Goal: Task Accomplishment & Management: Complete application form

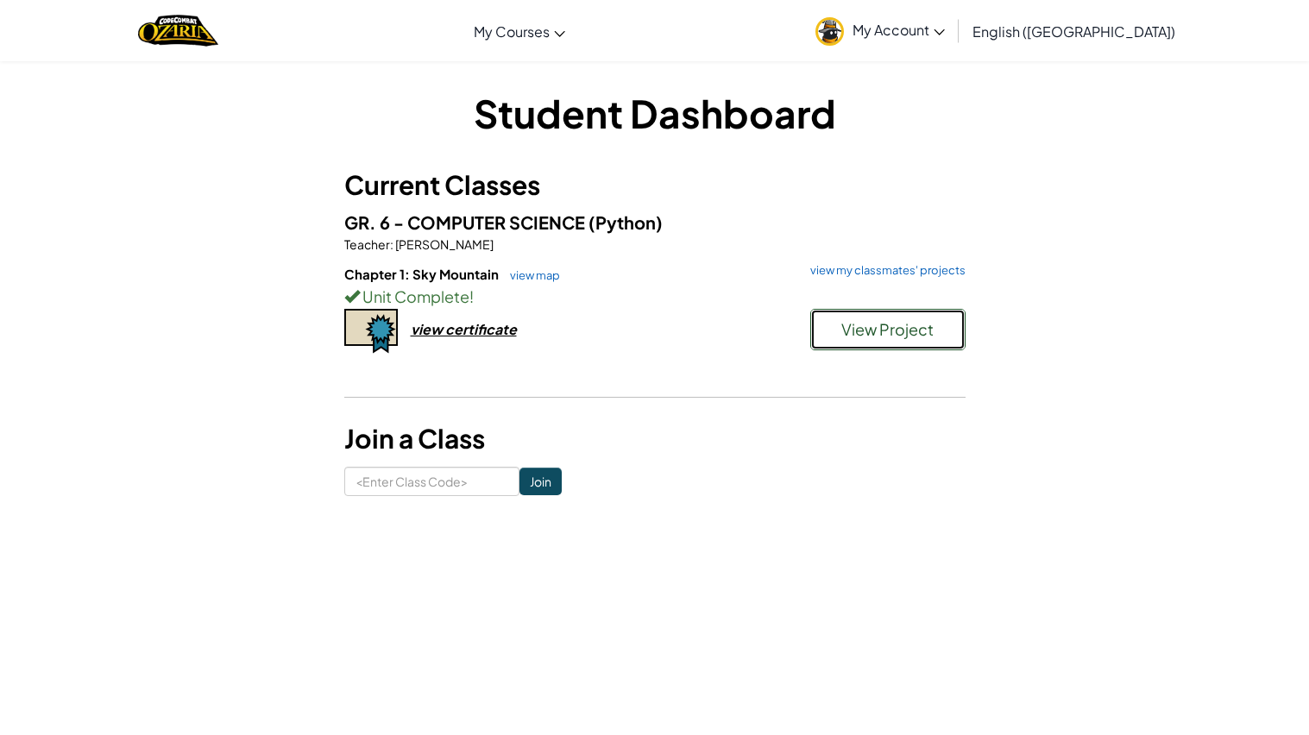
click at [883, 331] on span "View Project" at bounding box center [887, 329] width 92 height 20
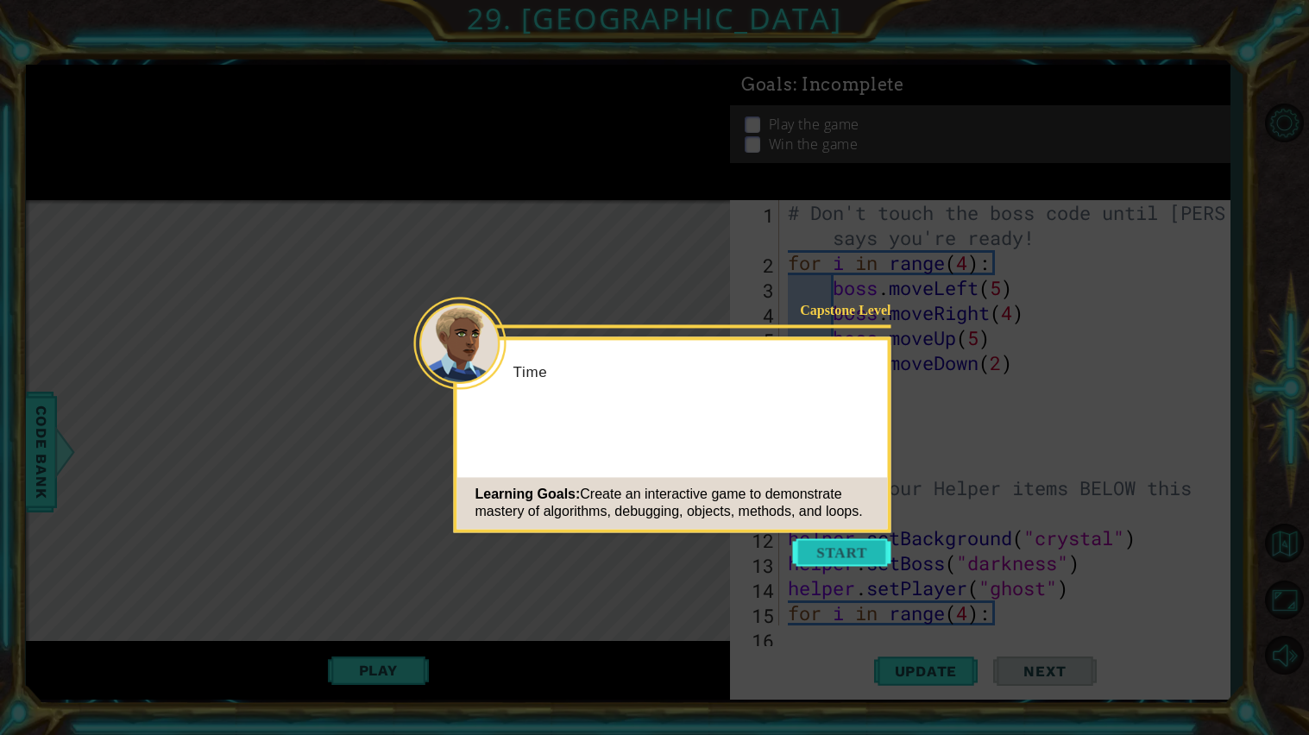
click at [834, 563] on button "Start" at bounding box center [842, 552] width 98 height 28
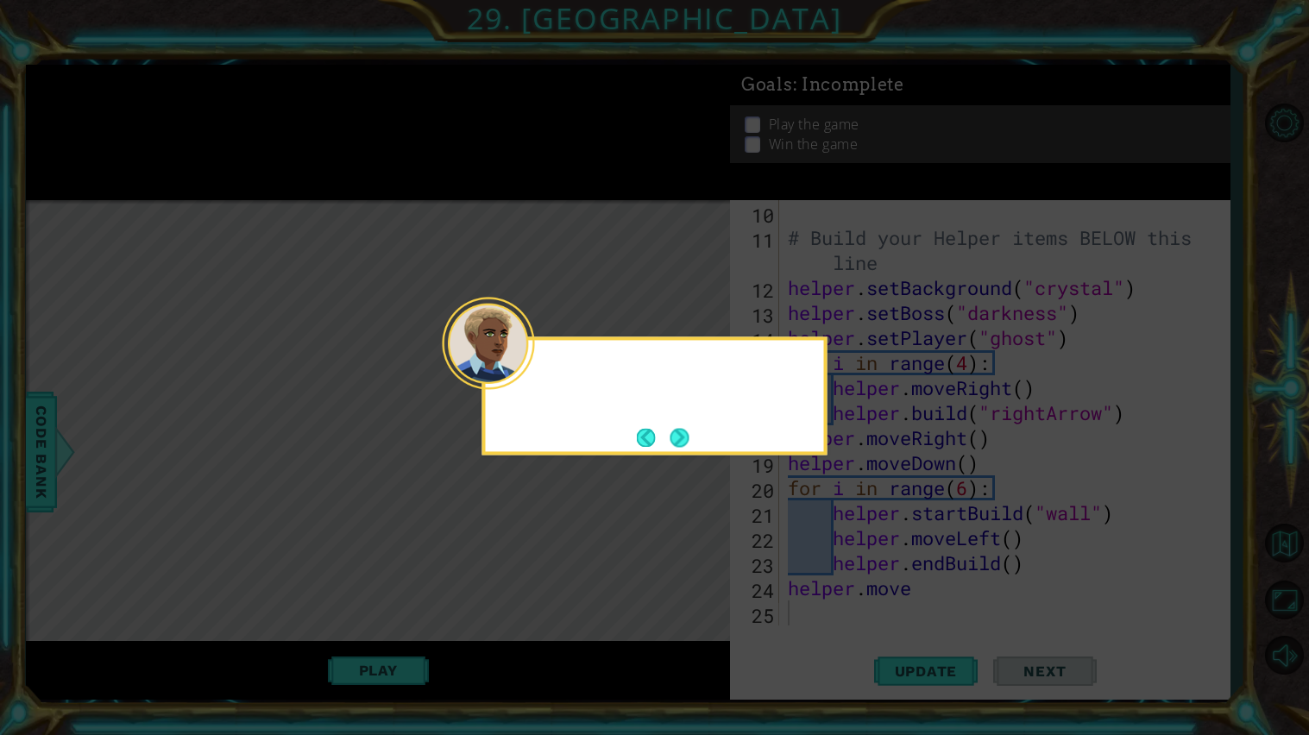
scroll to position [249, 0]
click at [678, 439] on button "Next" at bounding box center [679, 437] width 29 height 29
click at [678, 439] on button "Next" at bounding box center [678, 437] width 31 height 31
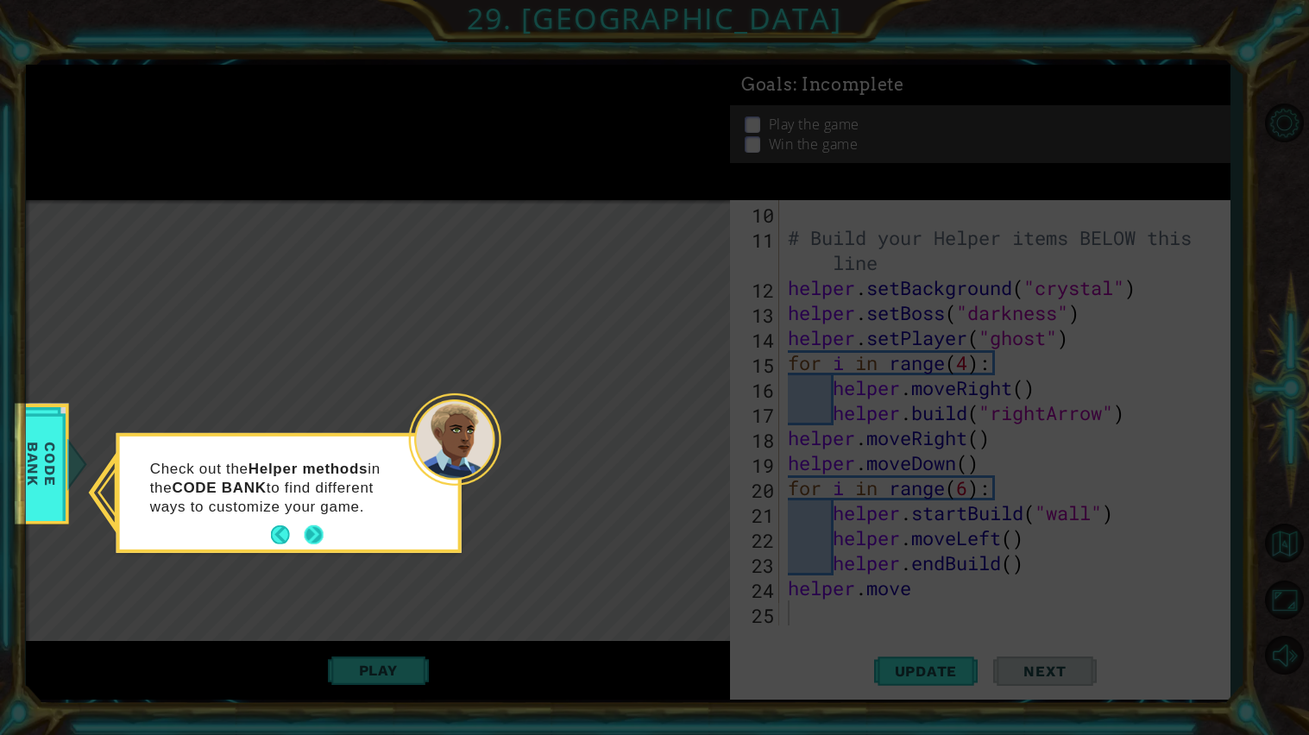
click at [317, 532] on button "Next" at bounding box center [314, 535] width 22 height 22
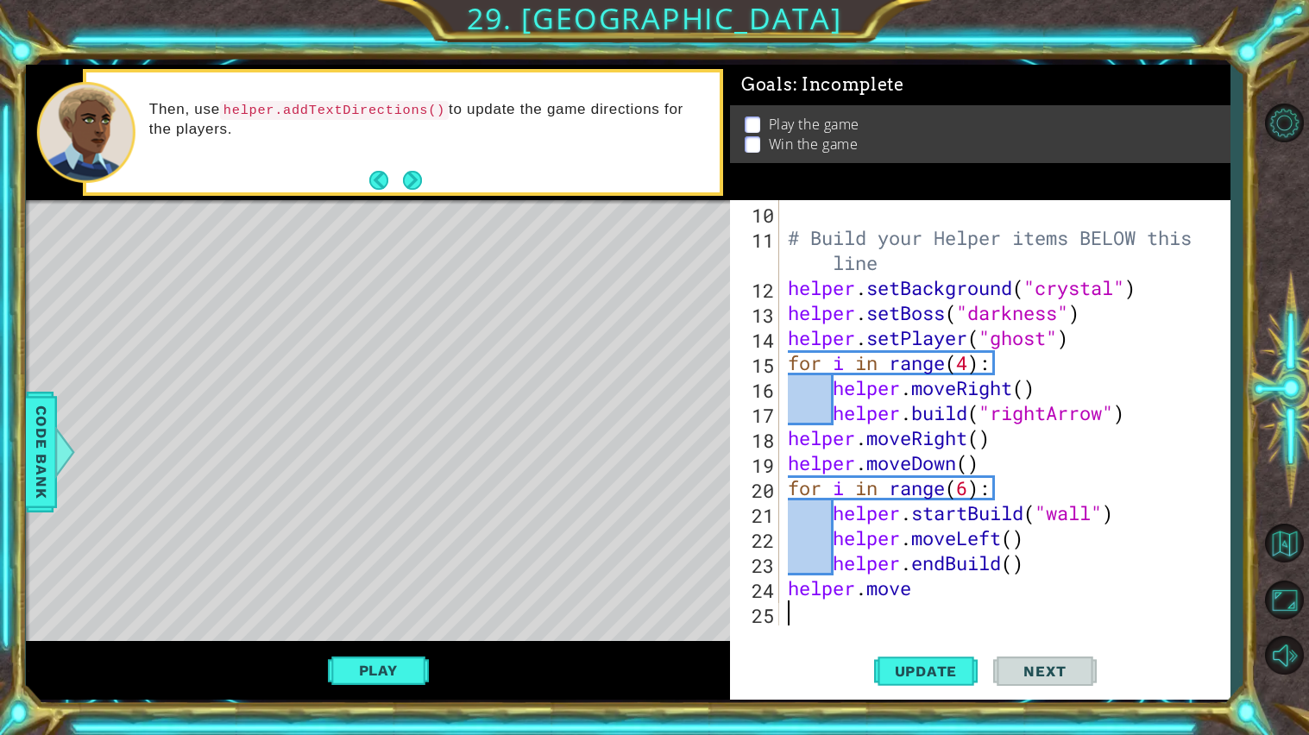
click at [944, 599] on div "# Build your Helper items BELOW this line helper . setBackground ( "crystal" ) …" at bounding box center [1008, 437] width 449 height 475
type textarea "helper.moveDown(2)"
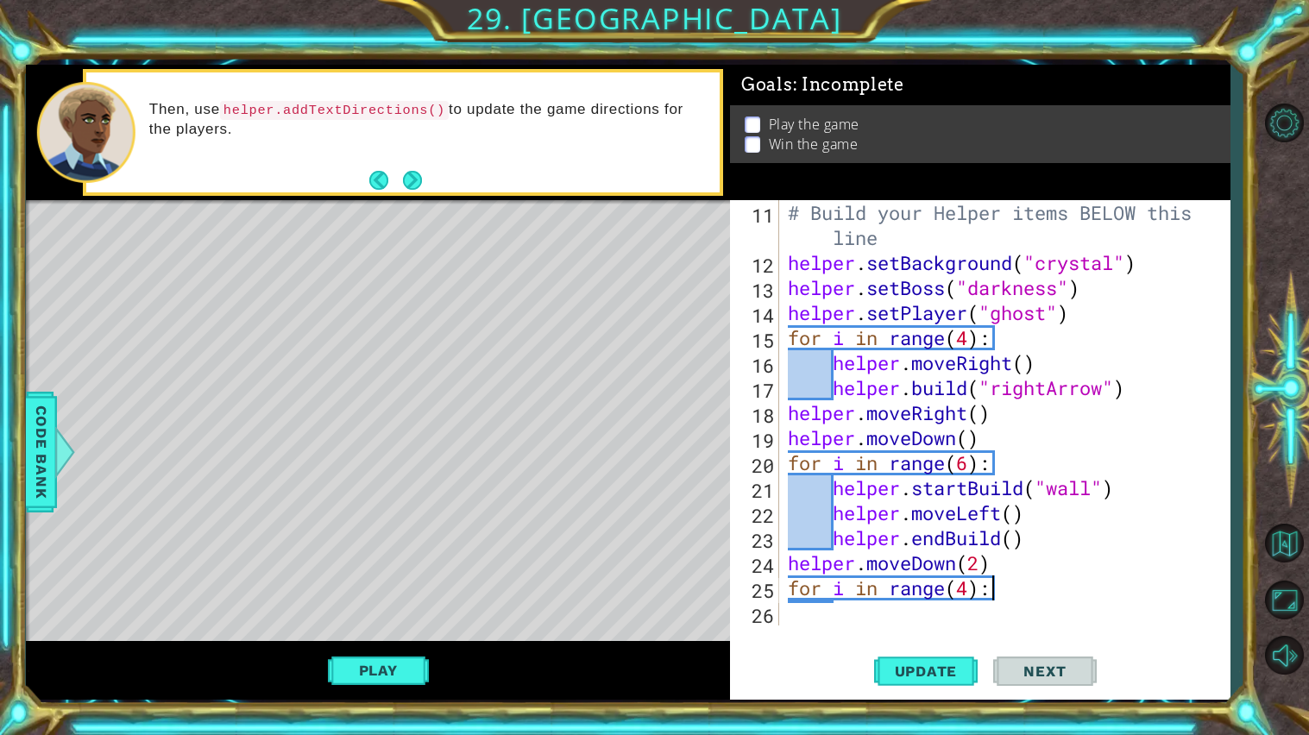
type textarea "for i in range(4):"
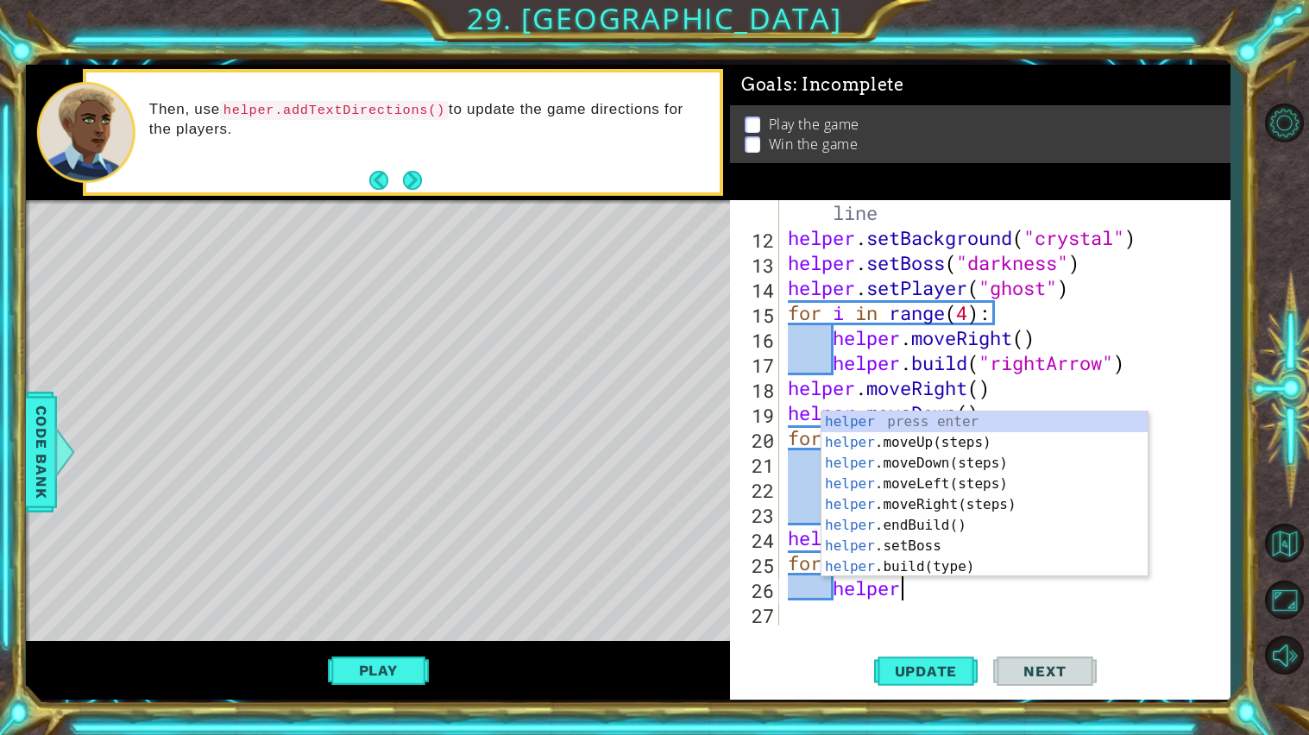
scroll to position [0, 4]
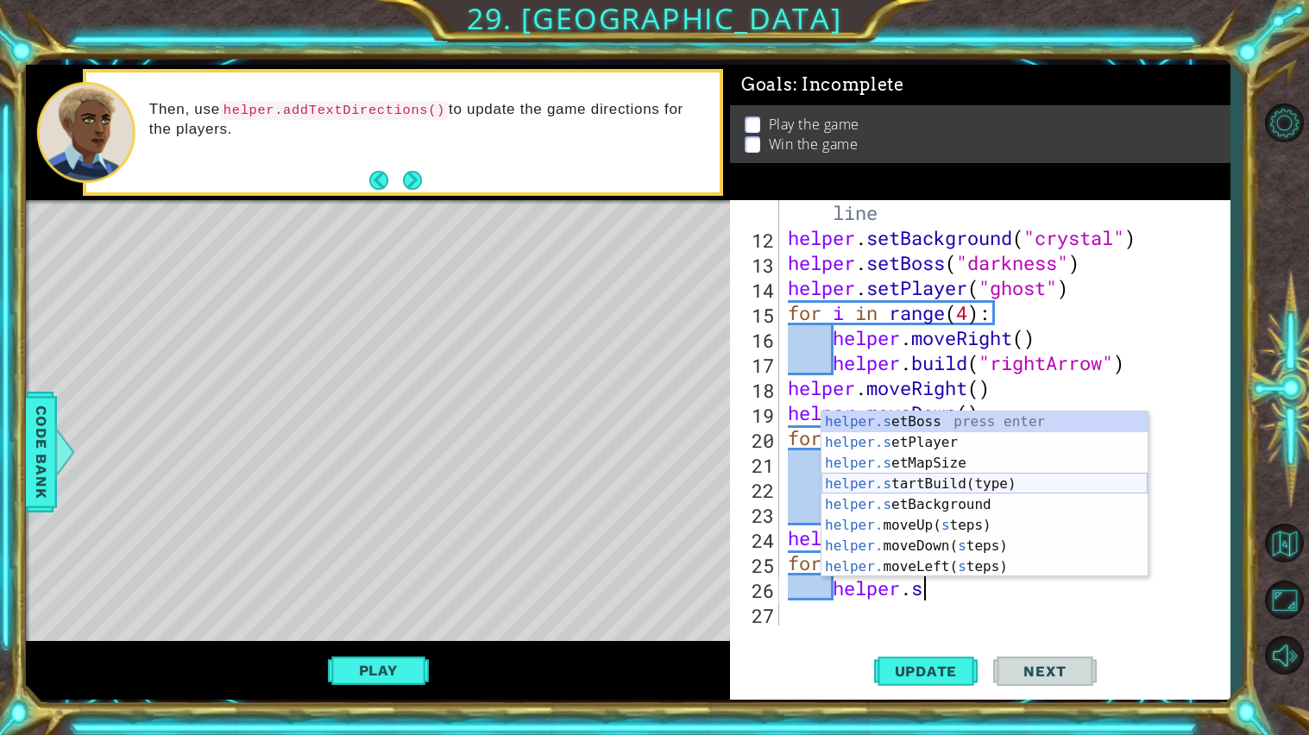
click at [970, 477] on div "helper.s etBoss press enter helper.s etPlayer press enter helper.s etMapSize pr…" at bounding box center [984, 514] width 326 height 207
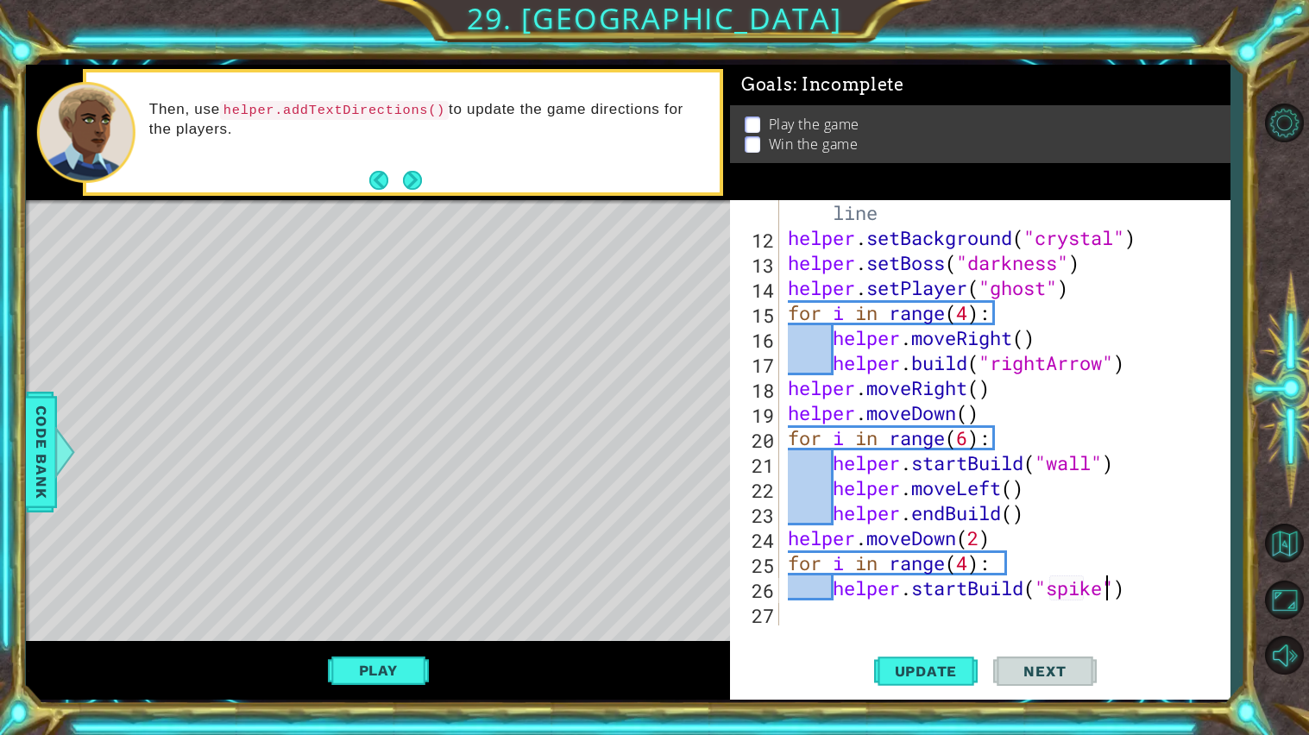
type textarea "helper.startBuild("spikes")"
click at [1190, 603] on div "# Build your Helper items BELOW this line helper . setBackground ( "crystal" ) …" at bounding box center [1008, 425] width 449 height 500
click at [1187, 609] on div "# Build your Helper items BELOW this line helper . setBackground ( "crystal" ) …" at bounding box center [1008, 425] width 449 height 500
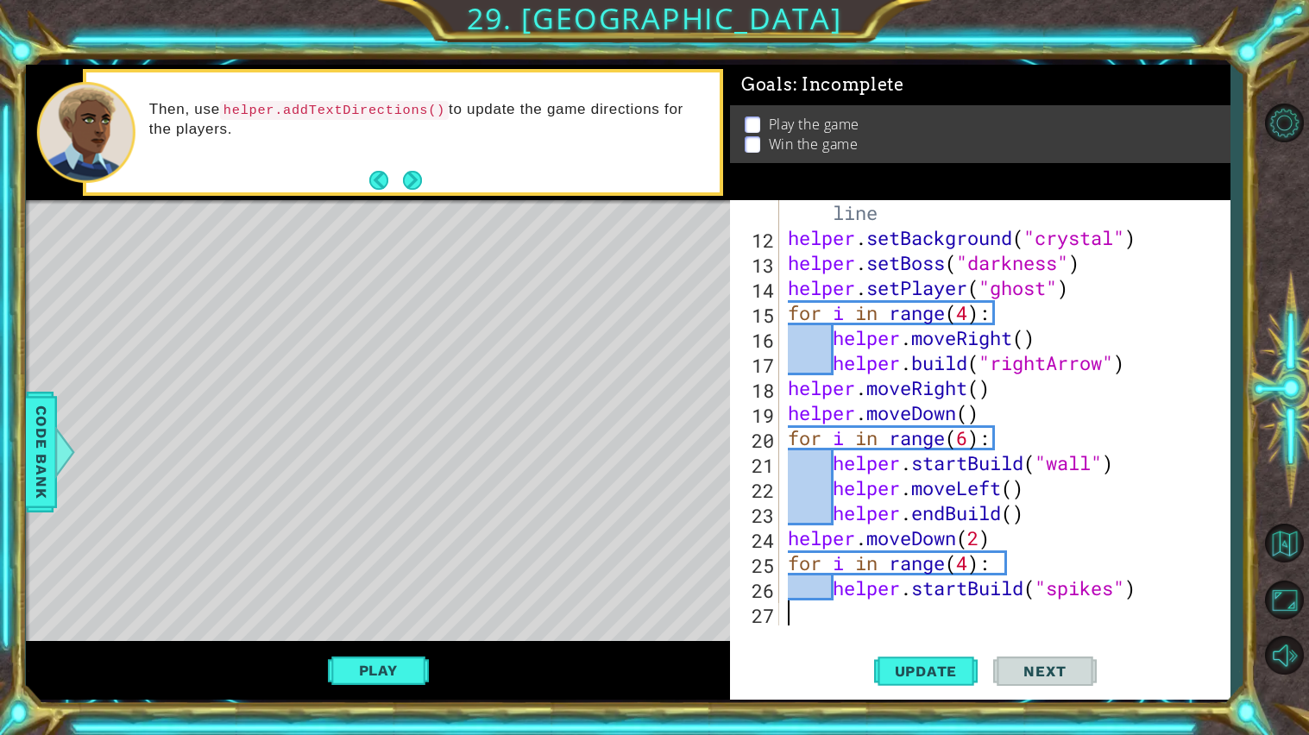
click at [1179, 601] on div "# Build your Helper items BELOW this line helper . setBackground ( "crystal" ) …" at bounding box center [1008, 425] width 449 height 500
click at [1163, 593] on div "# Build your Helper items BELOW this line helper . setBackground ( "crystal" ) …" at bounding box center [1008, 425] width 449 height 500
type textarea "helper.startBuild("spikes")"
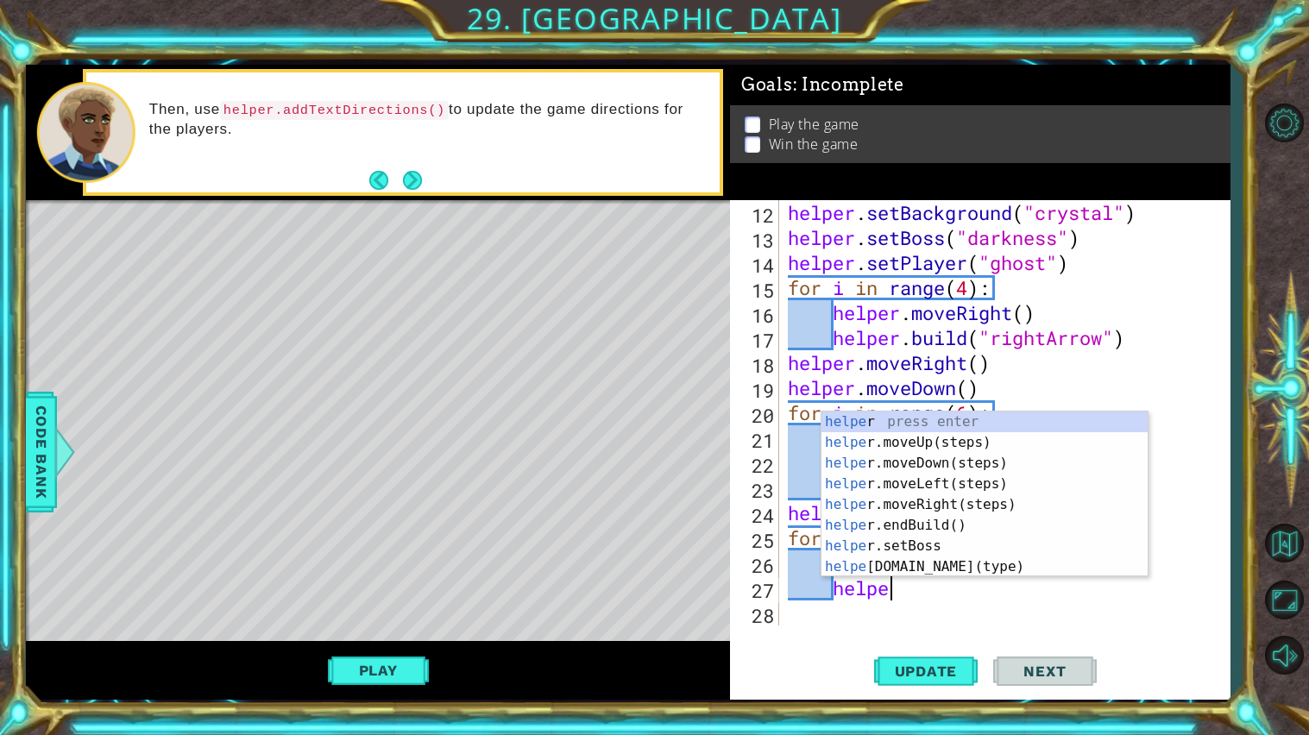
scroll to position [0, 3]
type textarea "helper."
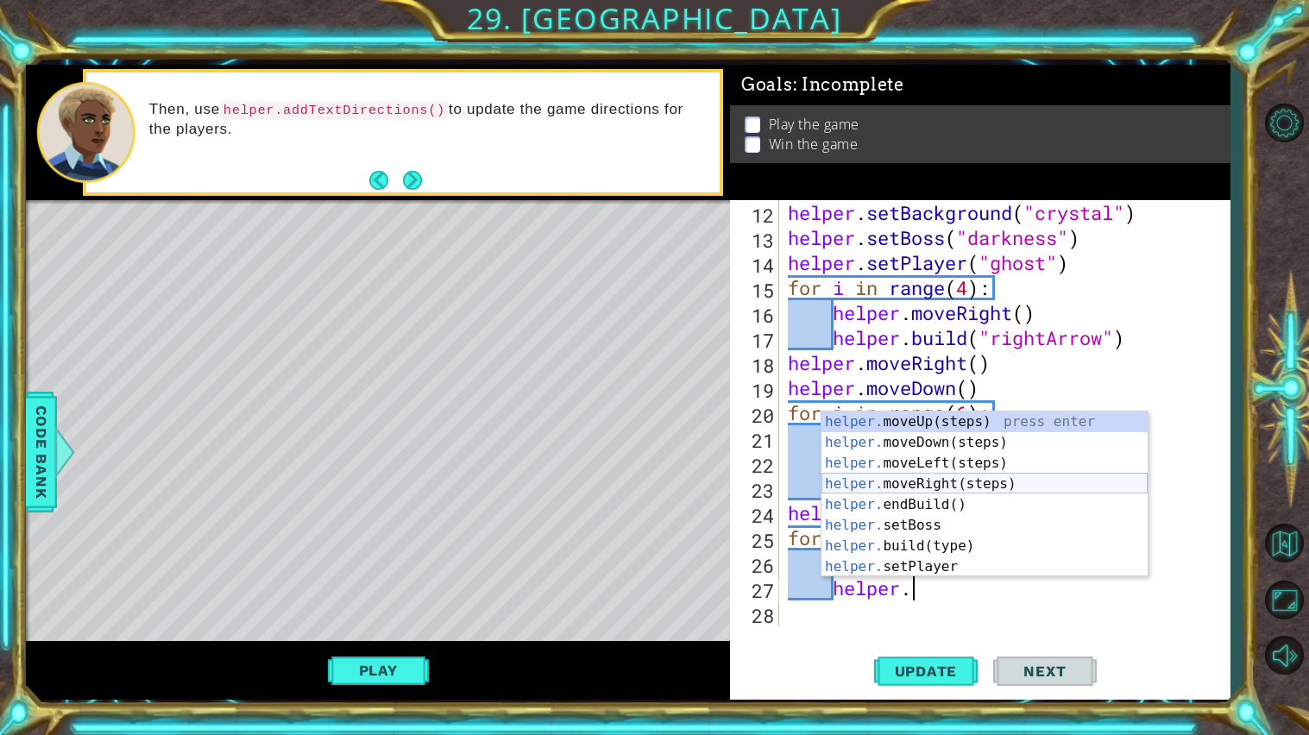
click at [981, 477] on div "helper. moveUp(steps) press enter helper. moveDown(steps) press enter helper. m…" at bounding box center [984, 514] width 326 height 207
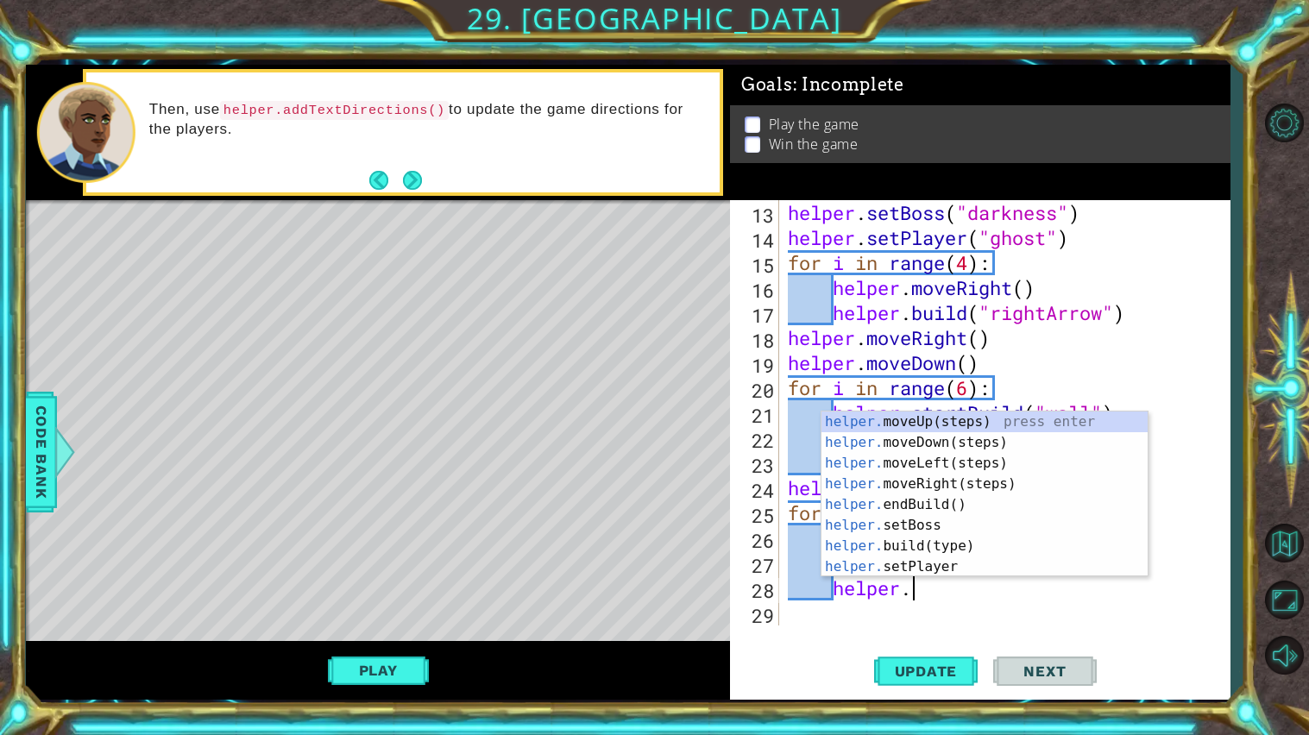
type textarea "helper"
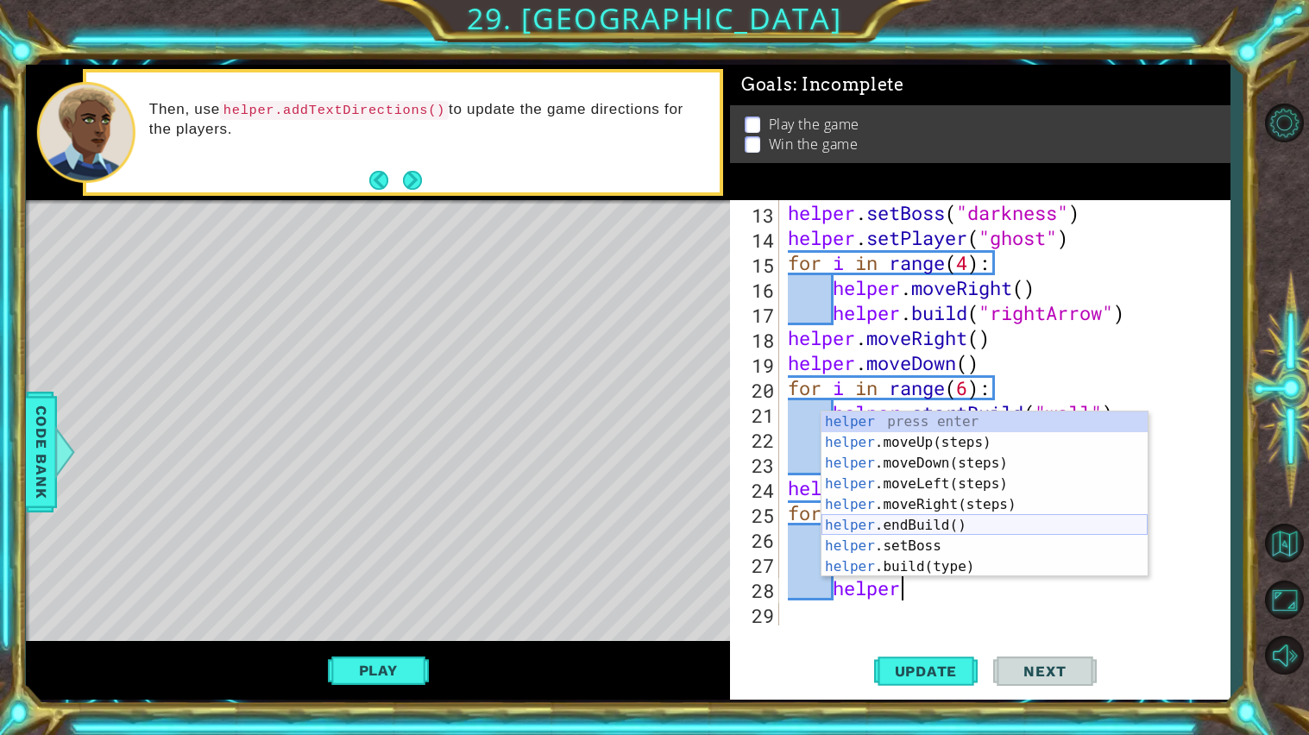
click at [929, 525] on div "helper press enter helper .moveUp(steps) press enter helper .moveDown(steps) pr…" at bounding box center [984, 514] width 326 height 207
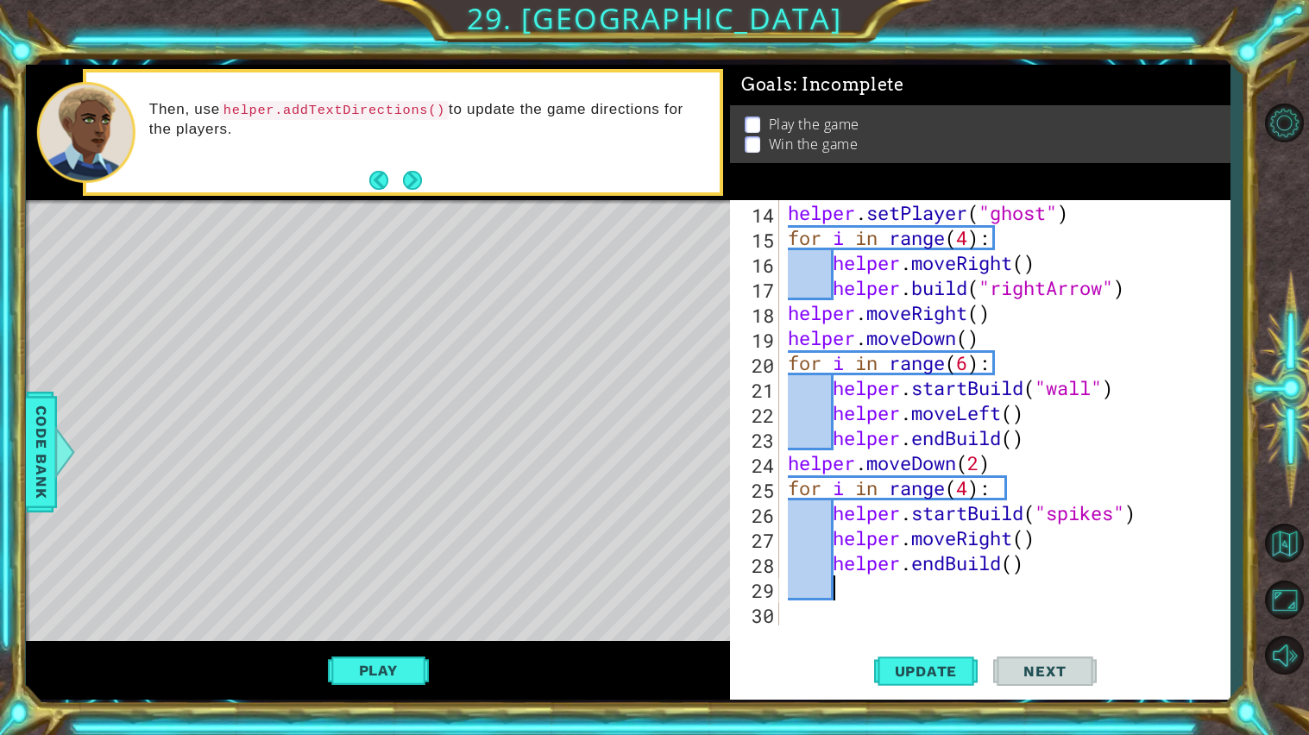
scroll to position [0, 0]
click at [1045, 454] on div "helper . setPlayer ( "ghost" ) for i in range ( 4 ) : helper . moveRight ( ) he…" at bounding box center [1008, 437] width 449 height 475
click at [1049, 430] on div "helper . setPlayer ( "ghost" ) for i in range ( 4 ) : helper . moveRight ( ) he…" at bounding box center [1008, 437] width 449 height 475
type textarea "helper.endBuild()"
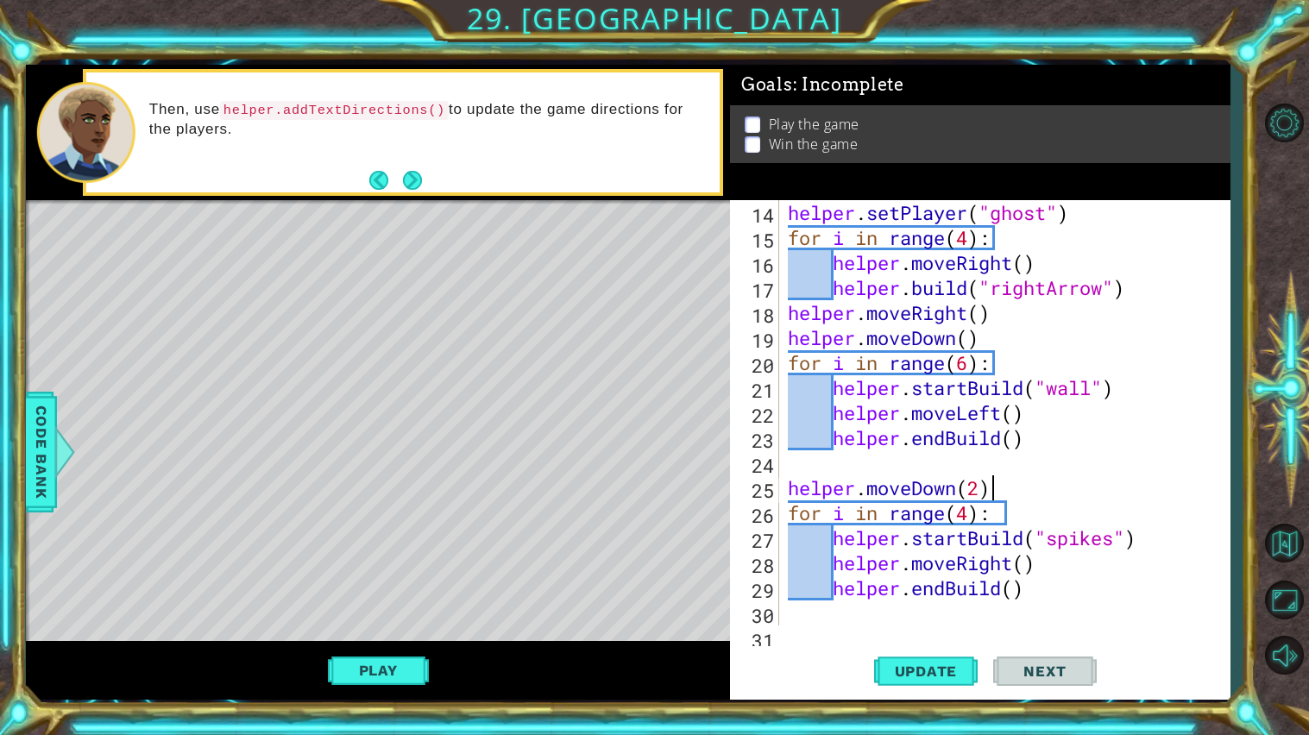
click at [992, 485] on div "helper . setPlayer ( "ghost" ) for i in range ( 4 ) : helper . moveRight ( ) he…" at bounding box center [1008, 437] width 449 height 475
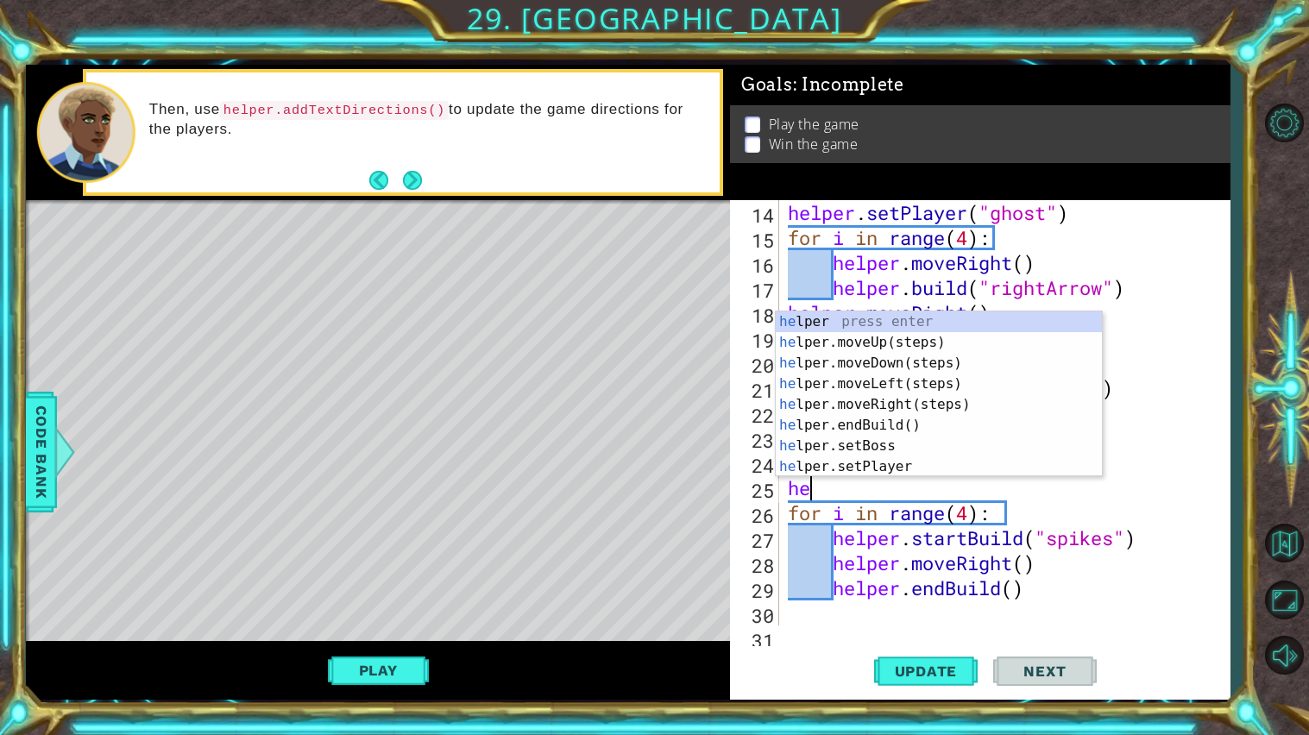
type textarea "h"
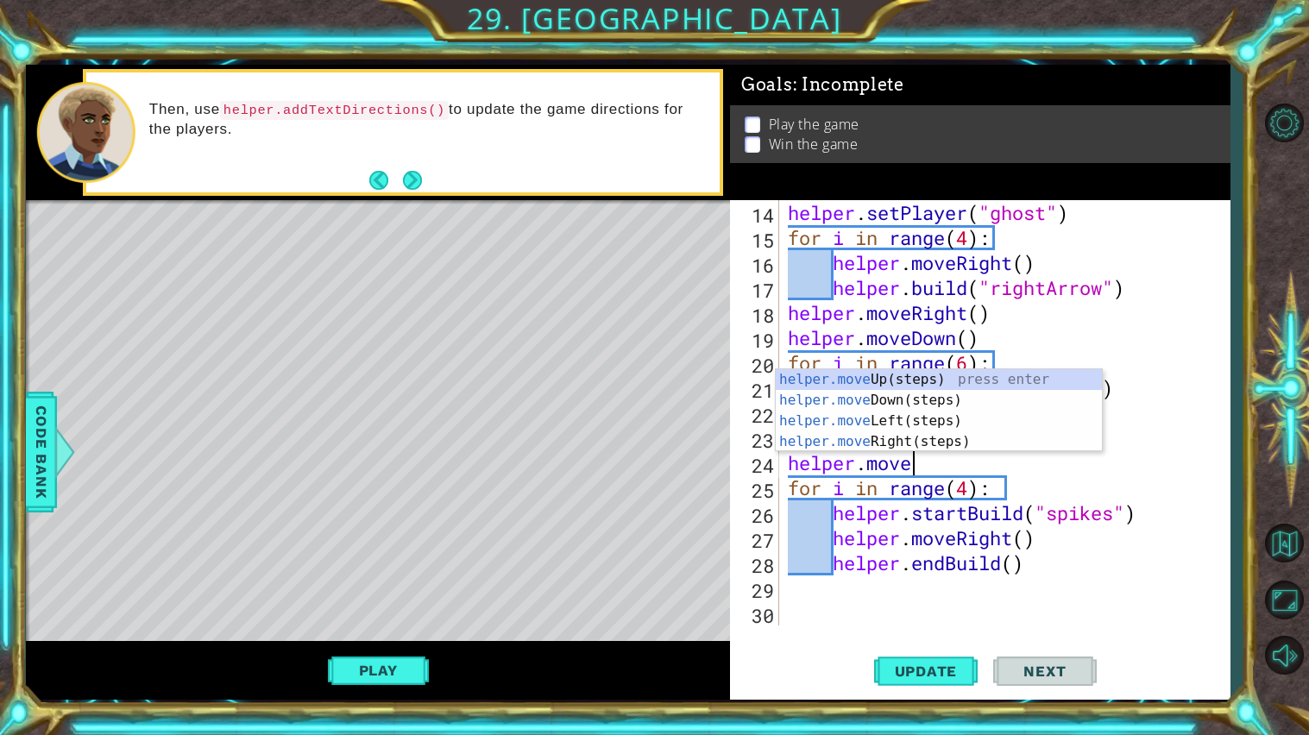
scroll to position [0, 4]
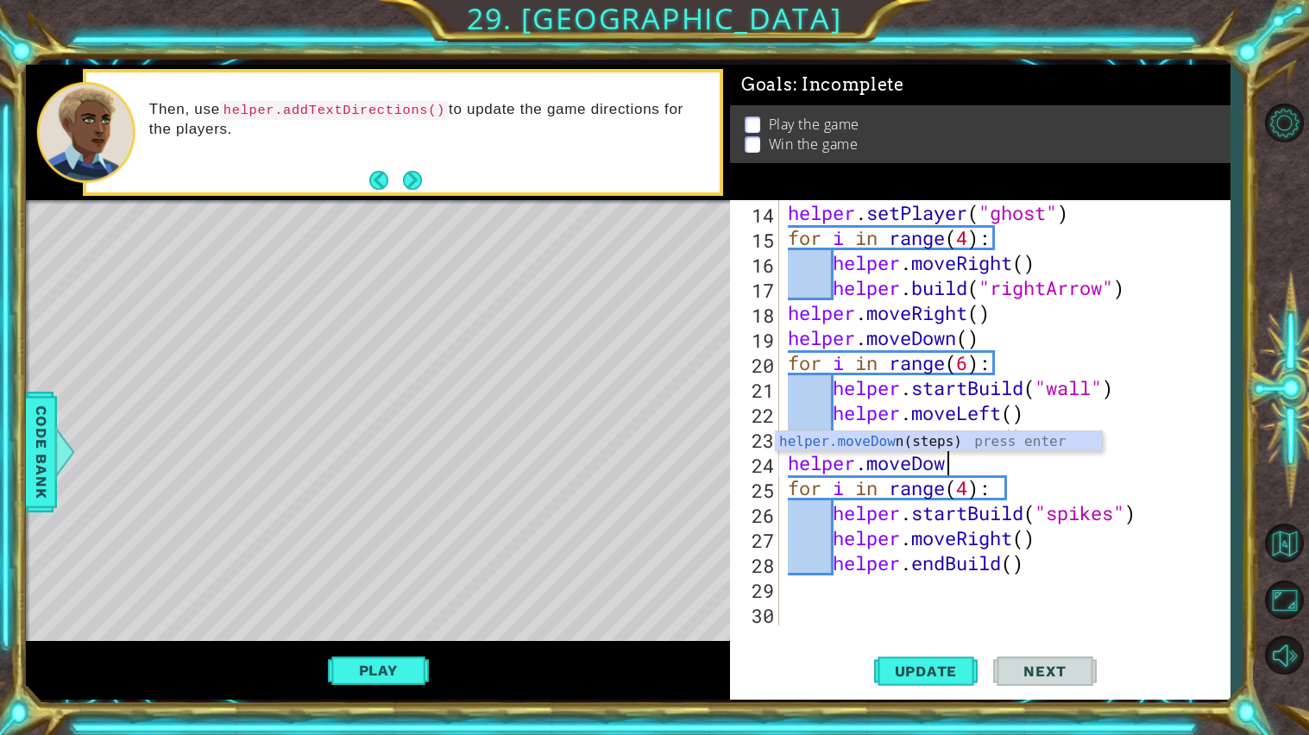
type textarea "helper.moveDown"
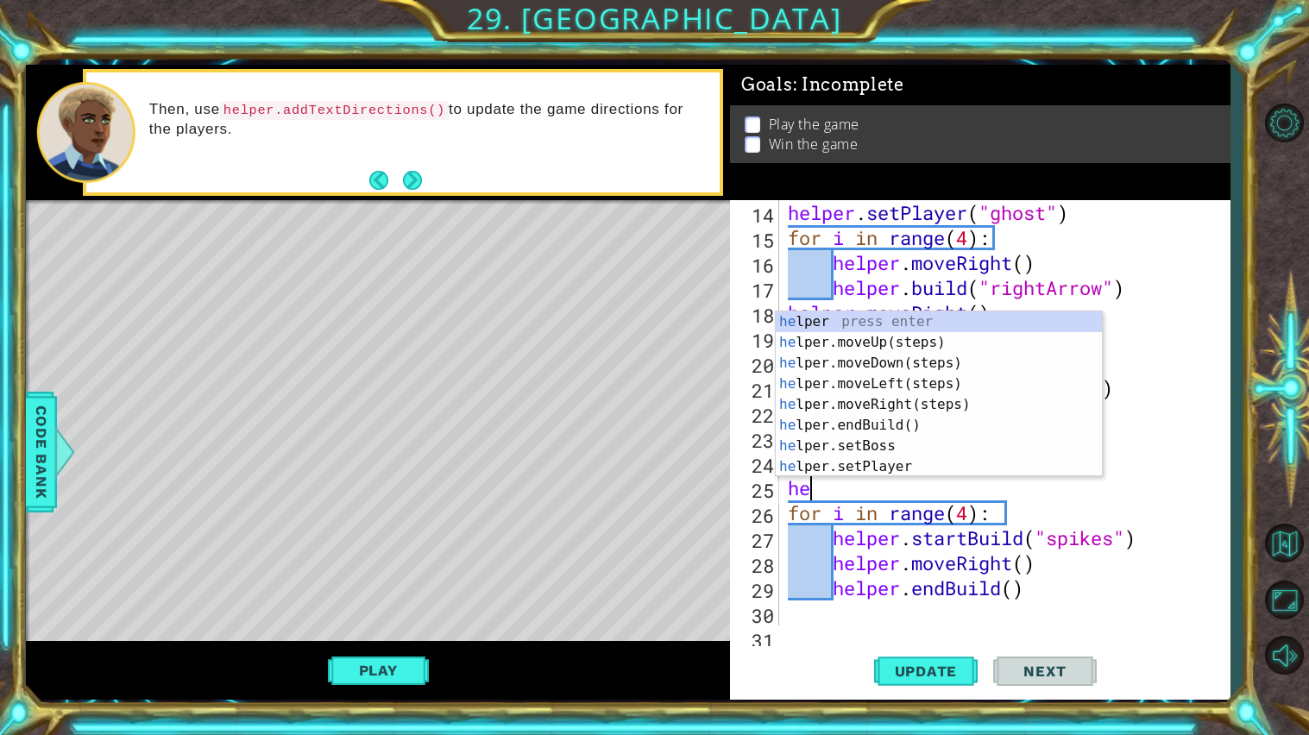
scroll to position [0, 0]
type textarea "h"
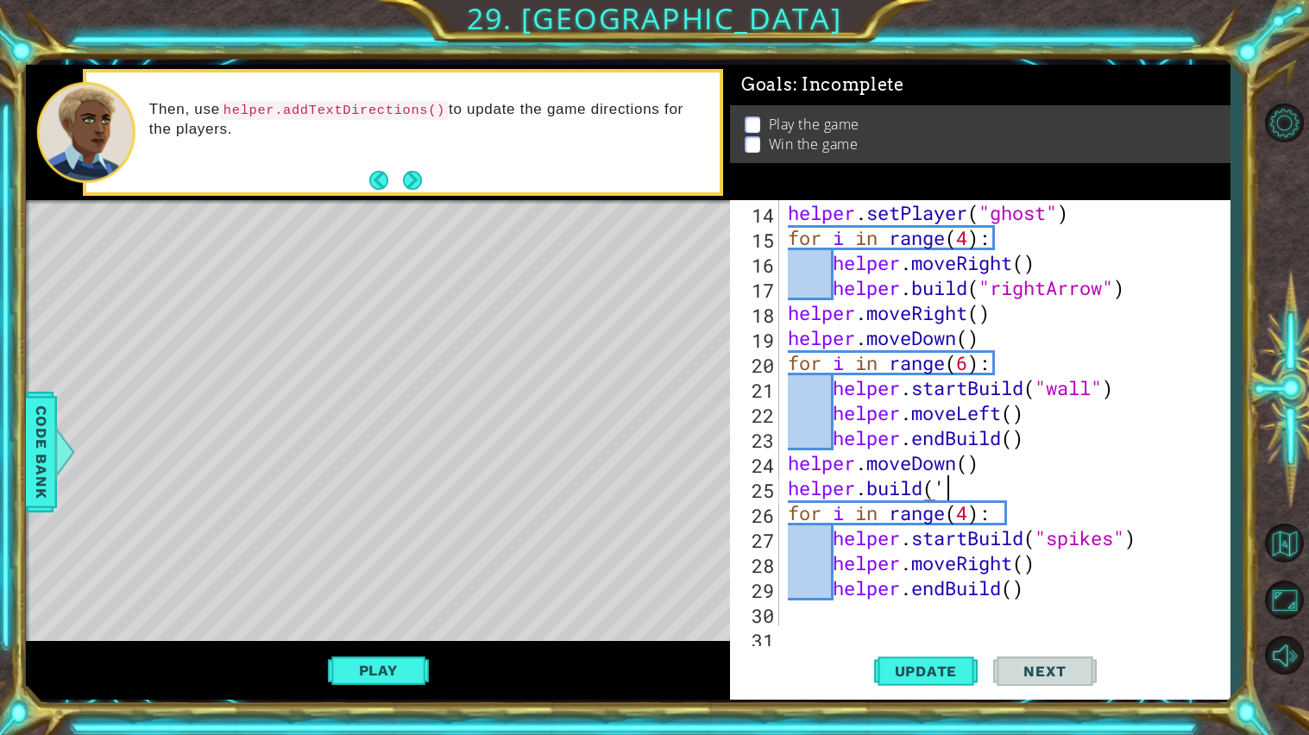
scroll to position [0, 5]
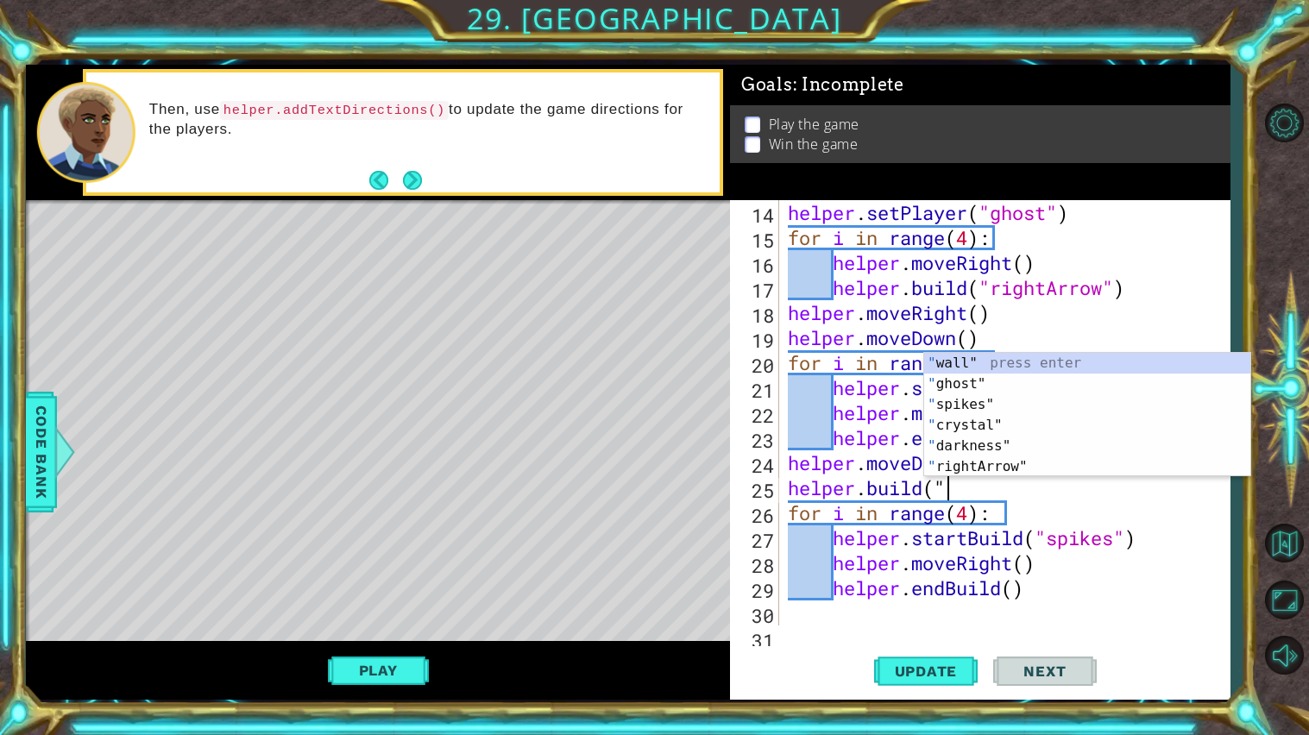
click at [23, 436] on div "1 ההההההההההההההההההההההההההההההההההההההההההההההההההההההההההההההההההההההההההההה…" at bounding box center [654, 367] width 1309 height 735
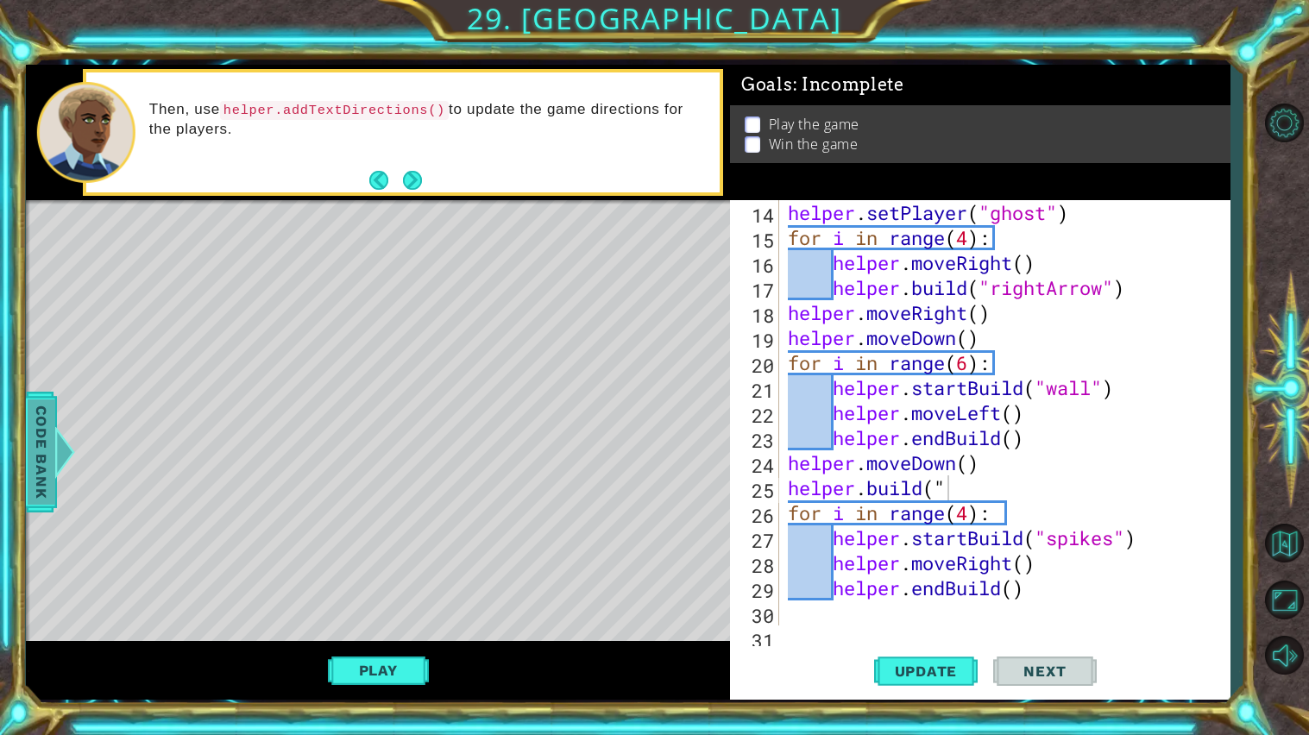
click at [29, 437] on span "Code Bank" at bounding box center [42, 451] width 28 height 105
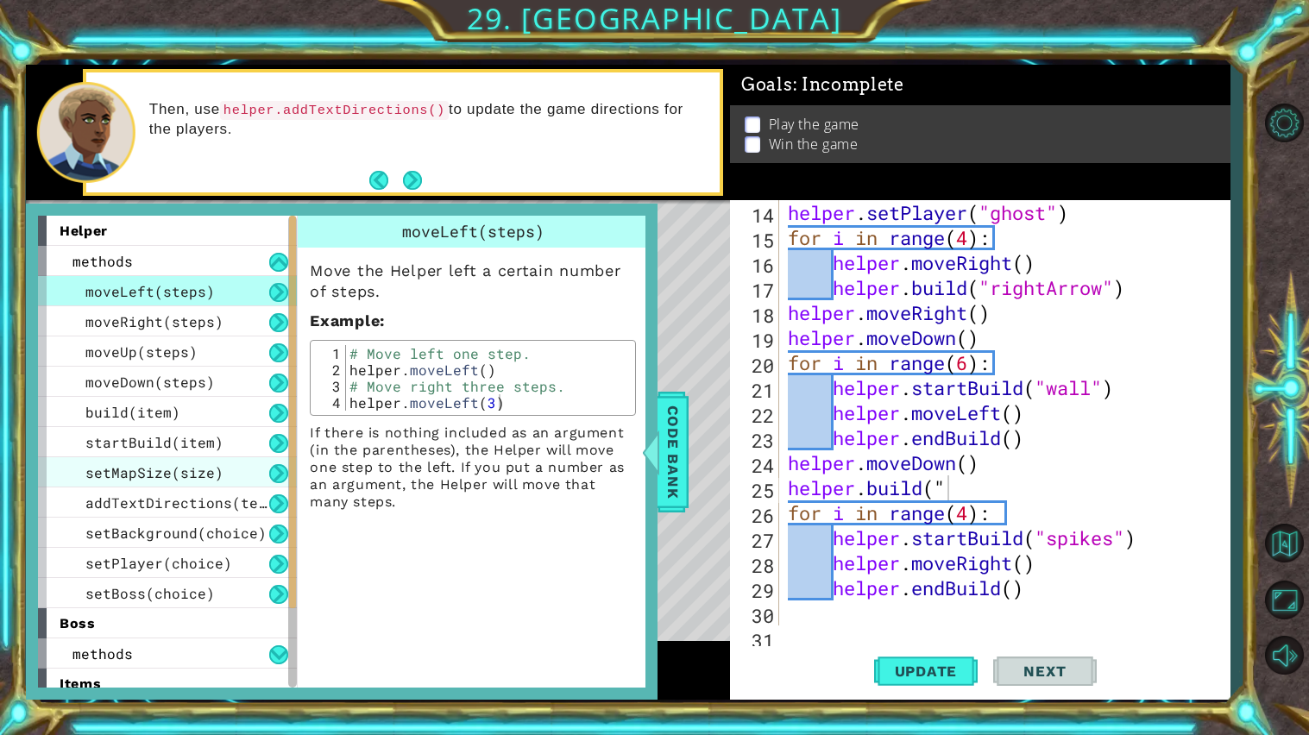
scroll to position [130, 0]
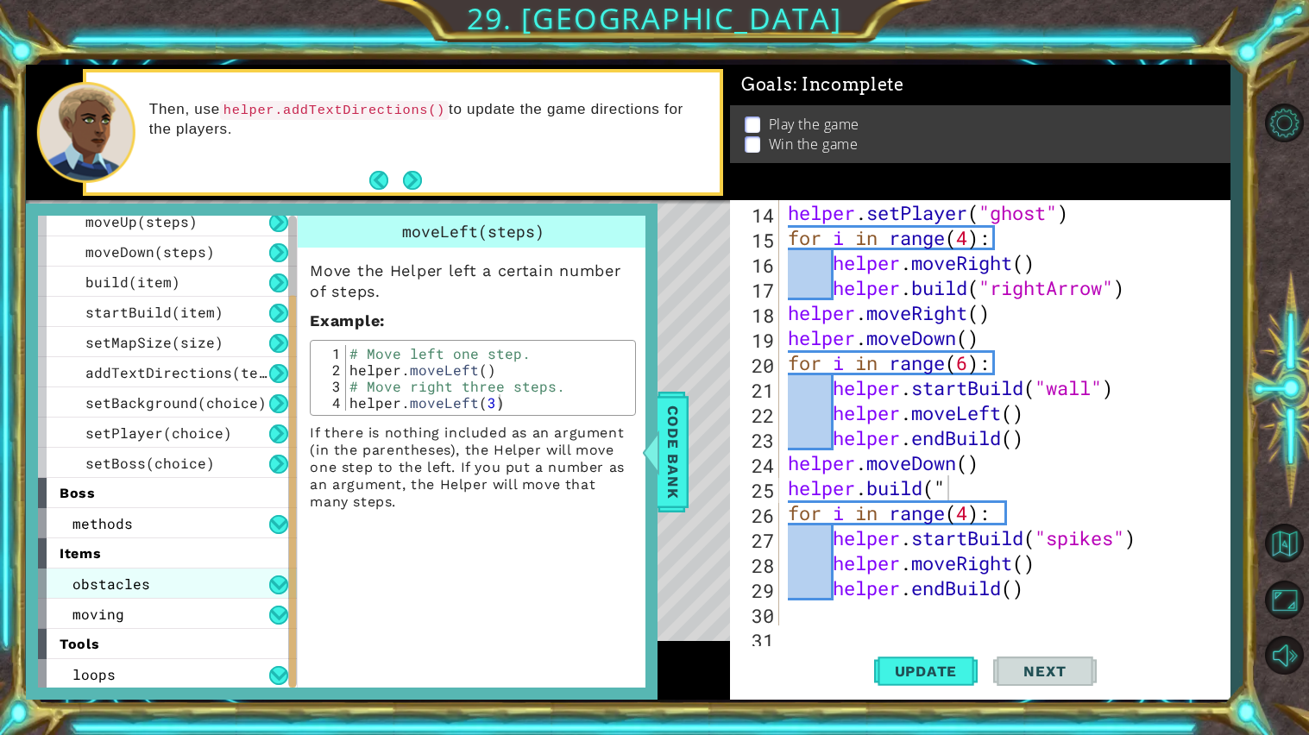
click at [178, 587] on div "obstacles" at bounding box center [167, 583] width 259 height 30
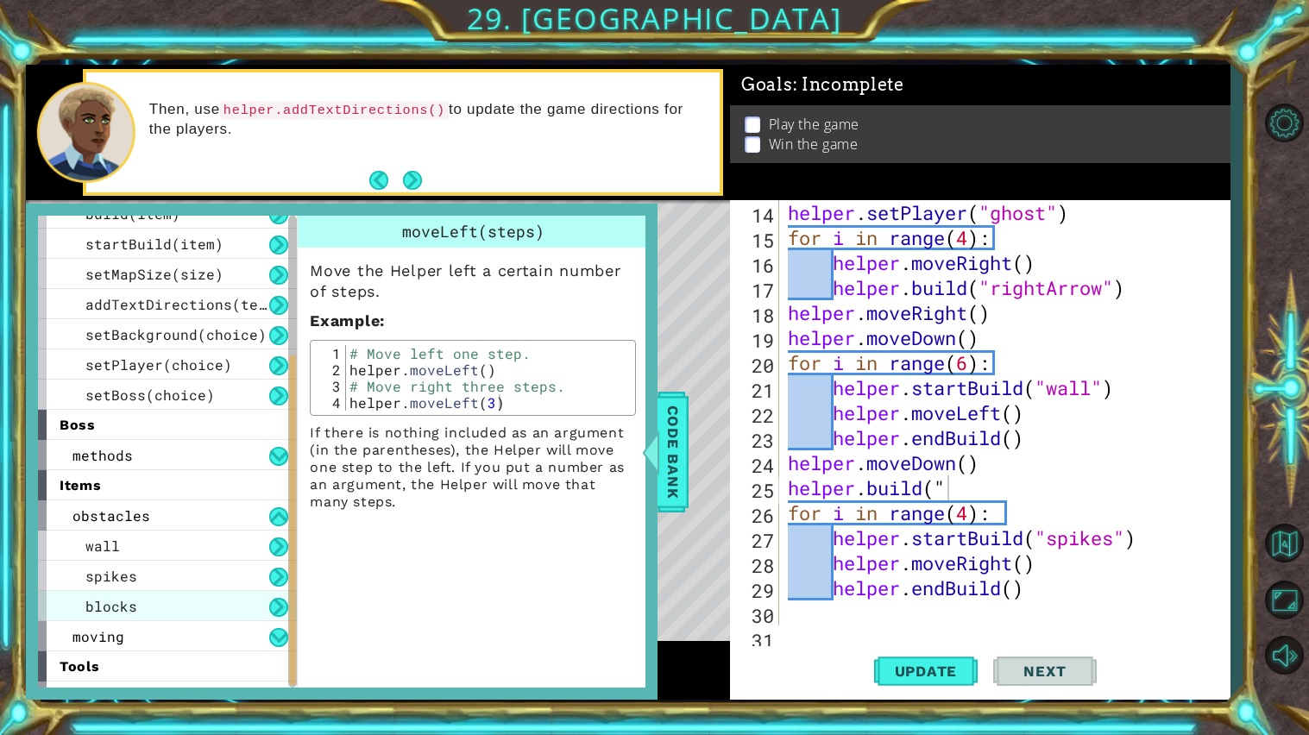
scroll to position [221, 0]
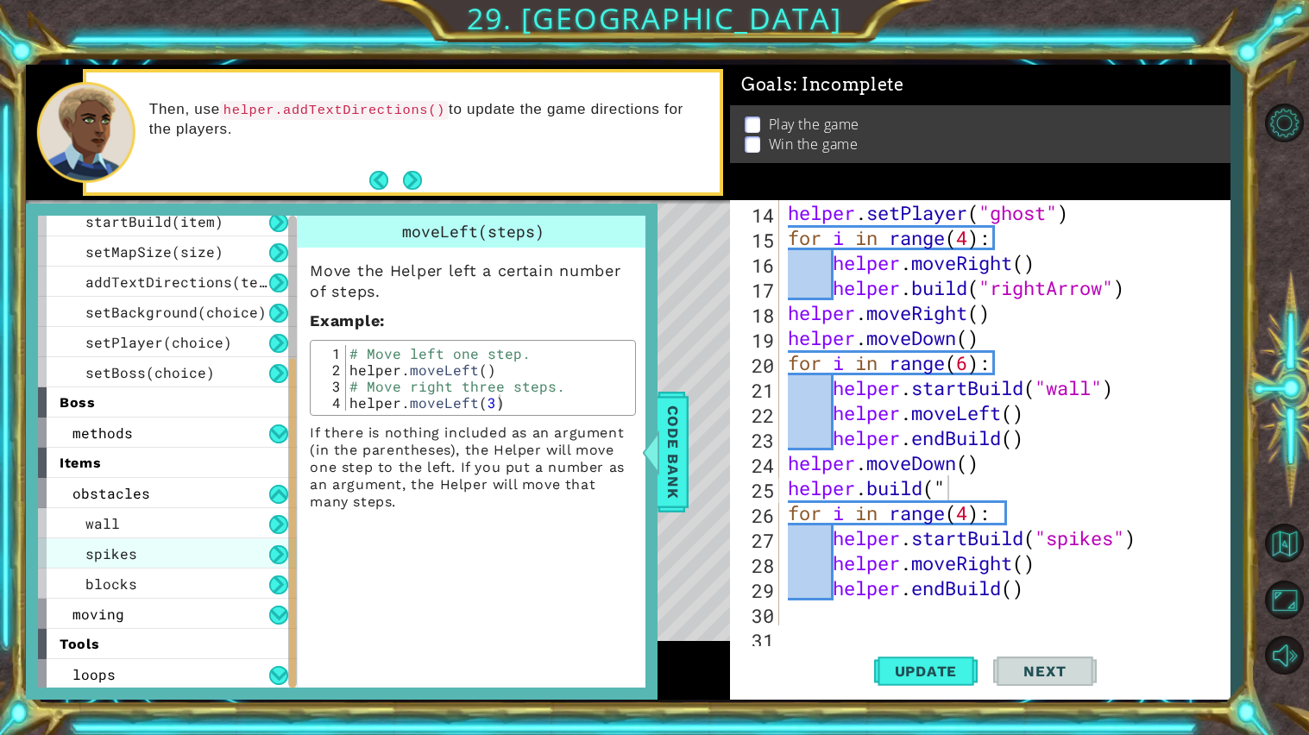
click at [198, 558] on div "spikes" at bounding box center [167, 553] width 259 height 30
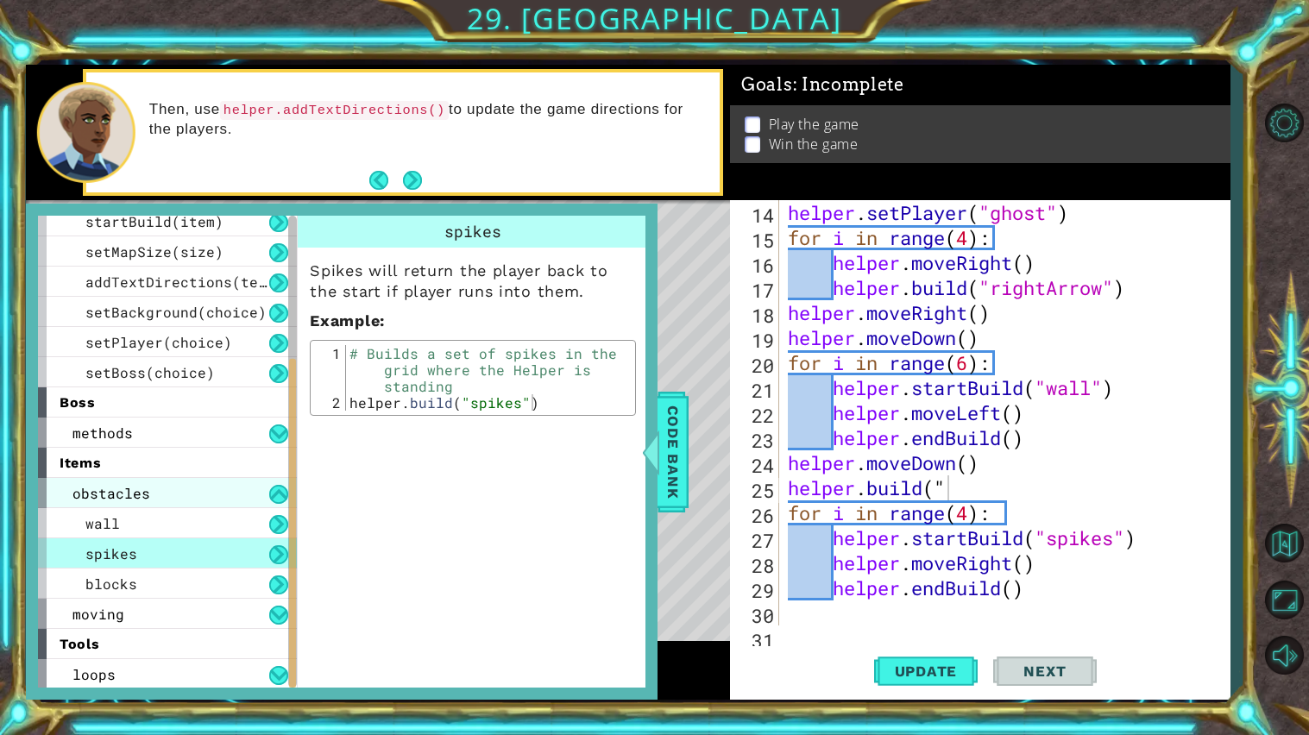
click at [221, 506] on div "obstacles" at bounding box center [167, 493] width 259 height 30
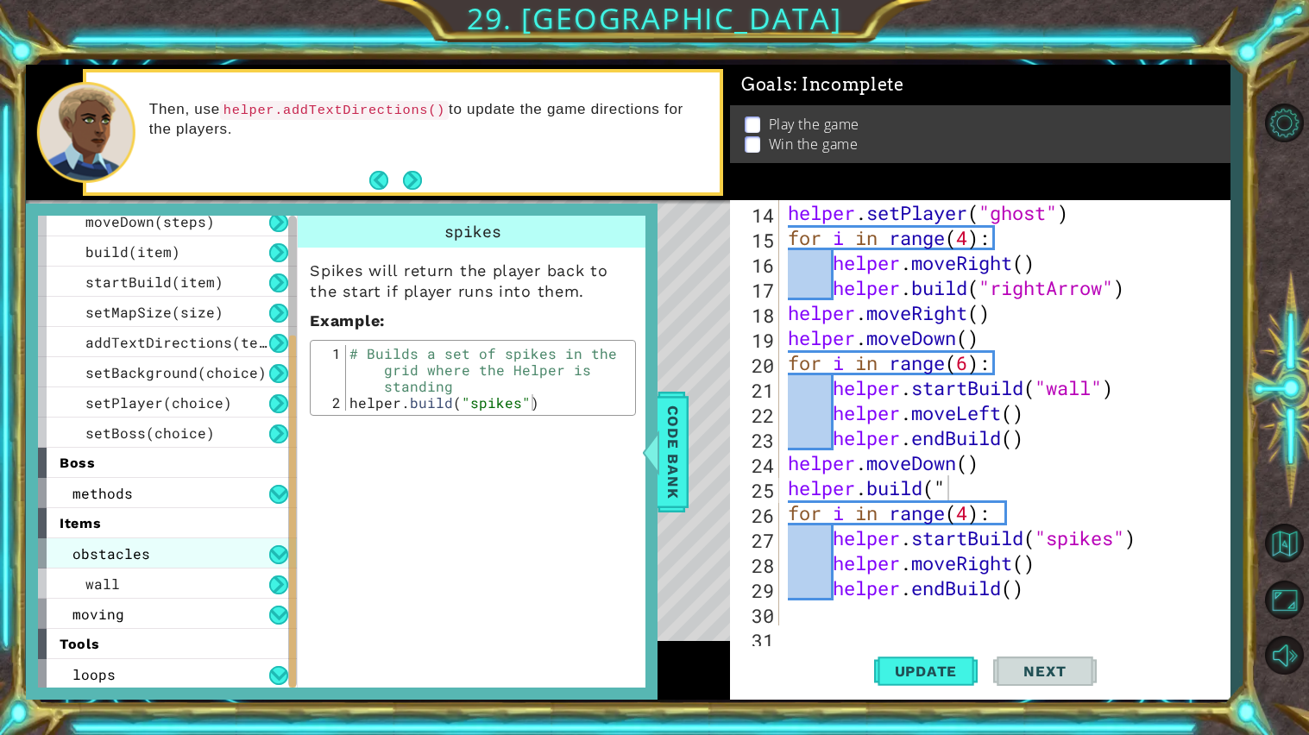
scroll to position [130, 0]
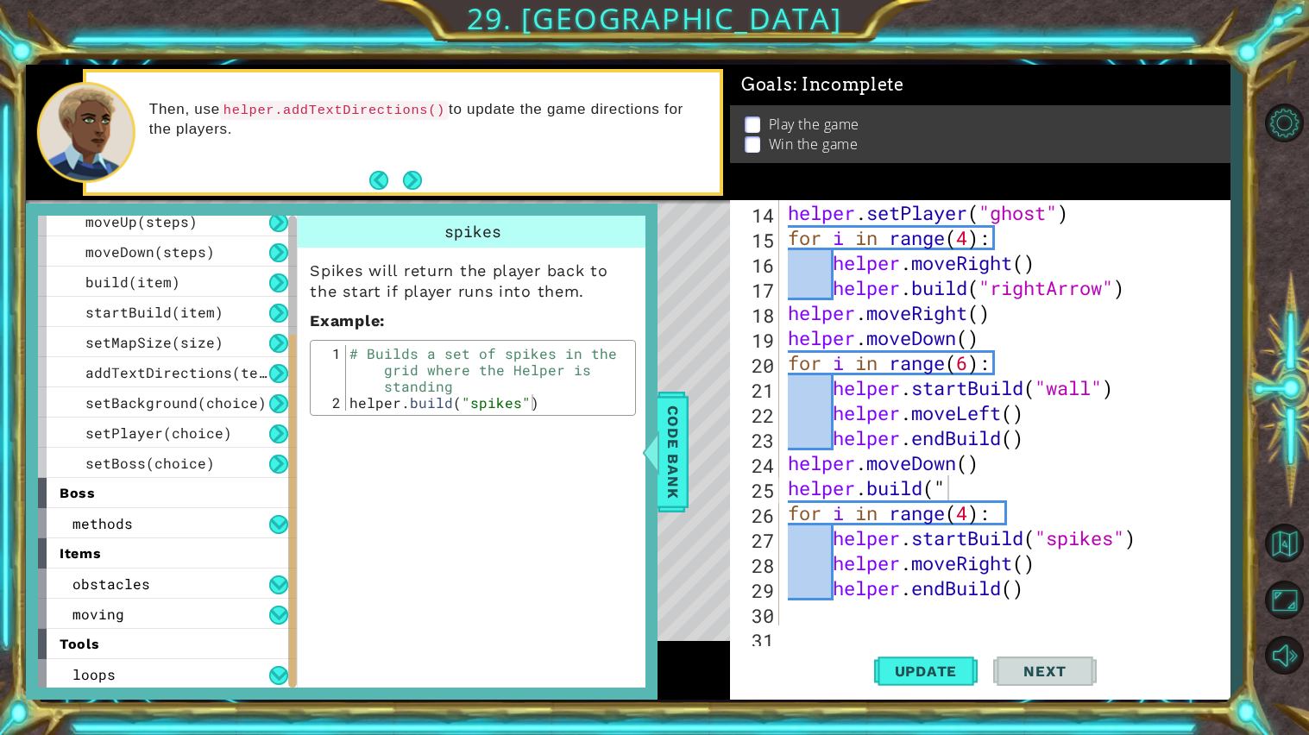
click at [192, 547] on div "items" at bounding box center [167, 553] width 259 height 30
click at [187, 578] on div "obstacles" at bounding box center [167, 583] width 259 height 30
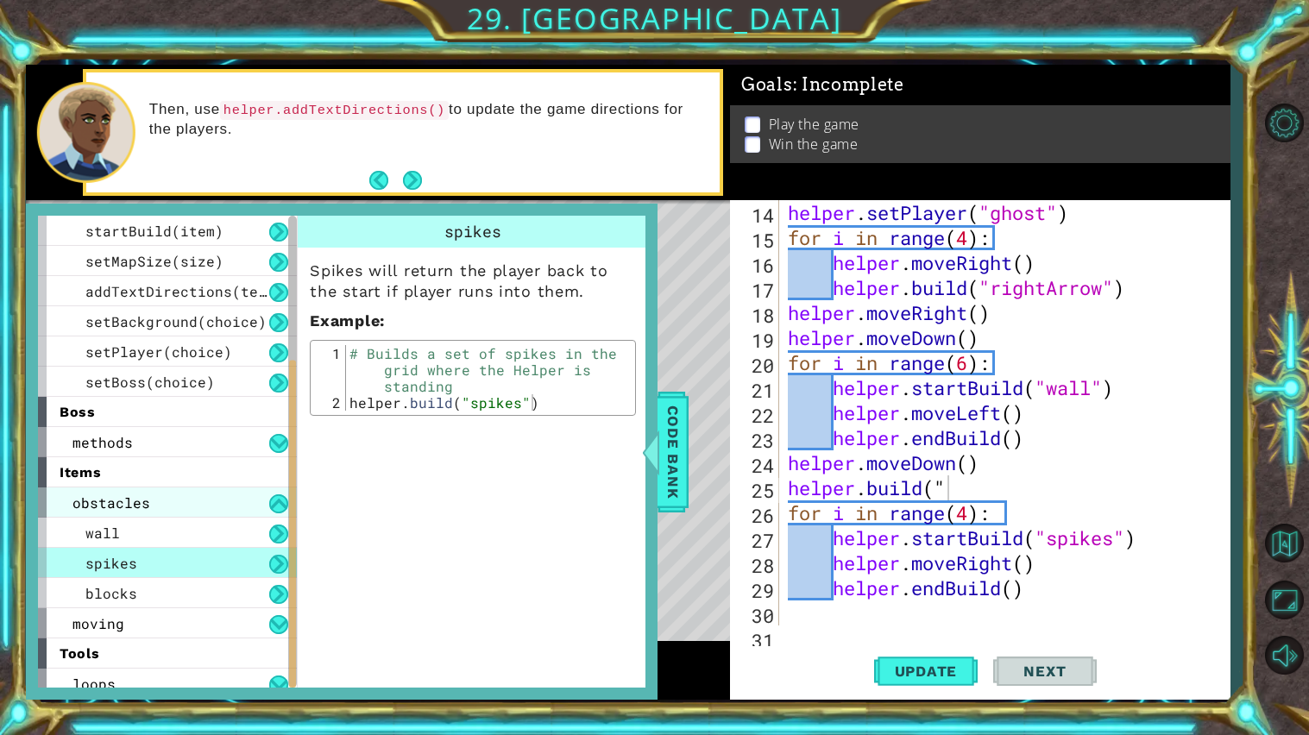
scroll to position [221, 0]
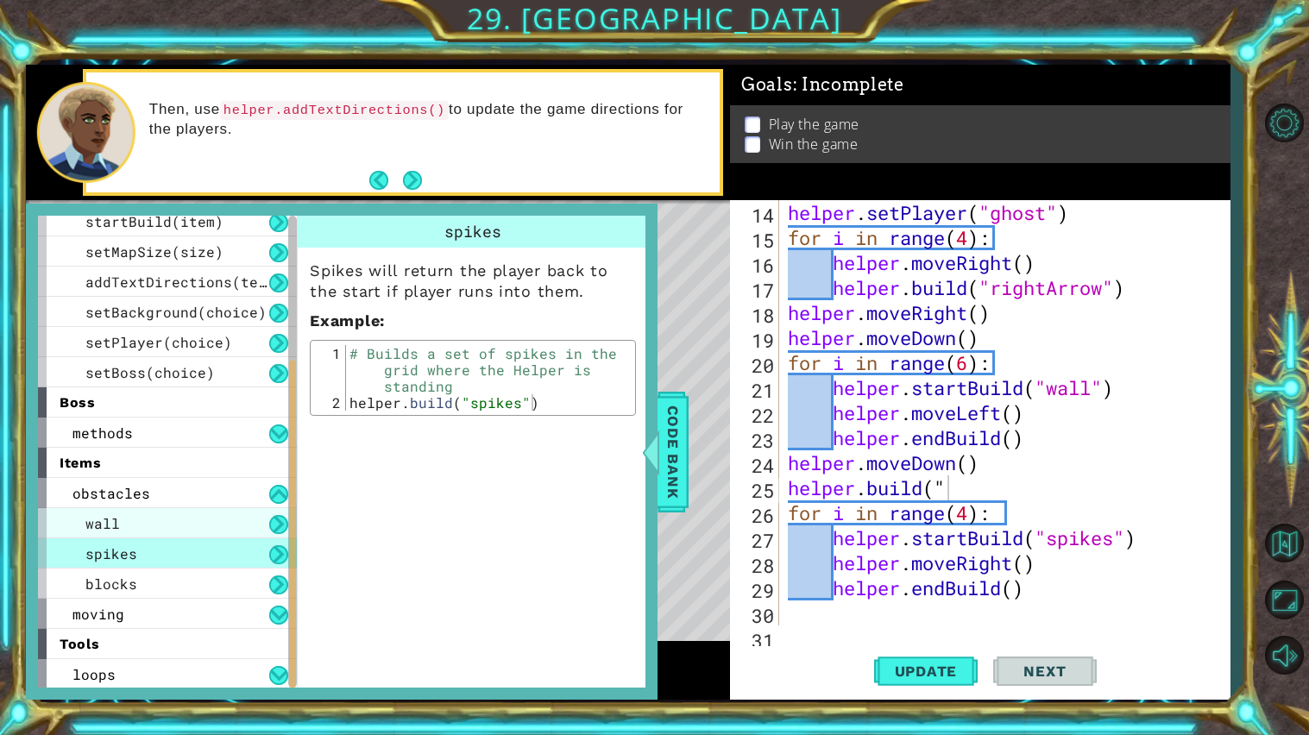
click at [129, 527] on div "wall" at bounding box center [167, 523] width 259 height 30
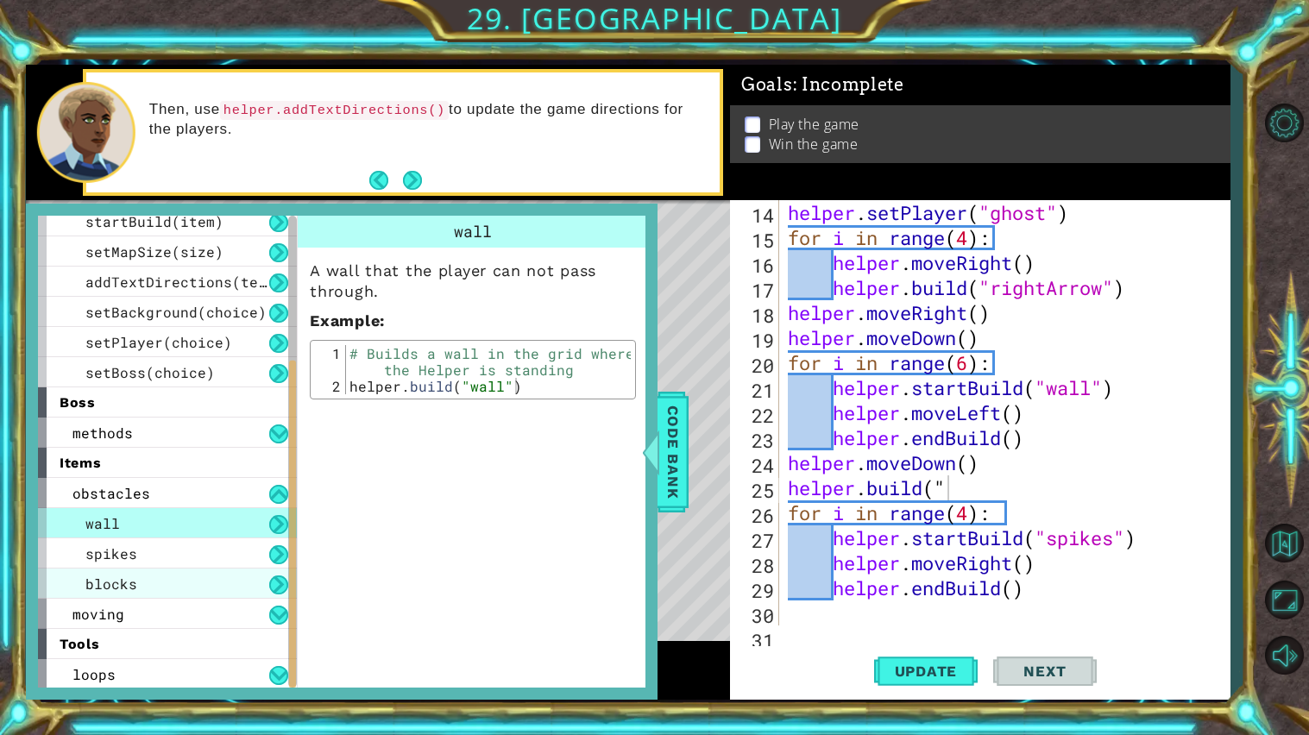
click at [124, 576] on span "blocks" at bounding box center [111, 584] width 52 height 18
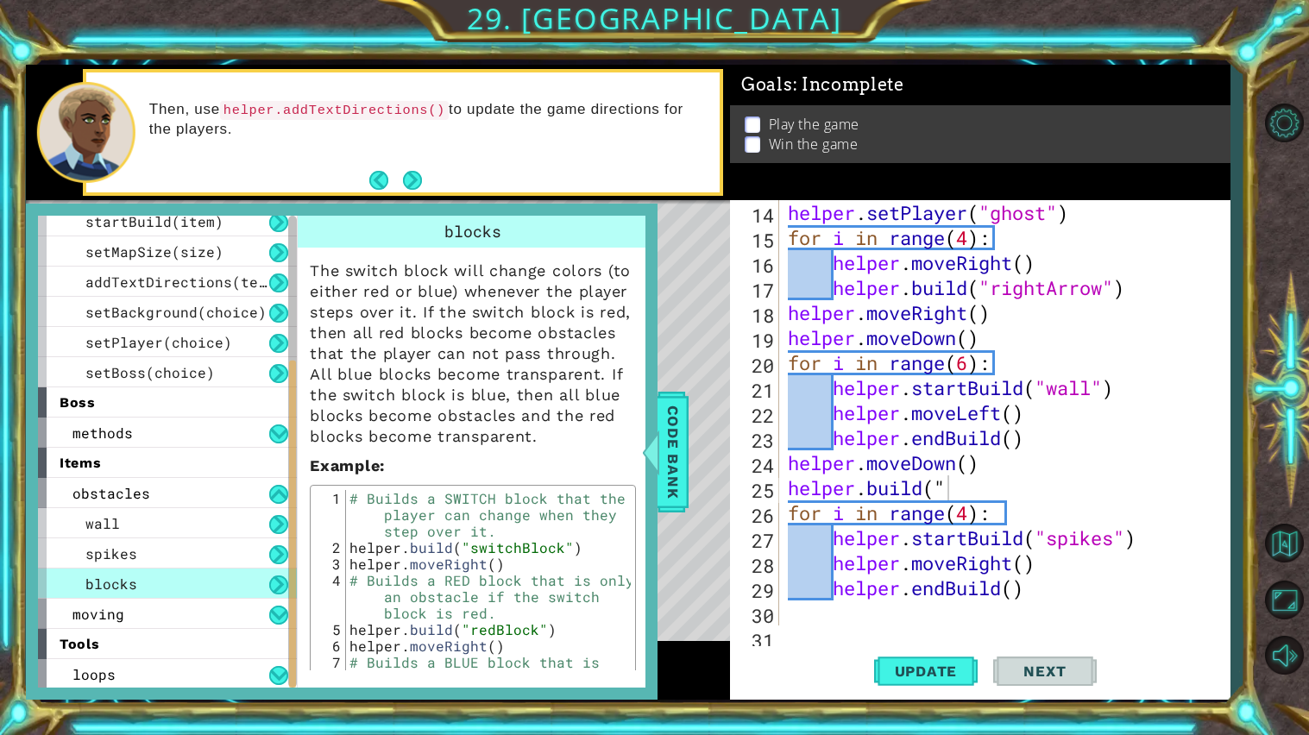
scroll to position [124, 0]
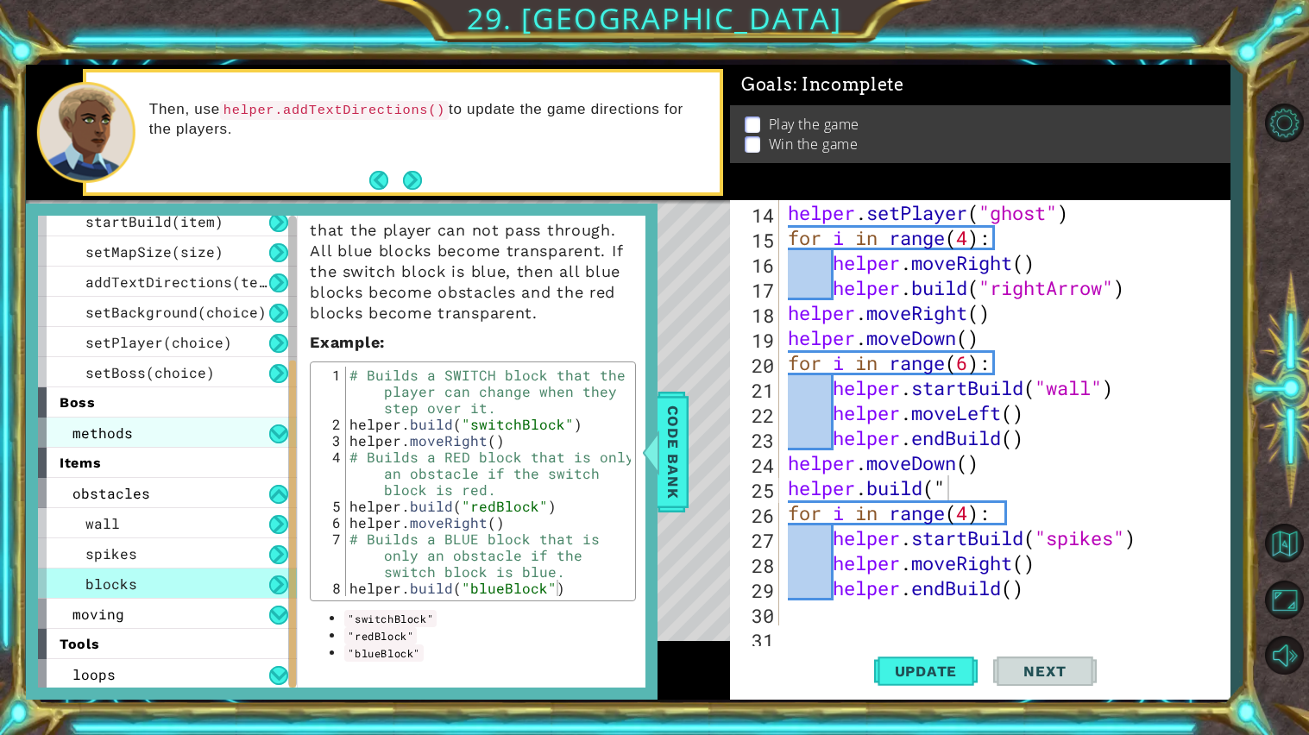
click at [168, 424] on div "methods" at bounding box center [167, 433] width 259 height 30
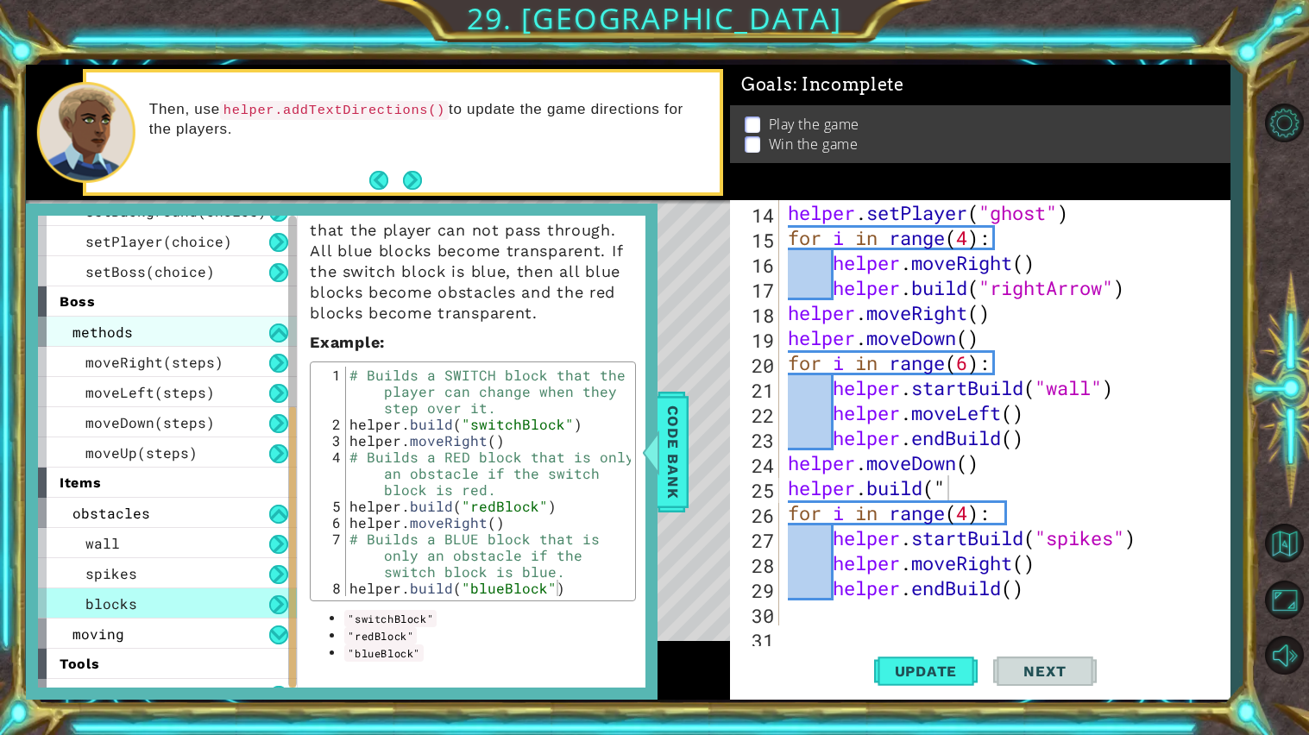
scroll to position [342, 0]
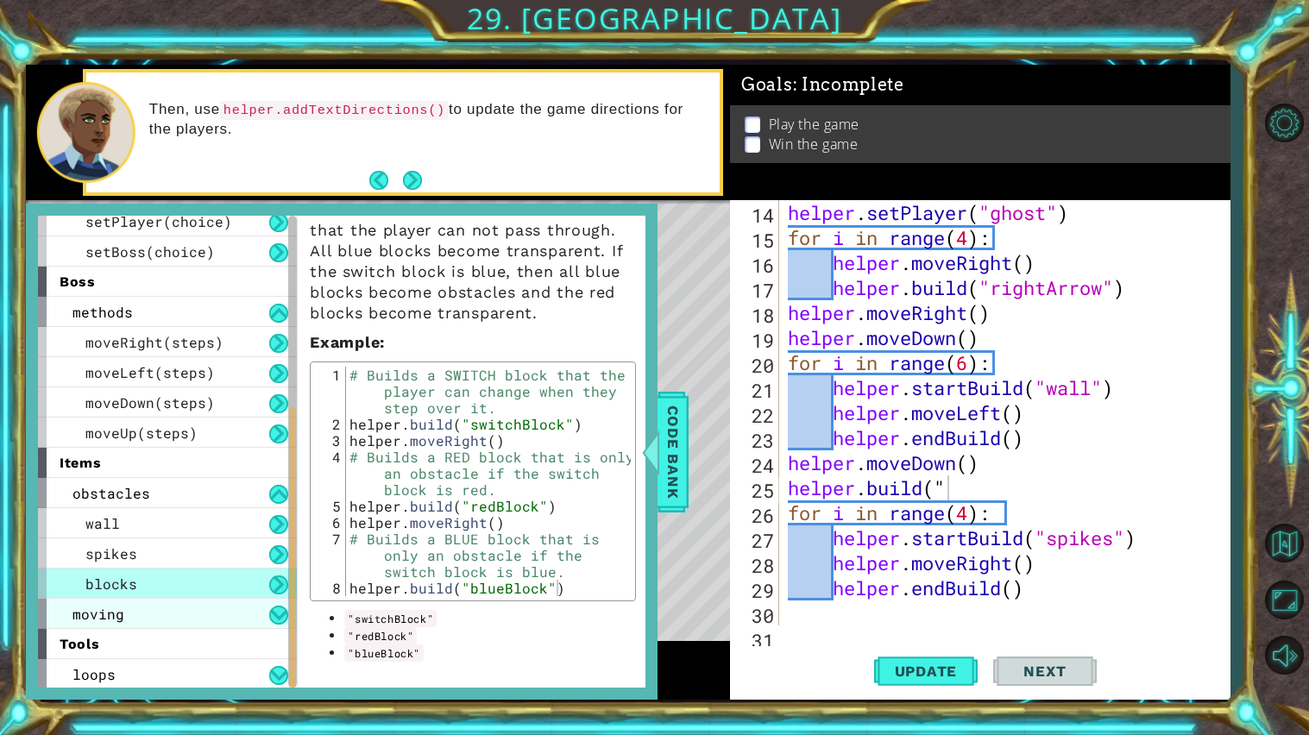
click at [173, 607] on div "moving" at bounding box center [167, 614] width 259 height 30
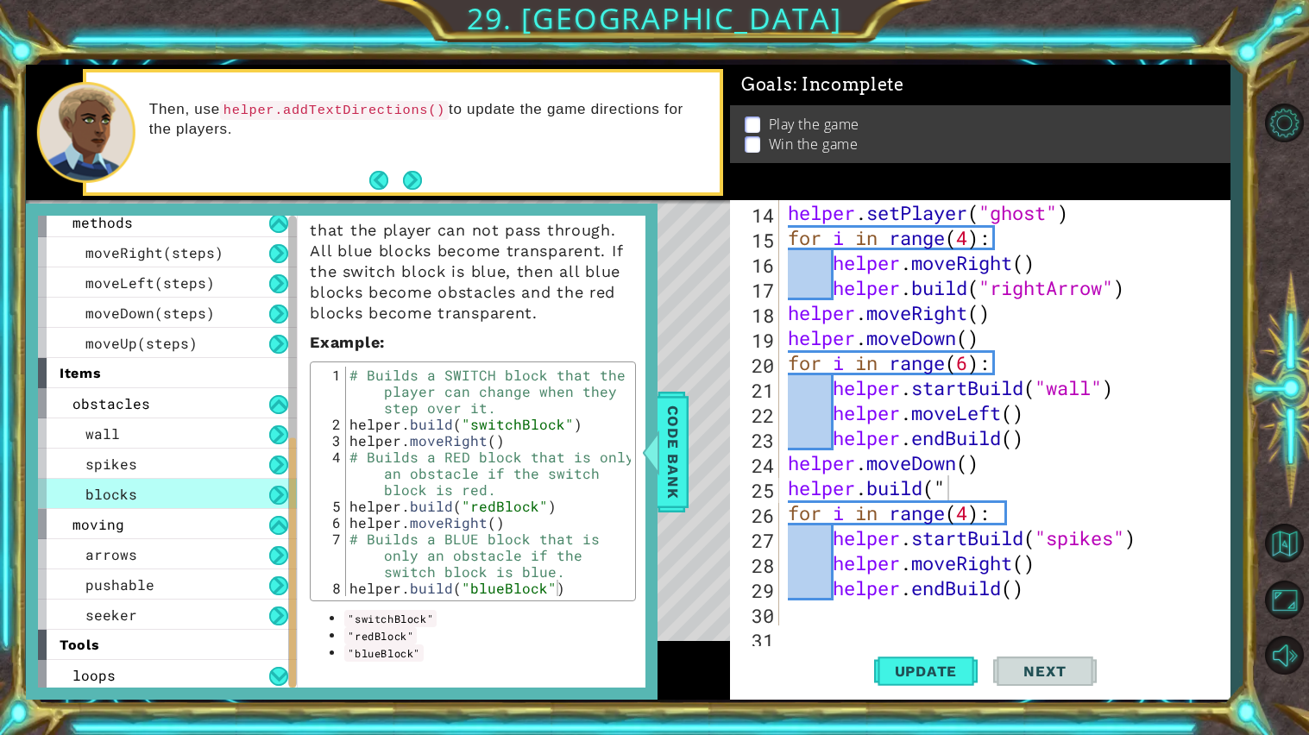
click at [163, 631] on div "tools" at bounding box center [167, 645] width 259 height 30
click at [200, 615] on div "seeker" at bounding box center [167, 615] width 259 height 30
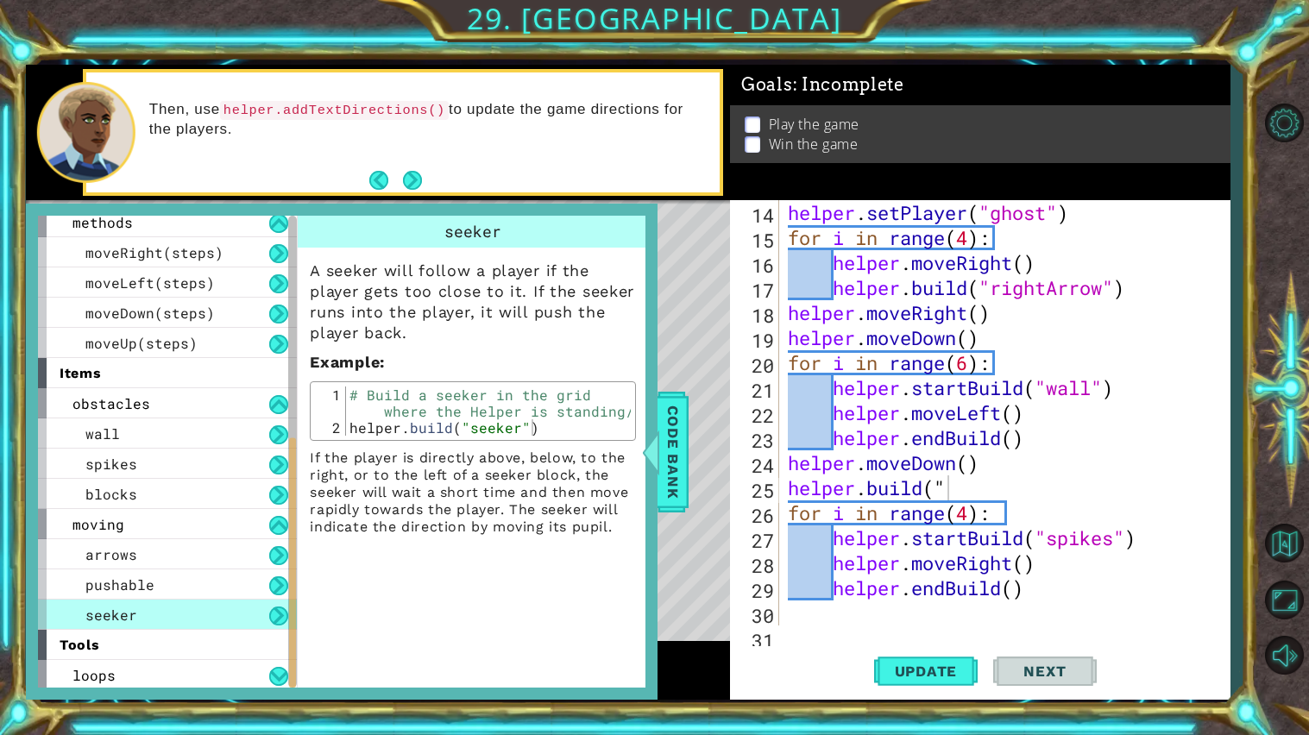
scroll to position [0, 0]
click at [990, 483] on div "helper . setPlayer ( "ghost" ) for i in range ( 4 ) : helper . moveRight ( ) he…" at bounding box center [1008, 437] width 449 height 475
type textarea "[DOMAIN_NAME]("seeker")"
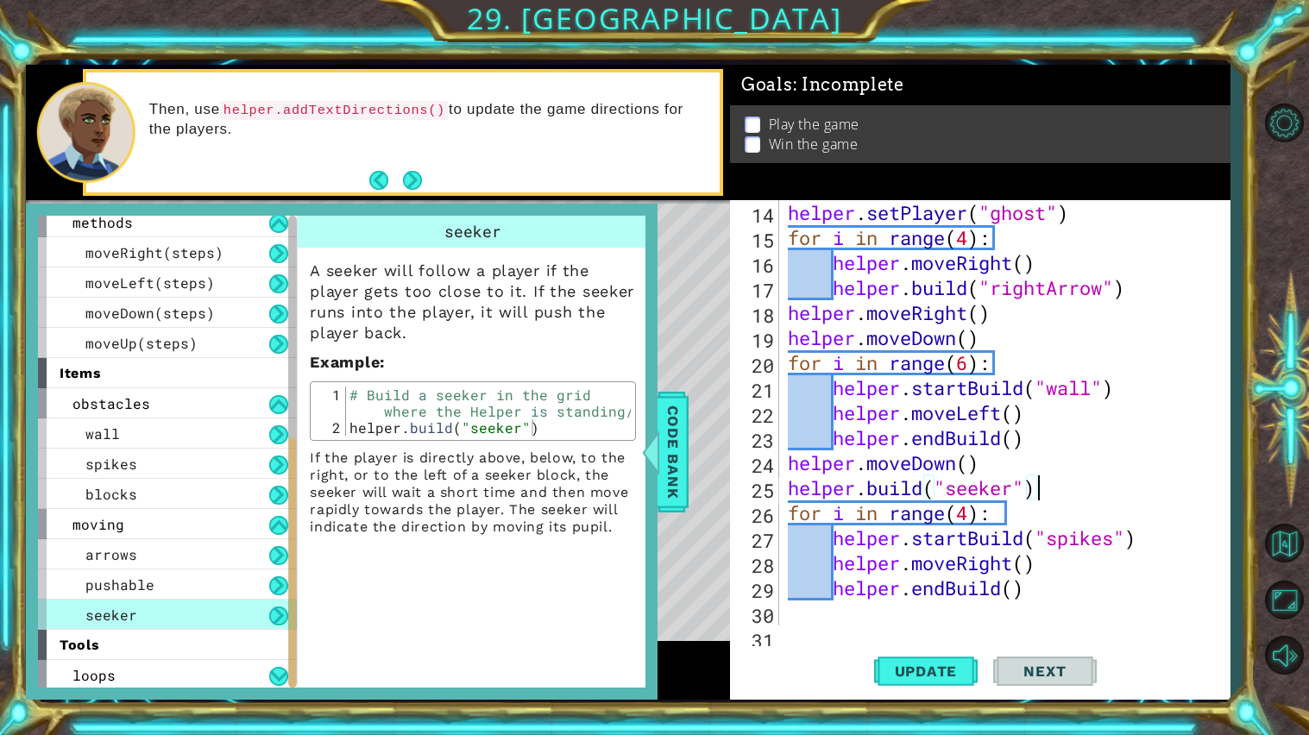
click at [1127, 608] on div "helper . setPlayer ( "ghost" ) for i in range ( 4 ) : helper . moveRight ( ) he…" at bounding box center [1008, 437] width 449 height 475
click at [656, 455] on div at bounding box center [651, 452] width 22 height 52
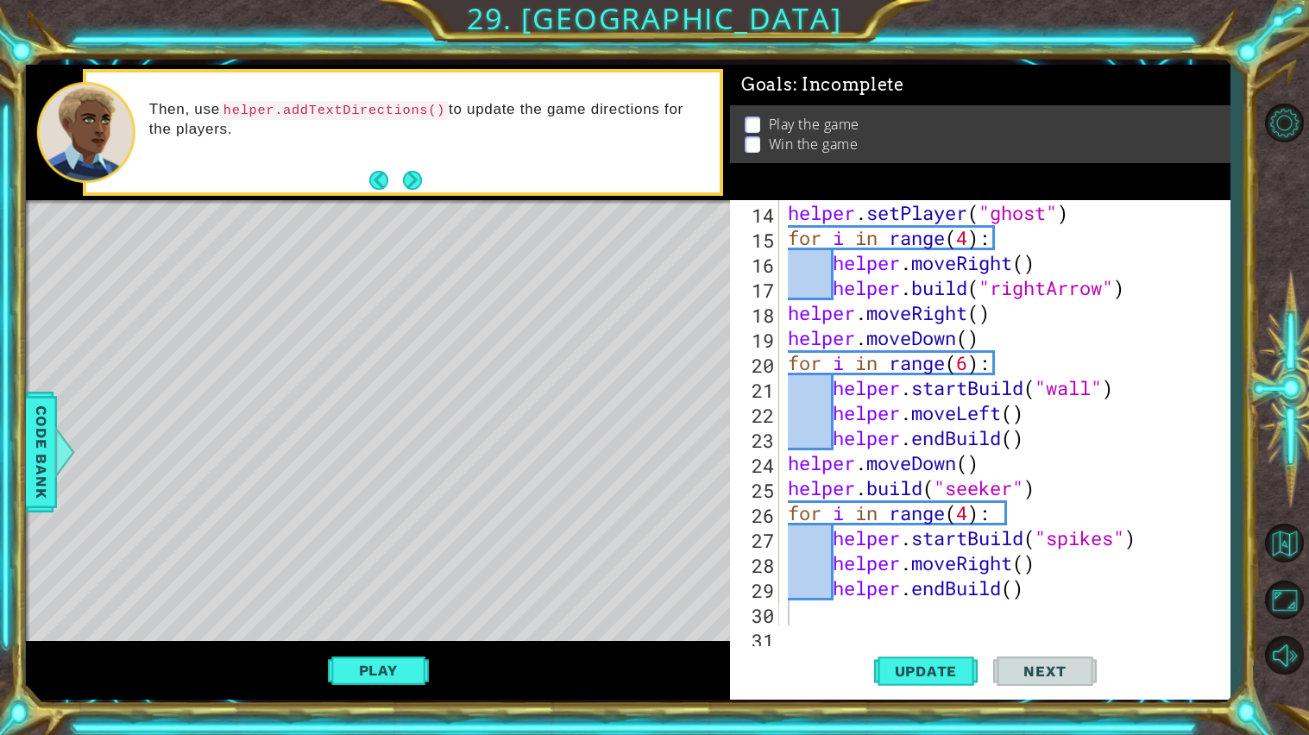
type textarea "[DOMAIN_NAME]("seeker")"
click at [1070, 477] on div "helper . setPlayer ( "ghost" ) for i in range ( 4 ) : helper . moveRight ( ) he…" at bounding box center [1008, 437] width 449 height 475
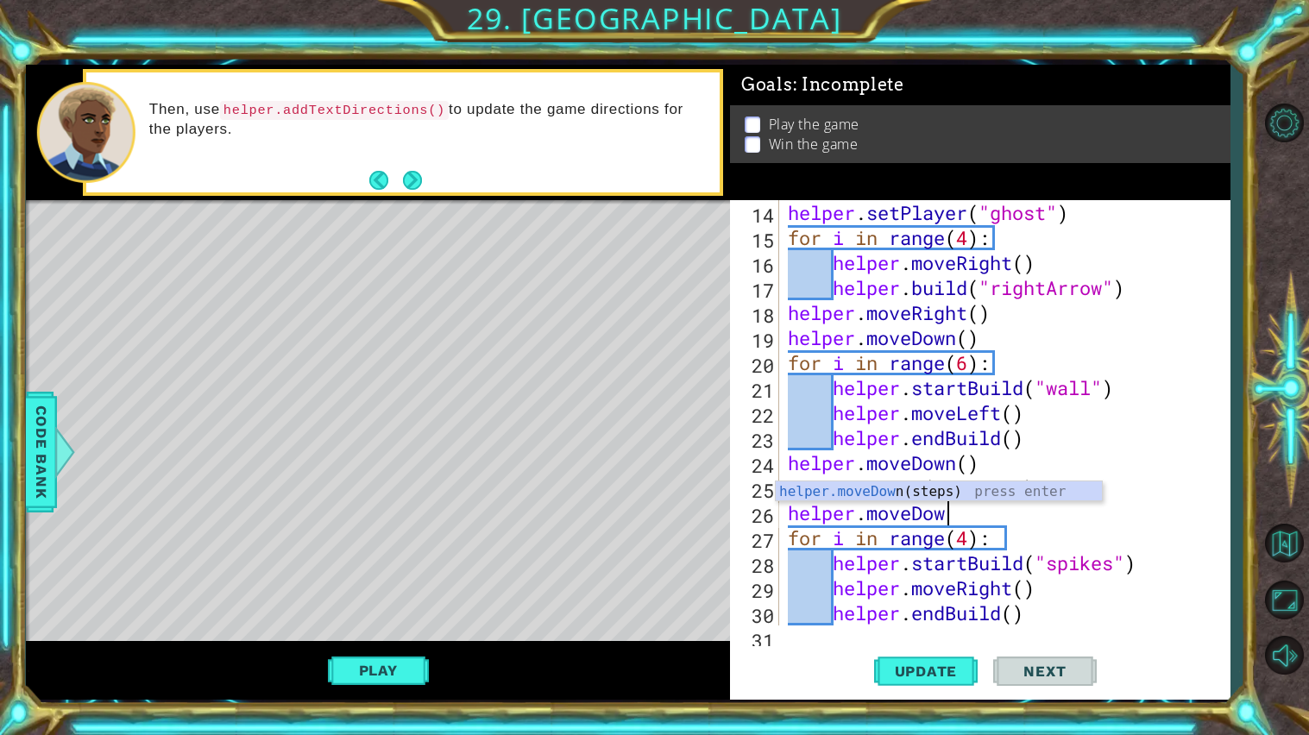
scroll to position [0, 6]
type textarea "helper.moveDown"
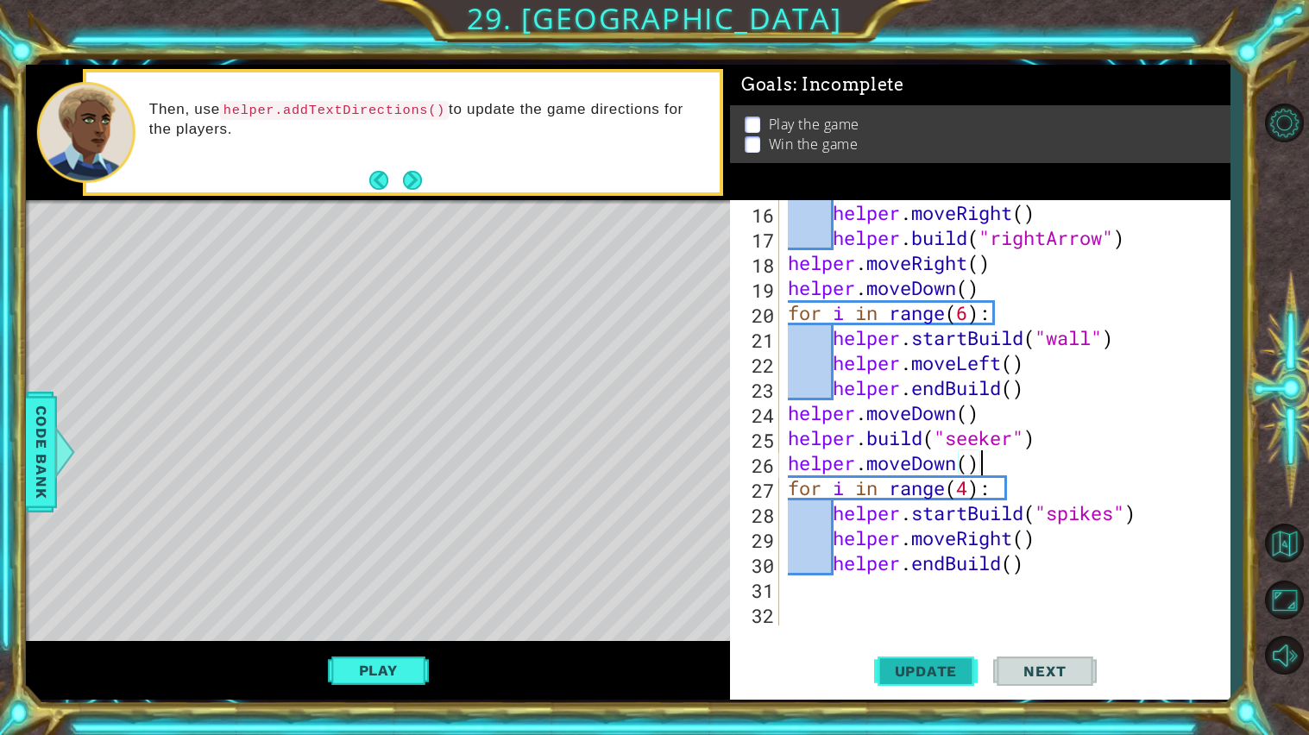
type textarea "helper.moveDown()"
click at [933, 665] on span "Update" at bounding box center [925, 670] width 97 height 17
click at [1004, 600] on div "helper . moveRight ( ) helper . build ( "rightArrow" ) helper . moveRight ( ) h…" at bounding box center [1008, 437] width 449 height 475
type textarea "s"
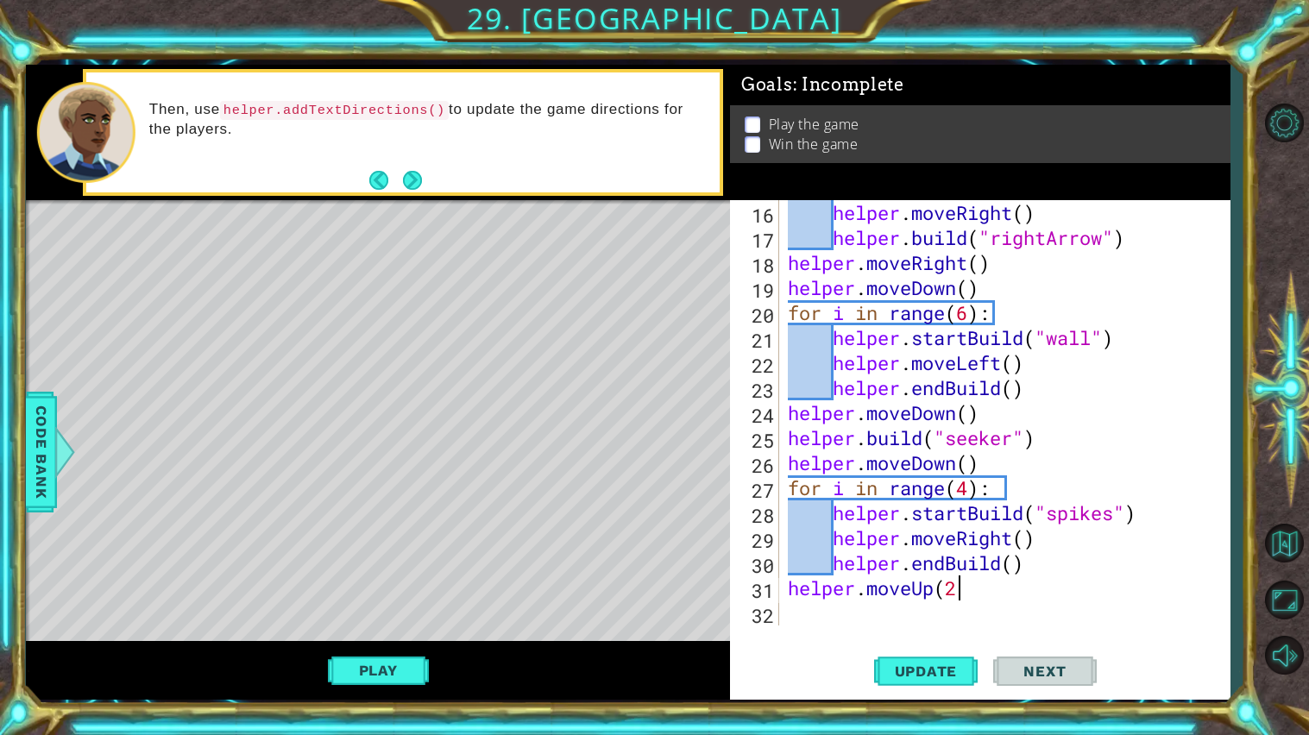
scroll to position [0, 6]
type textarea "helper.moveUp(2)"
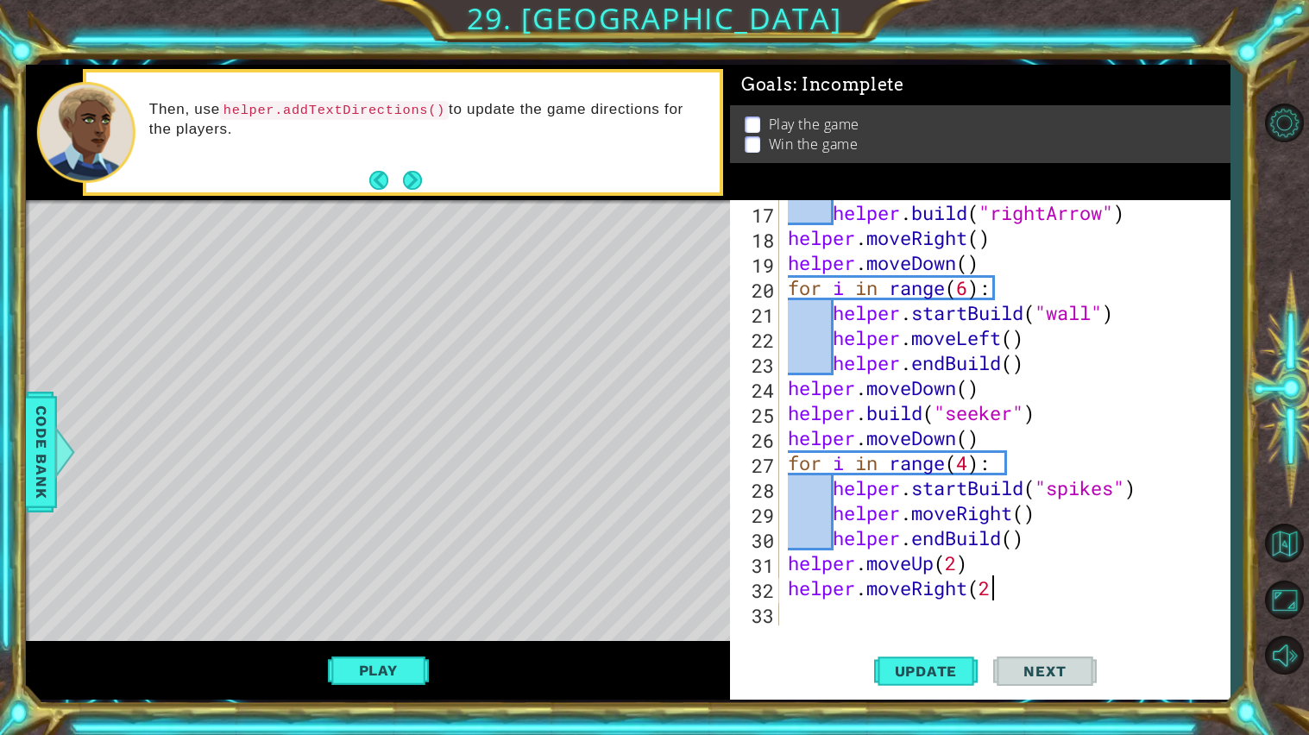
scroll to position [0, 8]
type textarea "helper.moveRight(2)"
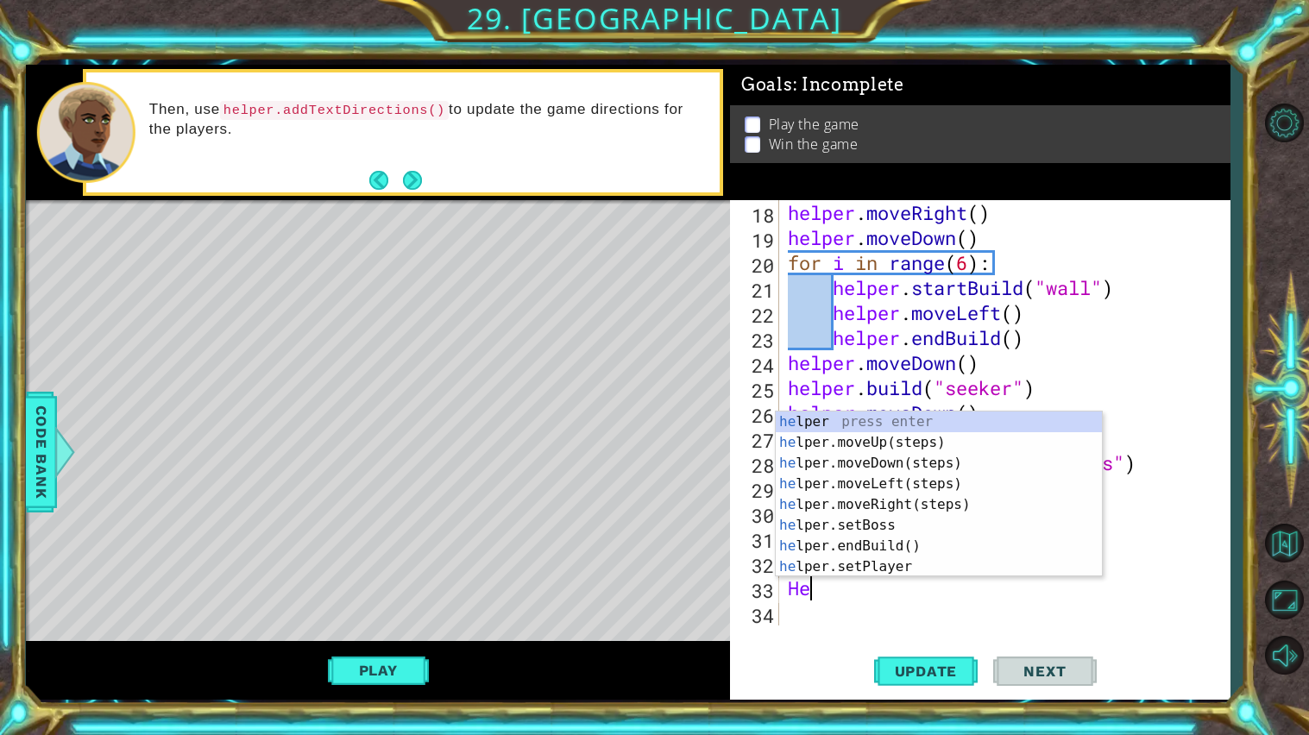
type textarea "H"
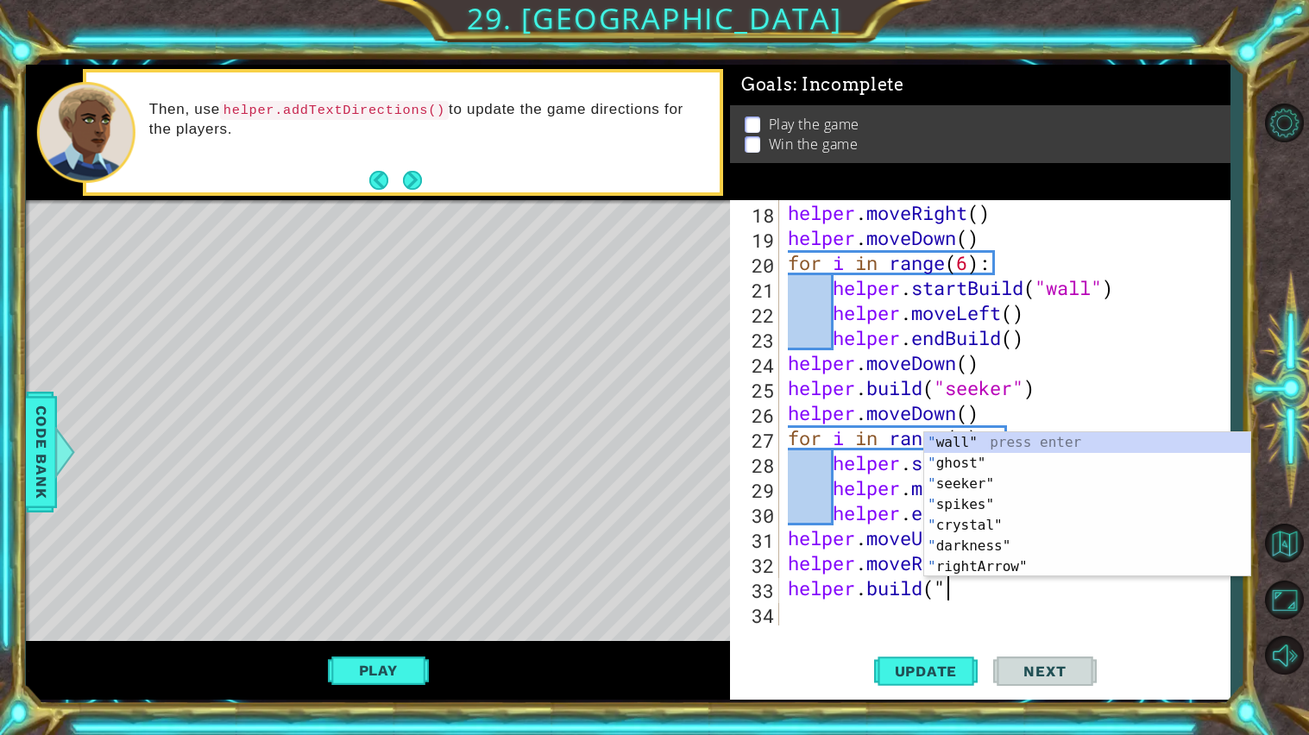
scroll to position [0, 5]
type textarea "[DOMAIN_NAME](""
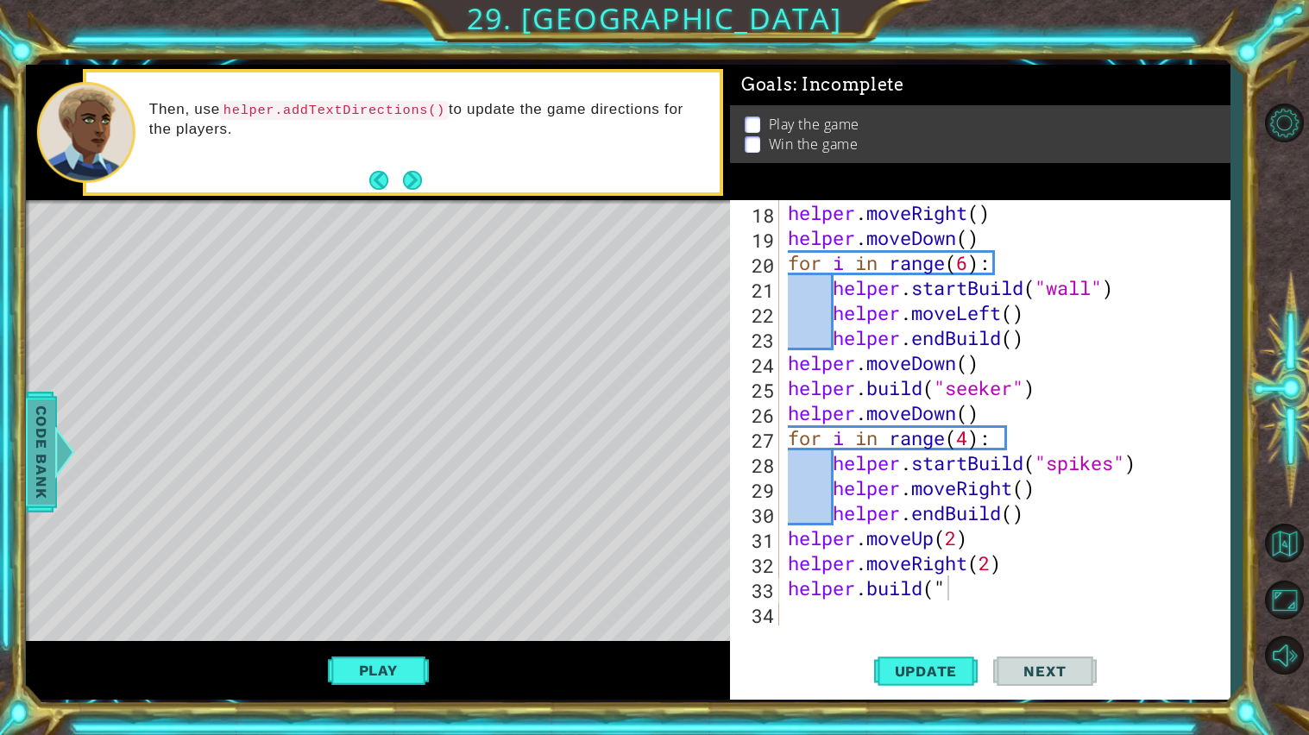
click at [44, 404] on span "Code Bank" at bounding box center [42, 451] width 28 height 105
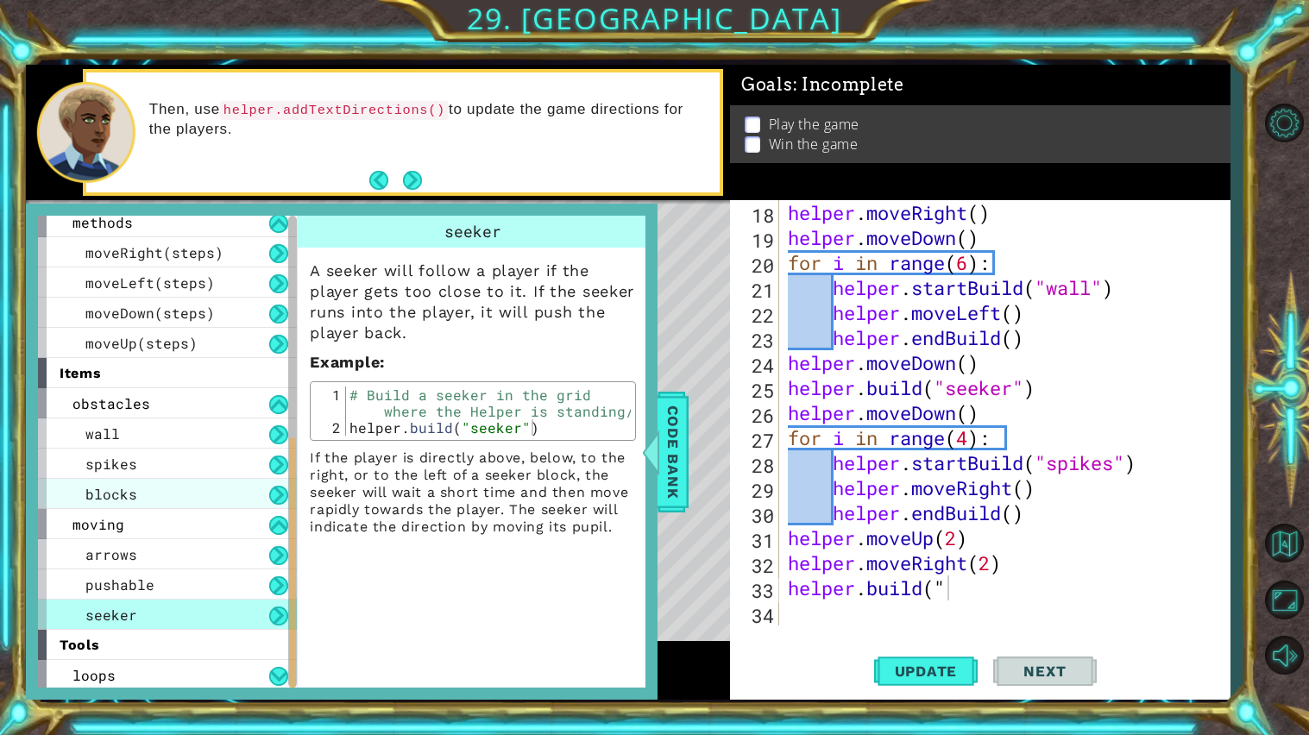
click at [93, 493] on span "blocks" at bounding box center [111, 494] width 52 height 18
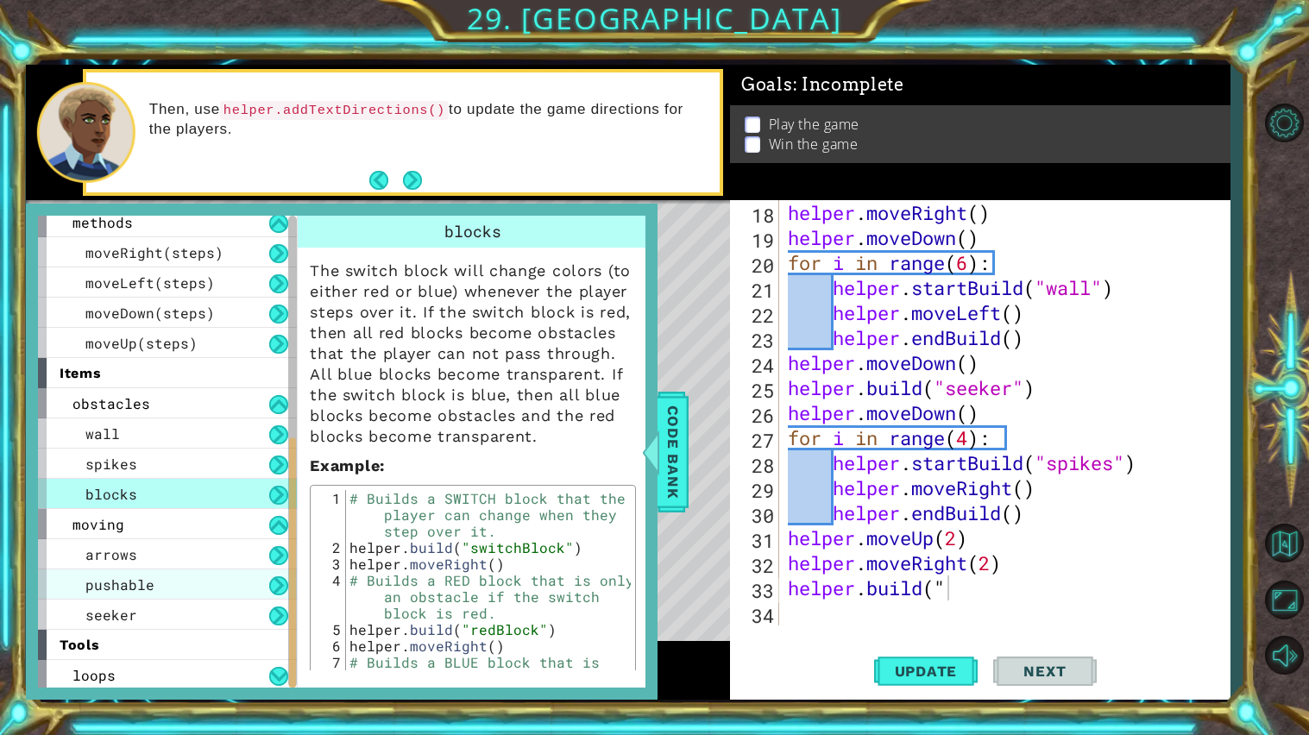
click at [158, 581] on div "pushable" at bounding box center [167, 584] width 259 height 30
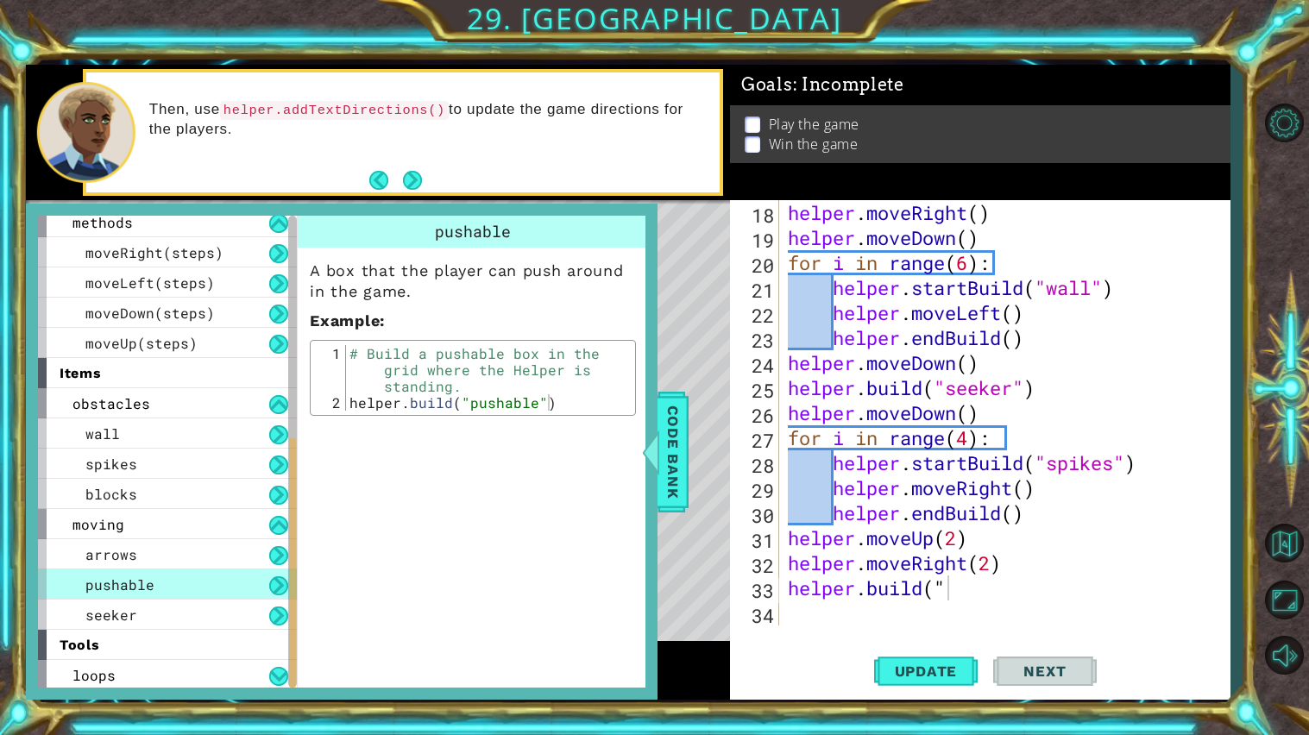
click at [1036, 623] on div "helper . moveRight ( ) helper . moveDown ( ) for i in range ( 6 ) : helper . st…" at bounding box center [1008, 437] width 449 height 475
click at [1026, 599] on div "helper . moveRight ( ) helper . moveDown ( ) for i in range ( 6 ) : helper . st…" at bounding box center [1008, 437] width 449 height 475
click at [669, 468] on span "Code Bank" at bounding box center [673, 451] width 28 height 105
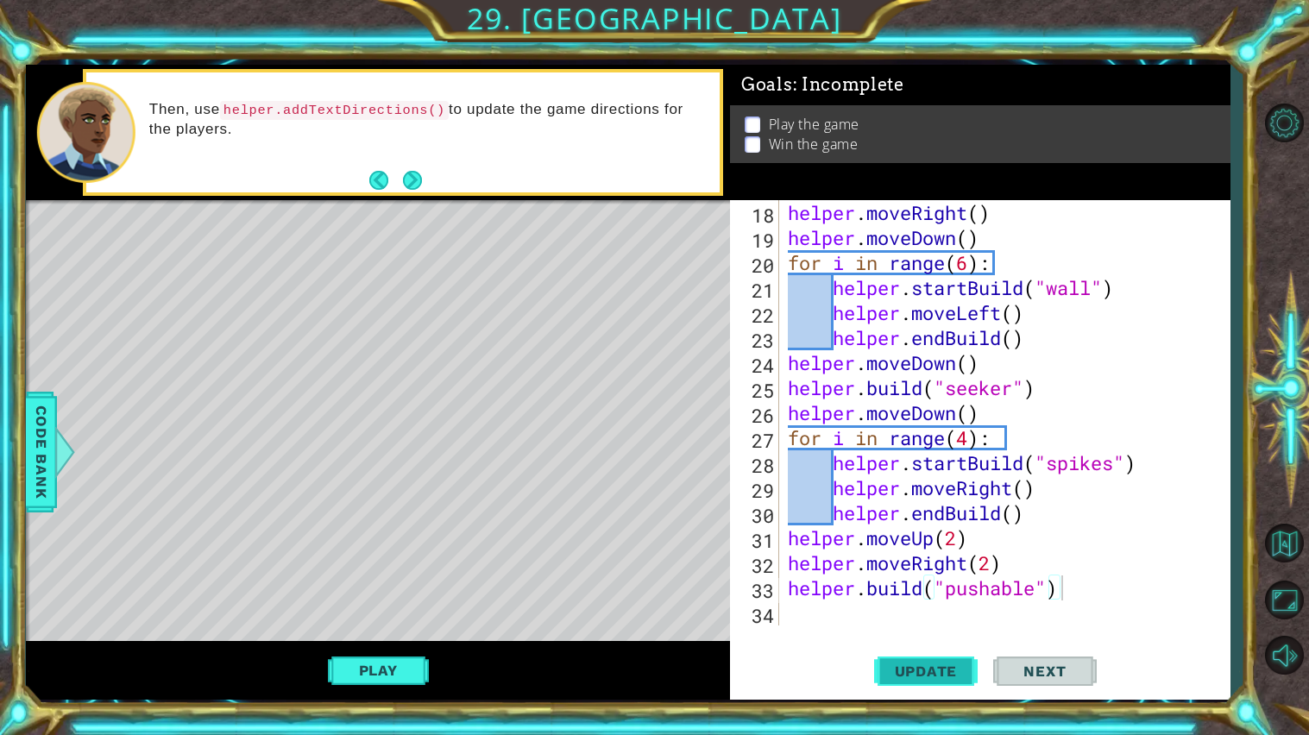
click at [924, 668] on span "Update" at bounding box center [925, 670] width 97 height 17
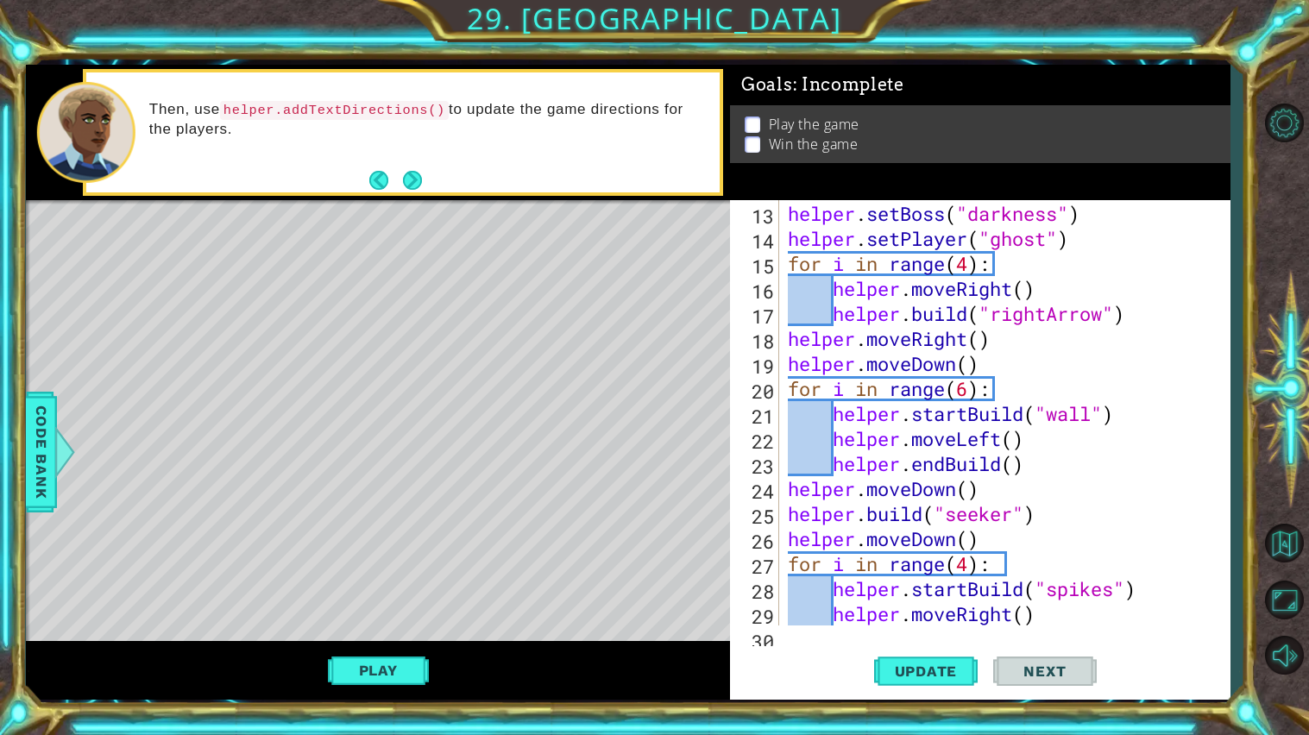
scroll to position [474, 0]
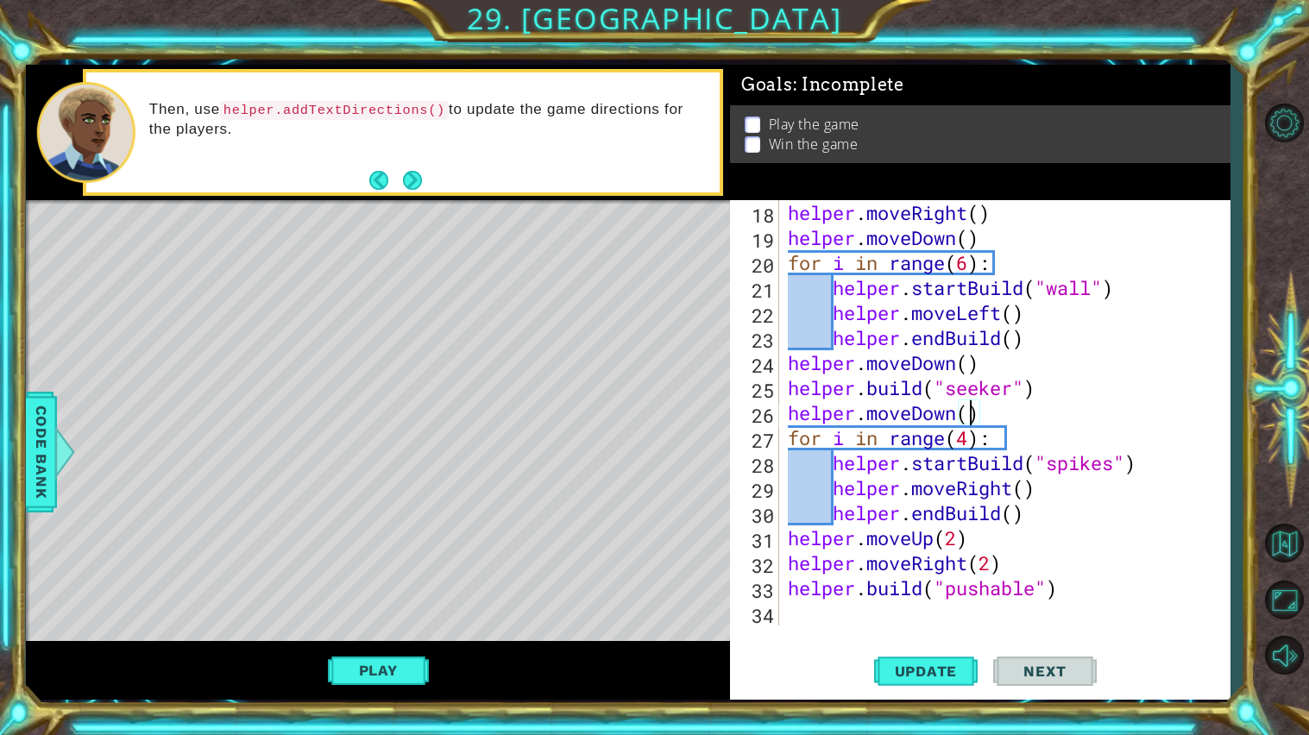
click at [974, 412] on div "helper . moveRight ( ) helper . moveDown ( ) for i in range ( 6 ) : helper . st…" at bounding box center [1008, 437] width 449 height 475
click at [942, 680] on span "Update" at bounding box center [925, 670] width 97 height 17
click at [956, 543] on div "helper . moveRight ( ) helper . moveDown ( ) for i in range ( 6 ) : helper . st…" at bounding box center [1008, 437] width 449 height 475
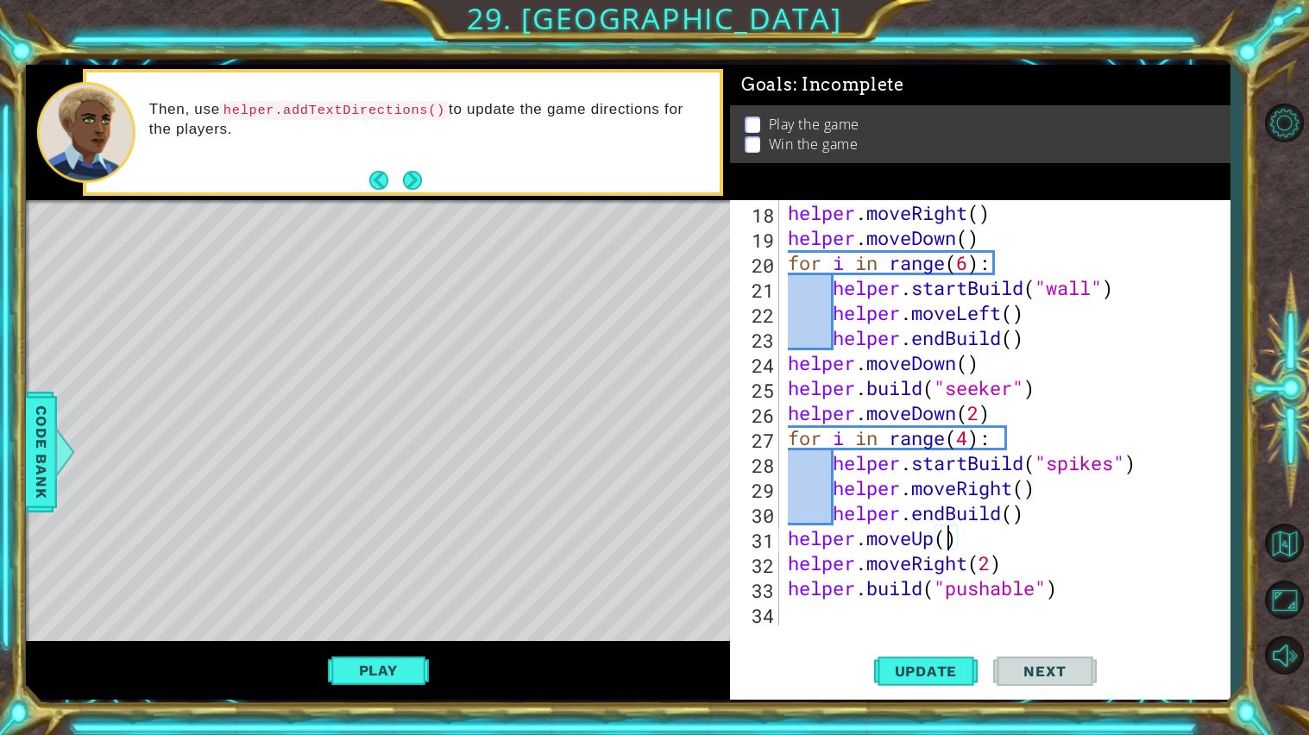
type textarea "helper.moveUp(3)"
click at [938, 662] on span "Update" at bounding box center [925, 670] width 97 height 17
click at [1102, 600] on div "helper . moveRight ( ) helper . moveDown ( ) for i in range ( 6 ) : helper . st…" at bounding box center [1008, 437] width 449 height 475
type textarea "[DOMAIN_NAME]("pushable")"
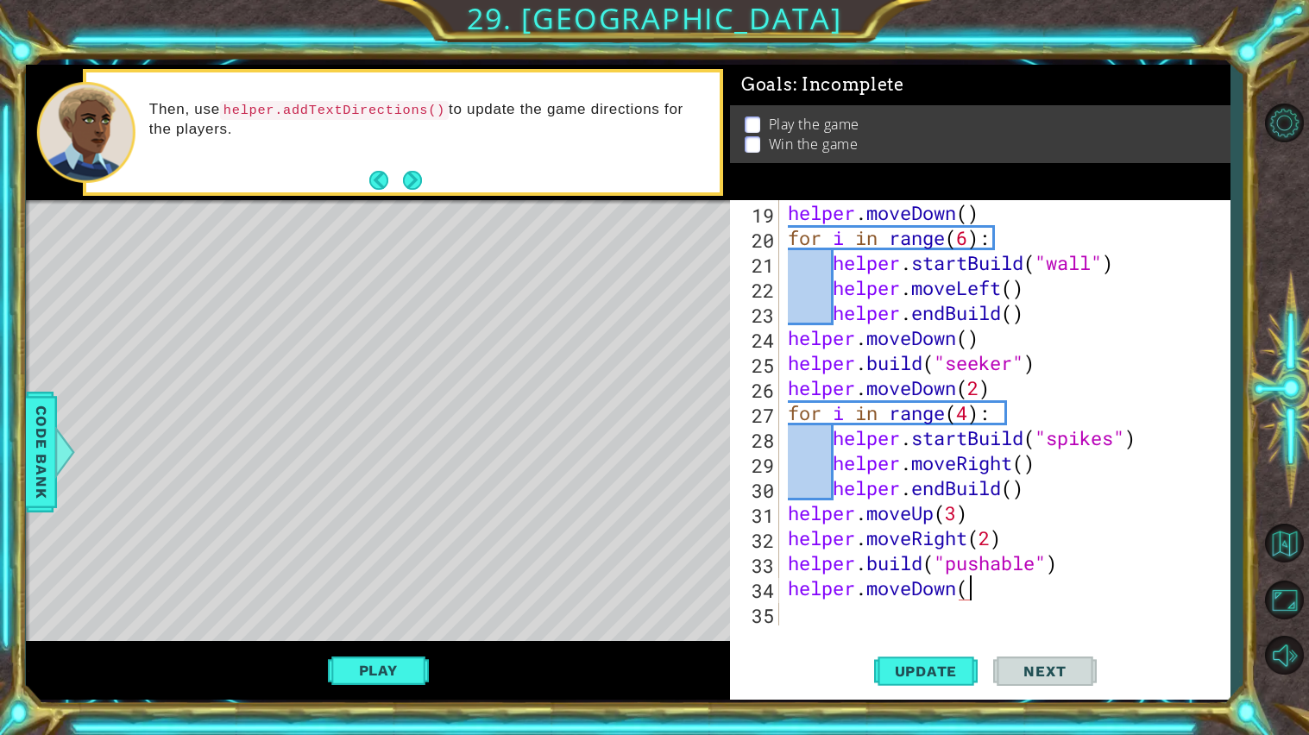
scroll to position [0, 7]
type textarea "helper.moveDown(2)"
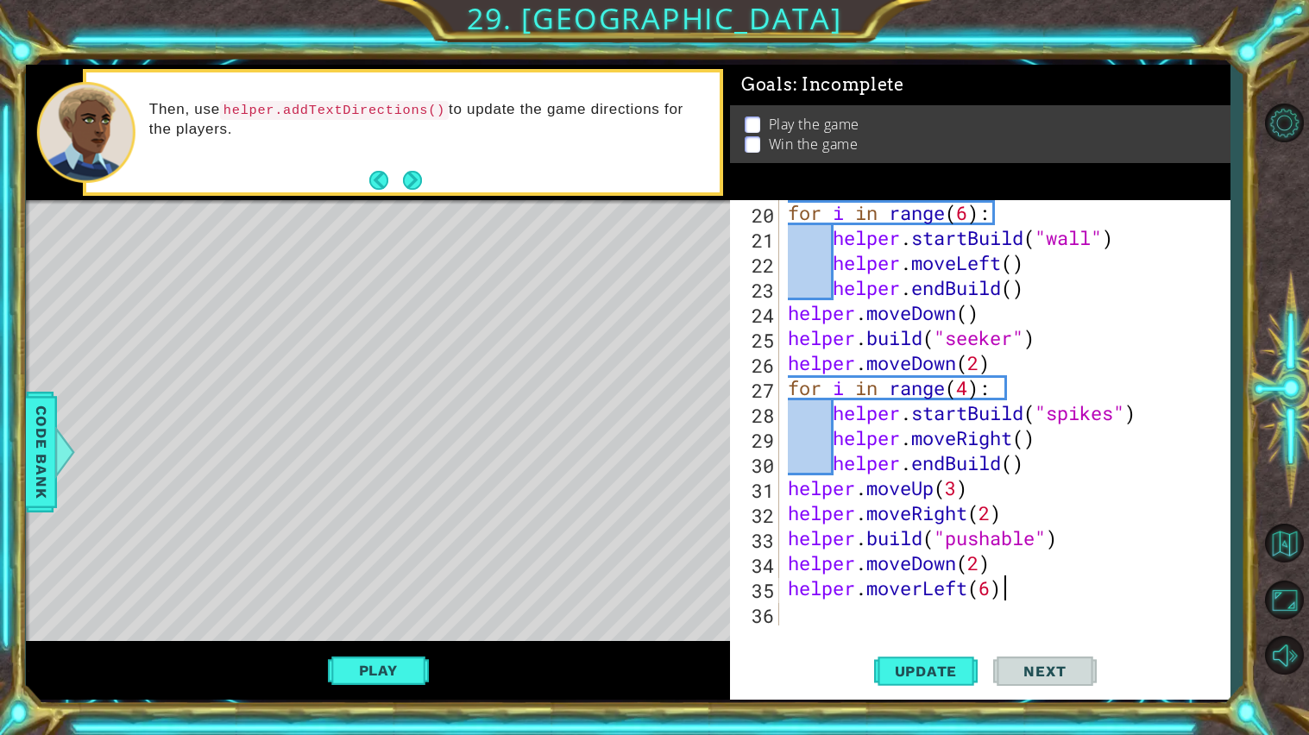
type textarea "helper.moverLeft(6)"
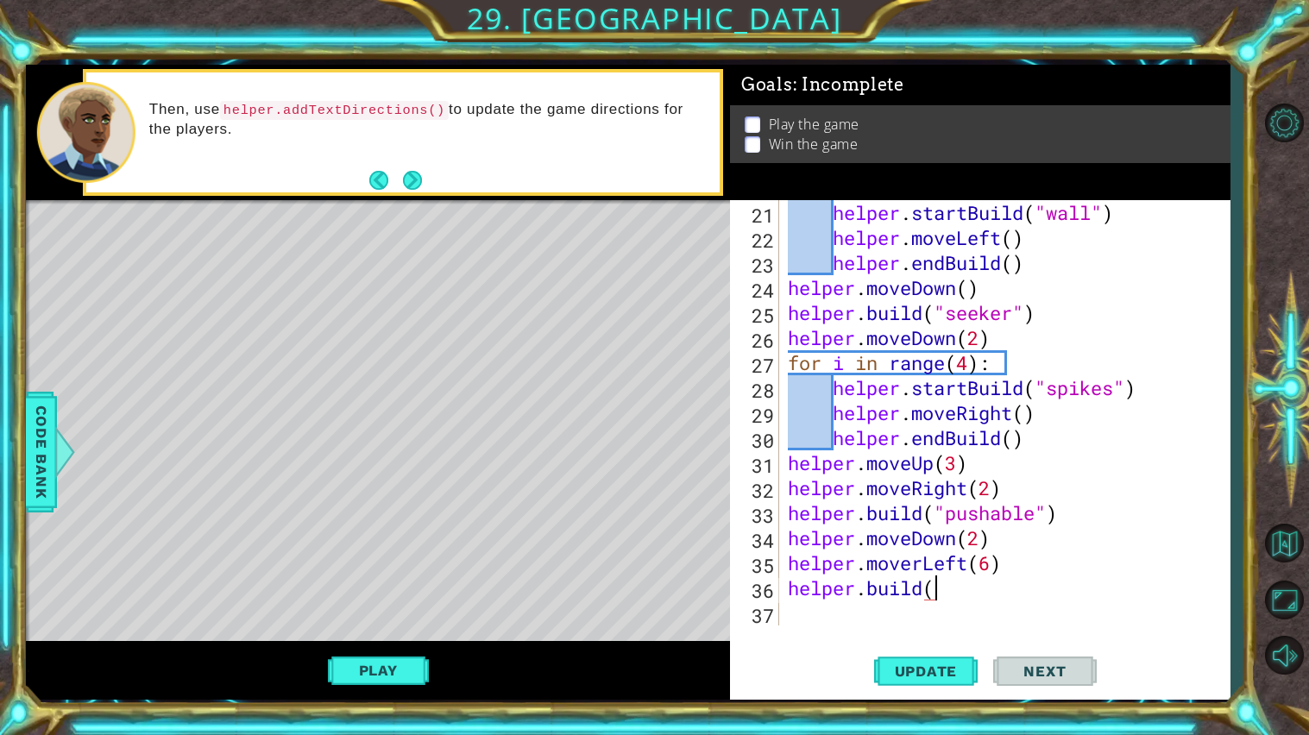
scroll to position [0, 5]
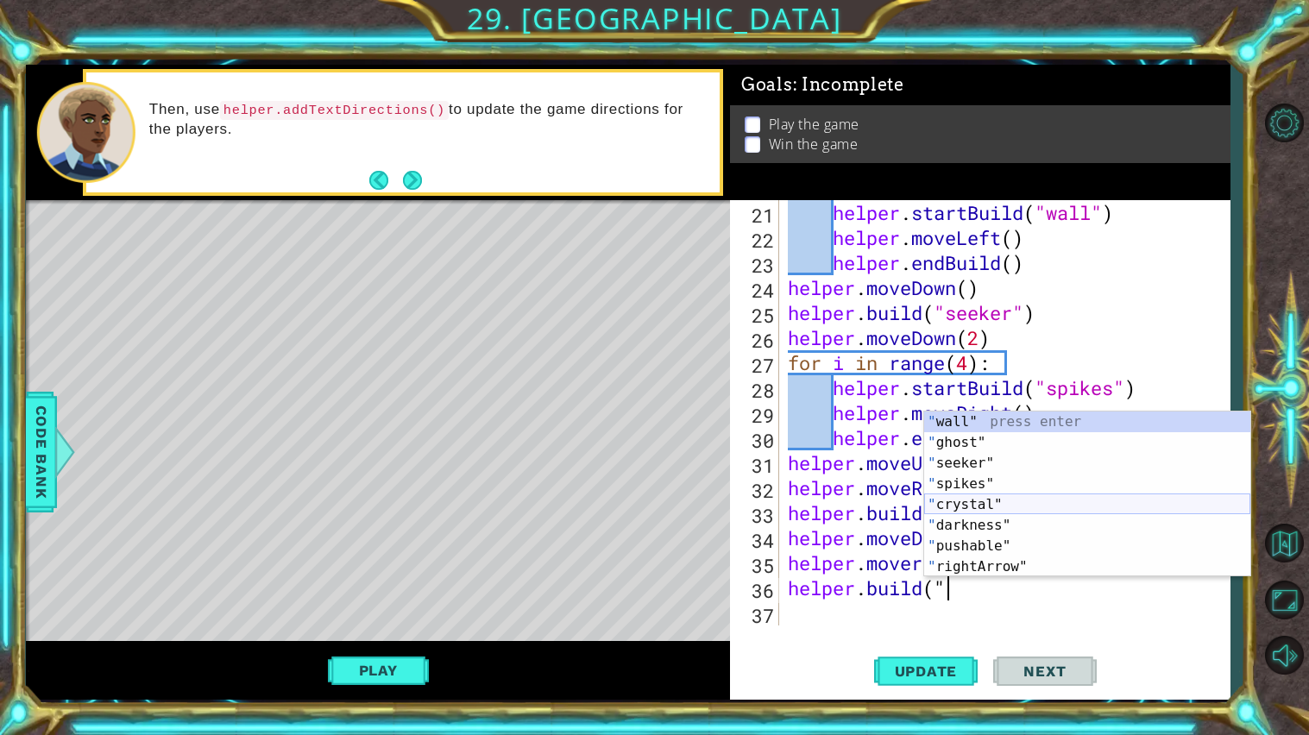
click at [1071, 504] on div "" wall" press enter " ghost" press enter " seeker" press enter " spikes" press …" at bounding box center [1087, 514] width 326 height 207
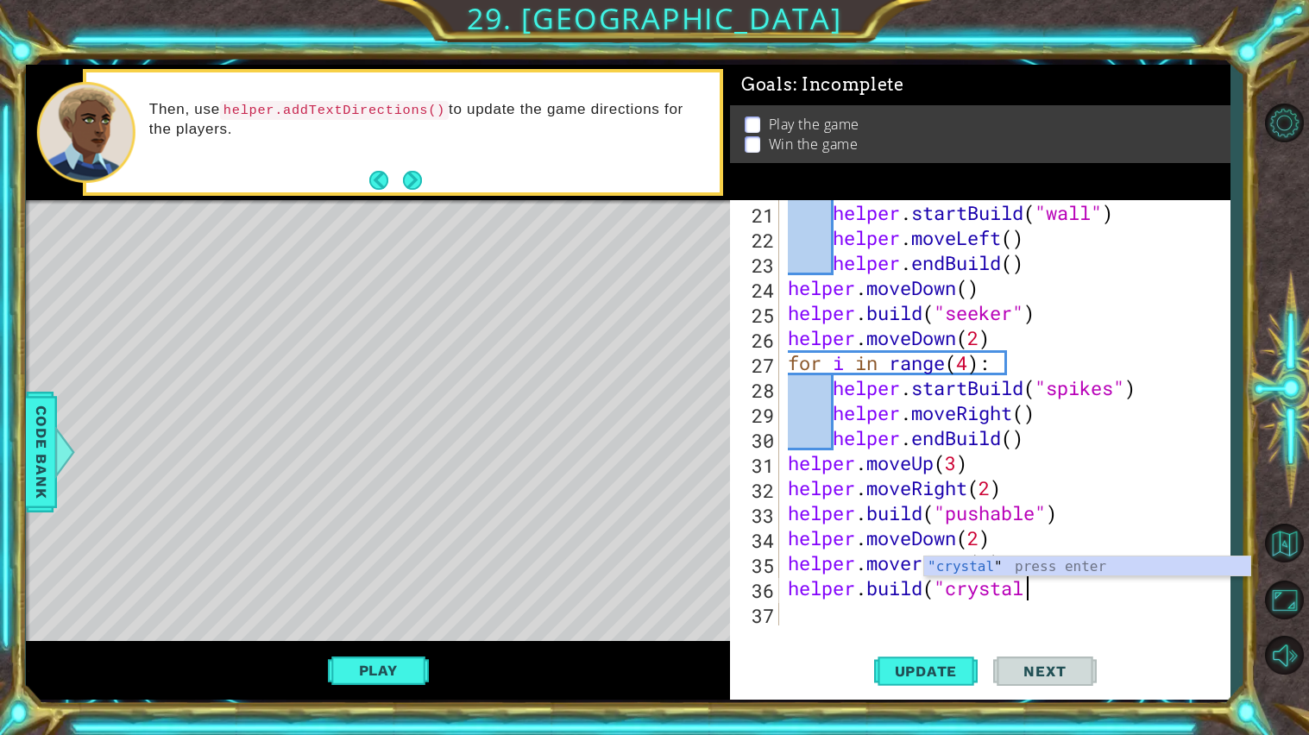
scroll to position [0, 9]
click at [1025, 596] on div "helper . startBuild ( "wall" ) helper . moveLeft ( ) helper . endBuild ( ) help…" at bounding box center [1008, 437] width 449 height 475
click at [952, 658] on button "Update" at bounding box center [926, 671] width 104 height 50
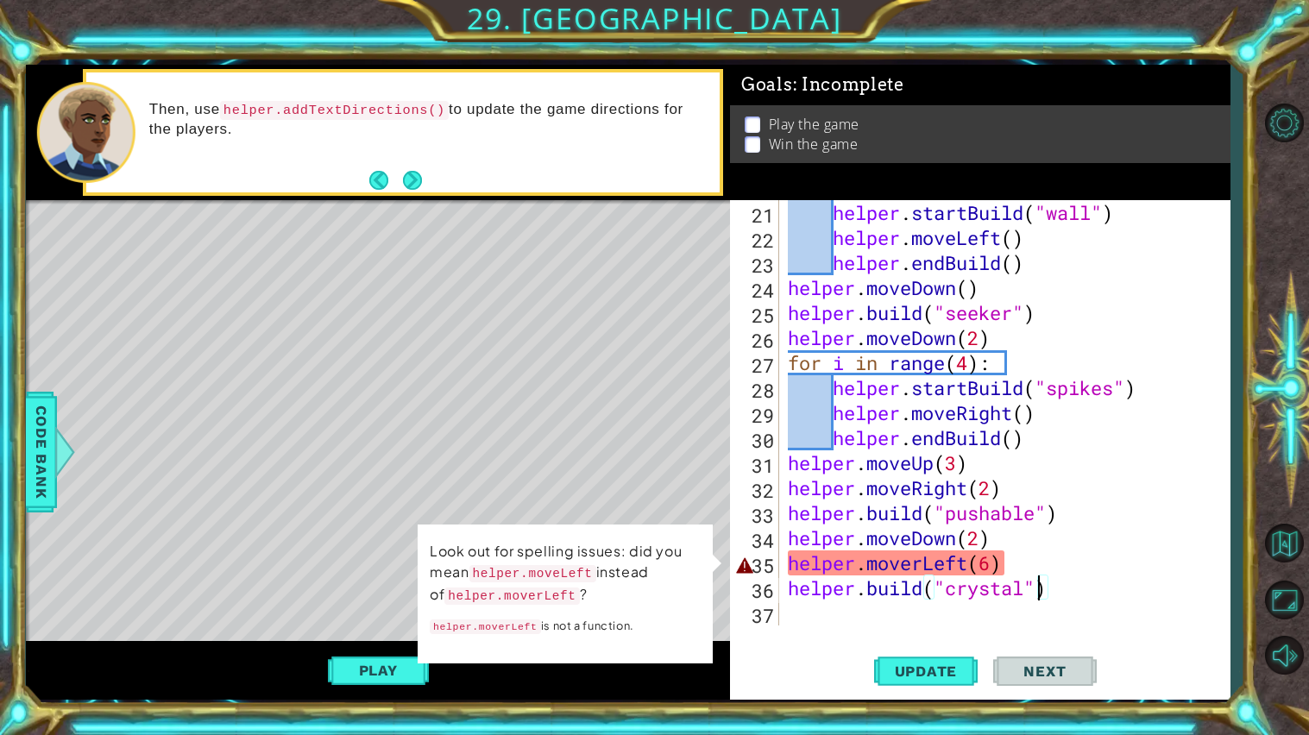
click at [923, 575] on div "helper . startBuild ( "wall" ) helper . moveLeft ( ) helper . endBuild ( ) help…" at bounding box center [1008, 437] width 449 height 475
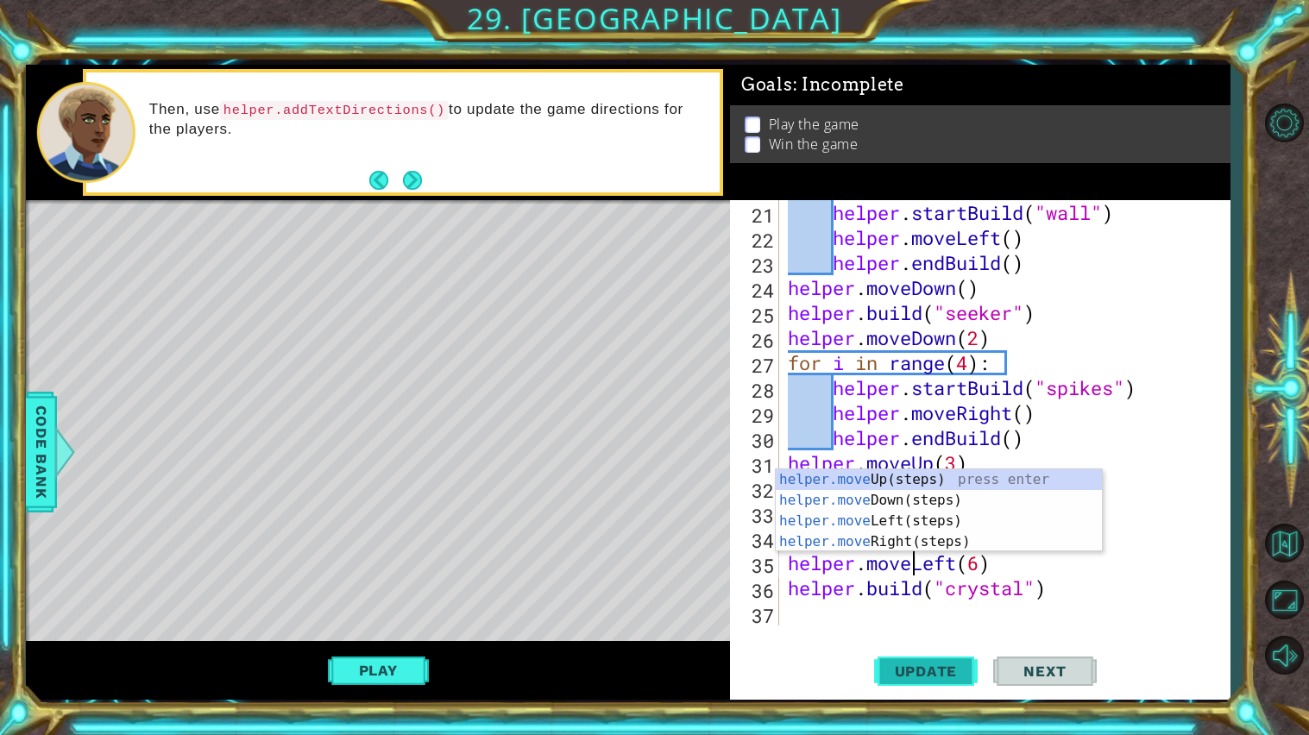
click at [911, 659] on button "Update" at bounding box center [926, 671] width 104 height 50
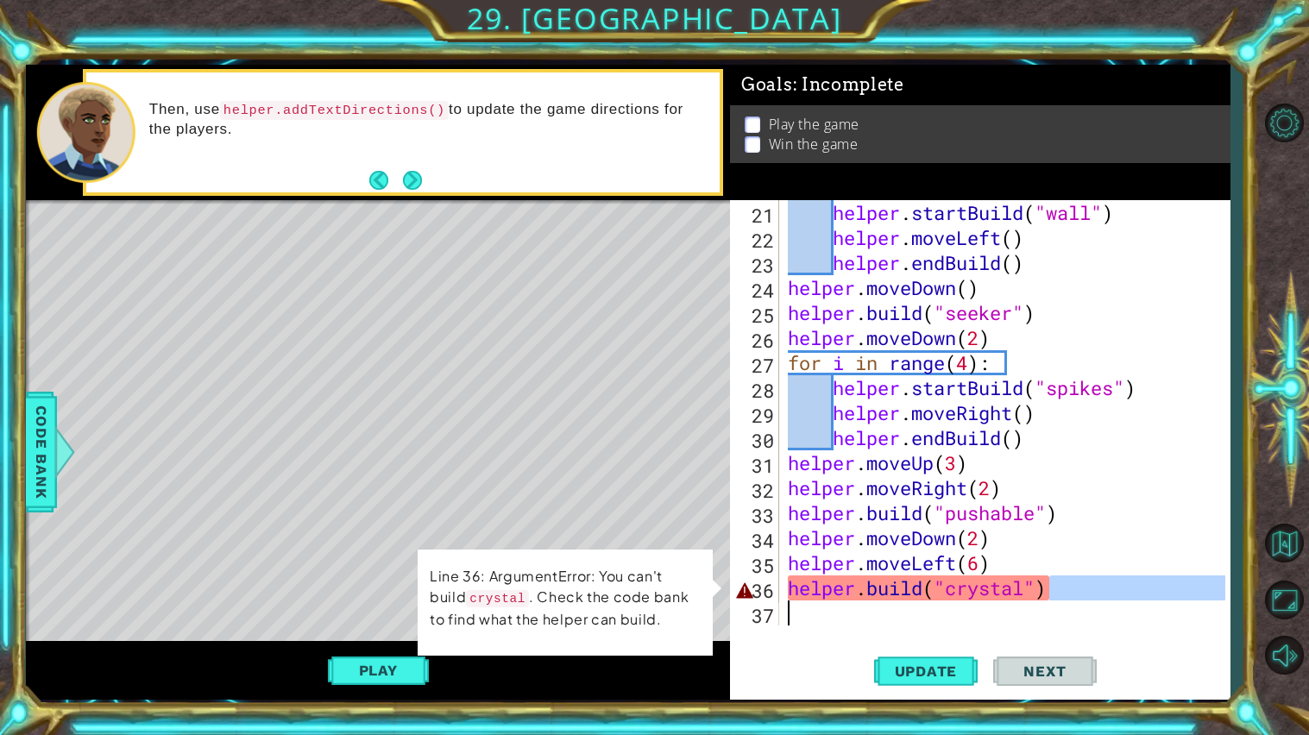
drag, startPoint x: 1058, startPoint y: 592, endPoint x: 849, endPoint y: 601, distance: 209.0
click at [849, 601] on div "helper . startBuild ( "wall" ) helper . moveLeft ( ) helper . endBuild ( ) help…" at bounding box center [1008, 437] width 449 height 475
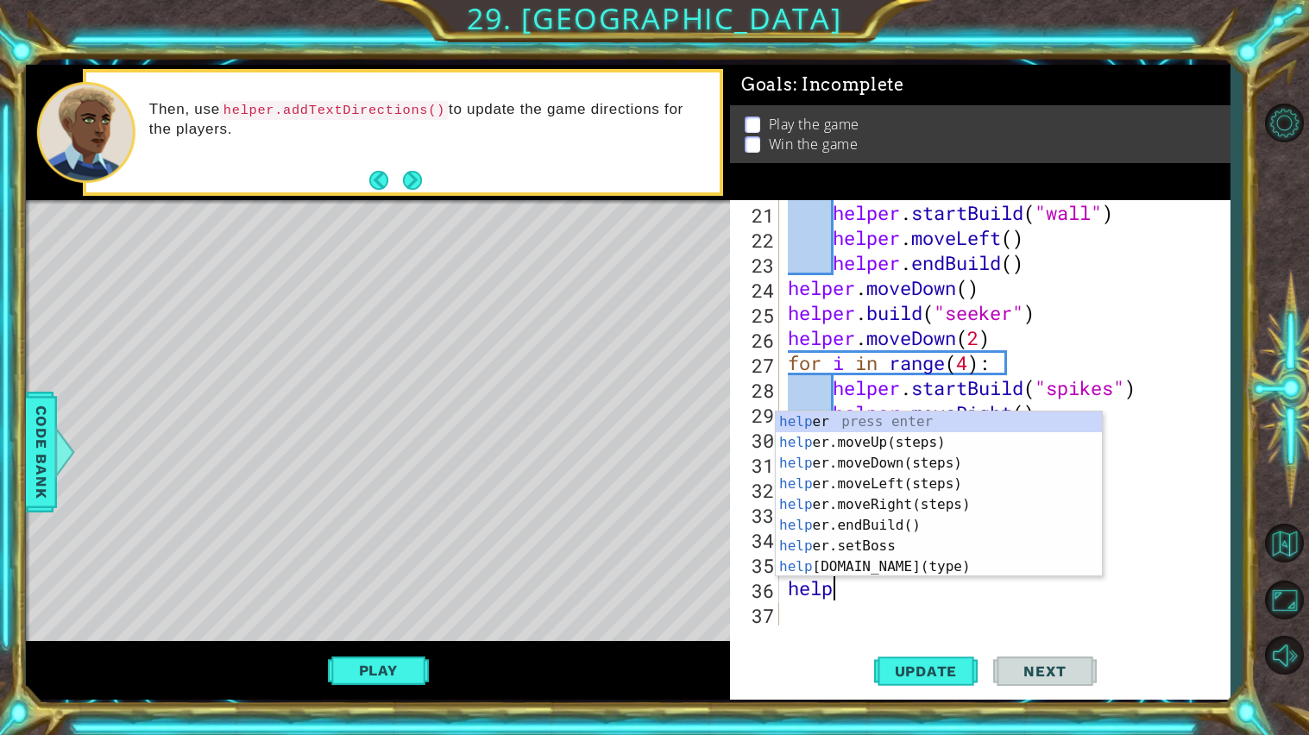
scroll to position [0, 0]
type textarea "h"
type textarea "helper.moveLeft(6)"
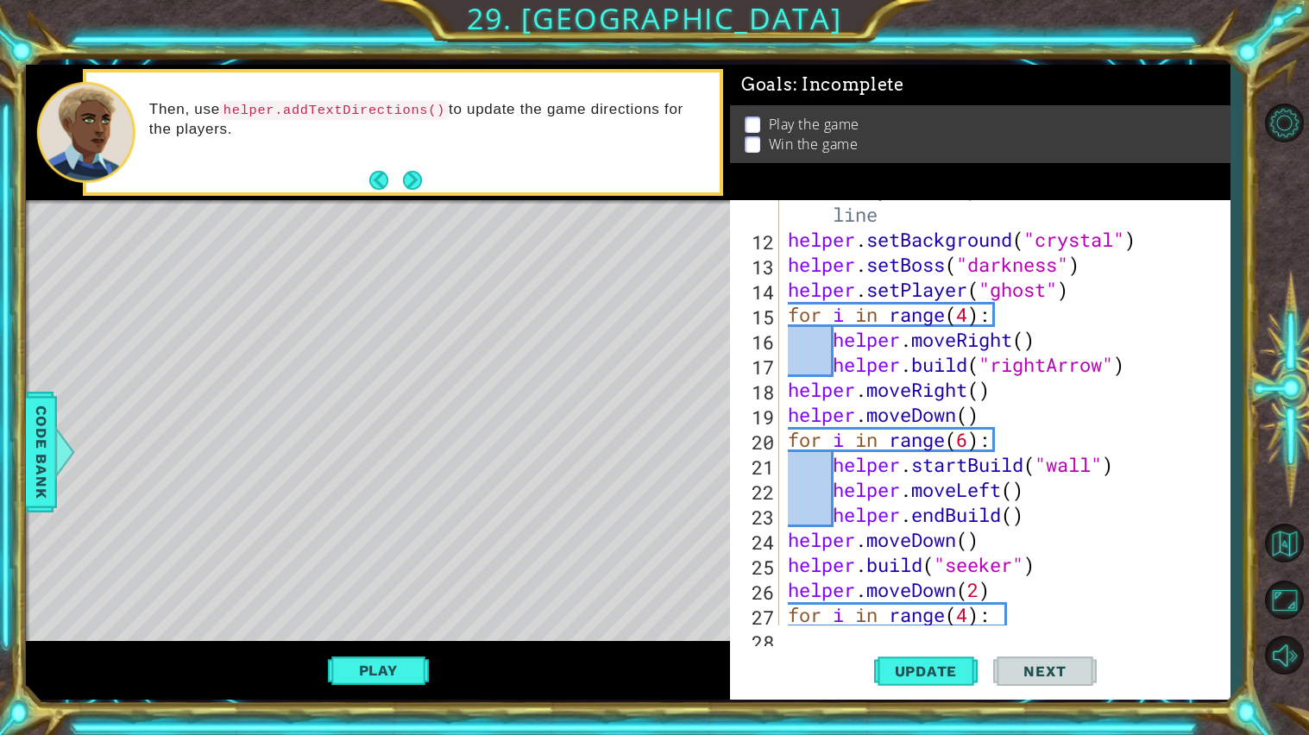
scroll to position [524, 0]
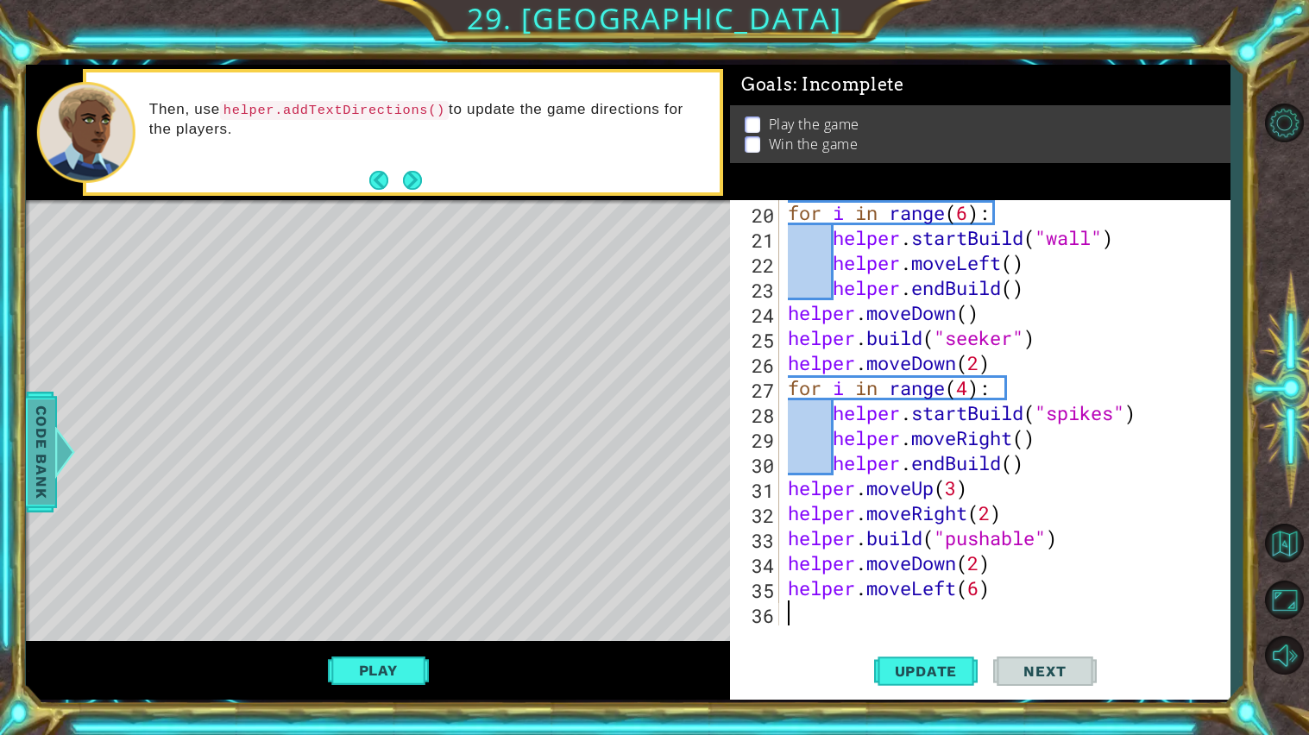
click at [54, 442] on div at bounding box center [65, 452] width 22 height 52
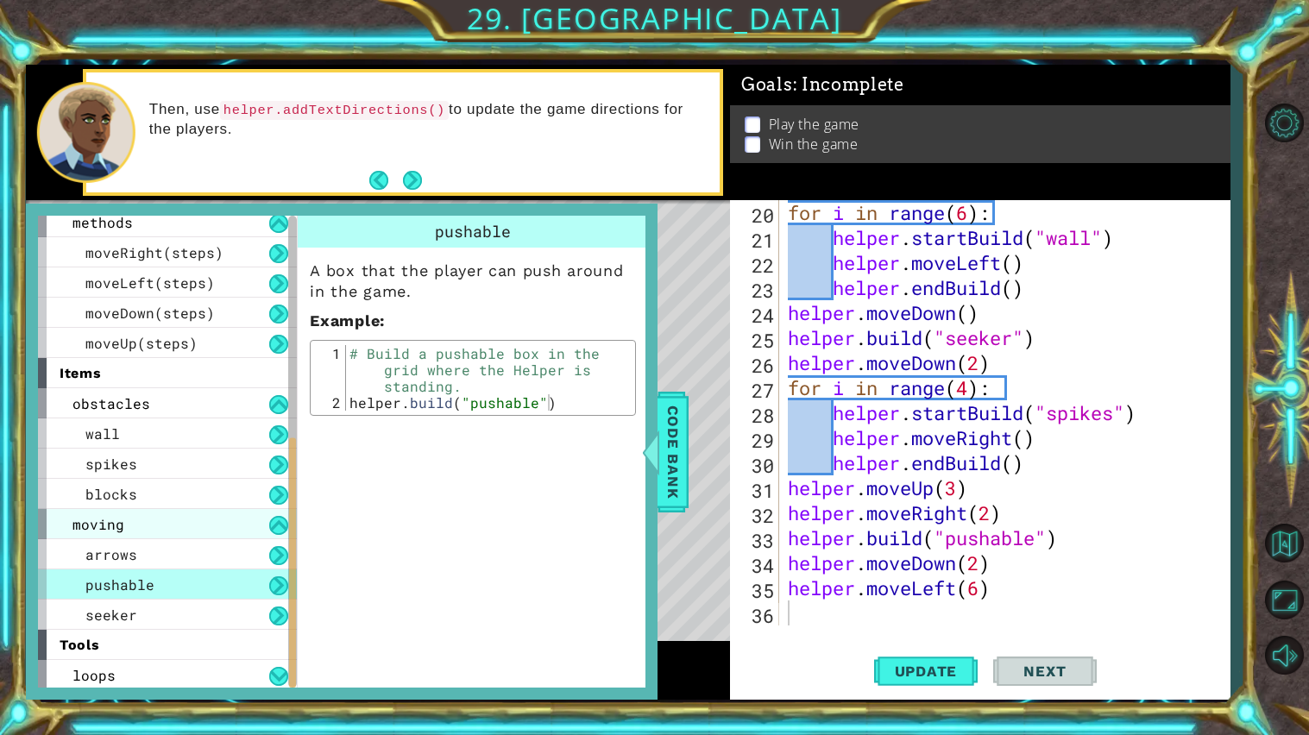
click at [188, 520] on div "moving" at bounding box center [167, 524] width 259 height 30
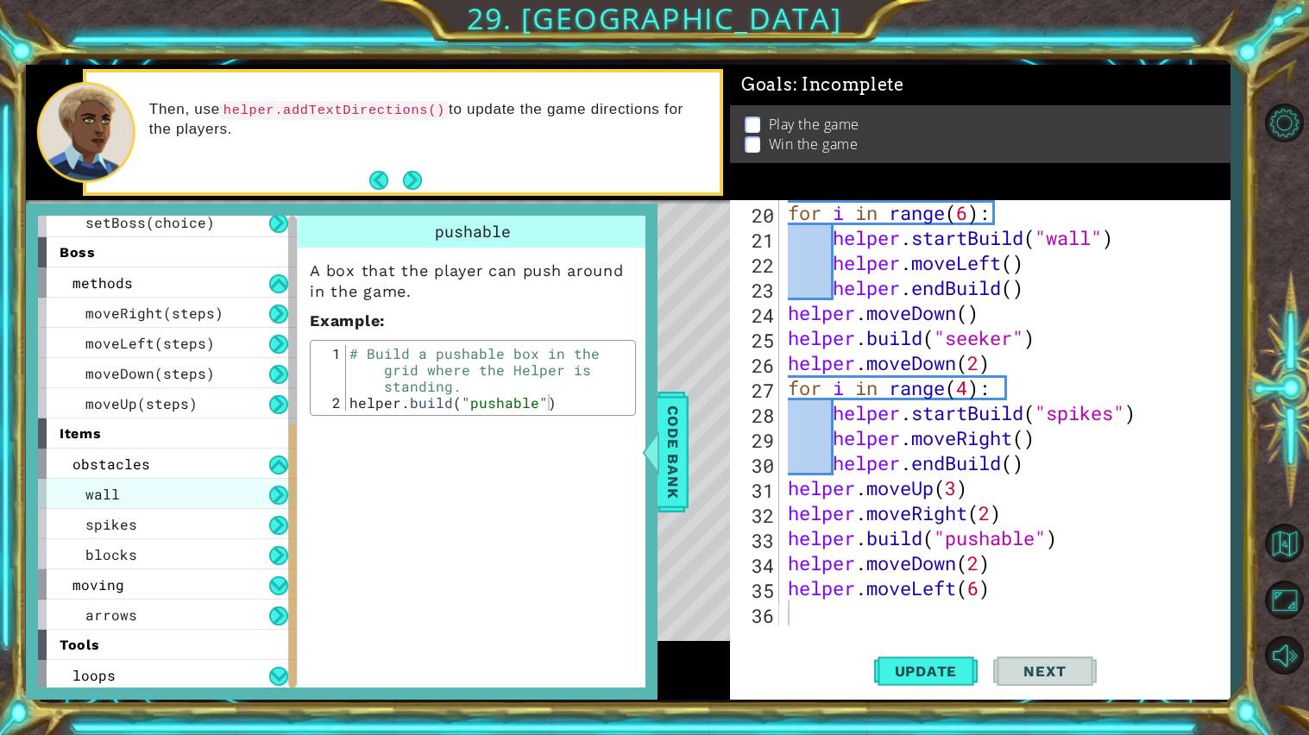
scroll to position [342, 0]
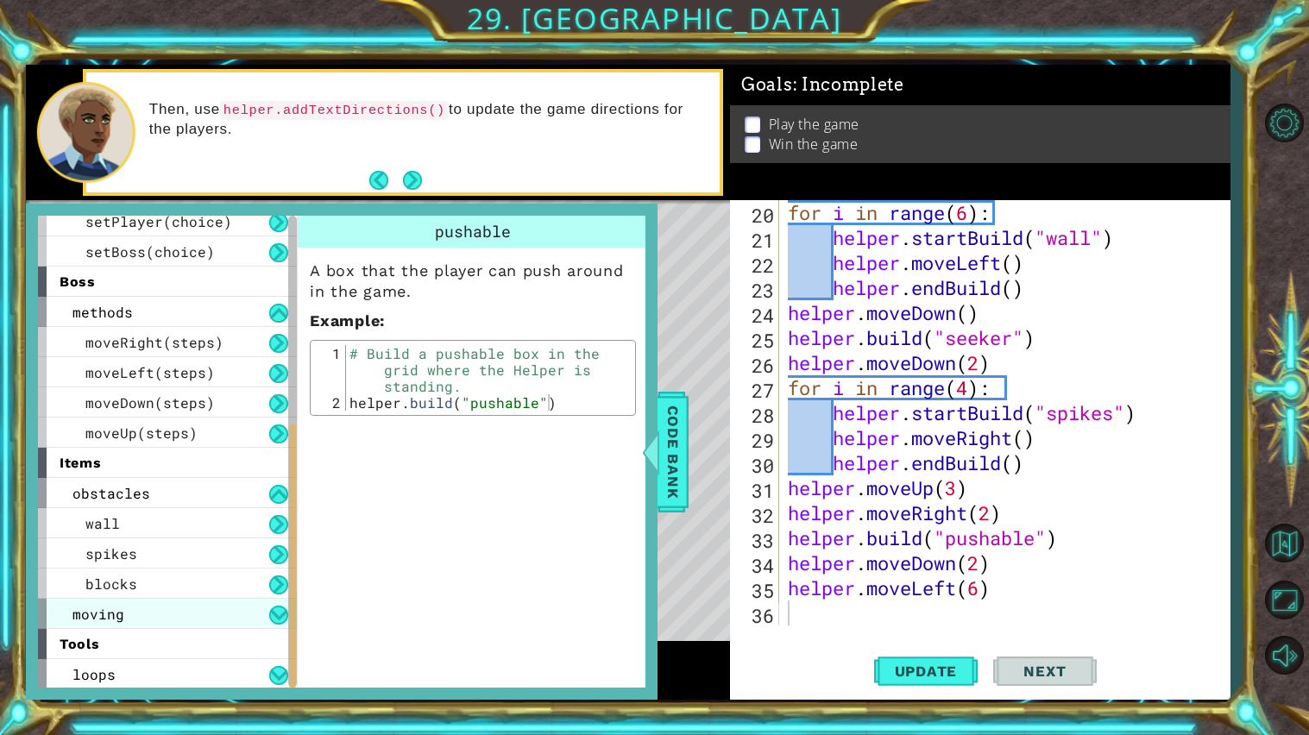
click at [204, 605] on div "moving" at bounding box center [167, 614] width 259 height 30
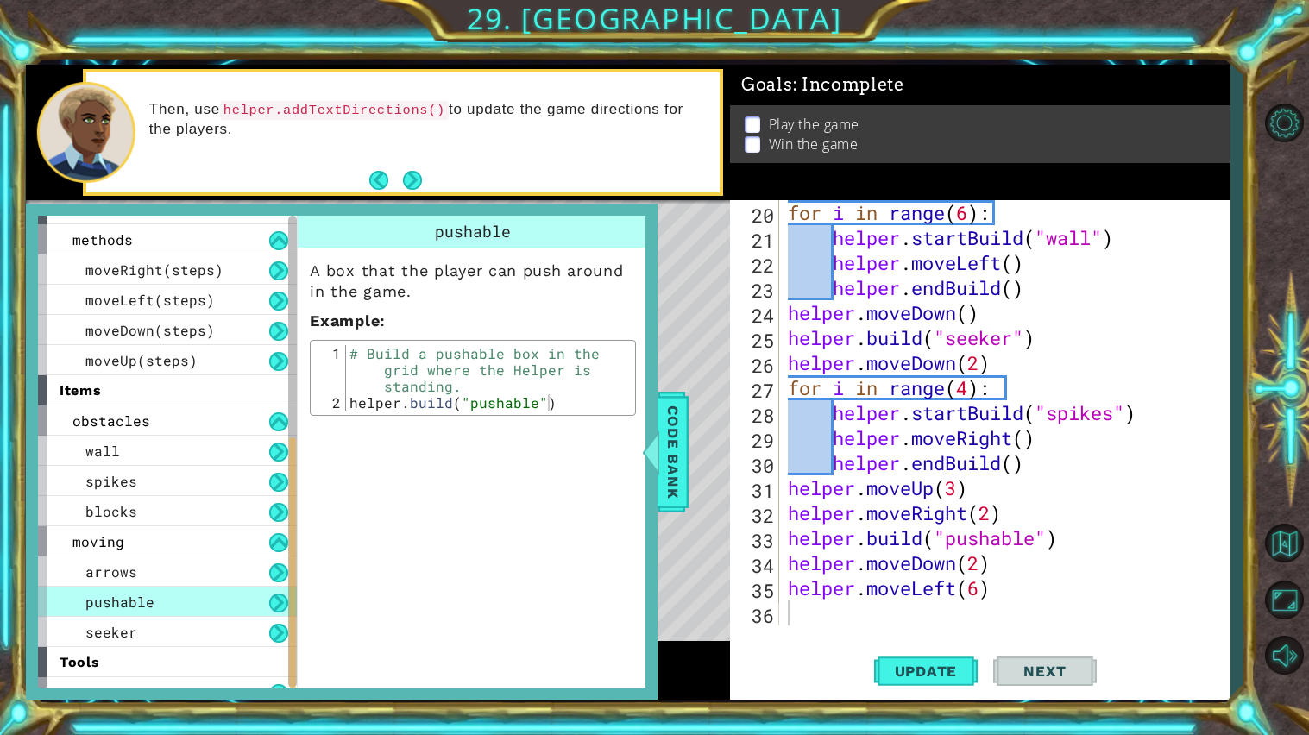
scroll to position [431, 0]
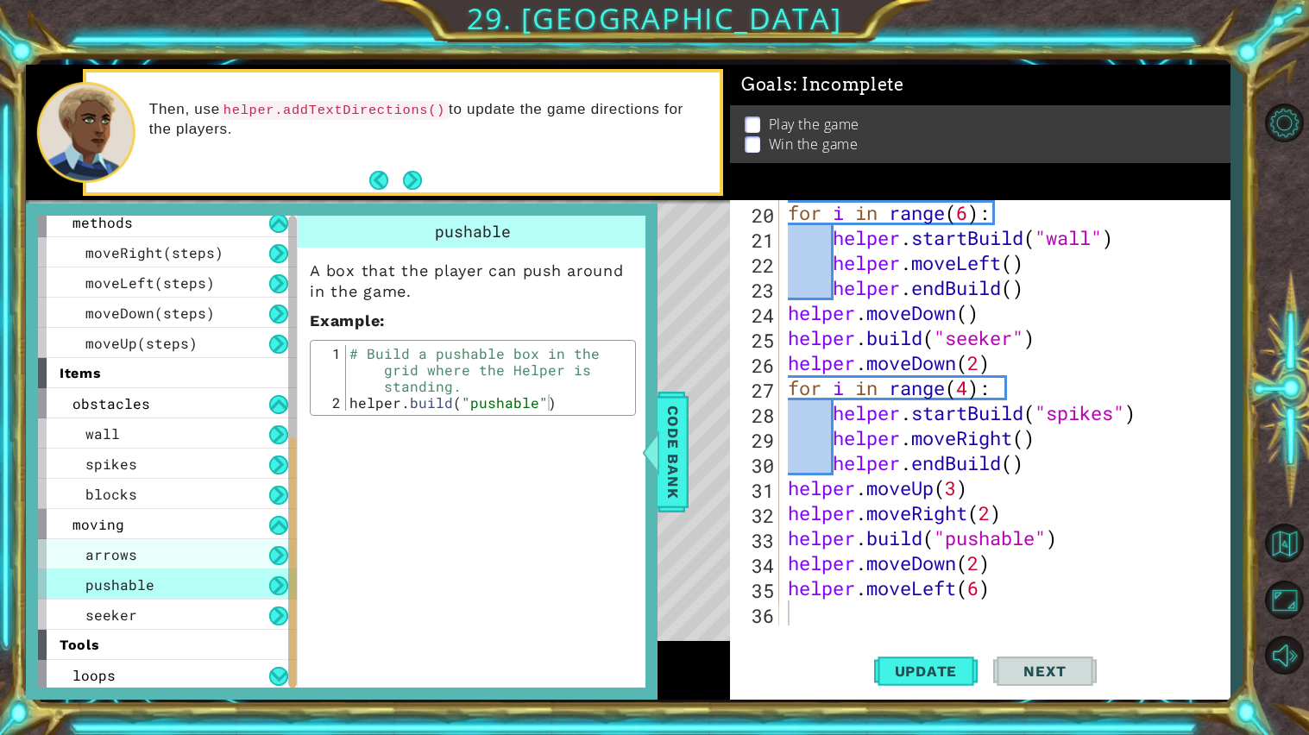
click at [149, 560] on div "arrows" at bounding box center [167, 554] width 259 height 30
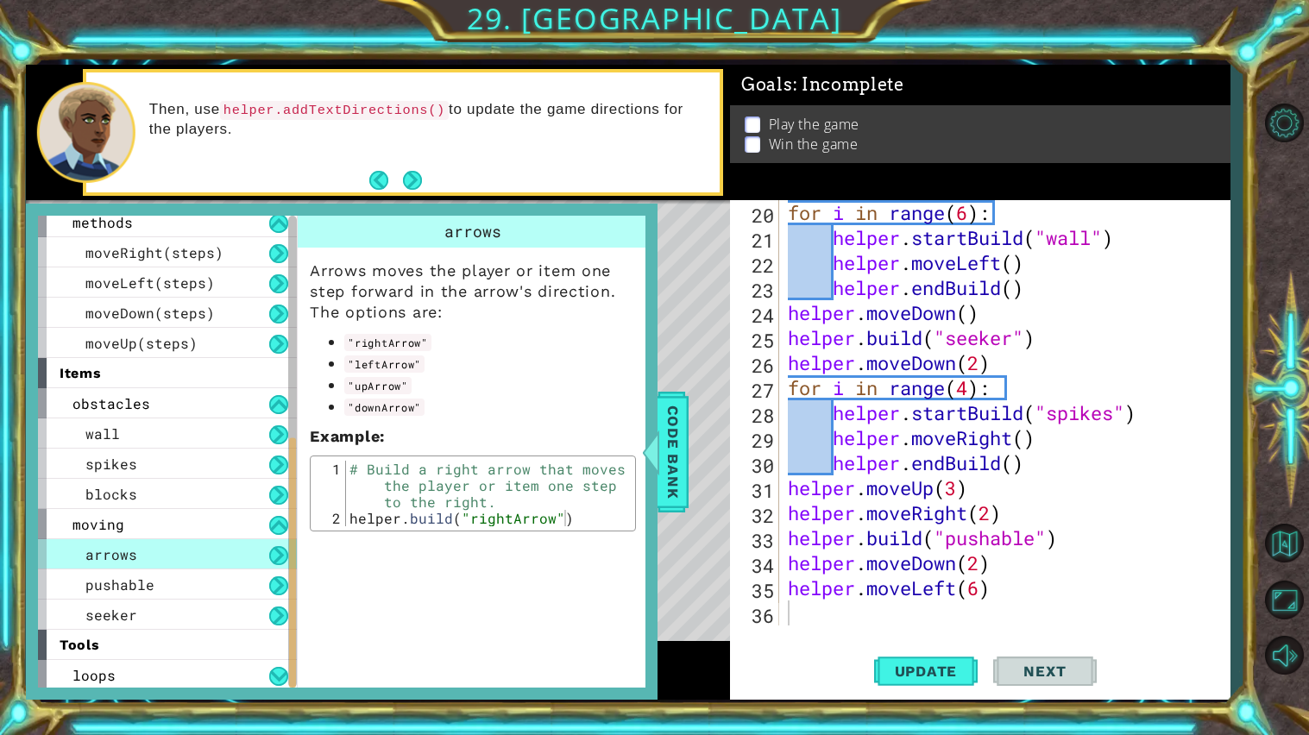
click at [684, 537] on div "Level Map" at bounding box center [424, 454] width 797 height 508
click at [683, 447] on span "Code Bank" at bounding box center [673, 451] width 28 height 105
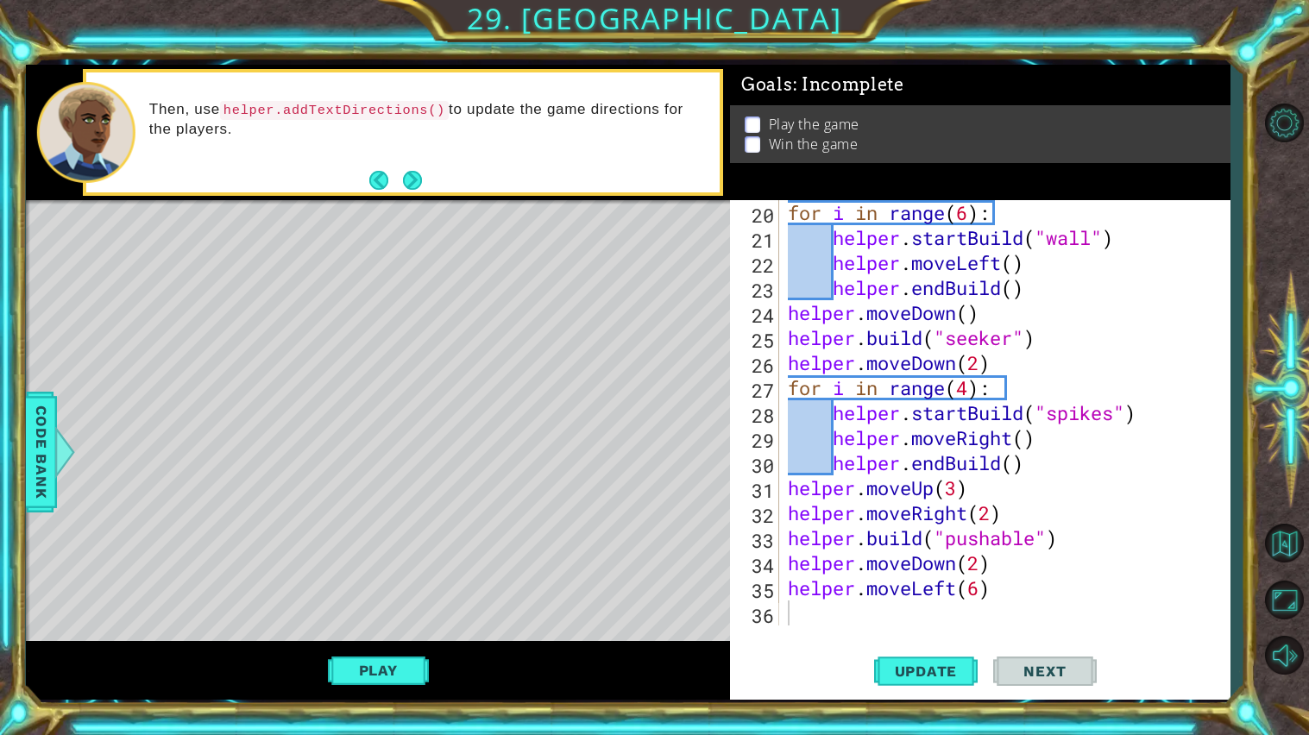
click at [855, 634] on div "20 21 22 23 24 25 26 27 28 29 30 31 32 33 34 35 36 for i in range ( 6 ) : helpe…" at bounding box center [980, 450] width 500 height 500
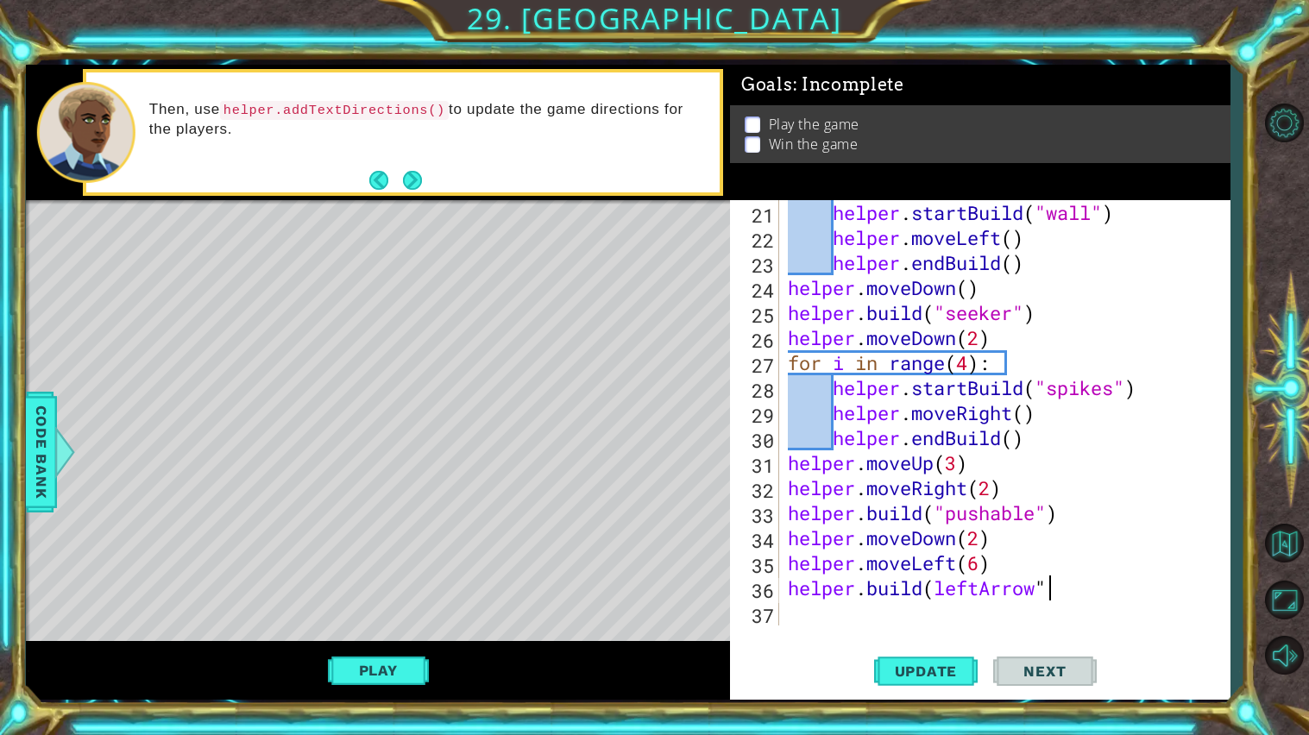
scroll to position [0, 11]
click at [933, 593] on div "helper . startBuild ( "wall" ) helper . moveLeft ( ) helper . endBuild ( ) help…" at bounding box center [1008, 437] width 449 height 475
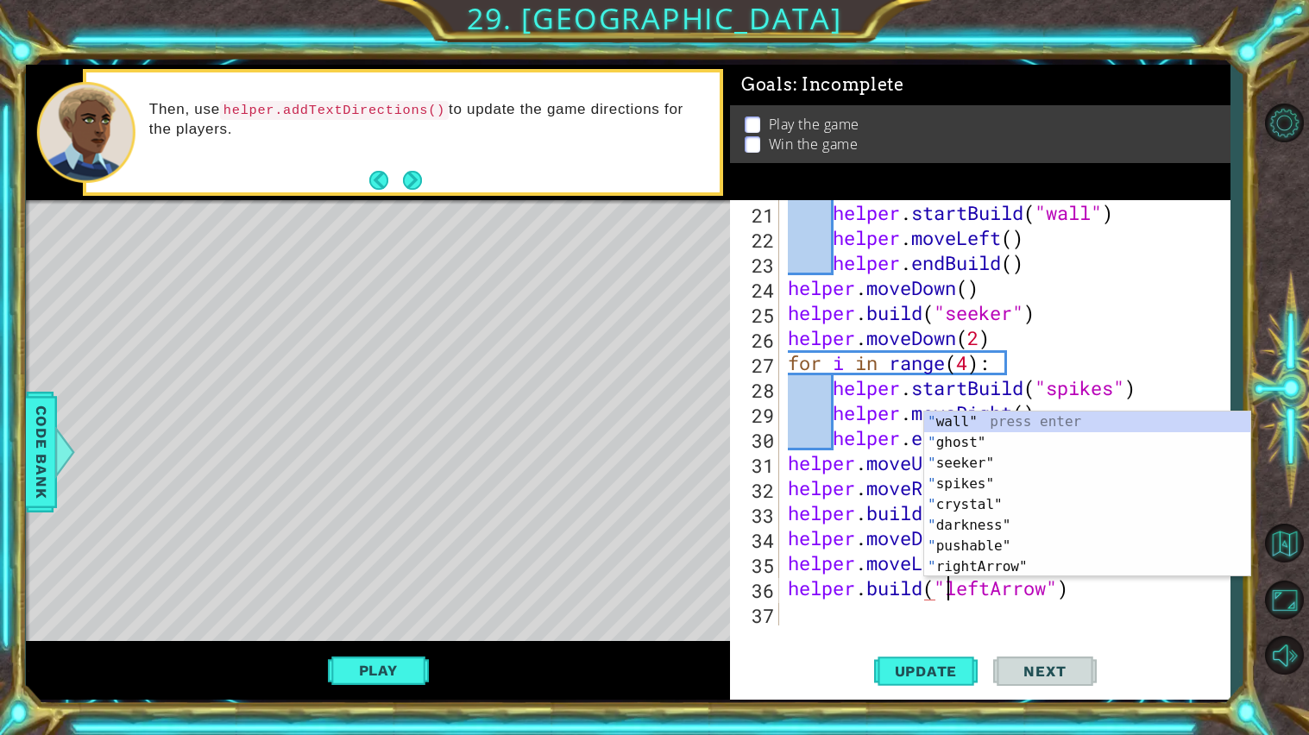
scroll to position [0, 7]
click at [989, 600] on div "helper . startBuild ( "wall" ) helper . moveLeft ( ) helper . endBuild ( ) help…" at bounding box center [1008, 437] width 449 height 475
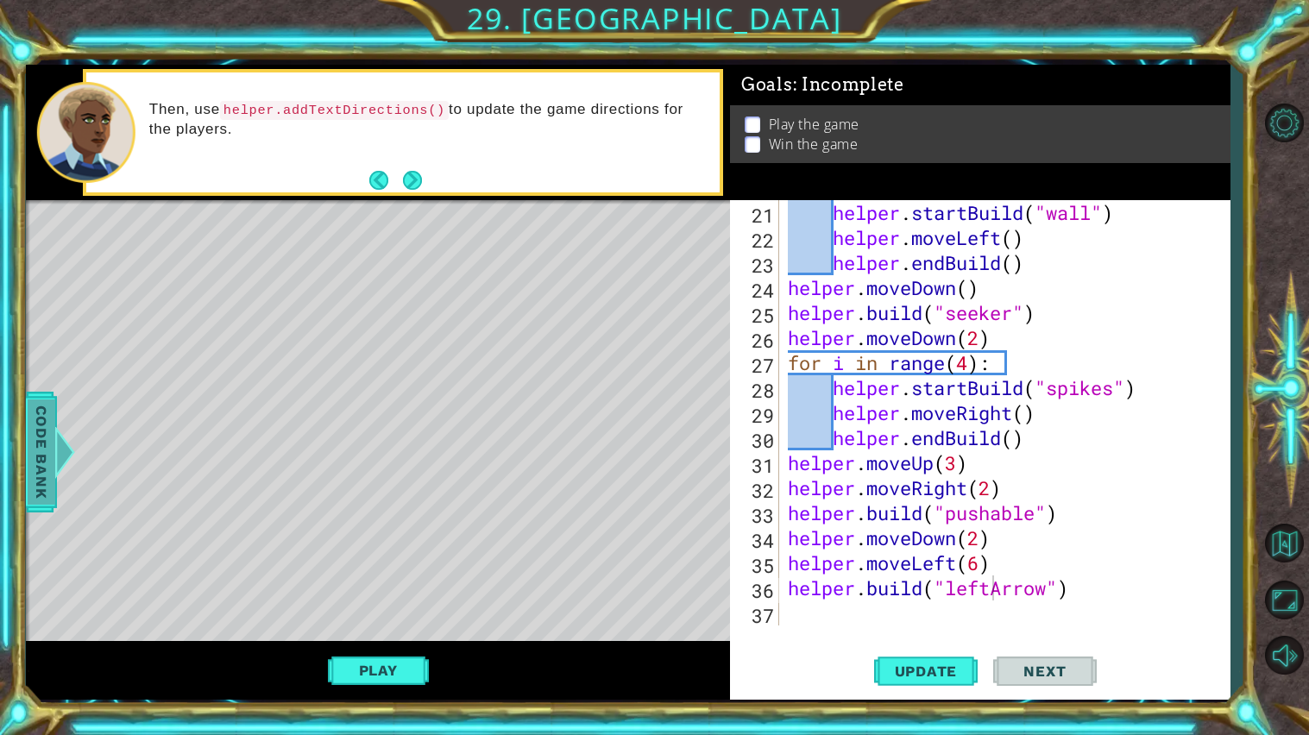
click at [45, 493] on span "Code Bank" at bounding box center [42, 451] width 28 height 105
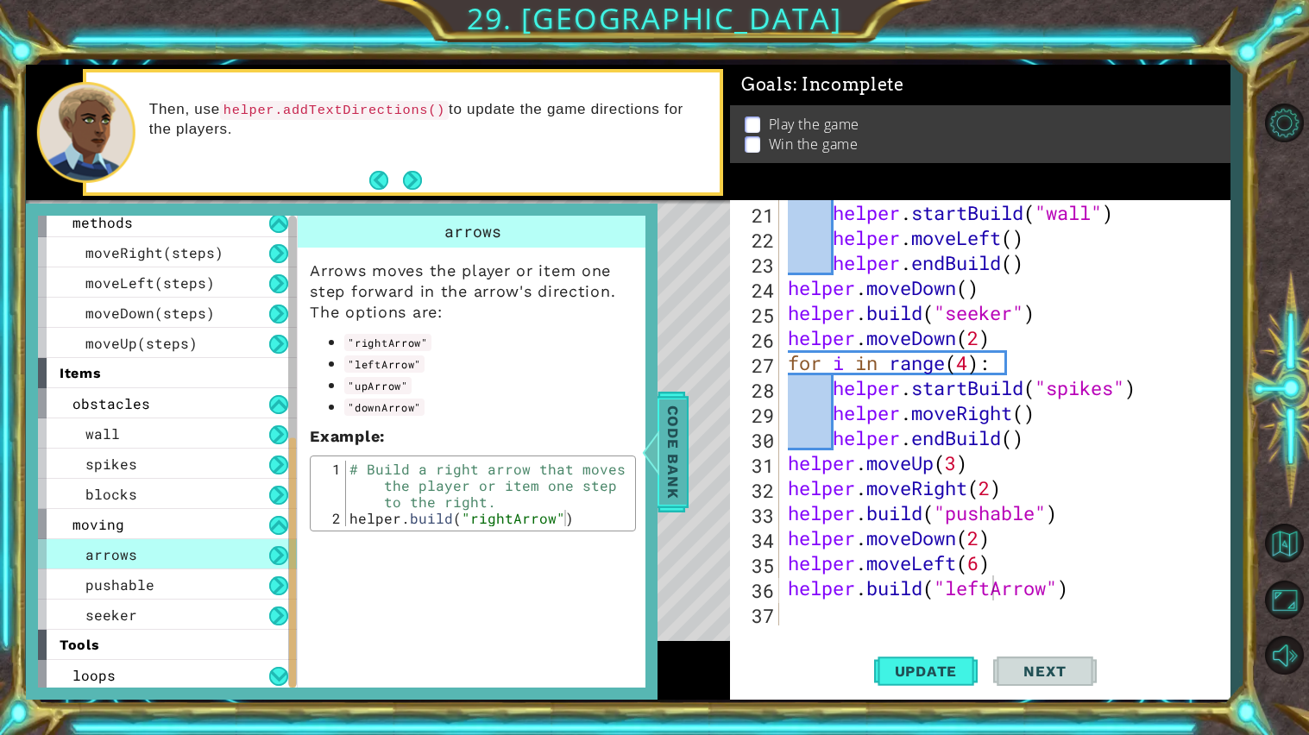
click at [666, 437] on span "Code Bank" at bounding box center [673, 451] width 28 height 105
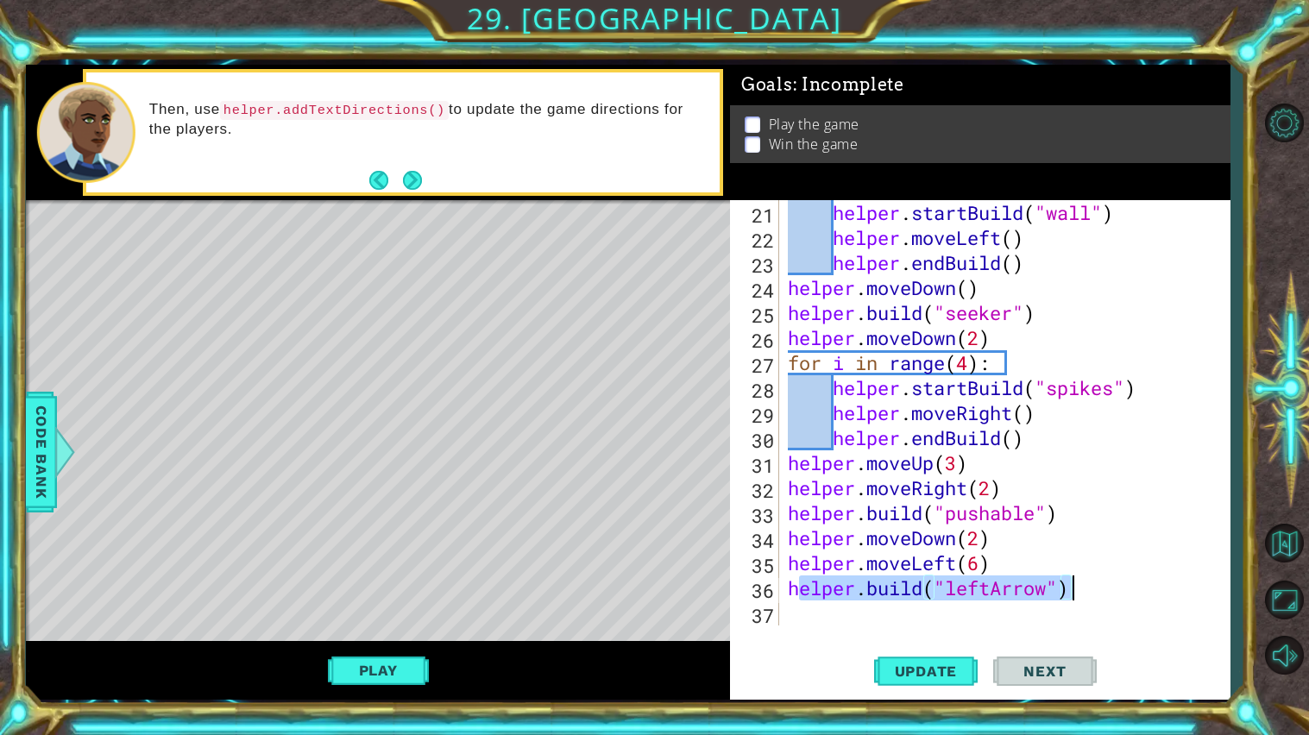
drag, startPoint x: 794, startPoint y: 592, endPoint x: 1097, endPoint y: 583, distance: 302.9
click at [1097, 583] on div "helper . startBuild ( "wall" ) helper . moveLeft ( ) helper . endBuild ( ) help…" at bounding box center [1008, 437] width 449 height 475
type textarea "h"
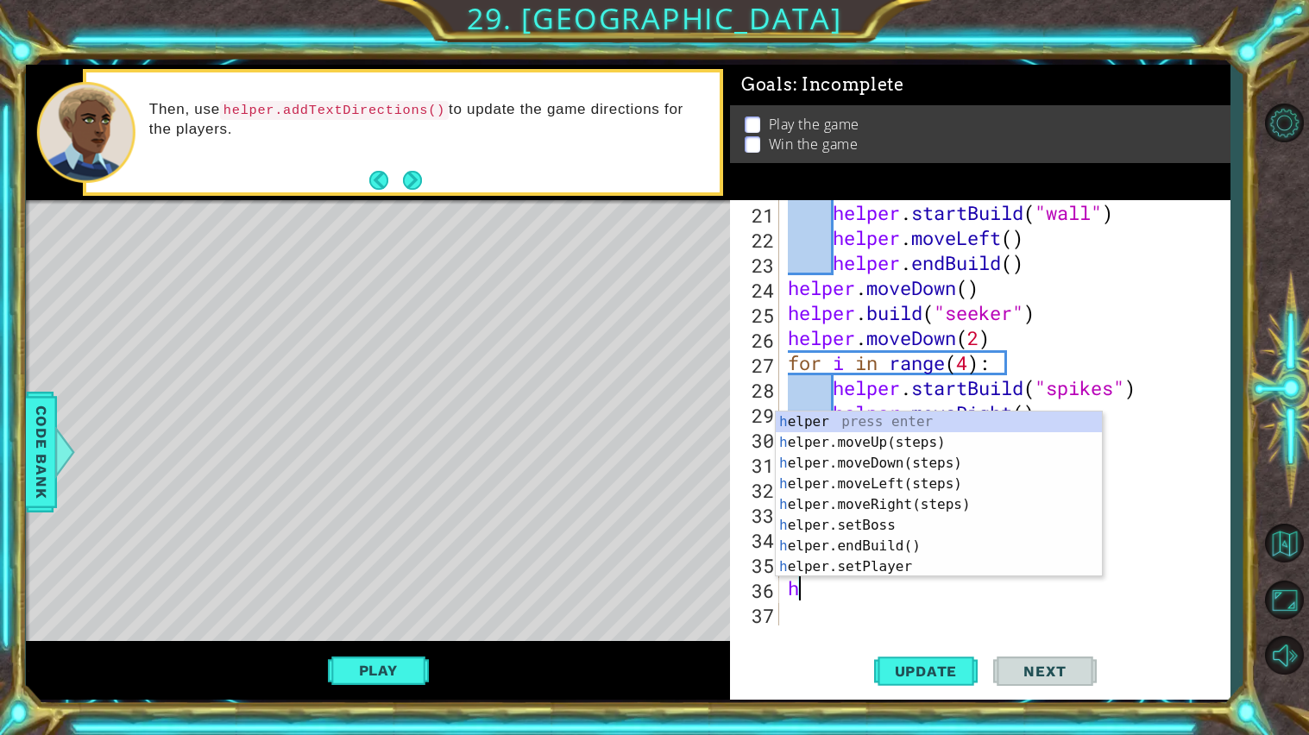
scroll to position [0, 0]
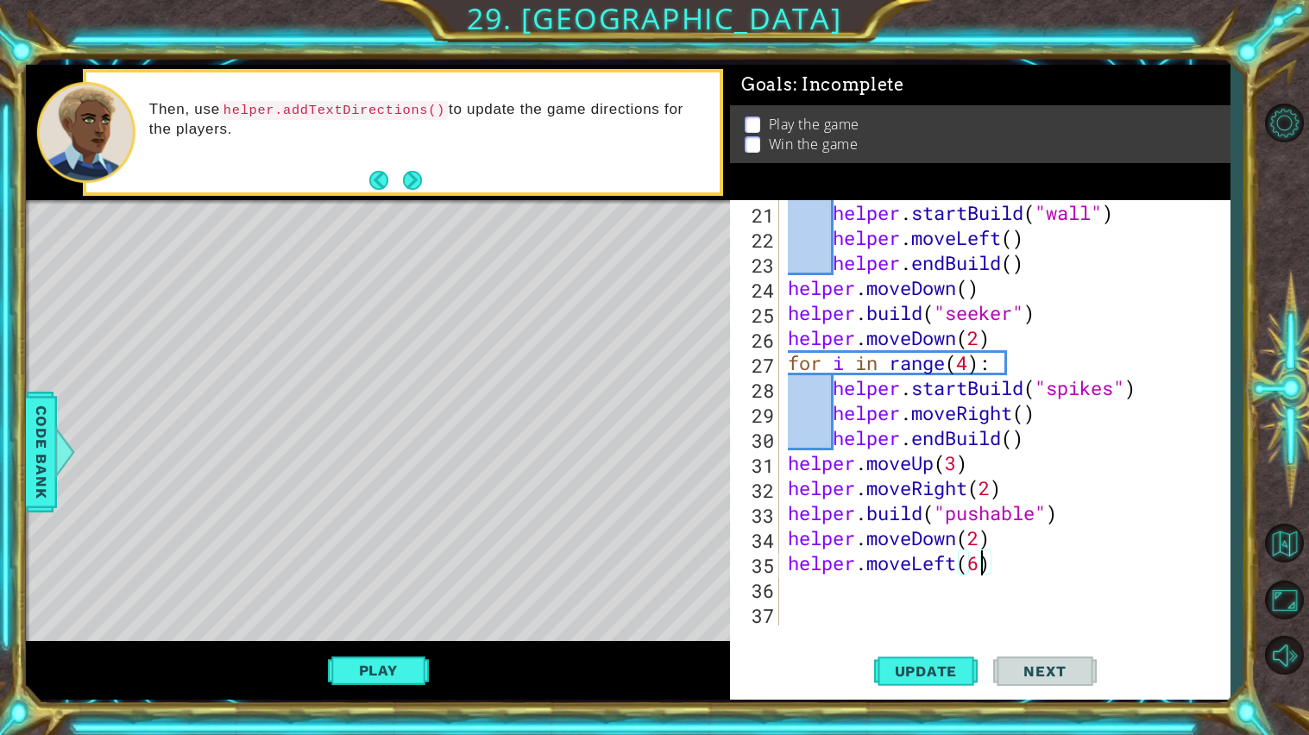
click at [984, 568] on div "helper . startBuild ( "wall" ) helper . moveLeft ( ) helper . endBuild ( ) help…" at bounding box center [1008, 437] width 449 height 475
type textarea "helper.moveLeft()"
click at [995, 577] on div "helper . startBuild ( "wall" ) helper . moveLeft ( ) helper . endBuild ( ) help…" at bounding box center [1008, 437] width 449 height 475
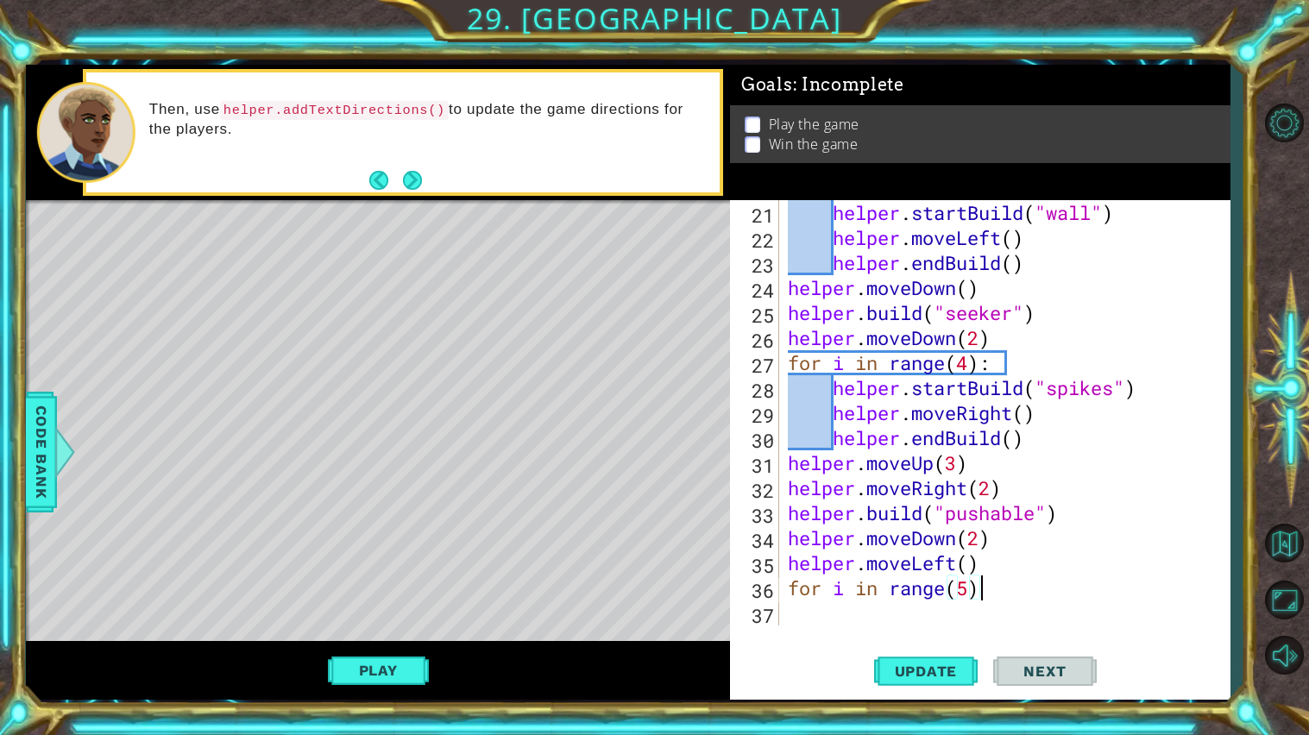
type textarea "for i in range(5):"
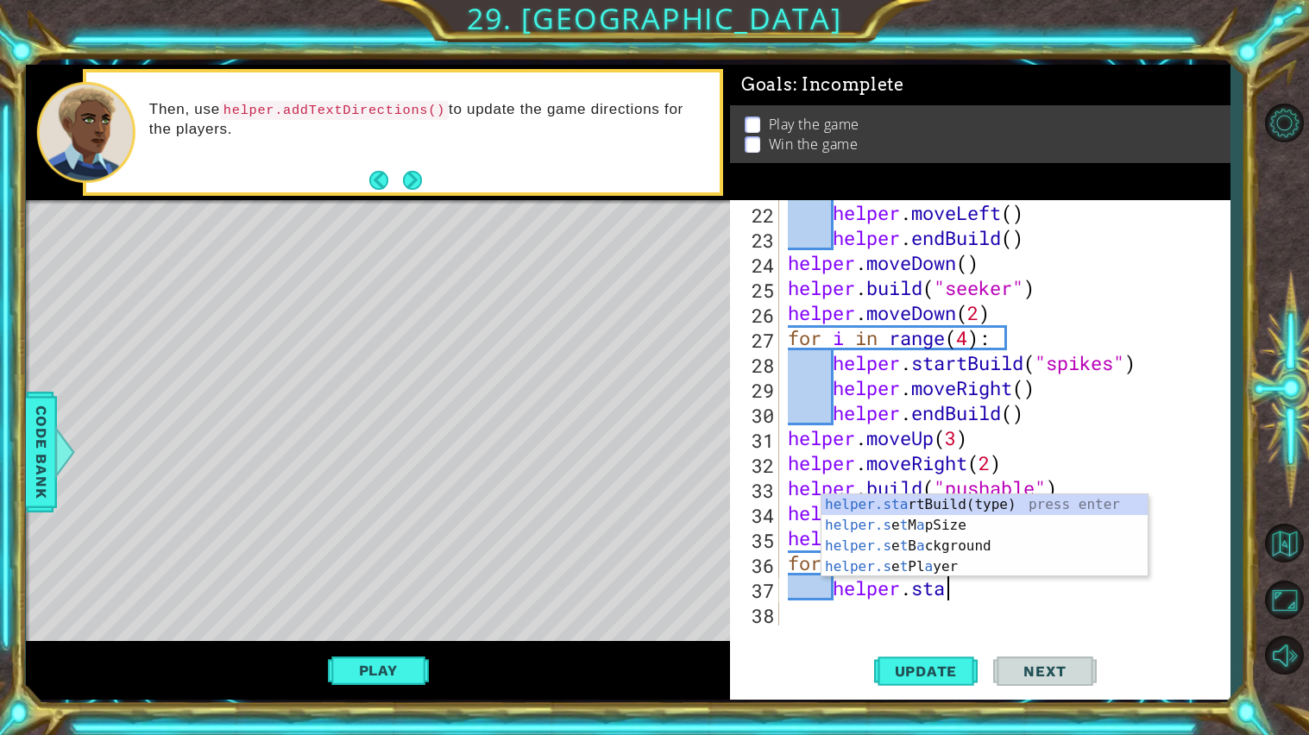
scroll to position [0, 6]
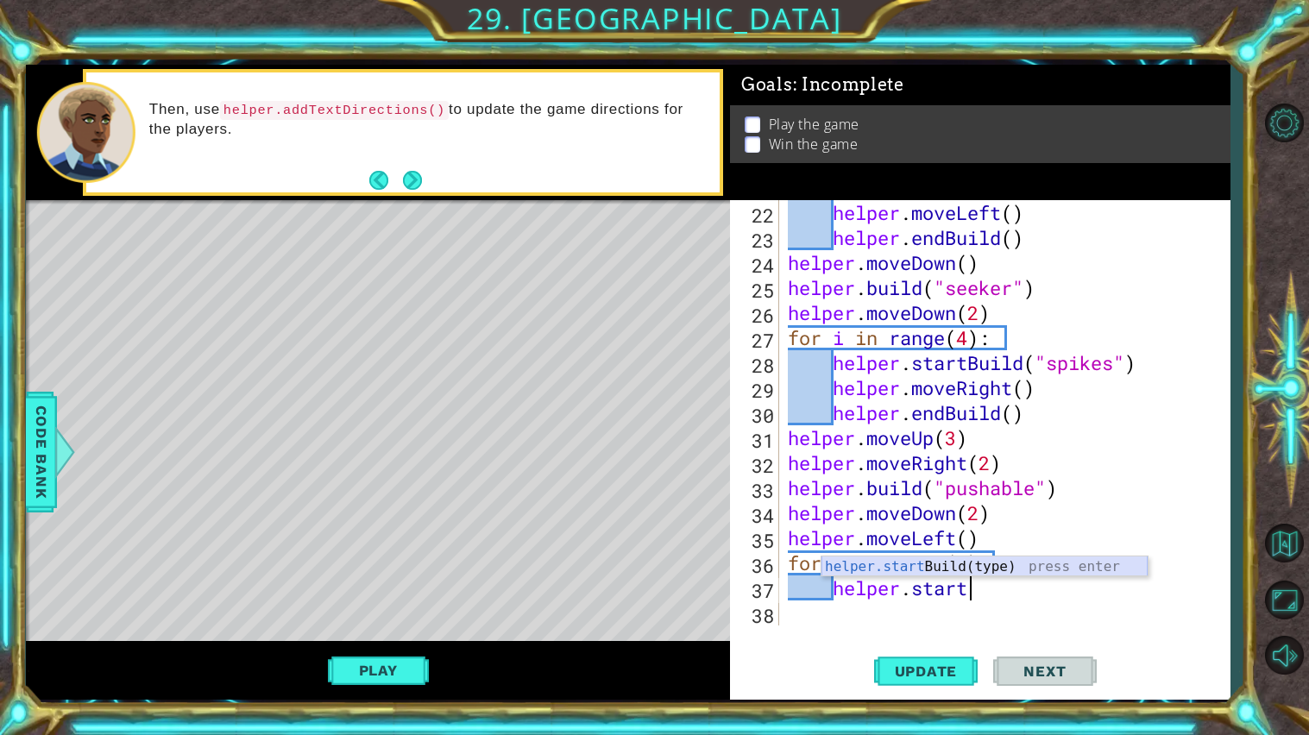
click at [920, 562] on div "helper.start Build(type) press enter" at bounding box center [984, 587] width 326 height 62
type textarea "helper.startBuild("upArrow")"
click at [1190, 597] on div "helper . moveLeft ( ) helper . endBuild ( ) helper . moveDown ( ) helper . buil…" at bounding box center [1008, 437] width 449 height 475
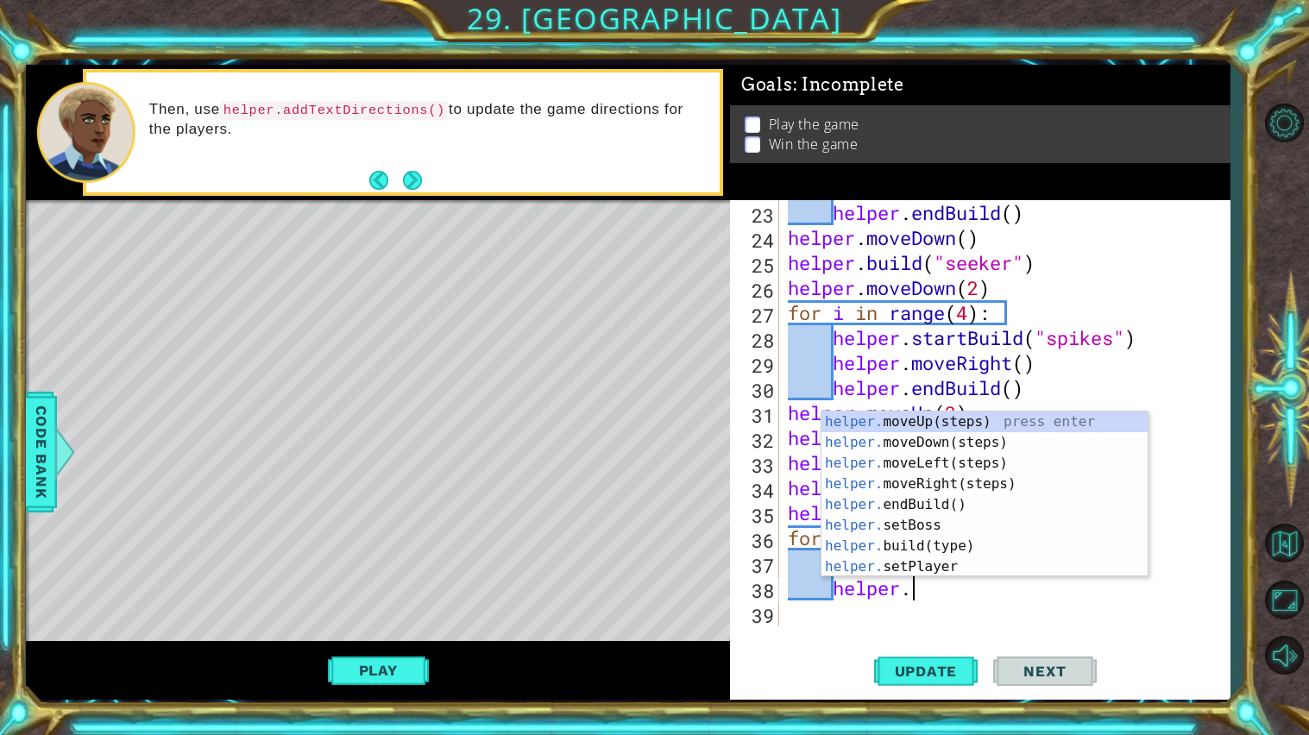
scroll to position [0, 4]
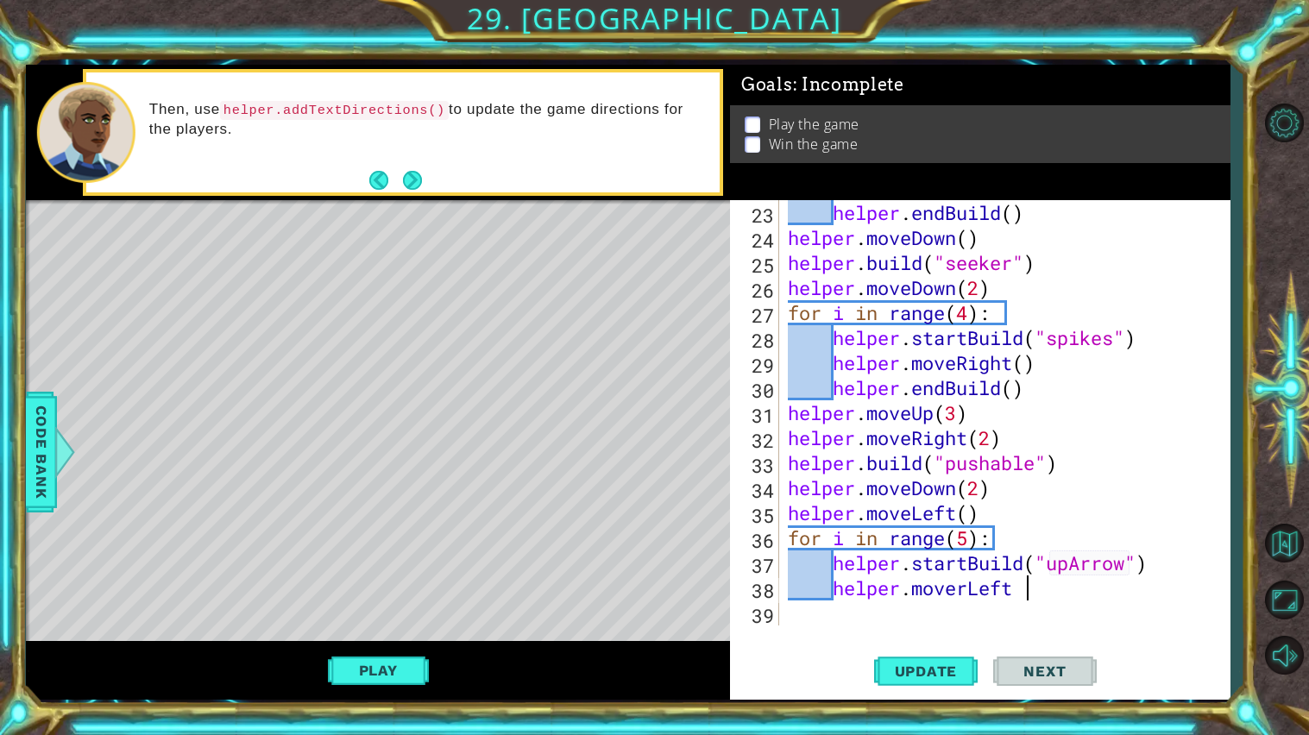
type textarea "helper.moverLeft"
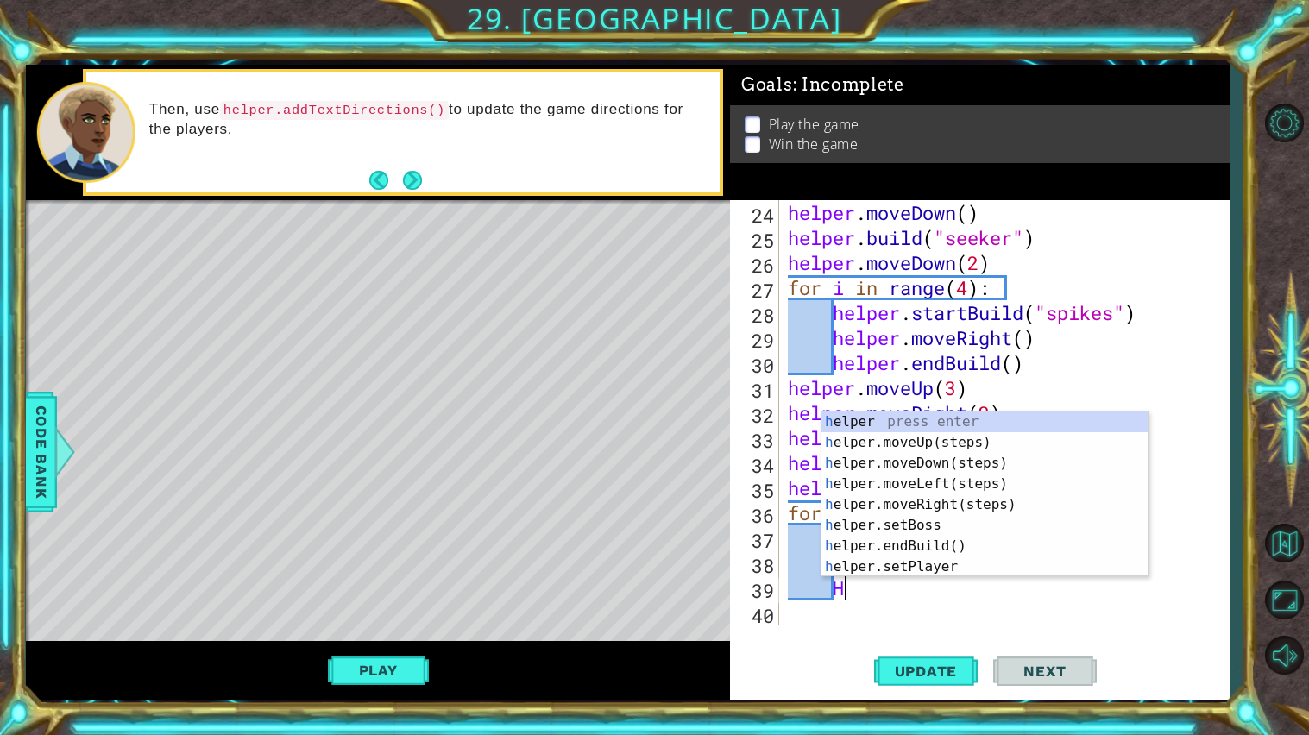
scroll to position [0, 3]
type textarea "H"
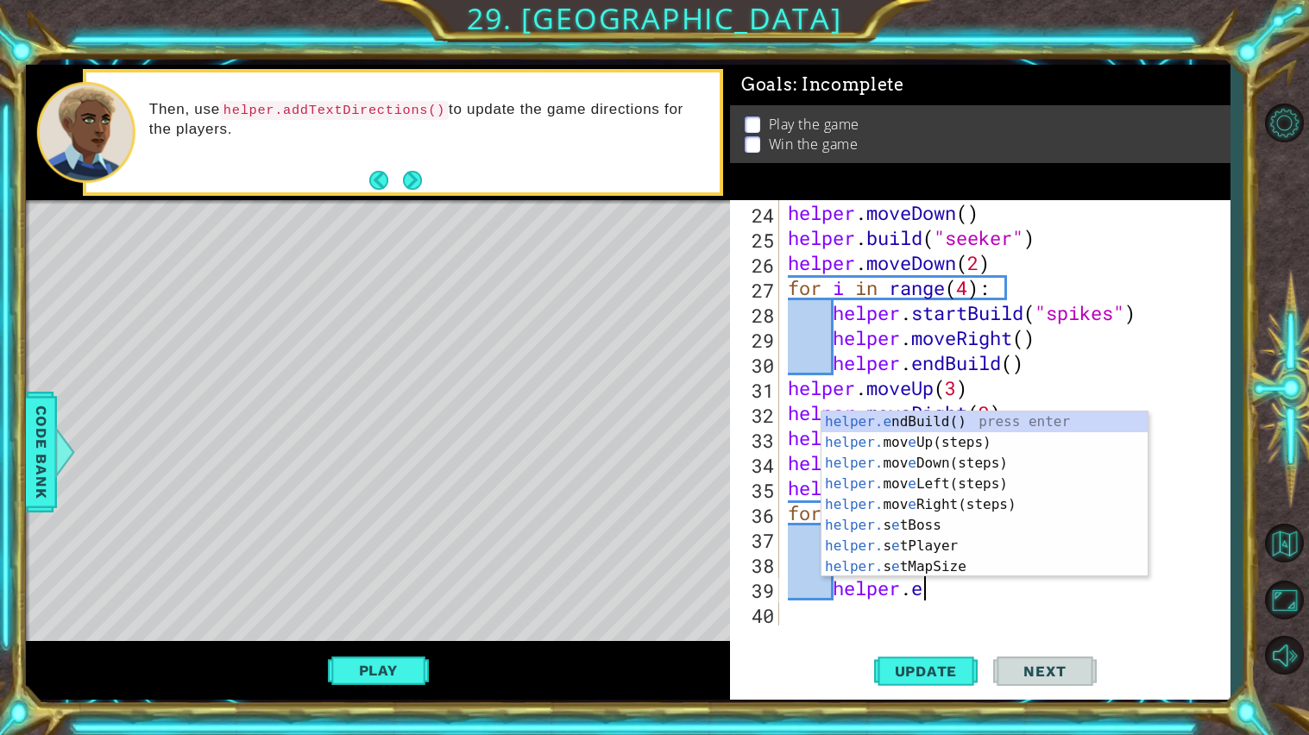
scroll to position [0, 4]
type textarea "helper."
click at [951, 502] on div "helper. moveUp(steps) press enter helper. moveDown(steps) press enter helper. m…" at bounding box center [984, 514] width 326 height 207
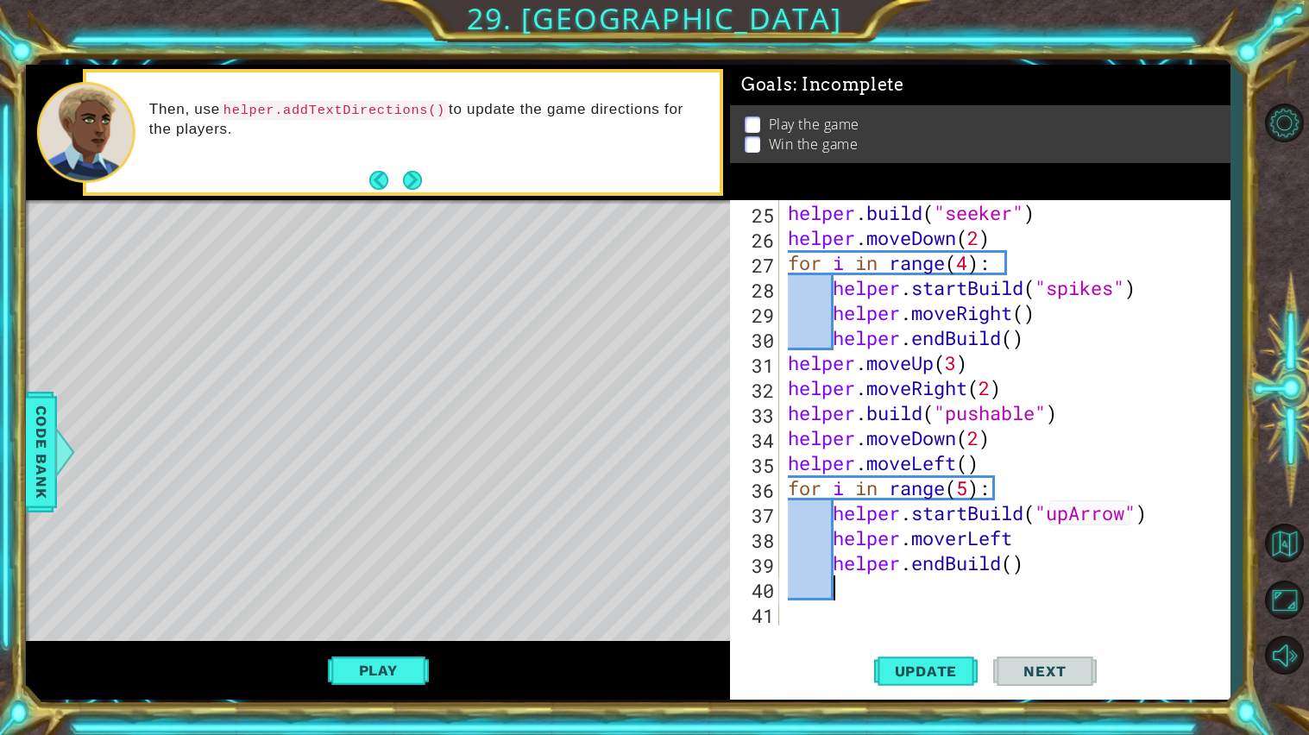
scroll to position [650, 0]
click at [972, 539] on div "helper . build ( "seeker" ) helper . moveDown ( 2 ) for i in range ( 4 ) : help…" at bounding box center [1008, 437] width 449 height 475
type textarea "helper.moveLeft"
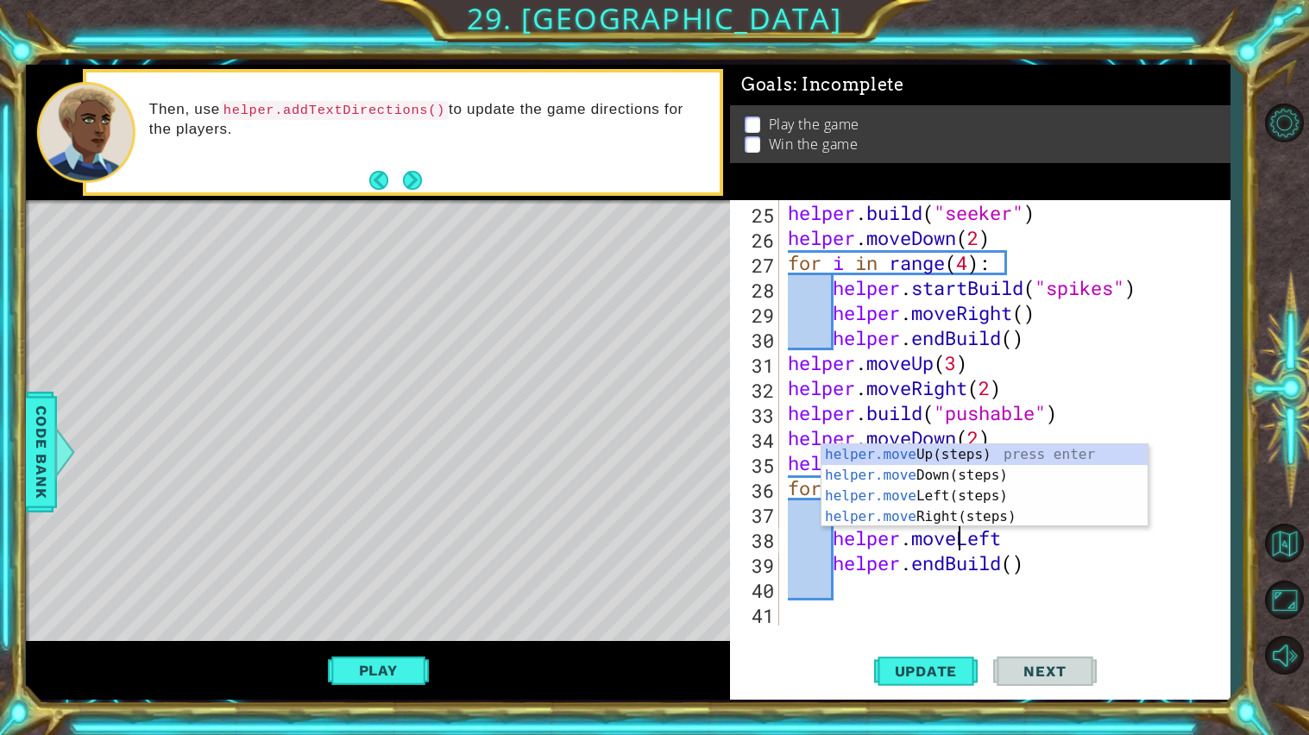
click at [928, 589] on div "helper . build ( "seeker" ) helper . moveDown ( 2 ) for i in range ( 4 ) : help…" at bounding box center [1008, 437] width 449 height 475
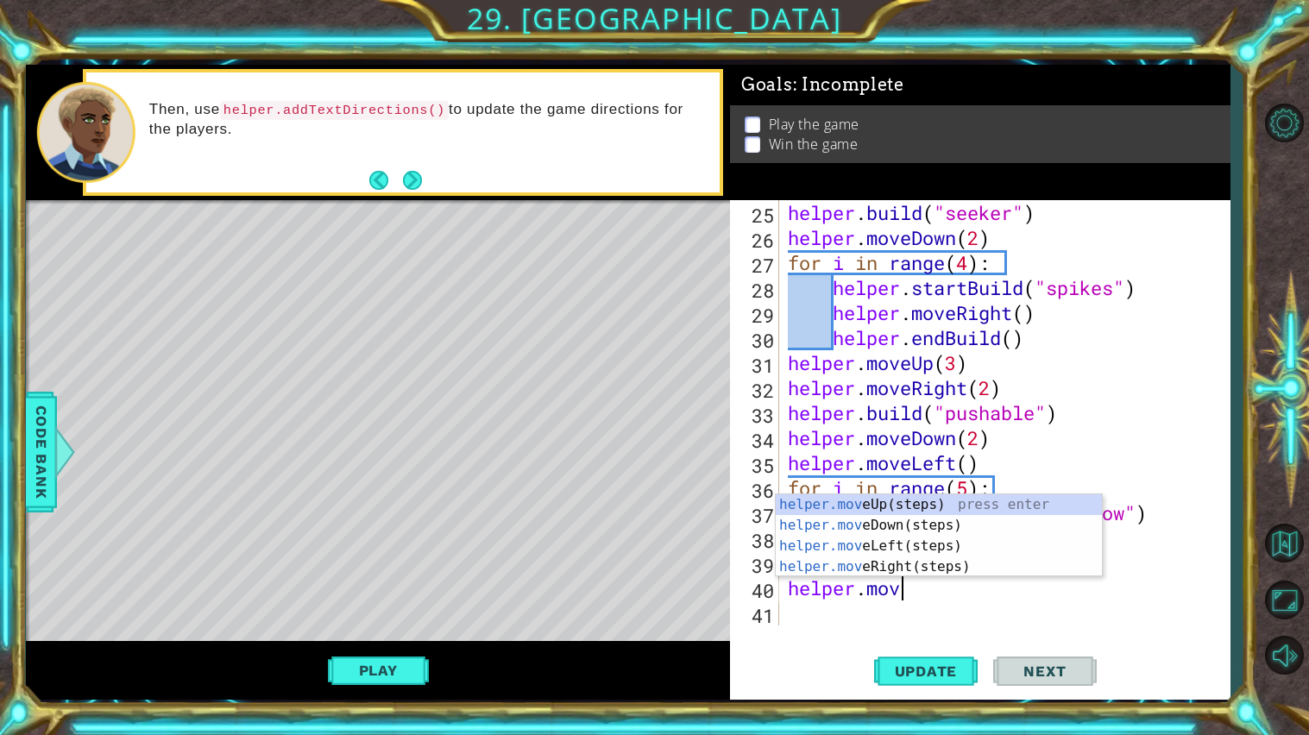
scroll to position [0, 4]
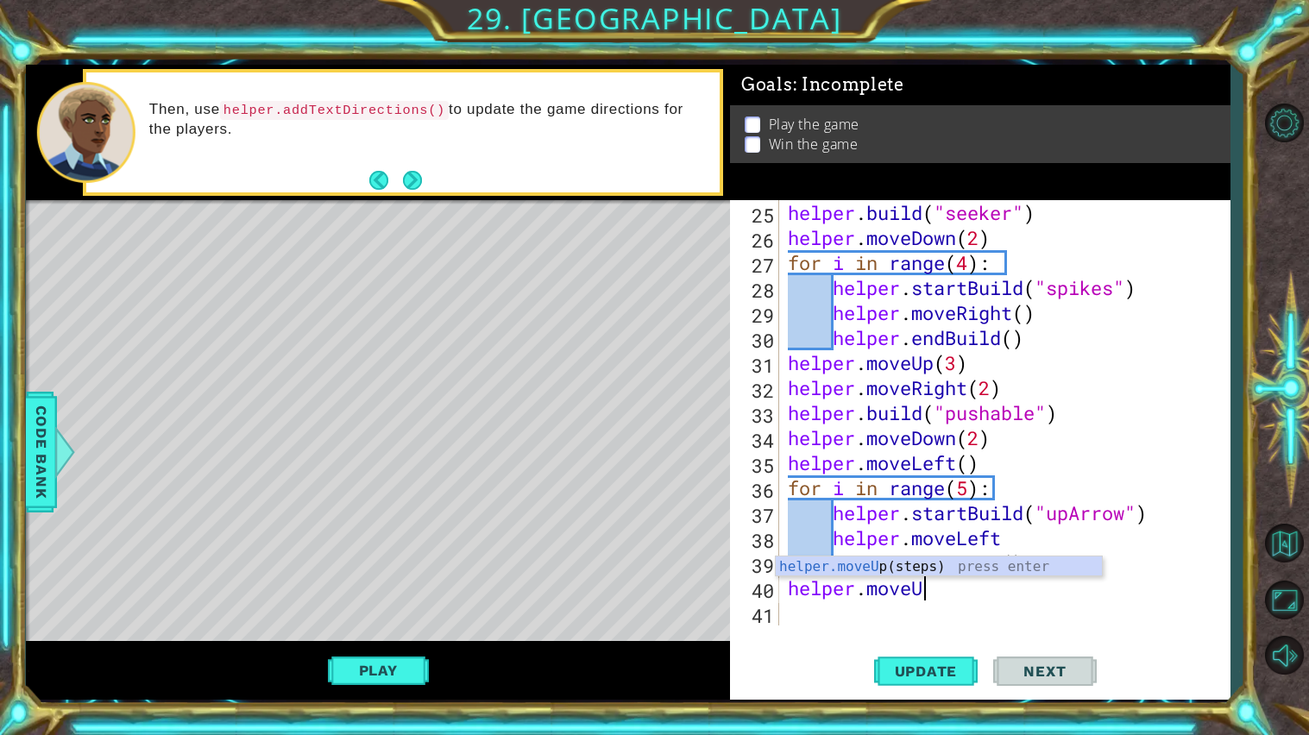
type textarea "helper.moveUp"
click at [832, 624] on div "helper . build ( "seeker" ) helper . moveDown ( 2 ) for i in range ( 4 ) : help…" at bounding box center [1008, 437] width 449 height 475
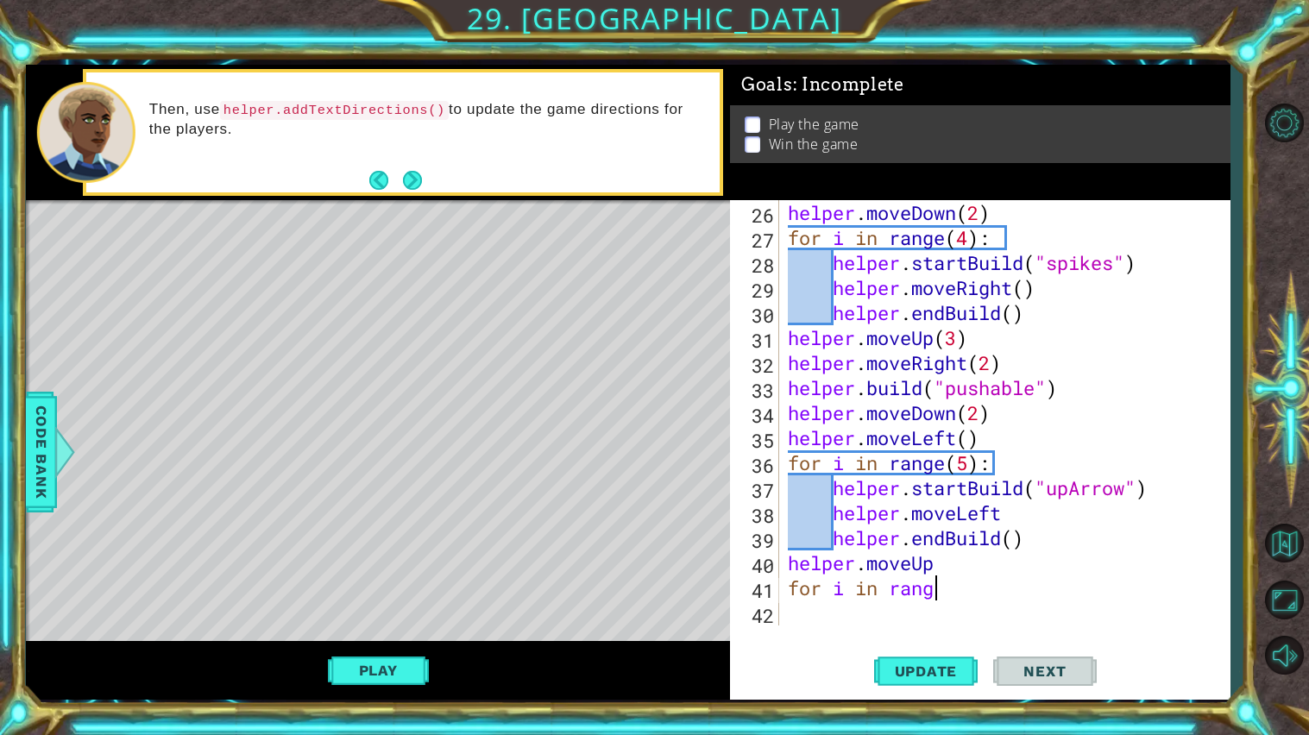
scroll to position [0, 5]
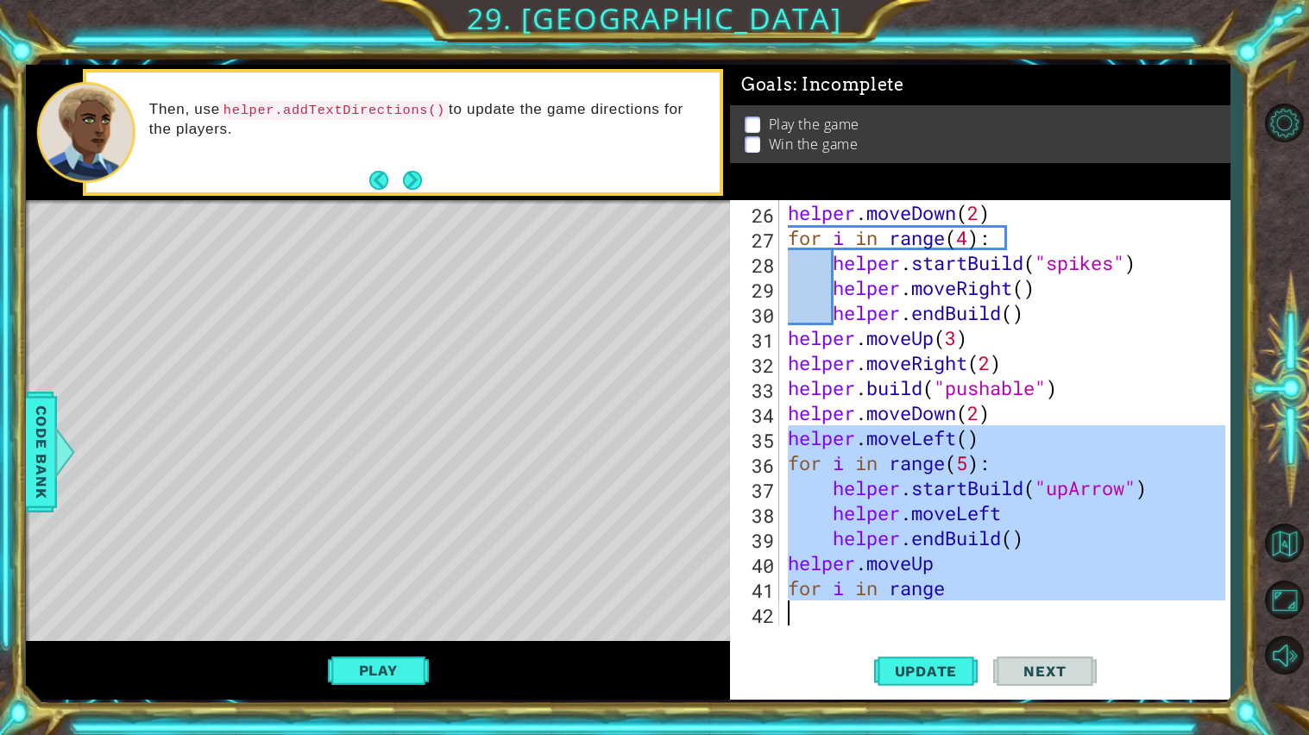
drag, startPoint x: 791, startPoint y: 432, endPoint x: 981, endPoint y: 617, distance: 264.8
click at [981, 617] on div "helper . moveDown ( 2 ) for i in range ( 4 ) : helper . startBuild ( "spikes" )…" at bounding box center [1008, 437] width 449 height 475
type textarea "for i in range"
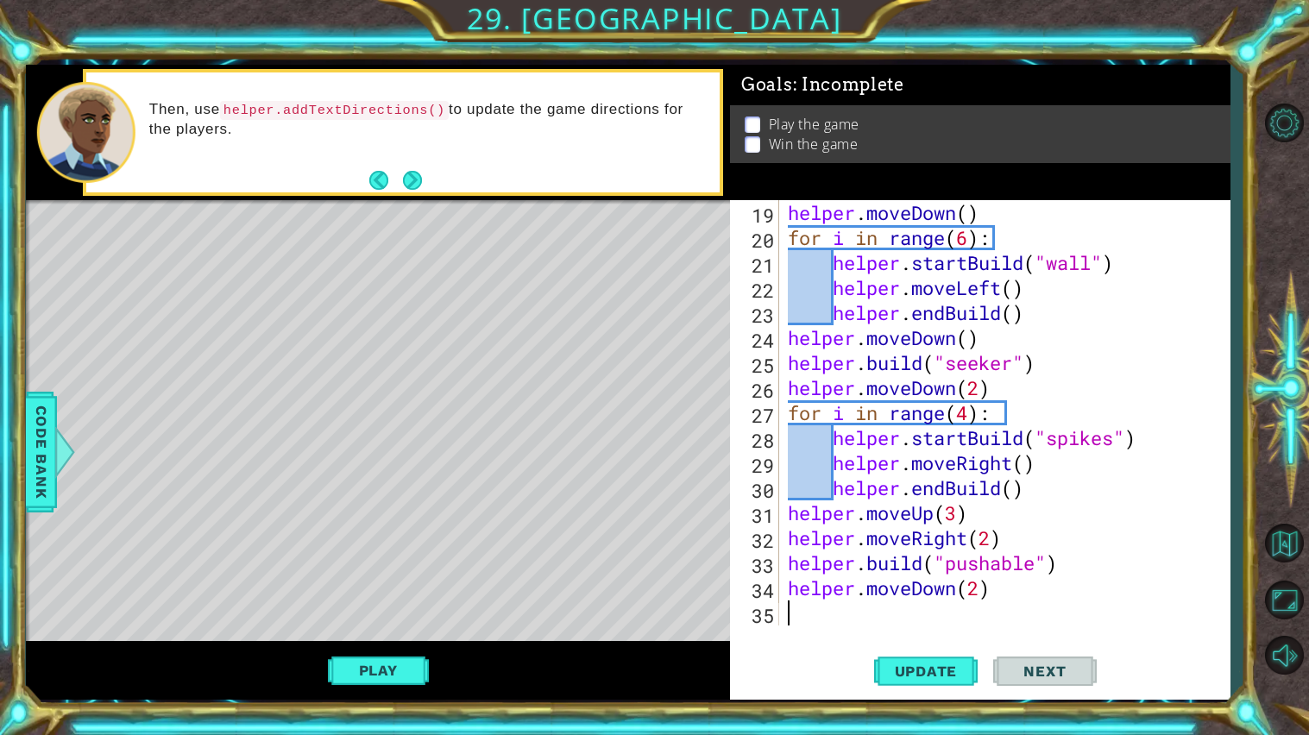
scroll to position [499, 0]
click at [976, 589] on div "helper . moveDown ( ) for i in range ( 6 ) : helper . startBuild ( "wall" ) hel…" at bounding box center [1008, 437] width 449 height 475
type textarea "helper.moveDown()"
click at [985, 597] on div "helper . moveDown ( ) for i in range ( 6 ) : helper . startBuild ( "wall" ) hel…" at bounding box center [1008, 437] width 449 height 475
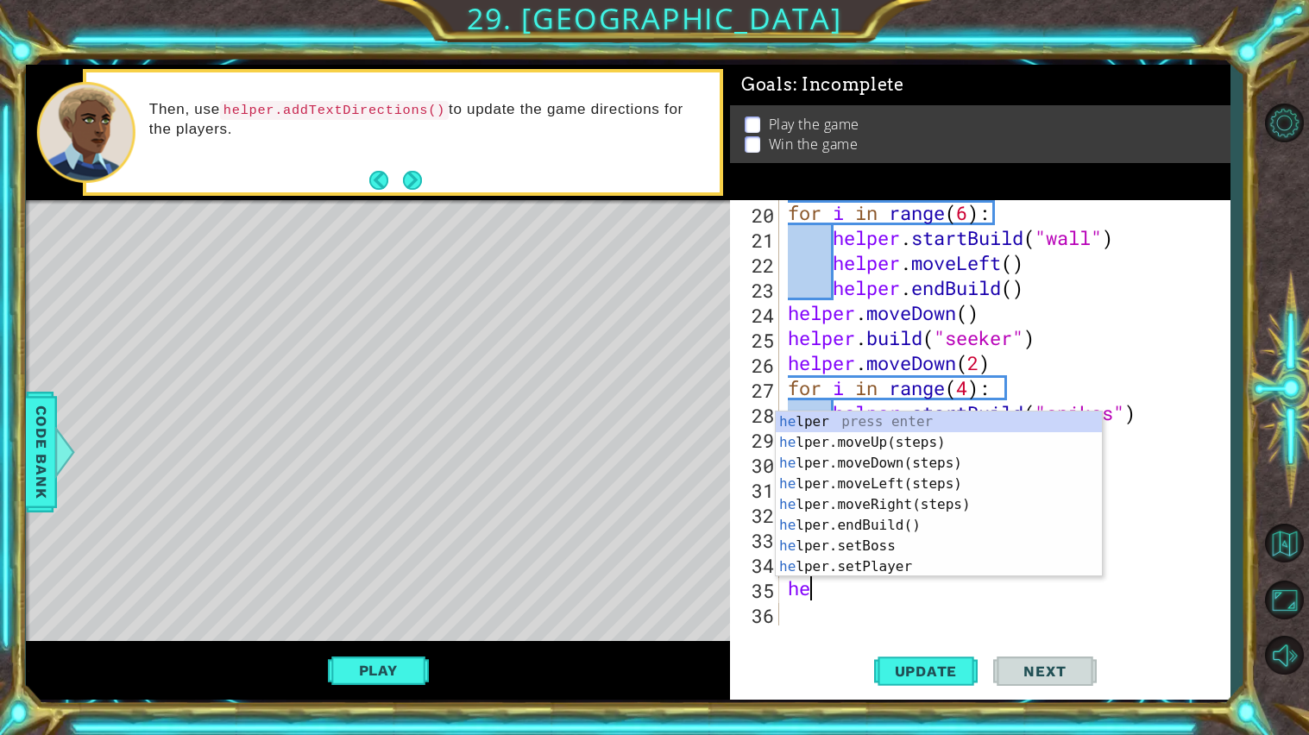
scroll to position [0, 0]
type textarea "h"
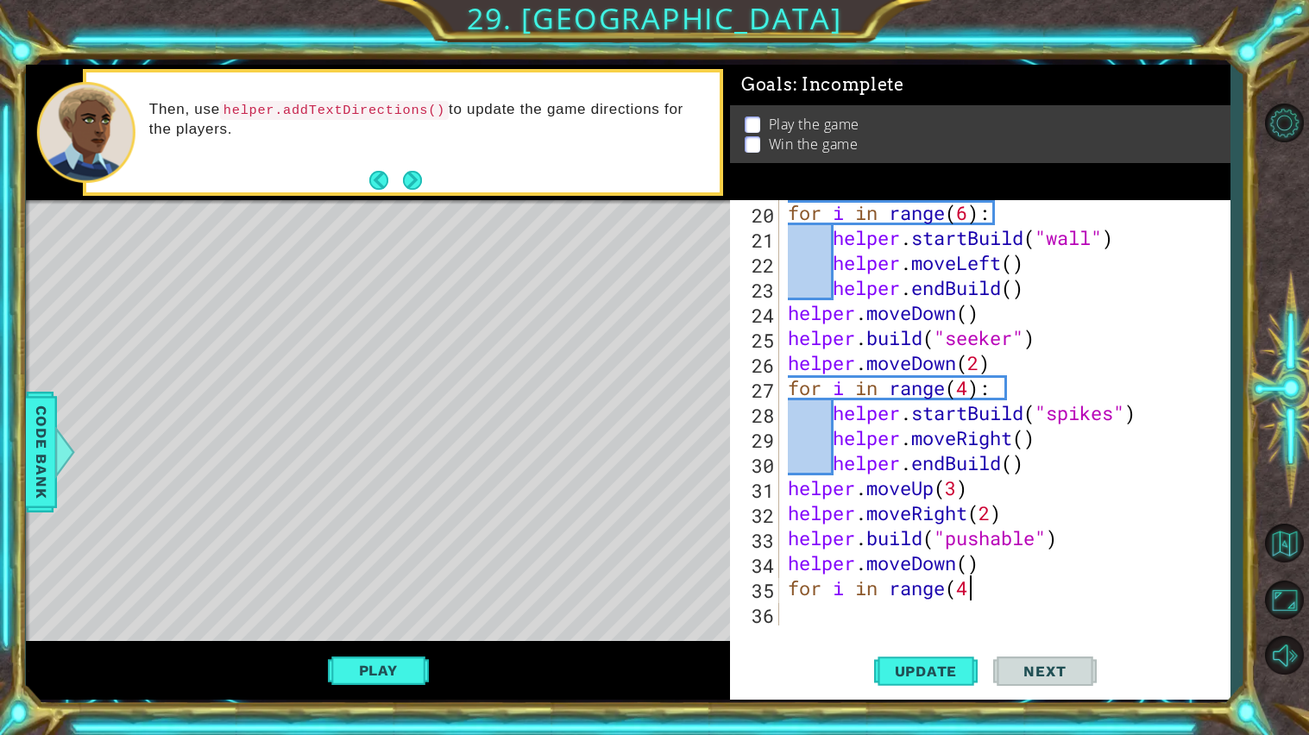
scroll to position [0, 7]
type textarea "for i in range(4):"
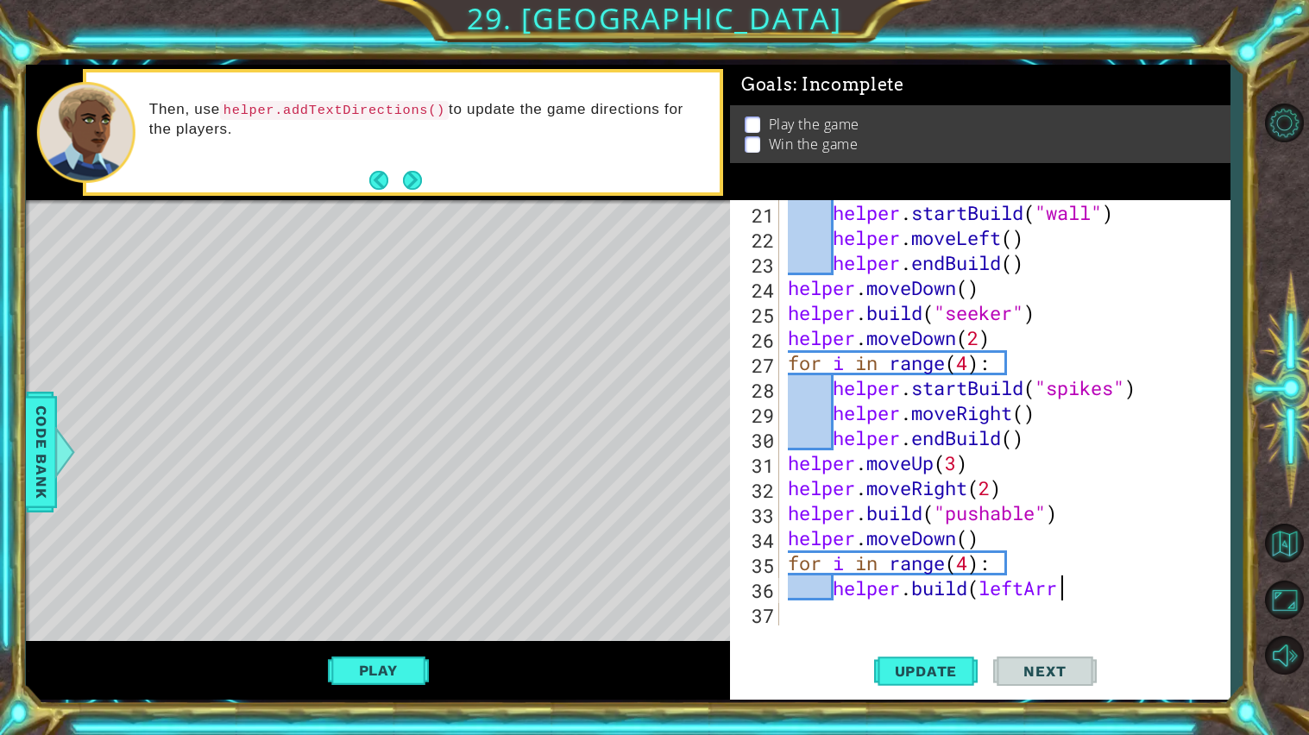
scroll to position [0, 12]
type textarea "[DOMAIN_NAME](leftArrow)"
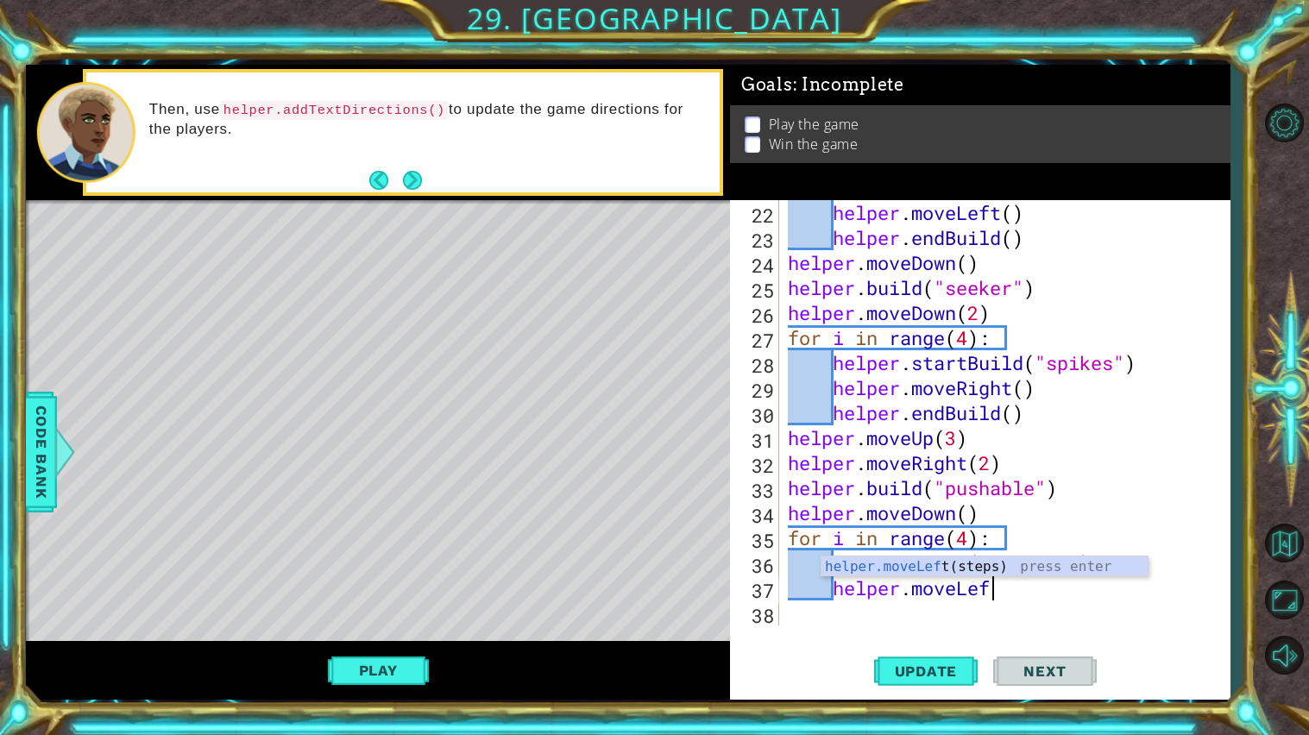
scroll to position [0, 8]
click at [967, 541] on div "helper . moveLeft ( ) helper . endBuild ( ) helper . moveDown ( ) helper . buil…" at bounding box center [1008, 437] width 449 height 475
click at [1078, 575] on div "helper . moveLeft ( ) helper . endBuild ( ) helper . moveDown ( ) helper . buil…" at bounding box center [1008, 437] width 449 height 475
click at [1057, 599] on div "helper . moveLeft ( ) helper . endBuild ( ) helper . moveDown ( ) helper . buil…" at bounding box center [1008, 437] width 449 height 475
type textarea "helper.moveLeft"
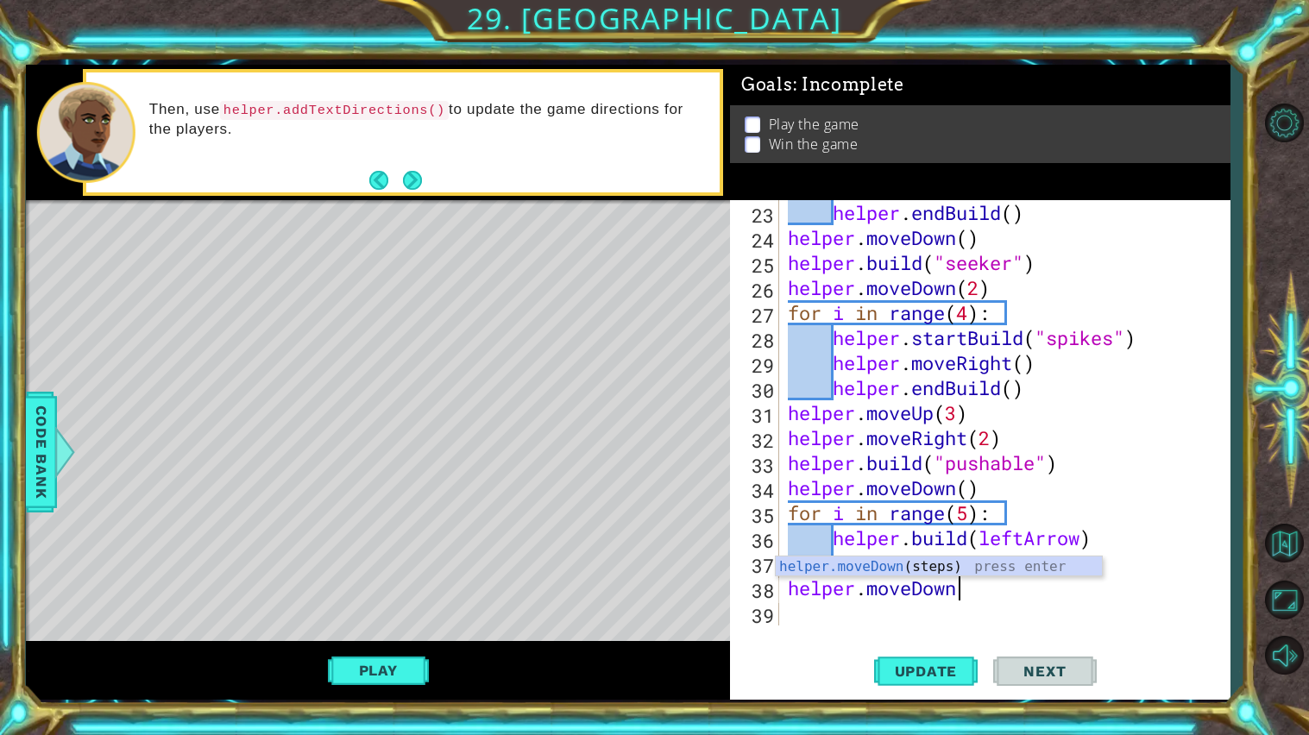
scroll to position [0, 6]
type textarea "helper.moveDown()"
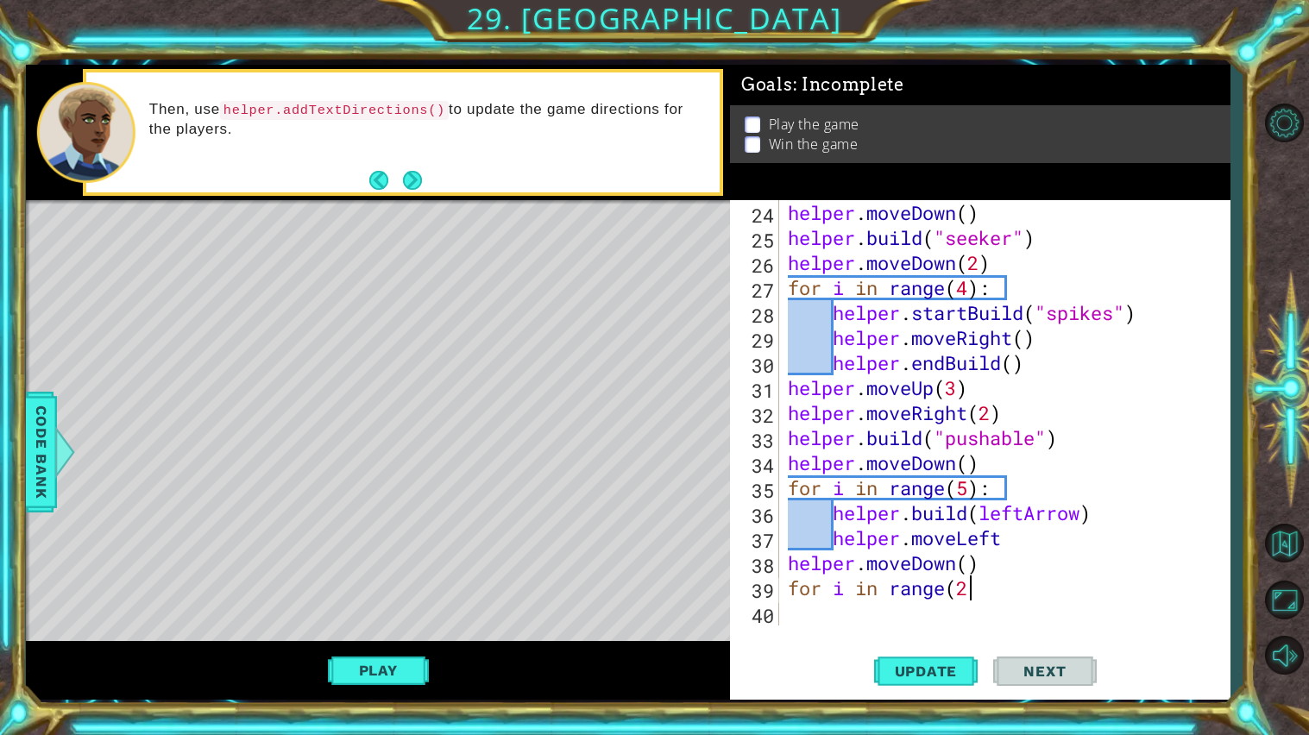
type textarea "for i in range(2)"
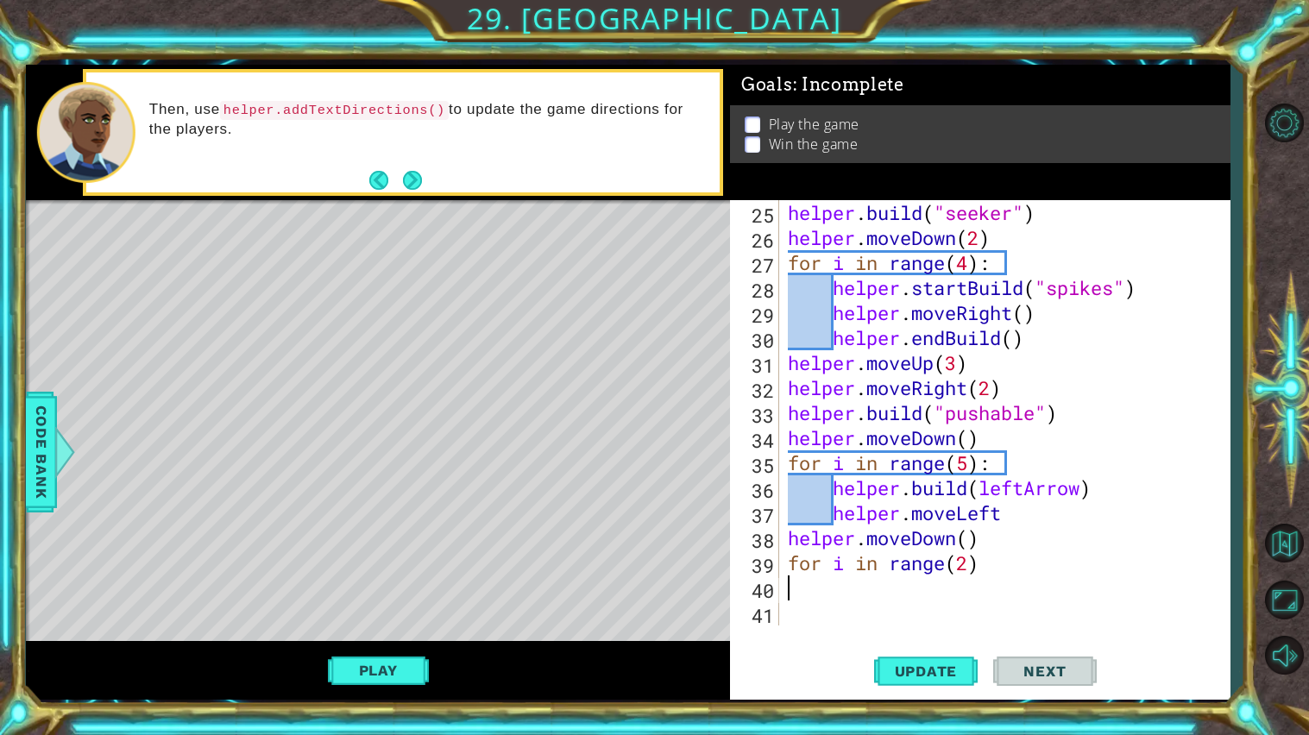
scroll to position [625, 0]
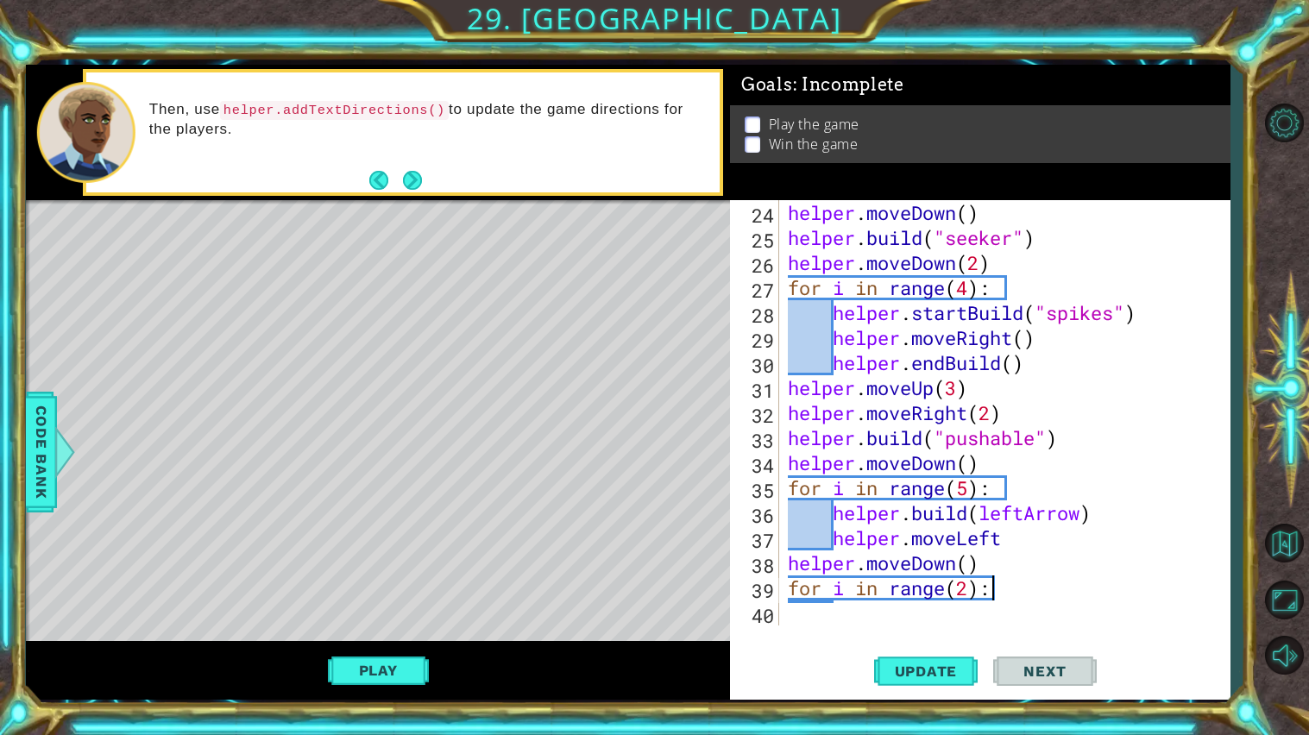
type textarea "for i in range(2):"
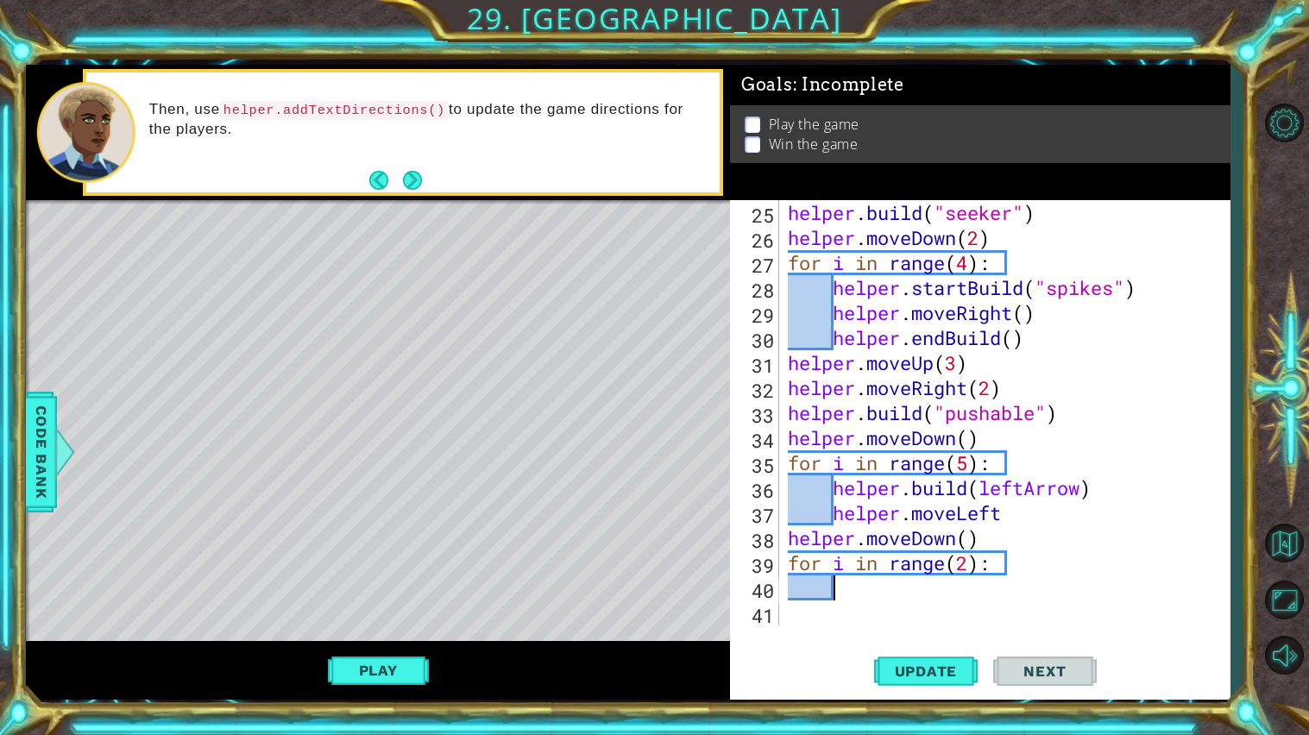
type textarea "h"
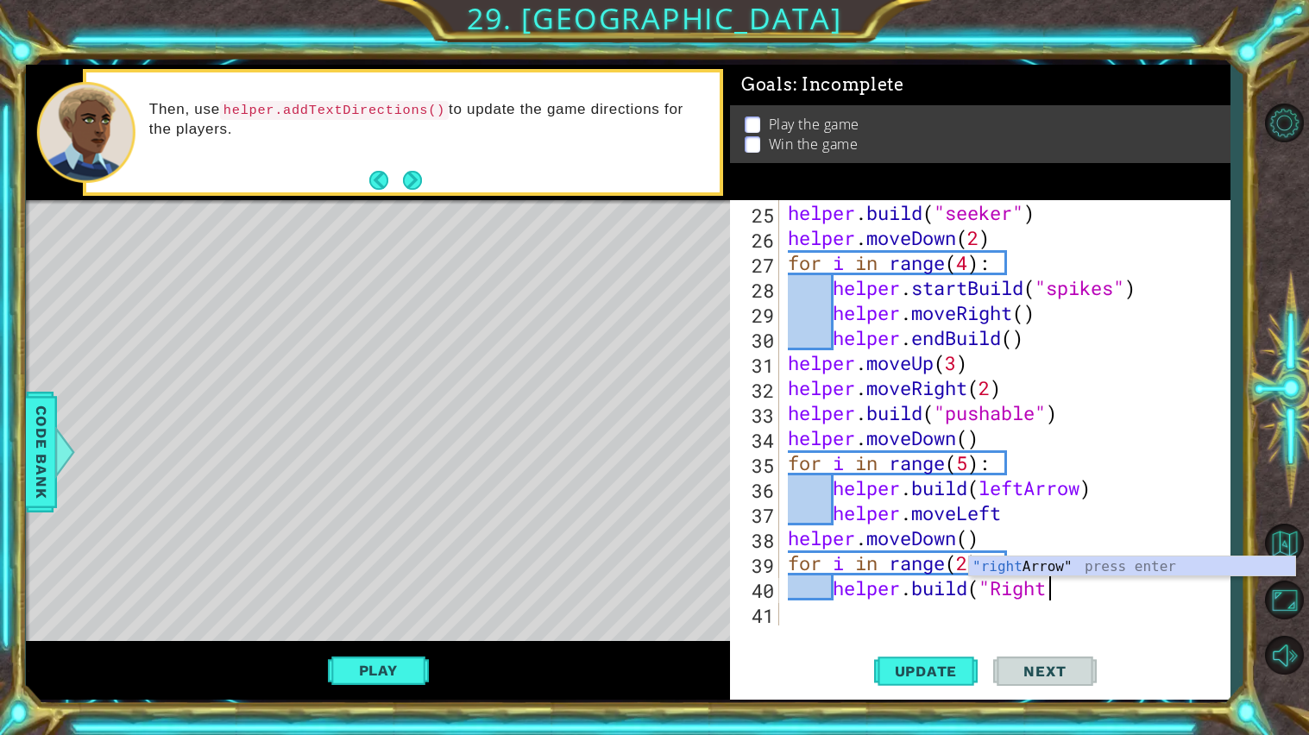
scroll to position [0, 10]
click at [1053, 570] on div ""righ [PERSON_NAME]" press enter" at bounding box center [1132, 587] width 326 height 62
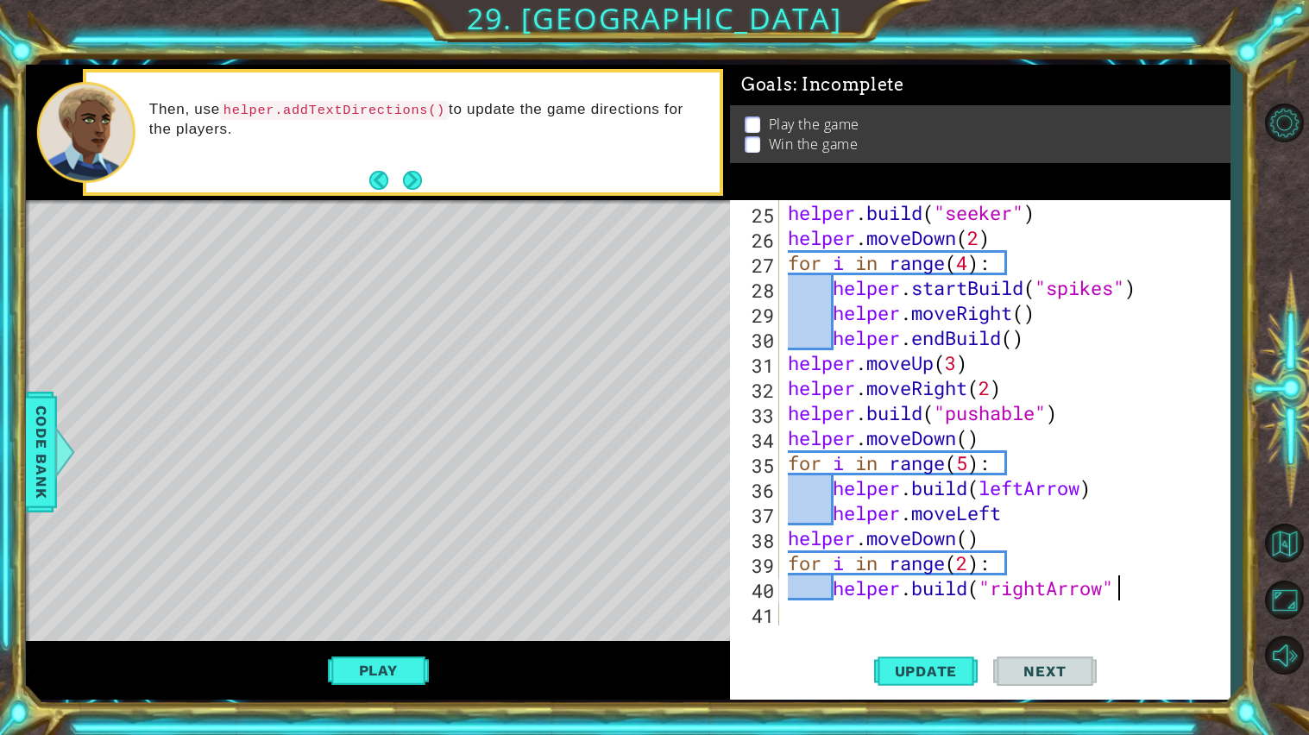
type textarea "[DOMAIN_NAME]("rightArrow")"
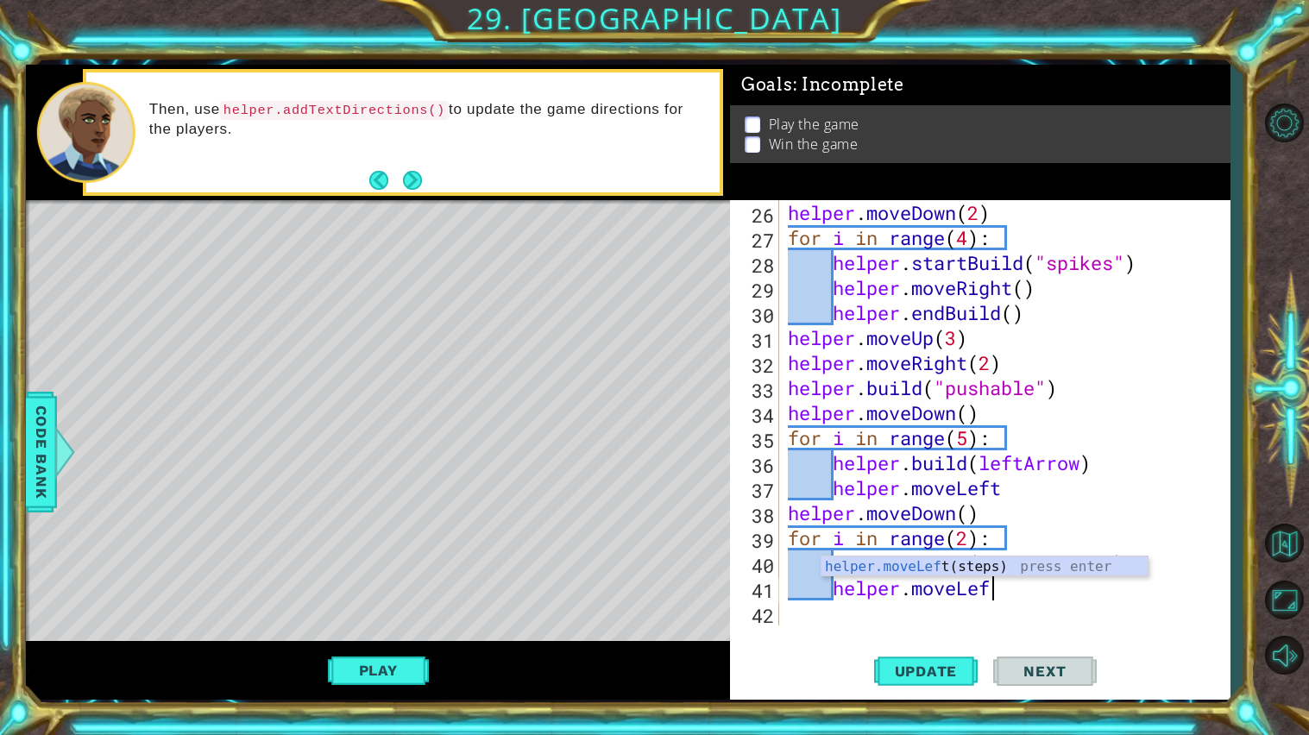
scroll to position [0, 8]
click at [830, 632] on div "helper.moveLeft 26 27 28 29 30 31 32 33 34 35 36 37 38 39 40 41 42 helper . mov…" at bounding box center [980, 450] width 500 height 500
click at [973, 536] on div "helper . moveDown ( 2 ) for i in range ( 4 ) : helper . startBuild ( "spikes" )…" at bounding box center [1008, 437] width 449 height 475
click at [1004, 591] on div "helper . moveDown ( 2 ) for i in range ( 4 ) : helper . startBuild ( "spikes" )…" at bounding box center [1008, 437] width 449 height 475
type textarea "helper.moveLeft"
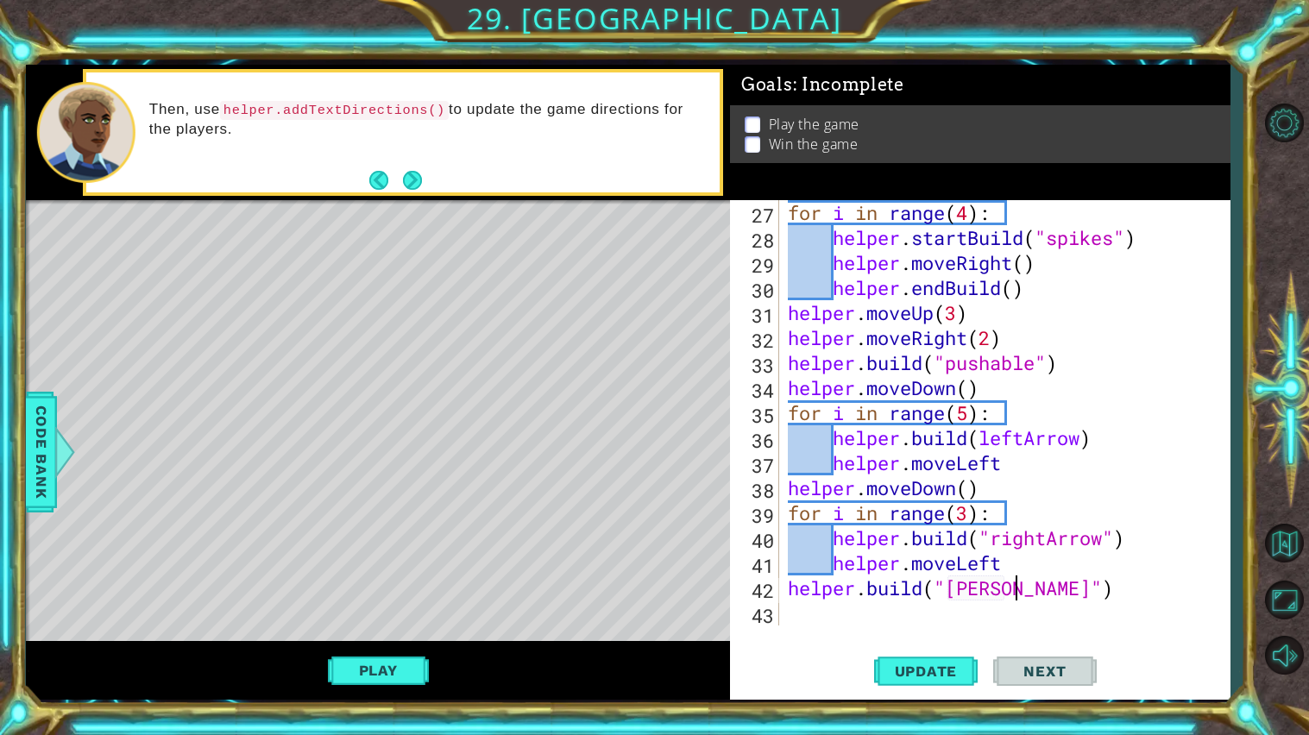
scroll to position [0, 10]
type textarea "[DOMAIN_NAME]("downArrow")"
click at [1087, 602] on div "for i in range ( 4 ) : helper . startBuild ( "spikes" ) helper . moveRight ( ) …" at bounding box center [1008, 437] width 449 height 475
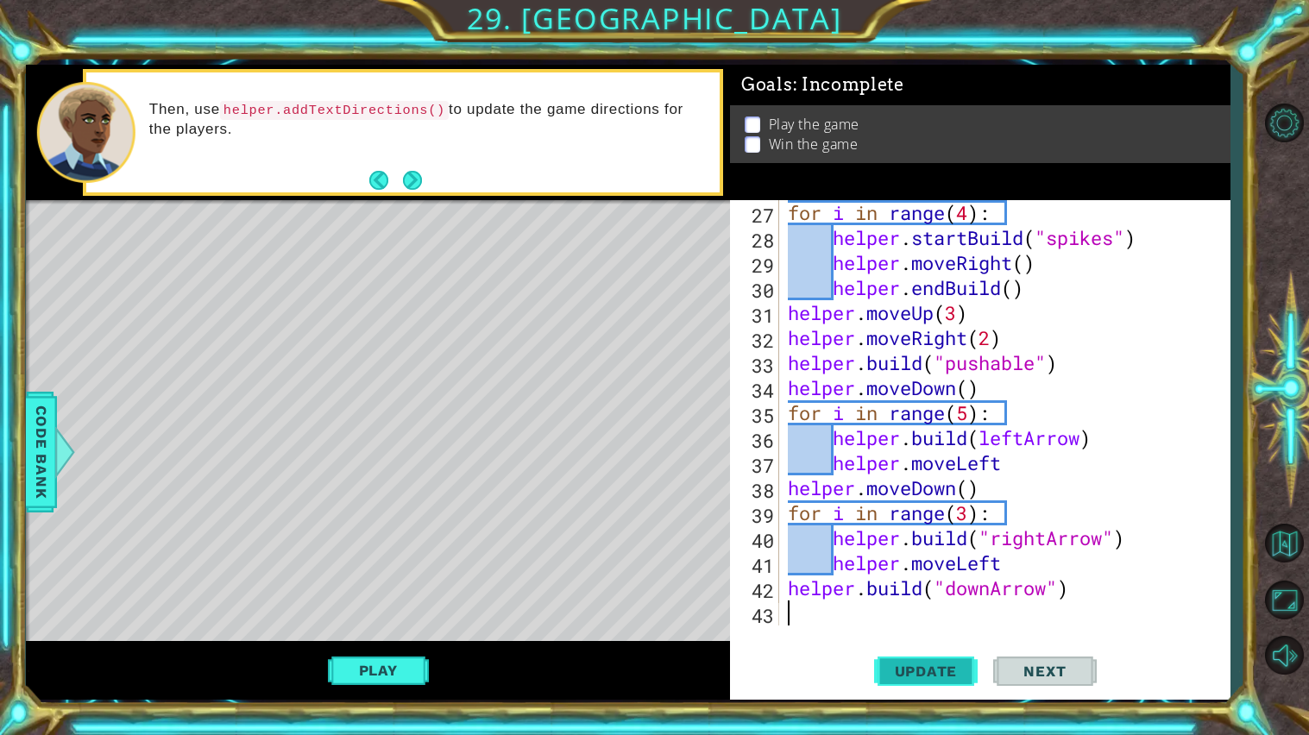
click at [954, 667] on span "Update" at bounding box center [925, 670] width 97 height 17
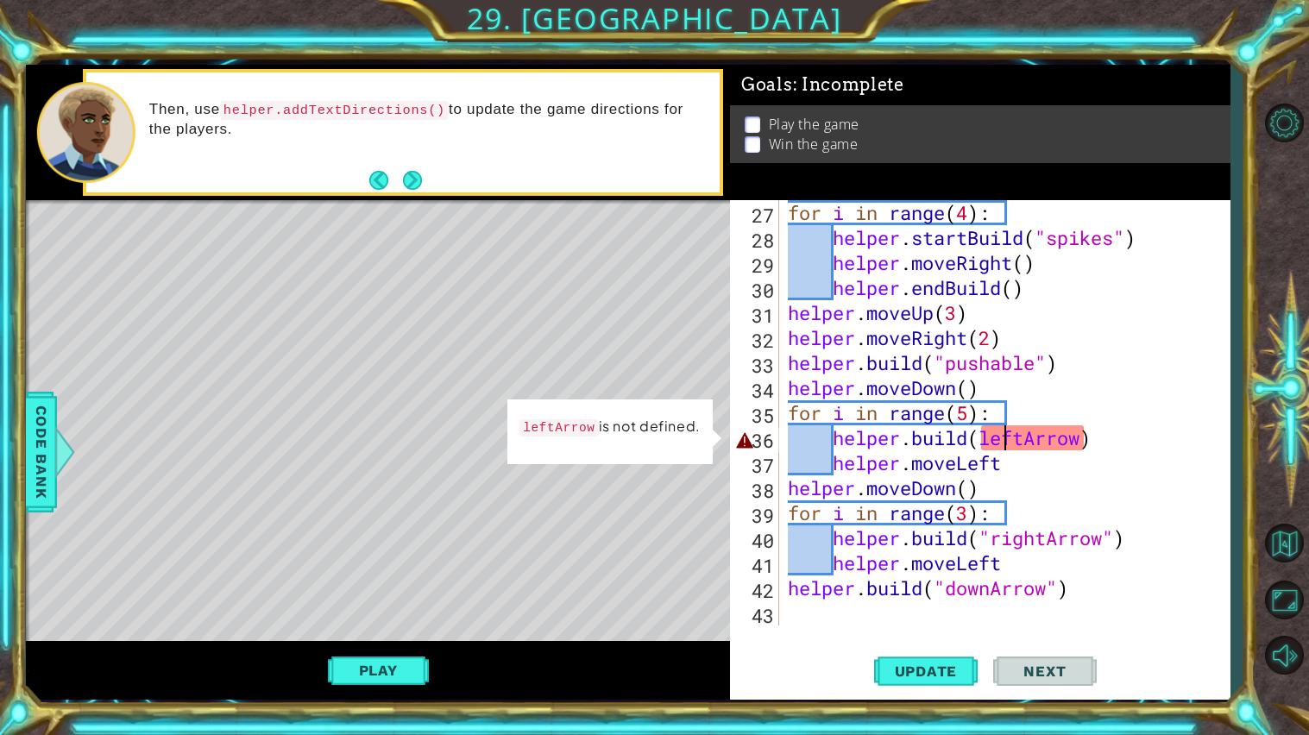
click at [1008, 448] on div "for i in range ( 4 ) : helper . startBuild ( "spikes" ) helper . moveRight ( ) …" at bounding box center [1008, 437] width 449 height 475
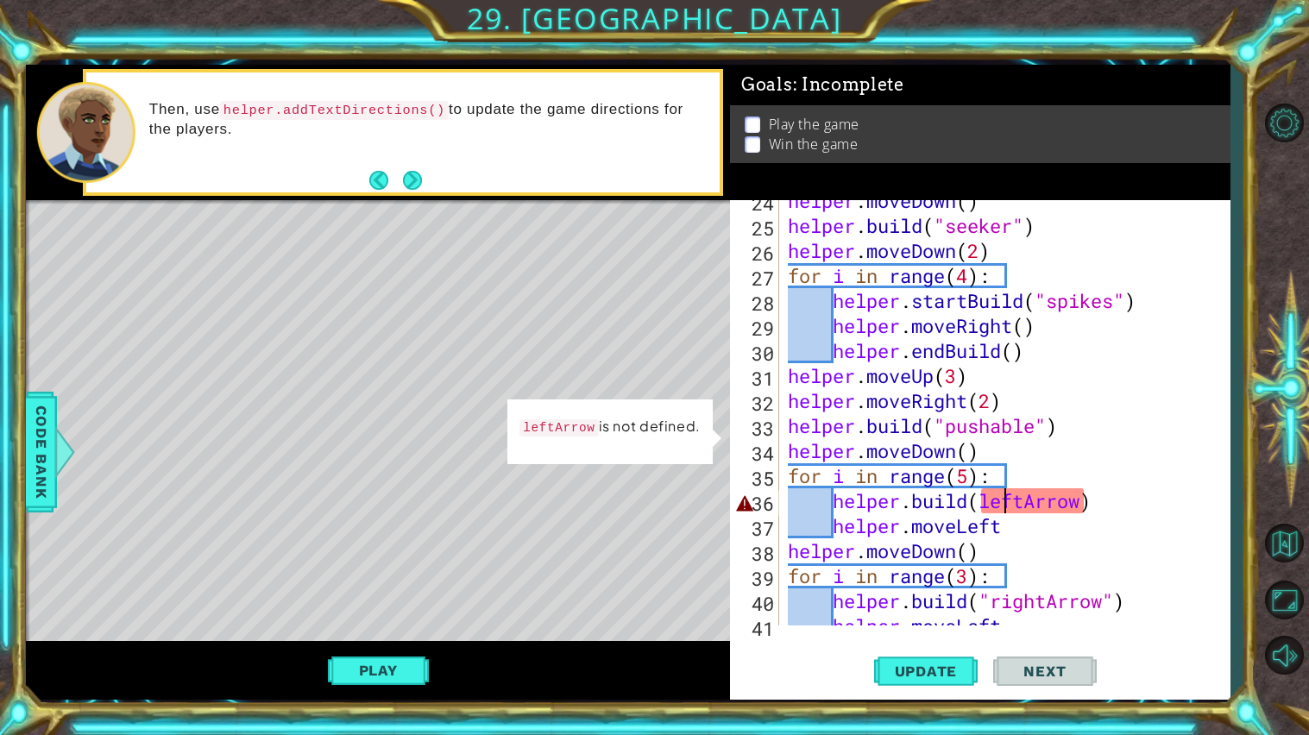
scroll to position [700, 0]
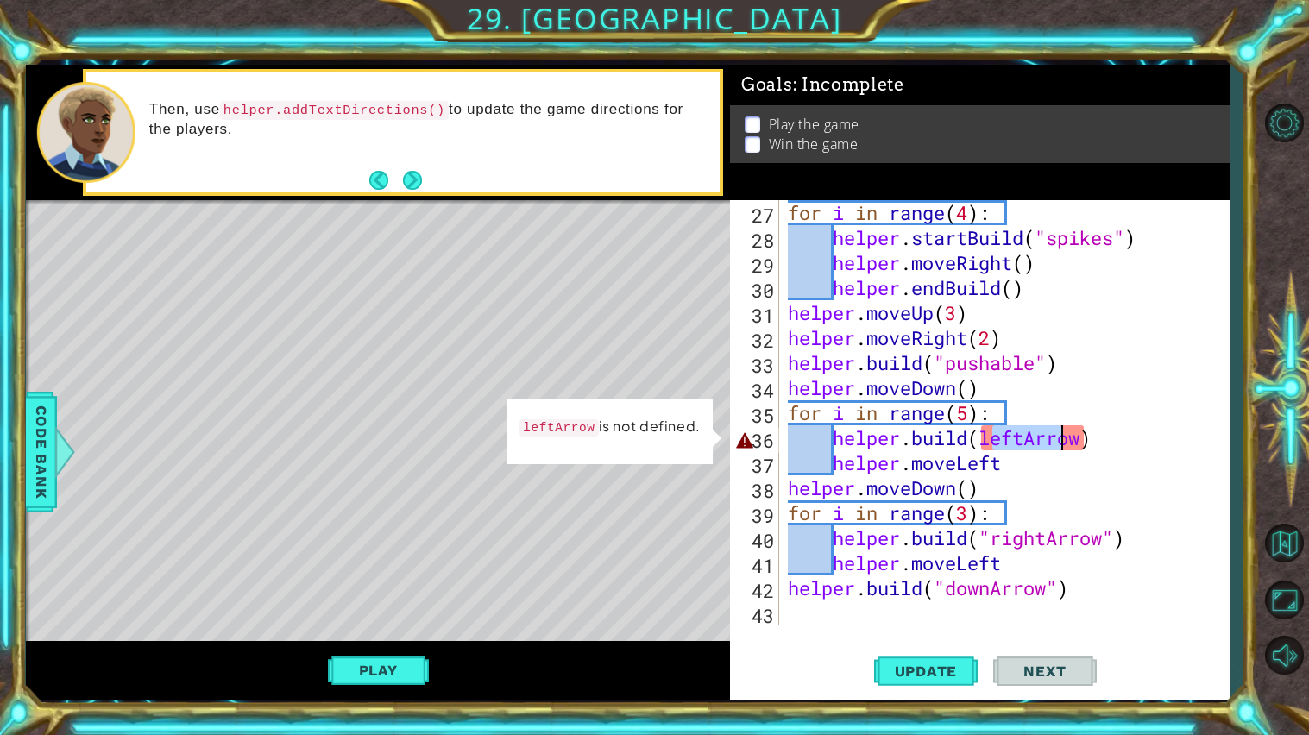
drag, startPoint x: 988, startPoint y: 445, endPoint x: 1066, endPoint y: 441, distance: 78.6
click at [1066, 441] on div "for i in range ( 4 ) : helper . startBuild ( "spikes" ) helper . moveRight ( ) …" at bounding box center [1008, 437] width 449 height 475
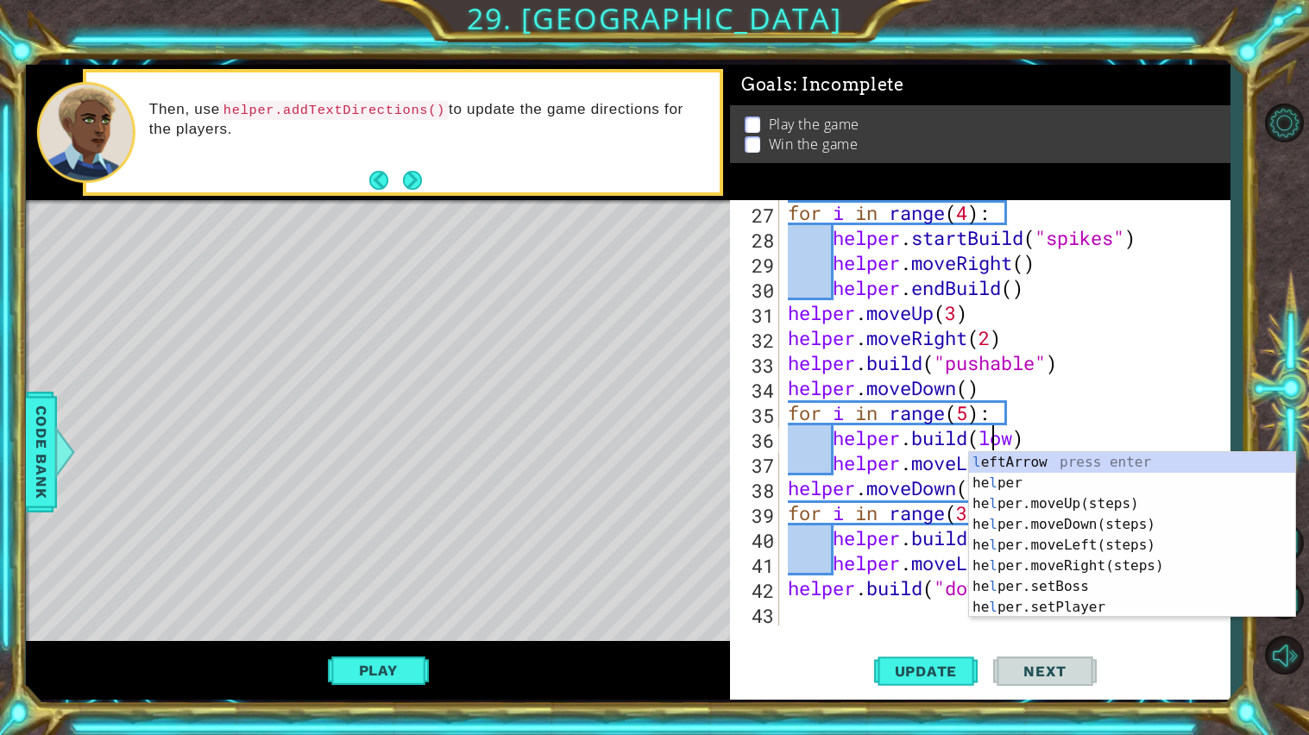
click at [1014, 444] on div "for i in range ( 4 ) : helper . startBuild ( "spikes" ) helper . moveRight ( ) …" at bounding box center [1008, 437] width 449 height 475
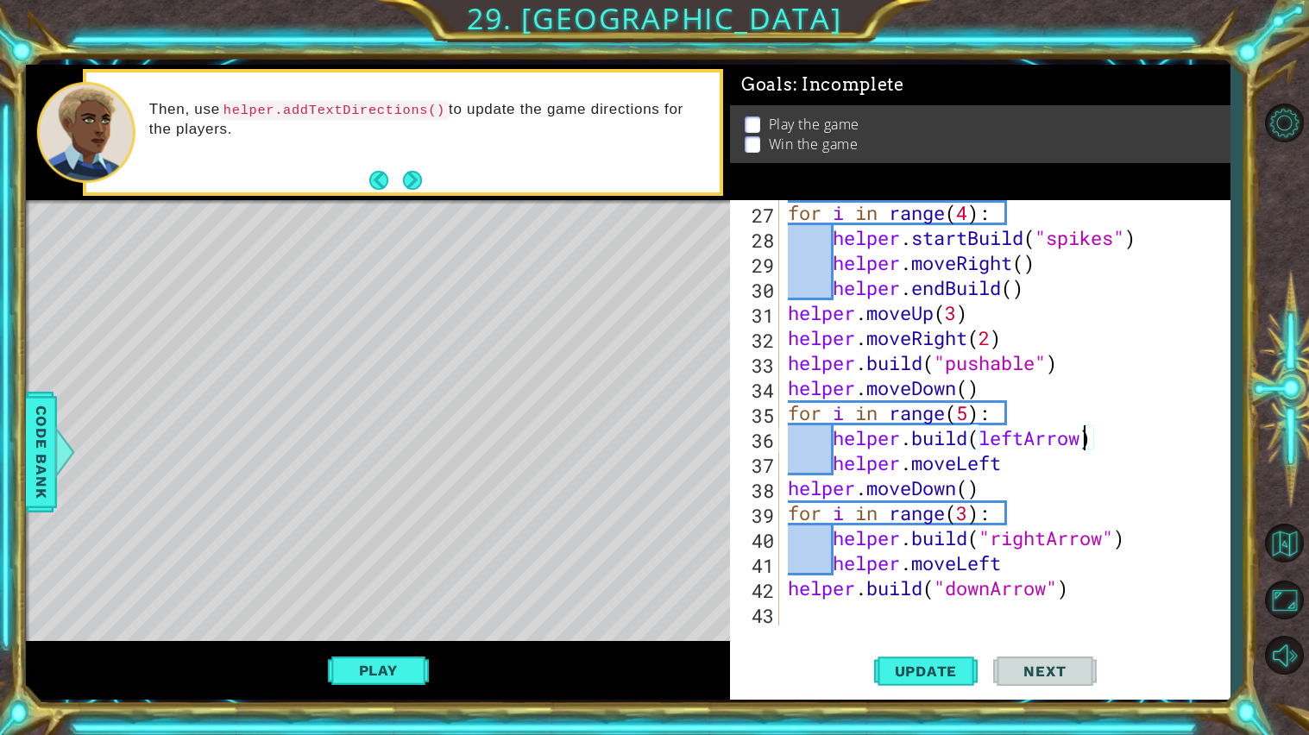
click at [1054, 549] on div "for i in range ( 4 ) : helper . startBuild ( "spikes" ) helper . moveRight ( ) …" at bounding box center [1008, 437] width 449 height 475
click at [1026, 599] on div "for i in range ( 4 ) : helper . startBuild ( "spikes" ) helper . moveRight ( ) …" at bounding box center [1008, 437] width 449 height 475
type textarea "[DOMAIN_NAME]("downArrow")"
click at [1026, 599] on div "for i in range ( 4 ) : helper . startBuild ( "spikes" ) helper . moveRight ( ) …" at bounding box center [1008, 437] width 449 height 475
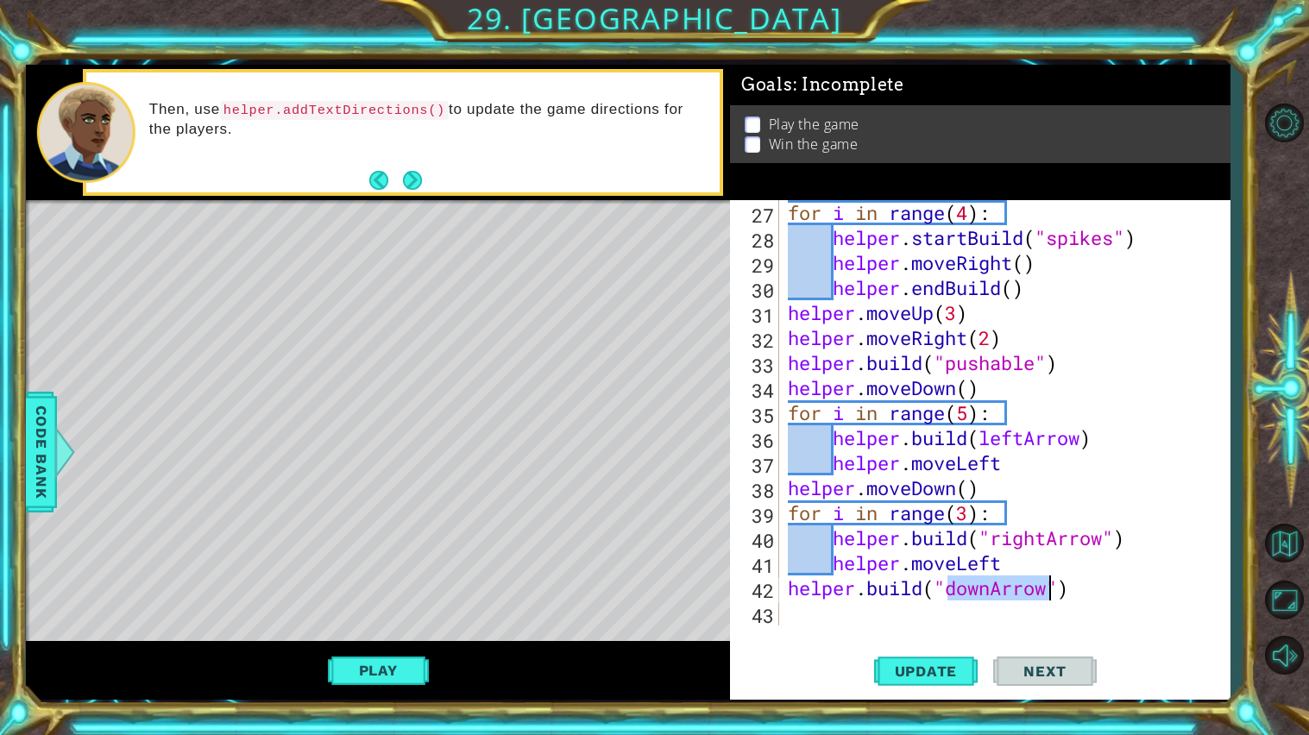
click at [1096, 607] on div "for i in range ( 4 ) : helper . startBuild ( "spikes" ) helper . moveRight ( ) …" at bounding box center [1008, 437] width 449 height 475
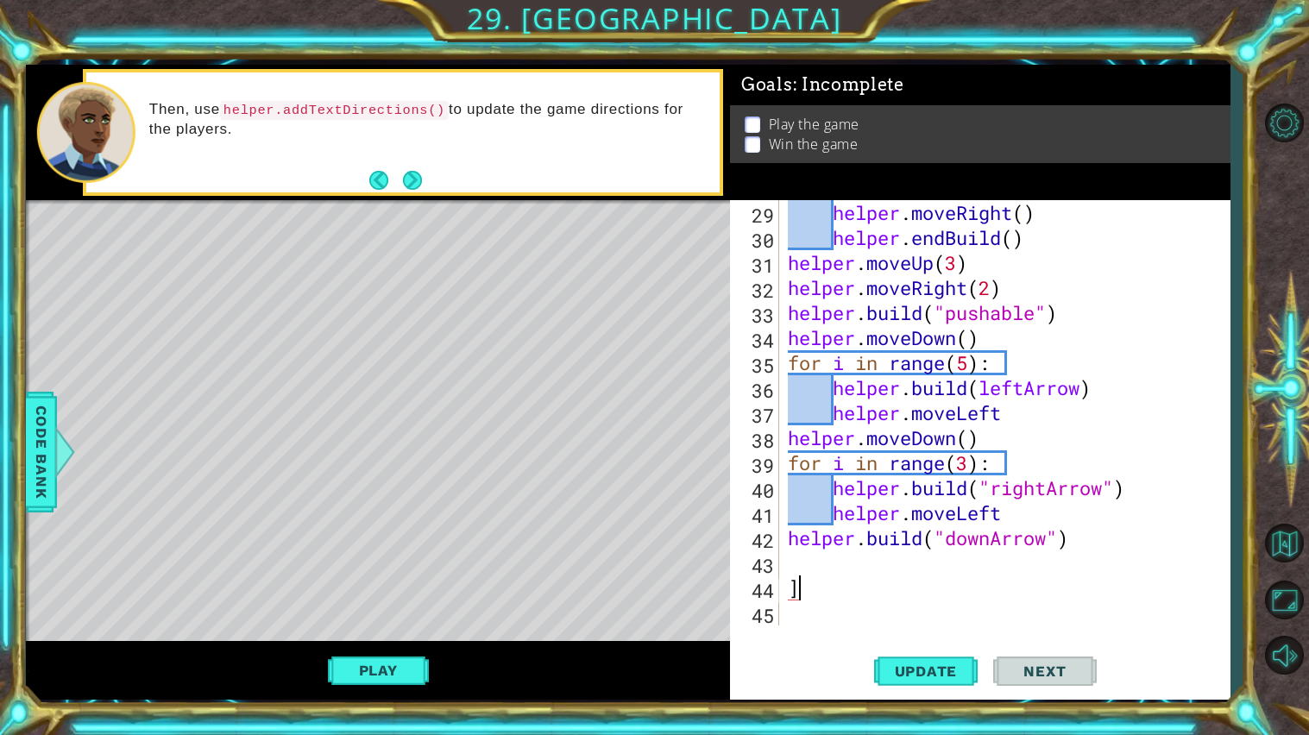
scroll to position [750, 0]
type textarea "]"
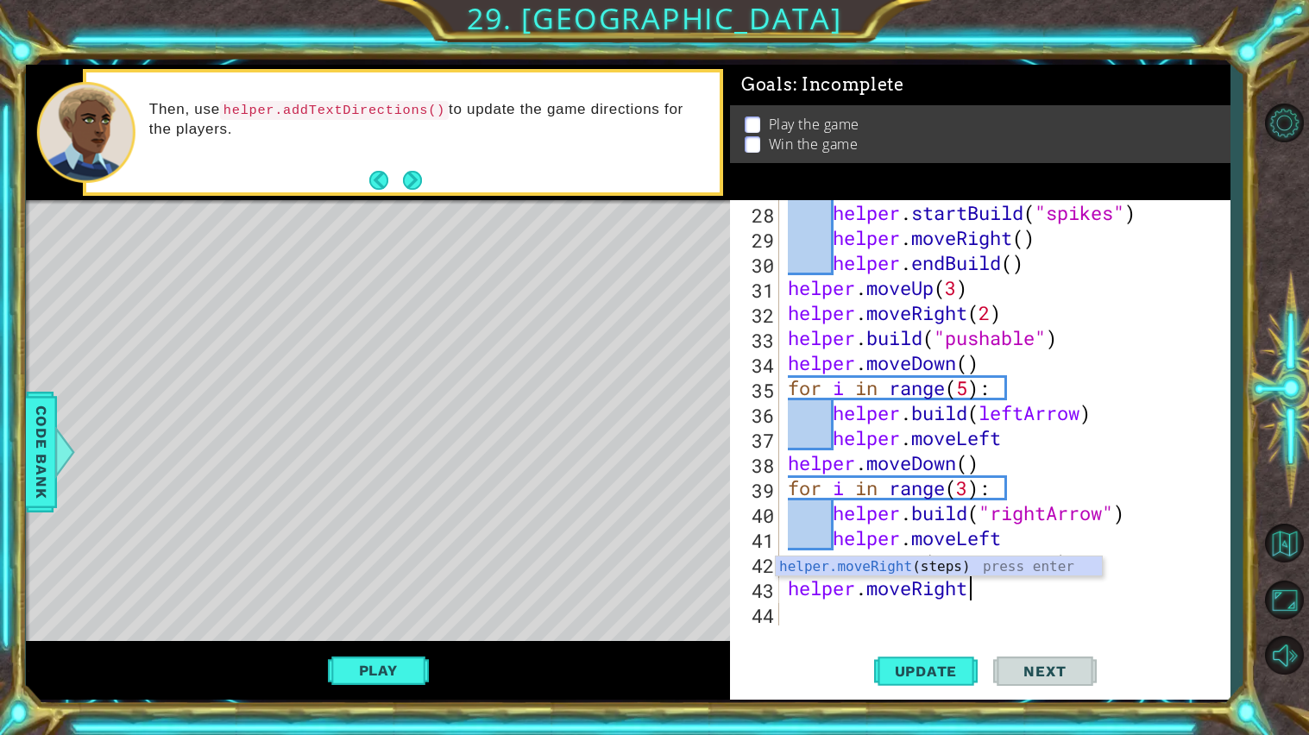
scroll to position [0, 7]
type textarea "helper.moveRight()"
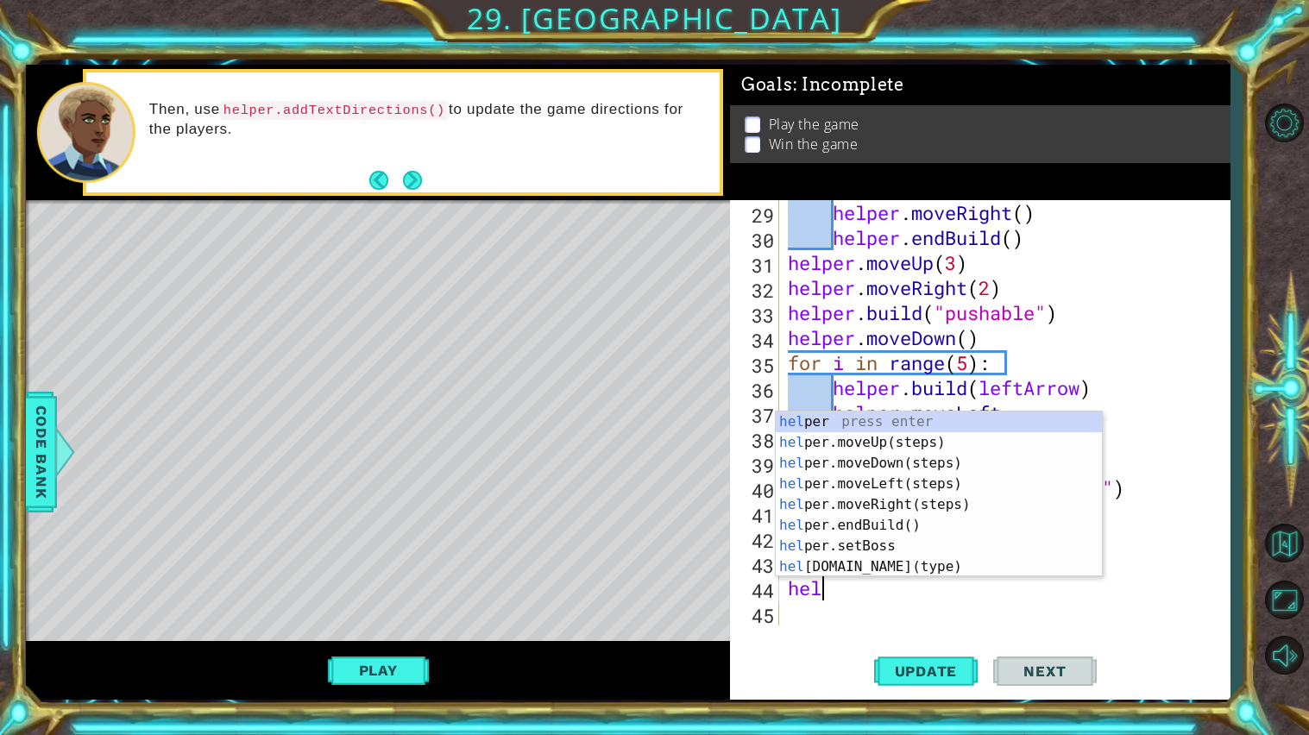
scroll to position [0, 1]
click at [925, 555] on div "help er press enter help er.moveUp(steps) press enter help er.moveDown(steps) p…" at bounding box center [939, 514] width 326 height 207
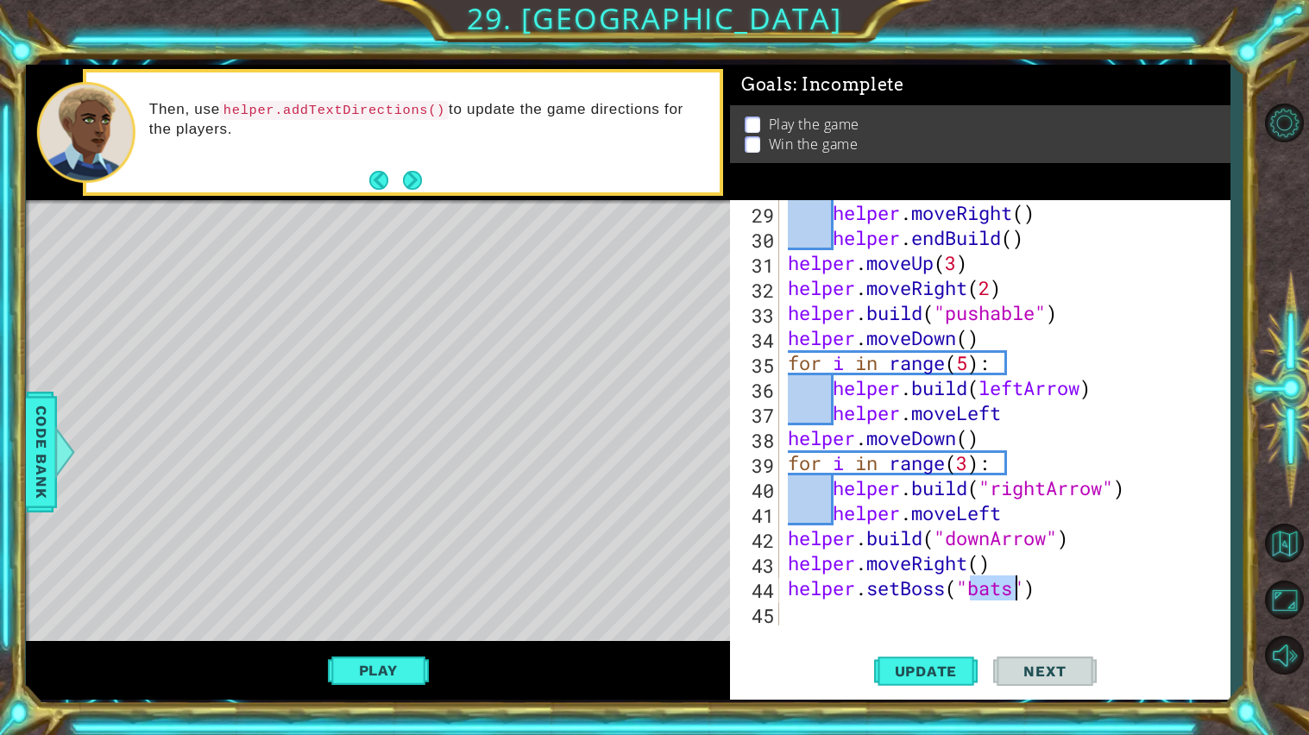
type textarea "helper.setBoss("")"
drag, startPoint x: 876, startPoint y: 613, endPoint x: 792, endPoint y: 592, distance: 87.2
click at [792, 592] on div "helper . moveRight ( ) helper . endBuild ( ) helper . moveUp ( 3 ) helper . mov…" at bounding box center [1008, 437] width 449 height 475
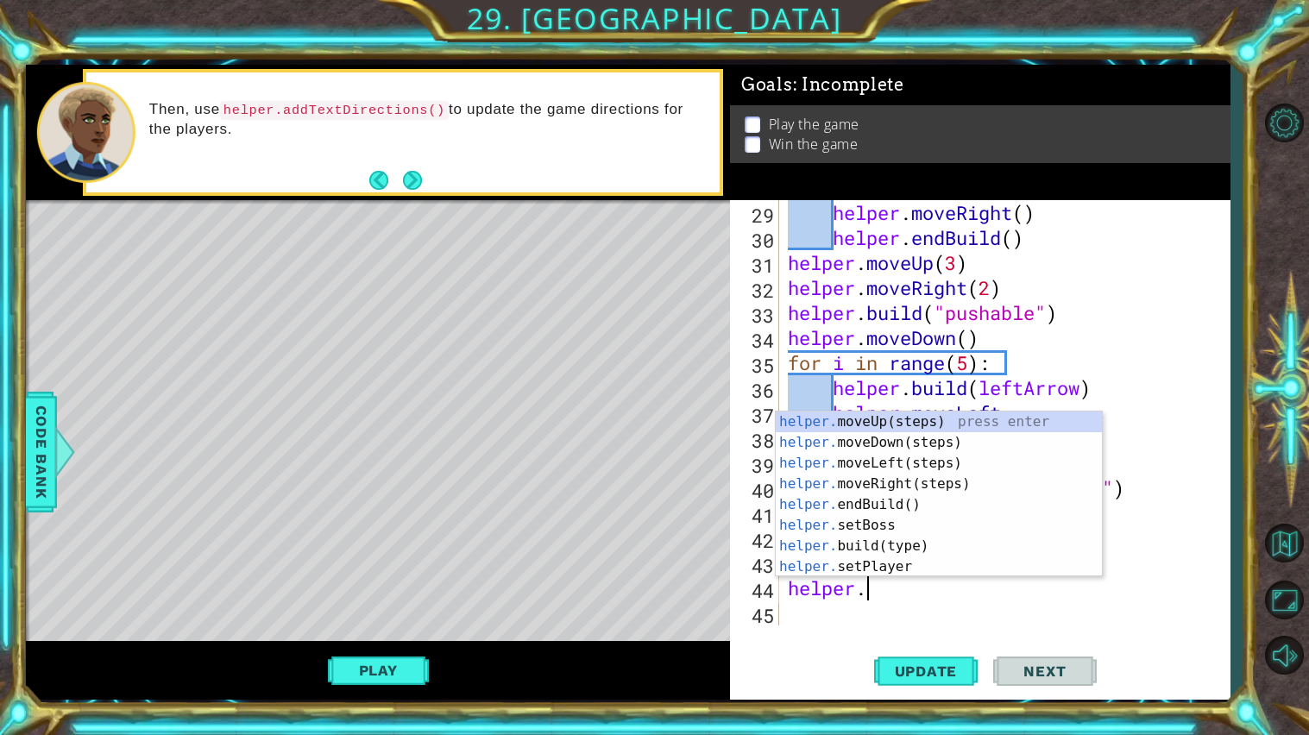
scroll to position [0, 3]
click at [847, 544] on div "helper. moveUp(steps) press enter helper. moveDown(steps) press enter helper. m…" at bounding box center [939, 514] width 326 height 207
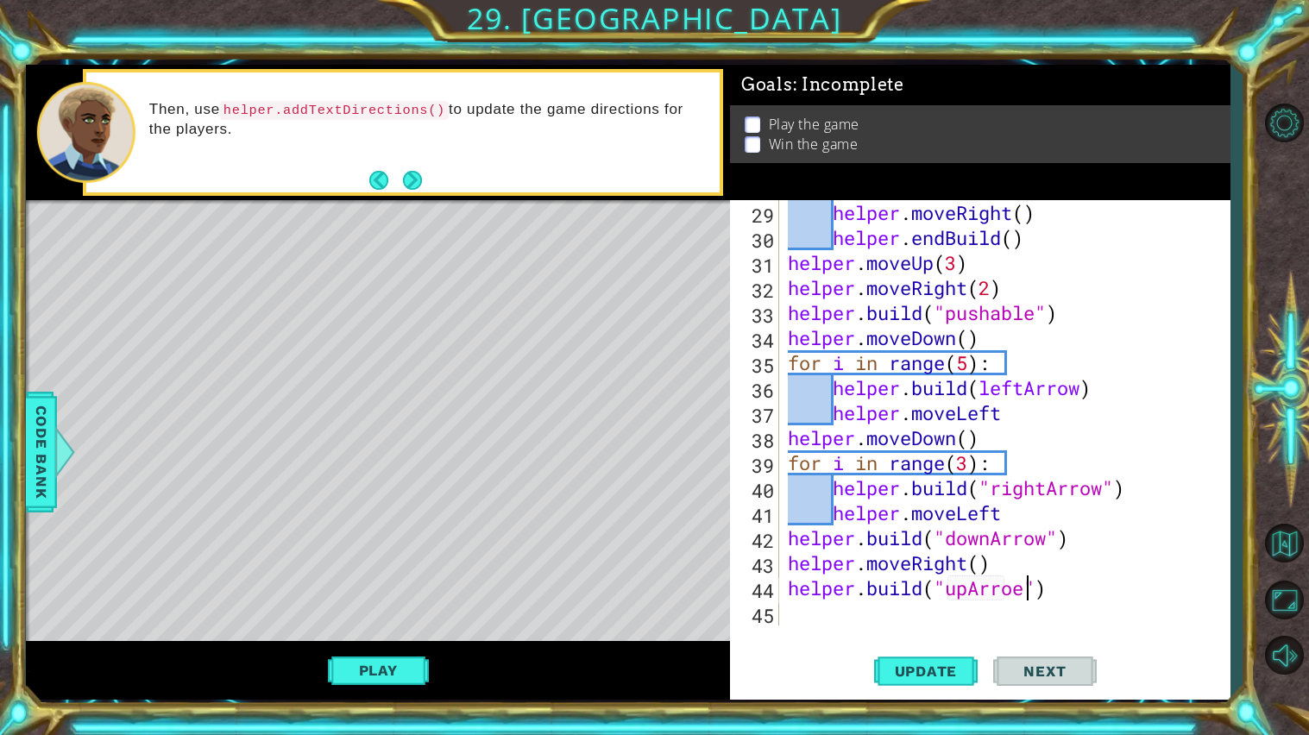
scroll to position [0, 10]
click at [939, 642] on div "[DOMAIN_NAME]("upArrow") 29 30 31 32 33 34 35 36 37 38 39 40 41 42 43 44 45 hel…" at bounding box center [980, 450] width 500 height 500
click at [1096, 582] on div "helper . moveRight ( ) helper . endBuild ( ) helper . moveUp ( 3 ) helper . mov…" at bounding box center [1008, 437] width 449 height 475
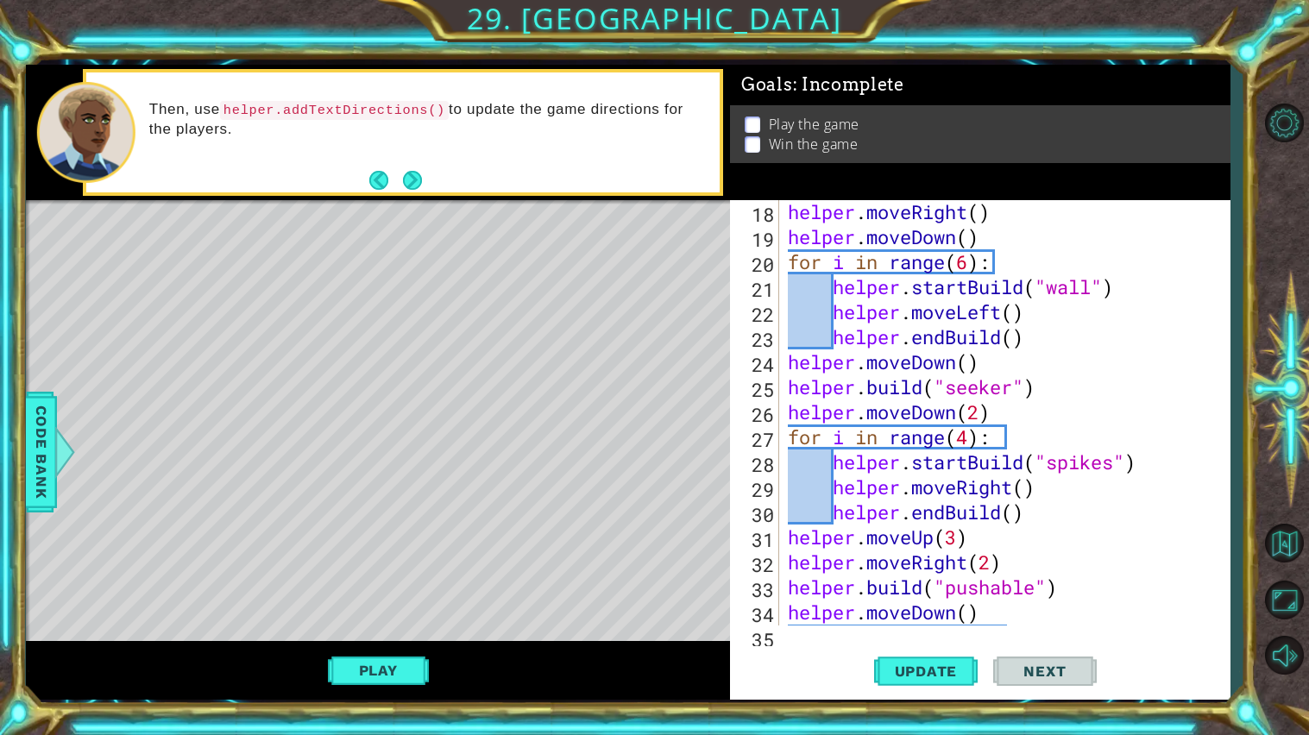
scroll to position [750, 0]
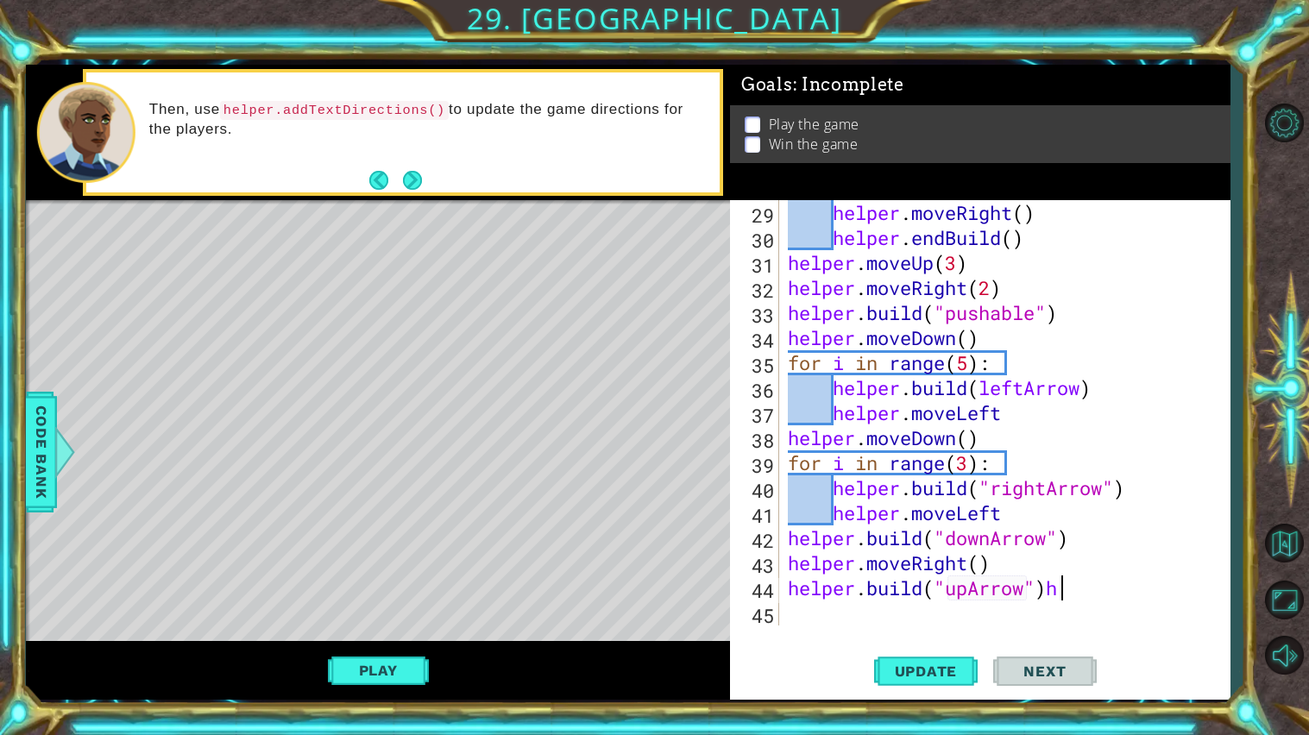
type textarea "[DOMAIN_NAME]("upArrow")"
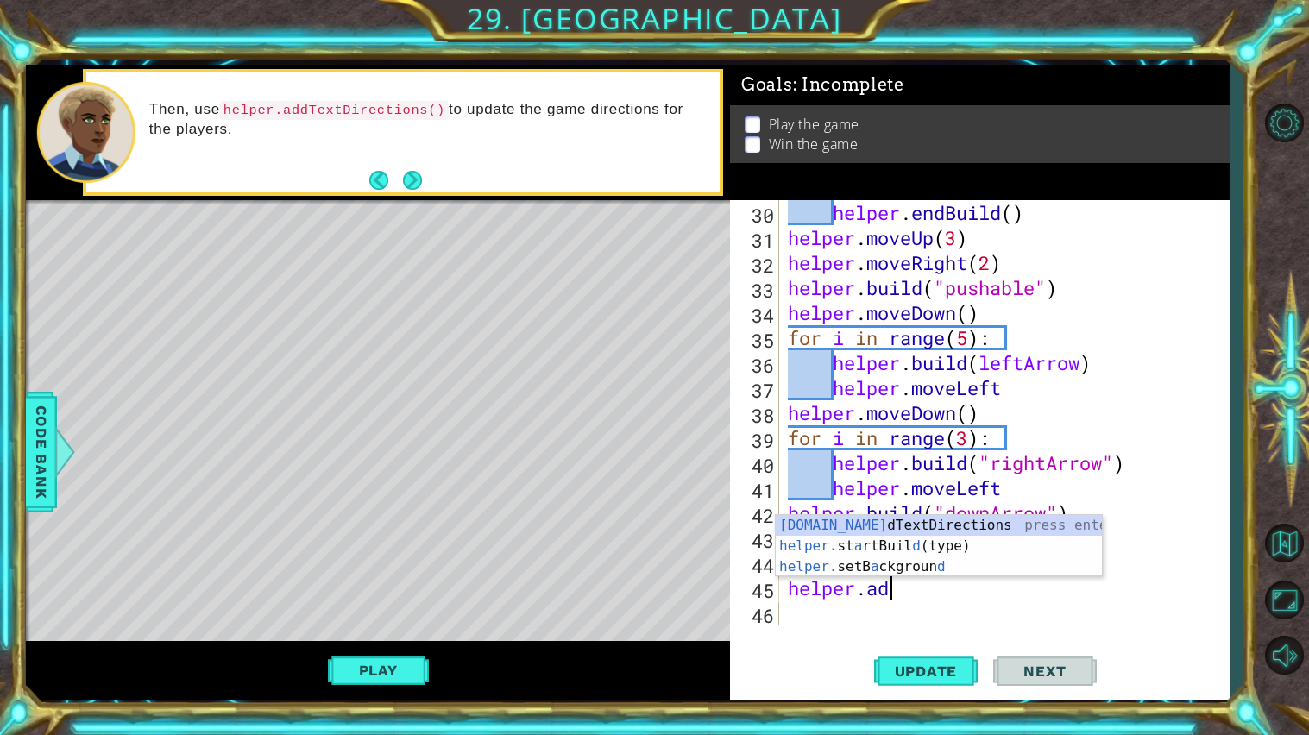
scroll to position [0, 3]
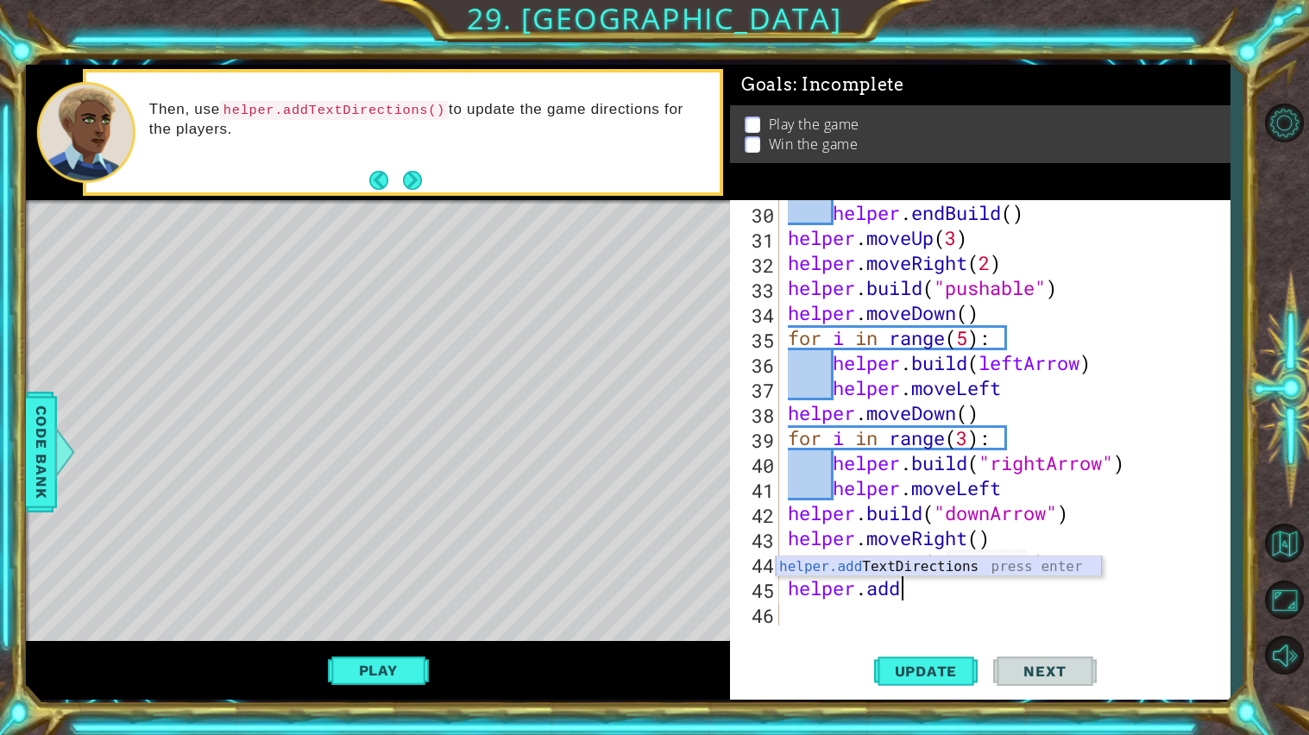
click at [882, 559] on div "helper.add TextDirections press enter" at bounding box center [939, 587] width 326 height 62
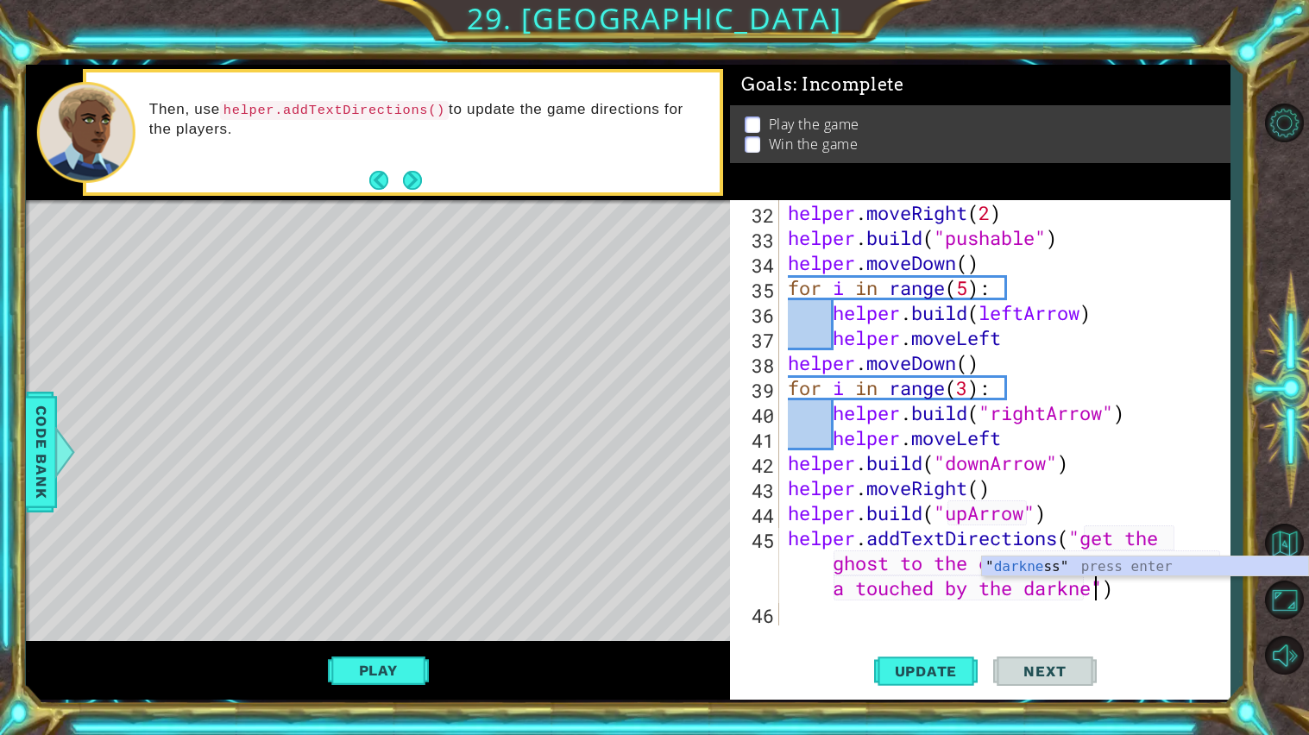
scroll to position [0, 47]
click at [801, 634] on div "helper.addTextDirections("get the ghost to the end with out getting a touched b…" at bounding box center [980, 450] width 500 height 500
click at [422, 173] on button "Next" at bounding box center [412, 180] width 19 height 19
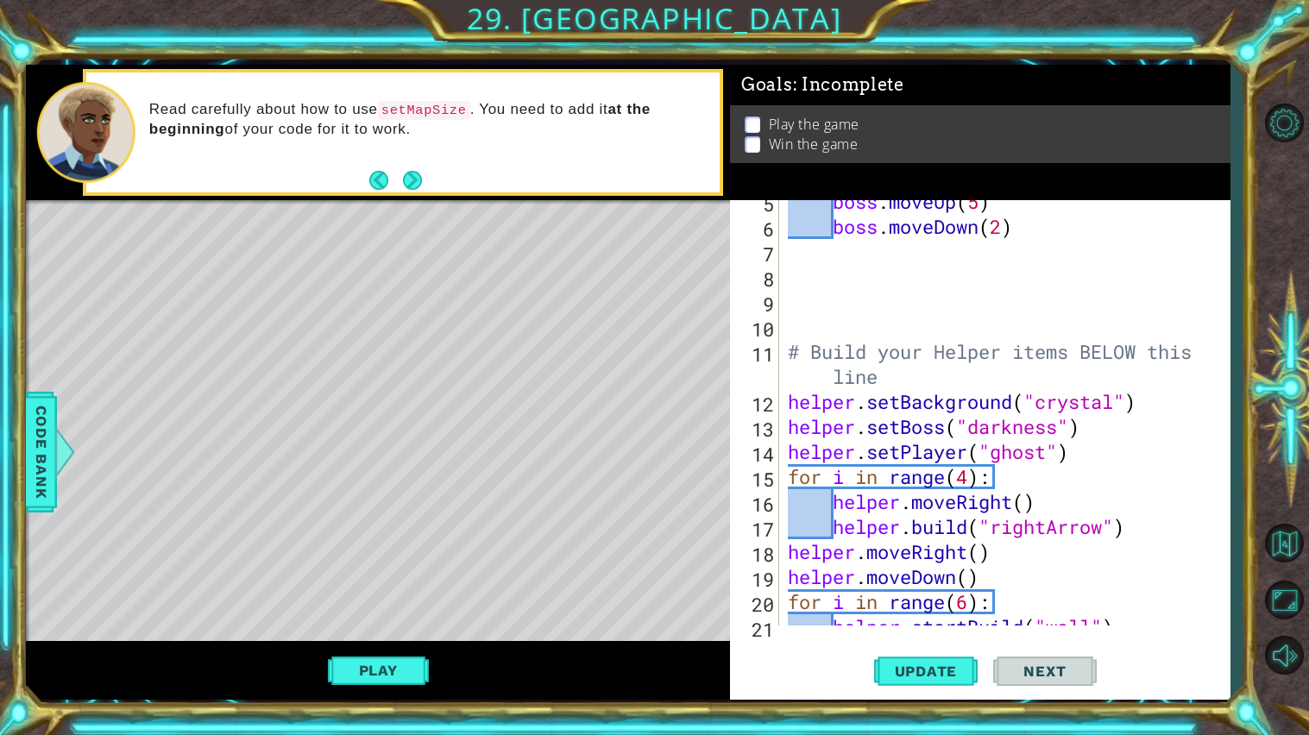
scroll to position [129, 0]
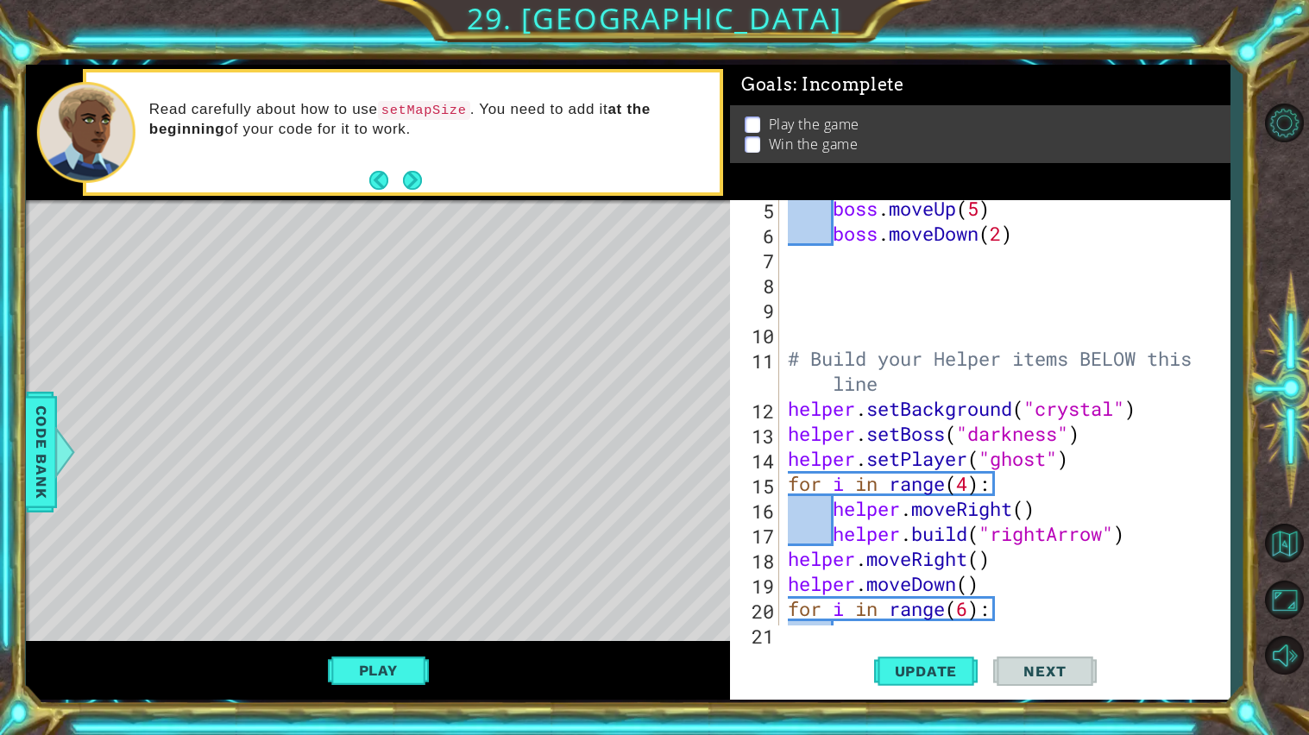
click at [1161, 372] on div "boss . moveUp ( 5 ) boss . moveDown ( 2 ) # Build your Helper items BELOW this …" at bounding box center [1008, 433] width 449 height 475
type textarea "# Build your Helper items BELOW this line"
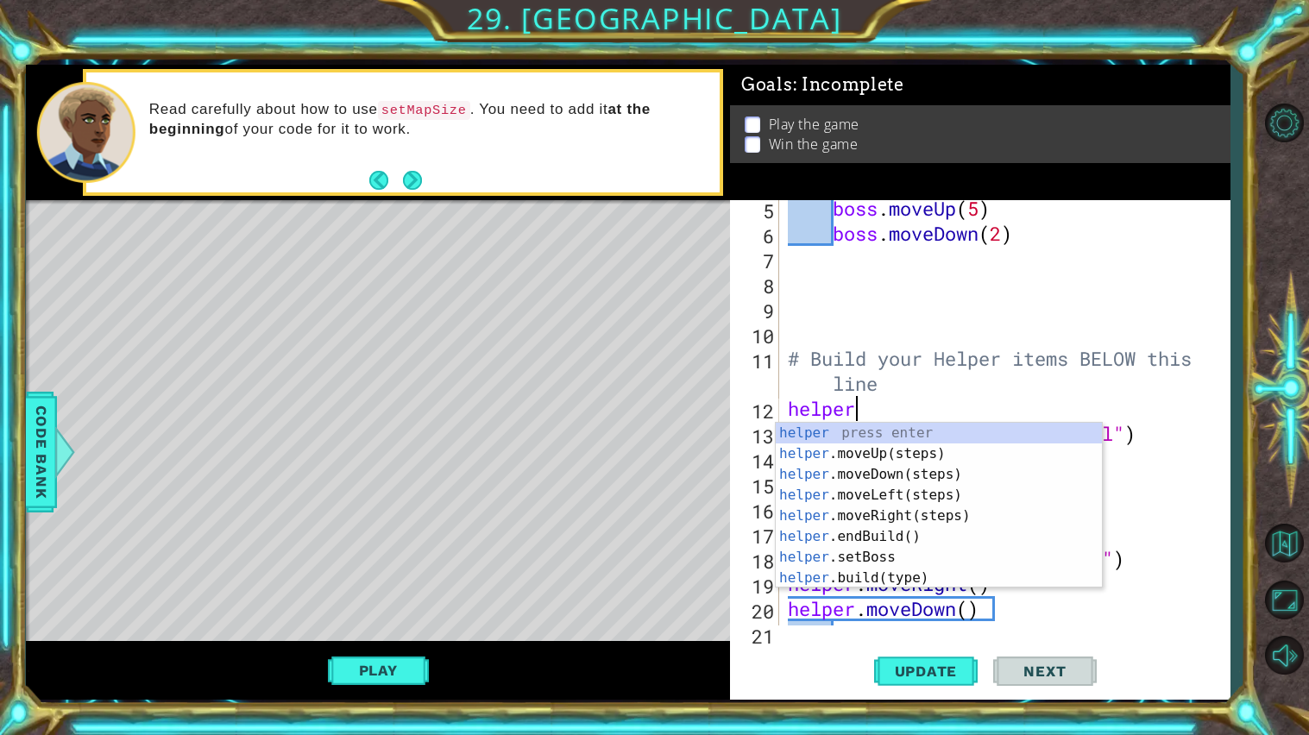
scroll to position [0, 3]
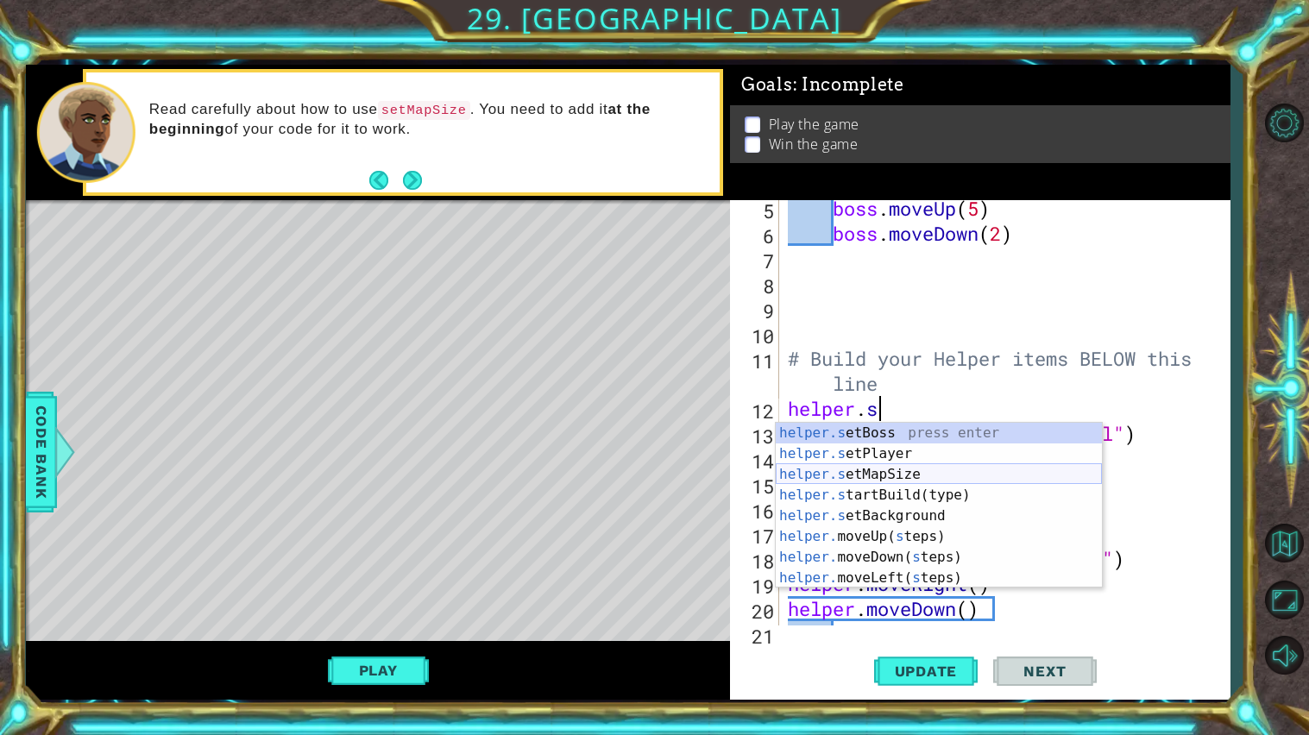
click at [932, 480] on div "helper.s etBoss press enter helper.s etPlayer press enter helper.s etMapSize pr…" at bounding box center [939, 526] width 326 height 207
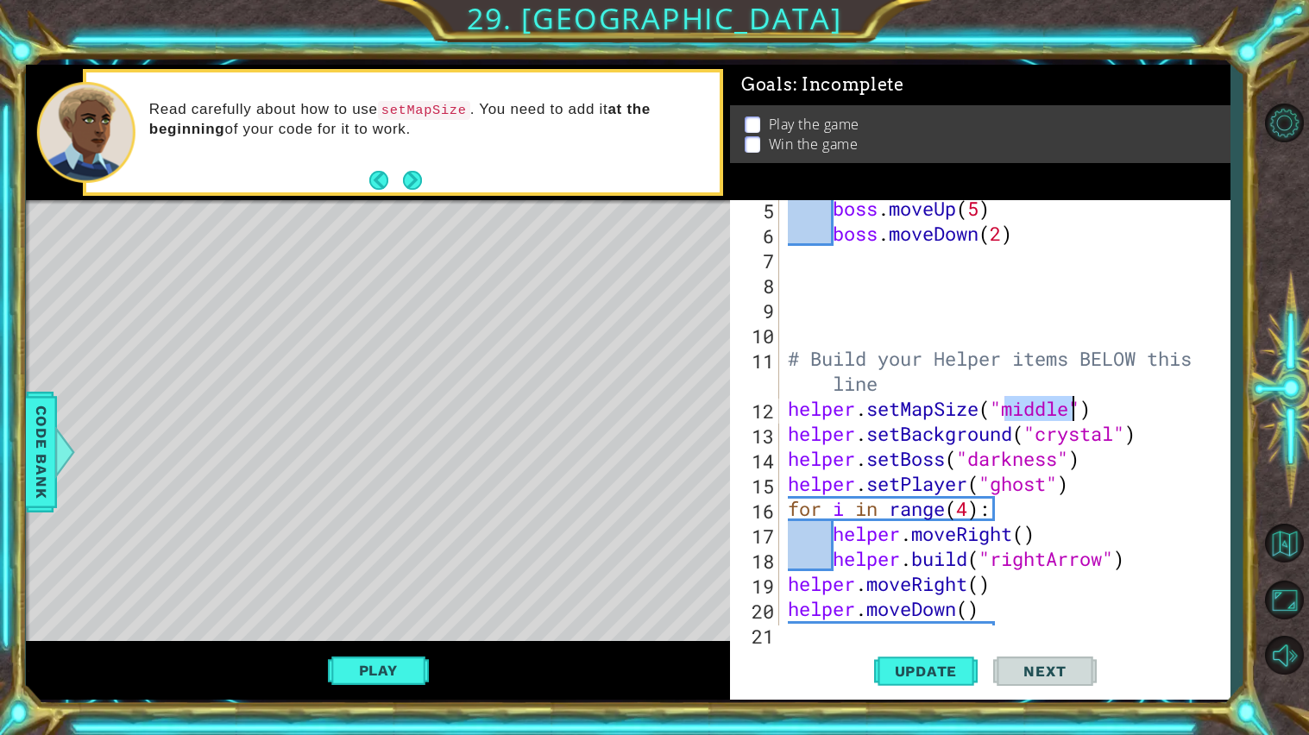
click at [1099, 427] on div "boss . moveUp ( 5 ) boss . moveDown ( 2 ) # Build your Helper items BELOW this …" at bounding box center [1008, 433] width 449 height 475
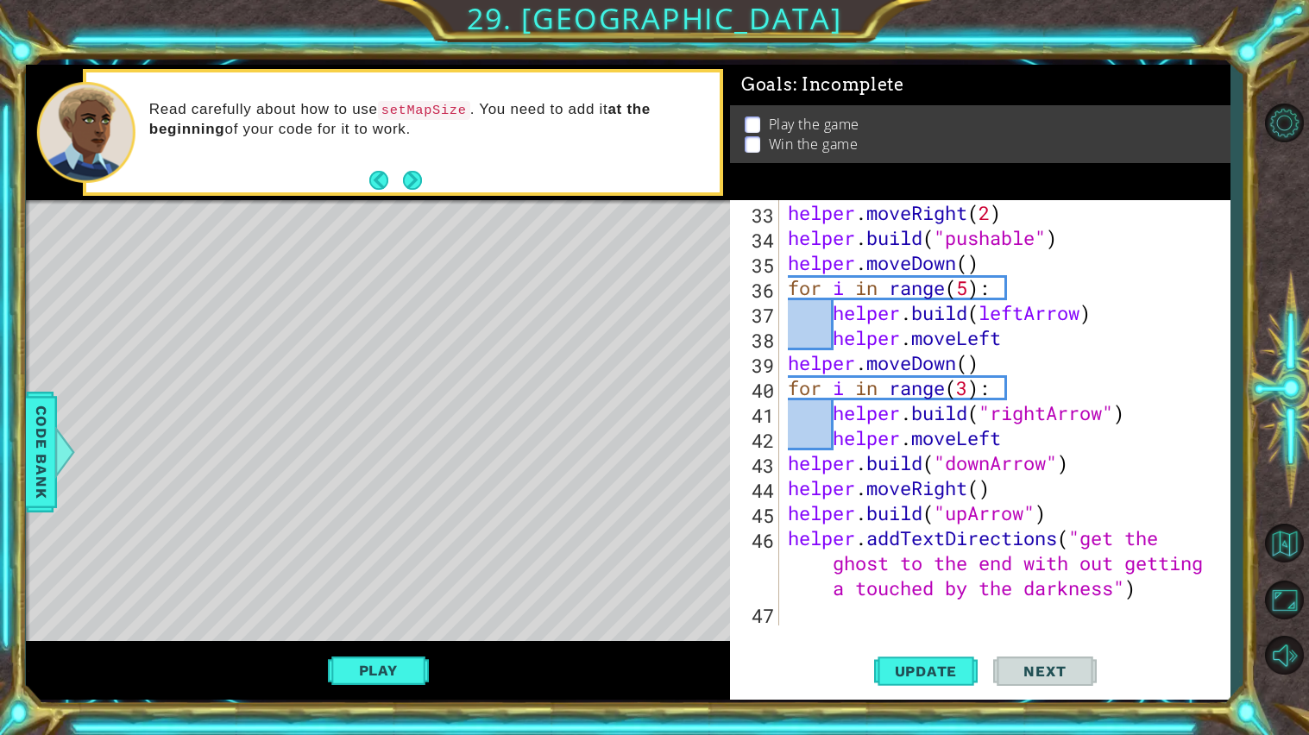
scroll to position [851, 0]
click at [411, 182] on button "Next" at bounding box center [412, 180] width 19 height 19
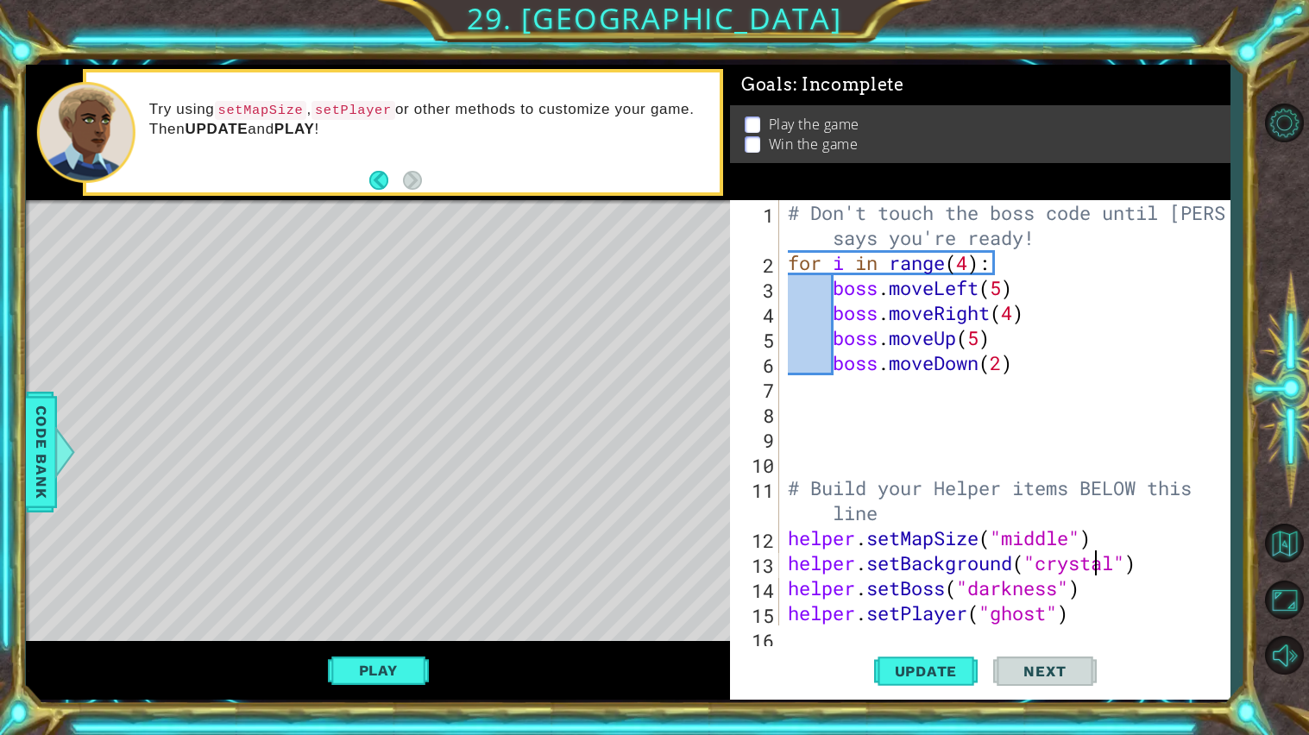
scroll to position [0, 0]
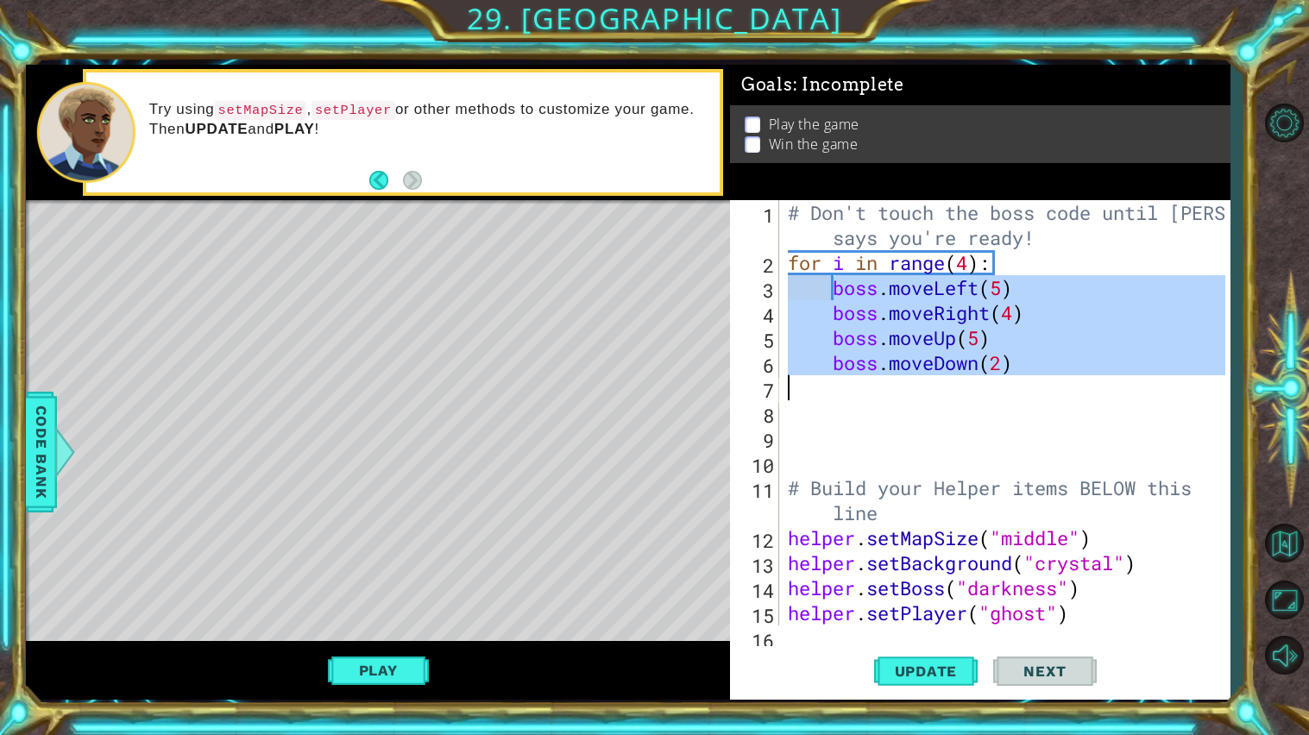
drag, startPoint x: 838, startPoint y: 287, endPoint x: 1042, endPoint y: 380, distance: 223.5
click at [1042, 380] on div "# Don't touch the boss code until [PERSON_NAME] says you're ready! for i in ran…" at bounding box center [1008, 450] width 449 height 500
type textarea "boss.moveDown(2)"
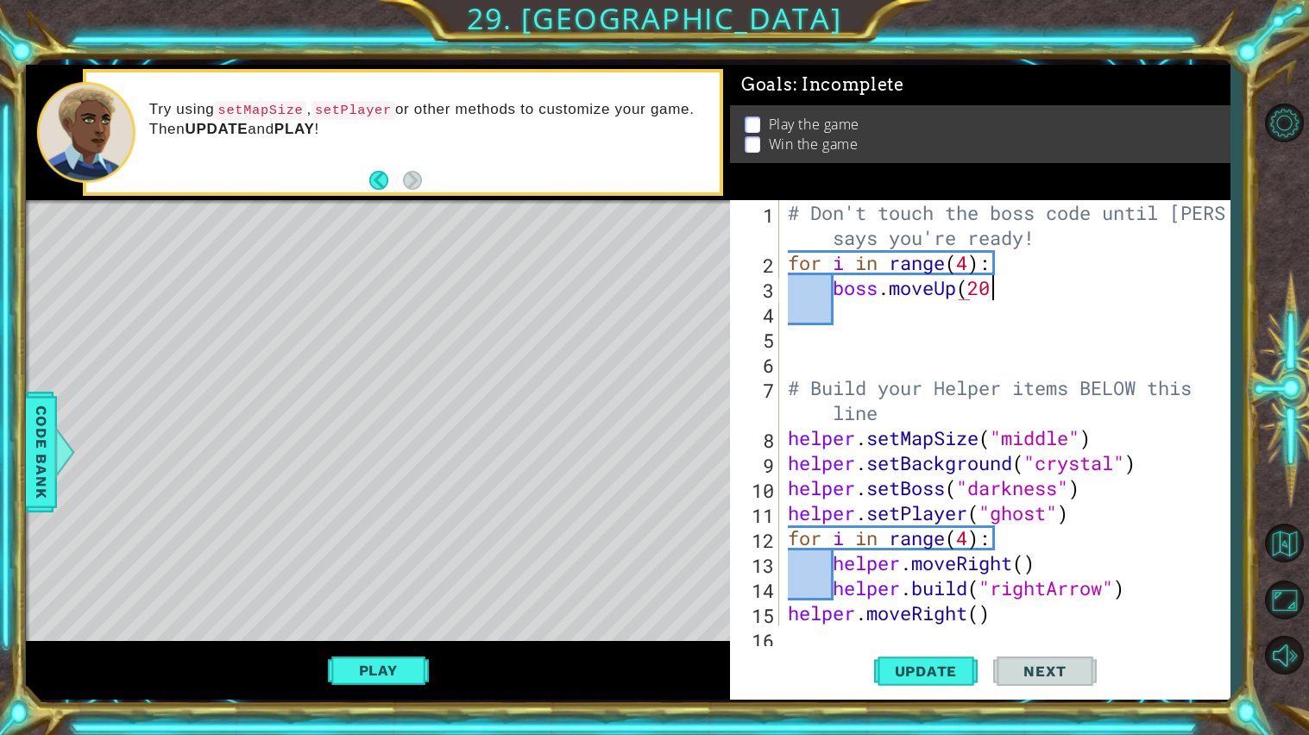
scroll to position [0, 7]
type textarea "boss.moveUp(2)"
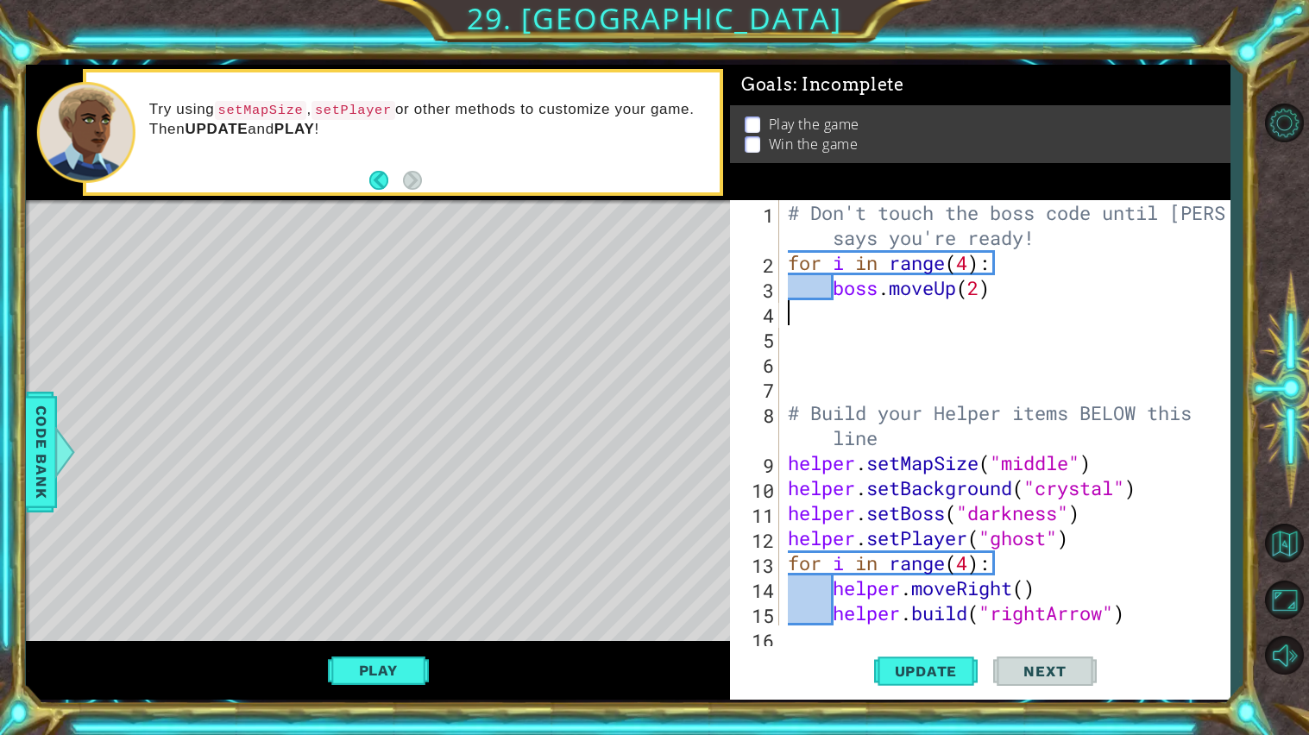
scroll to position [0, 0]
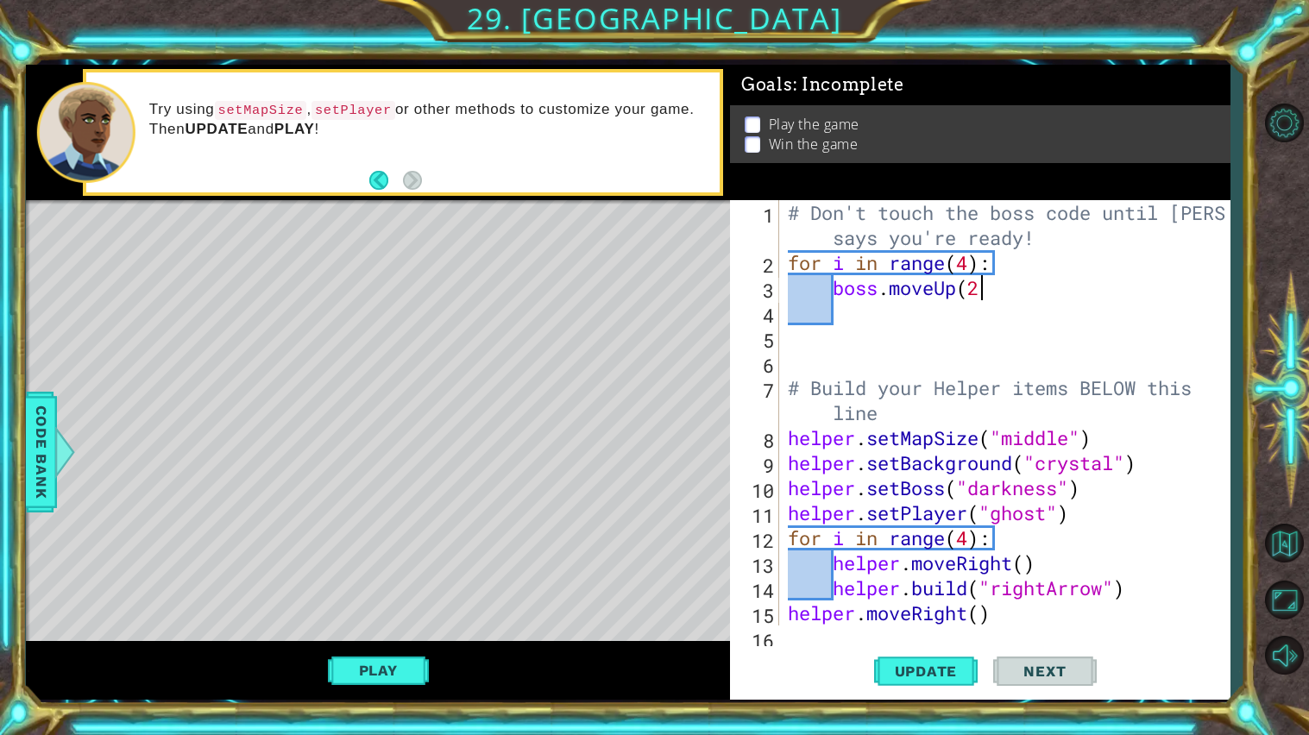
type textarea "boss.moveUp(2)"
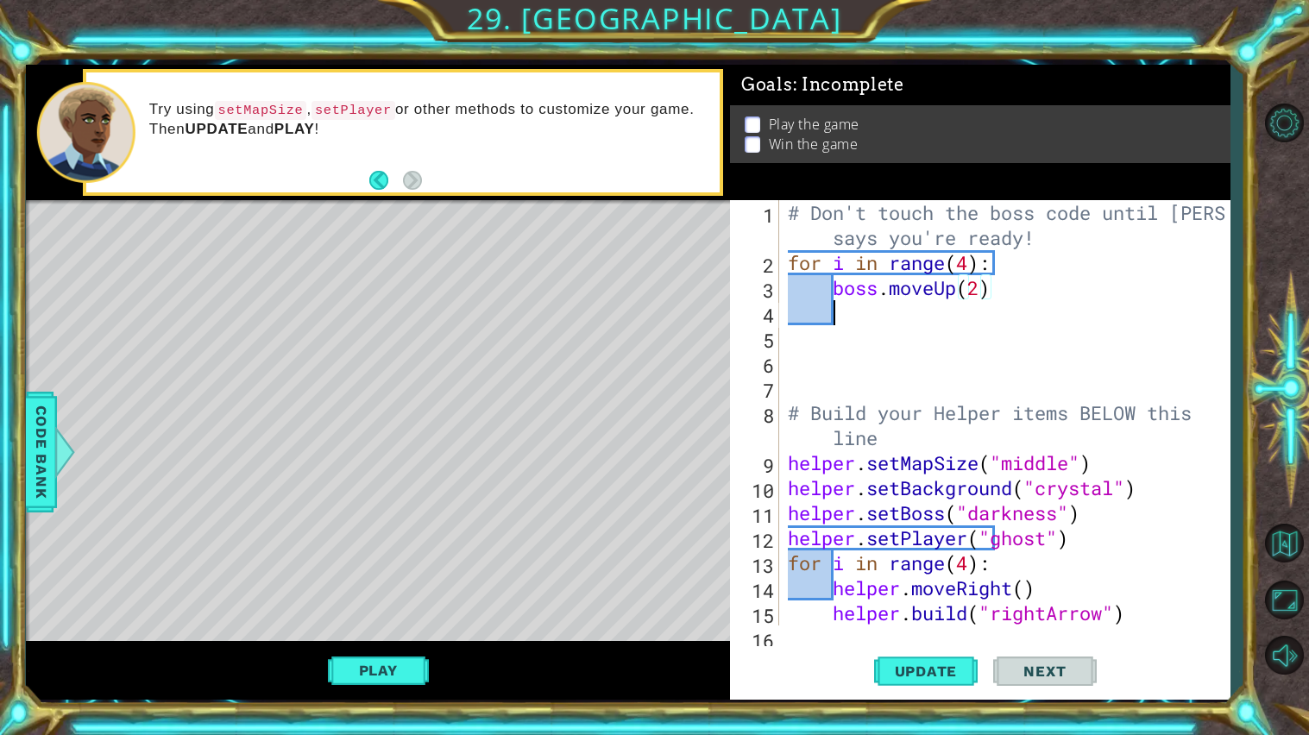
scroll to position [0, 1]
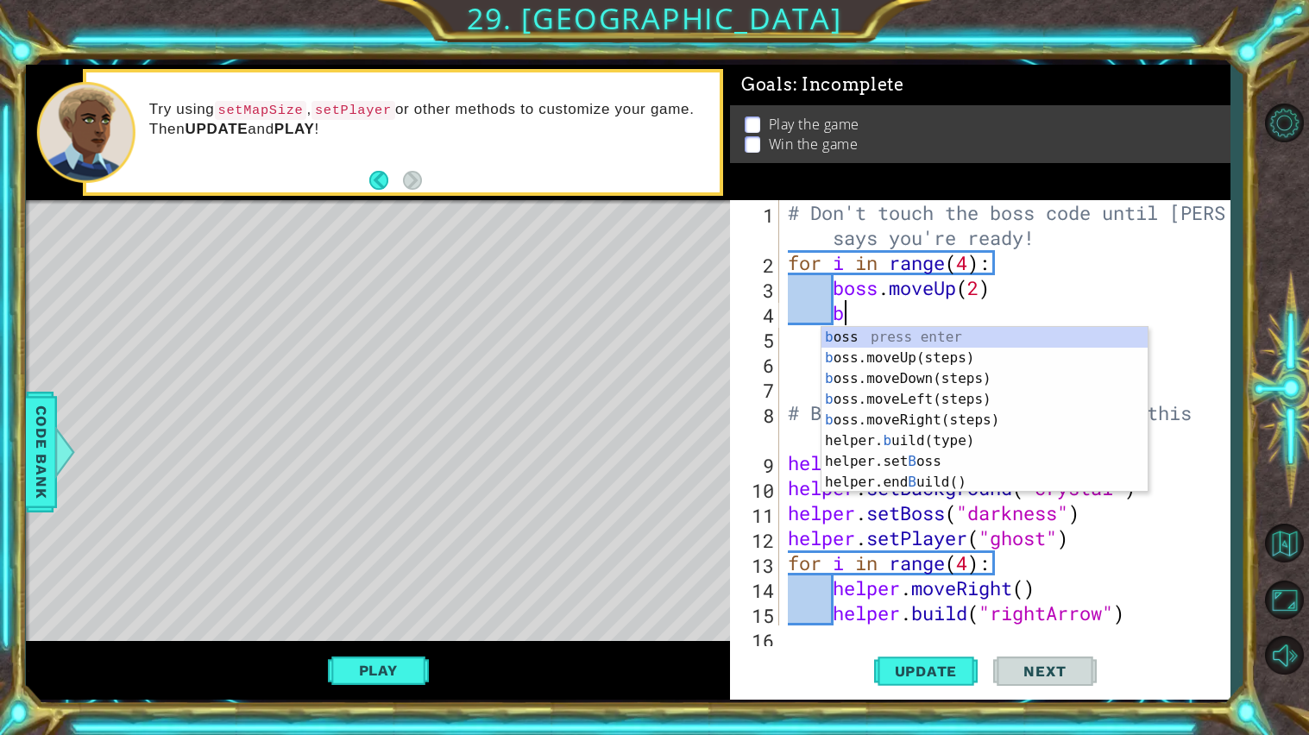
type textarea "boss"
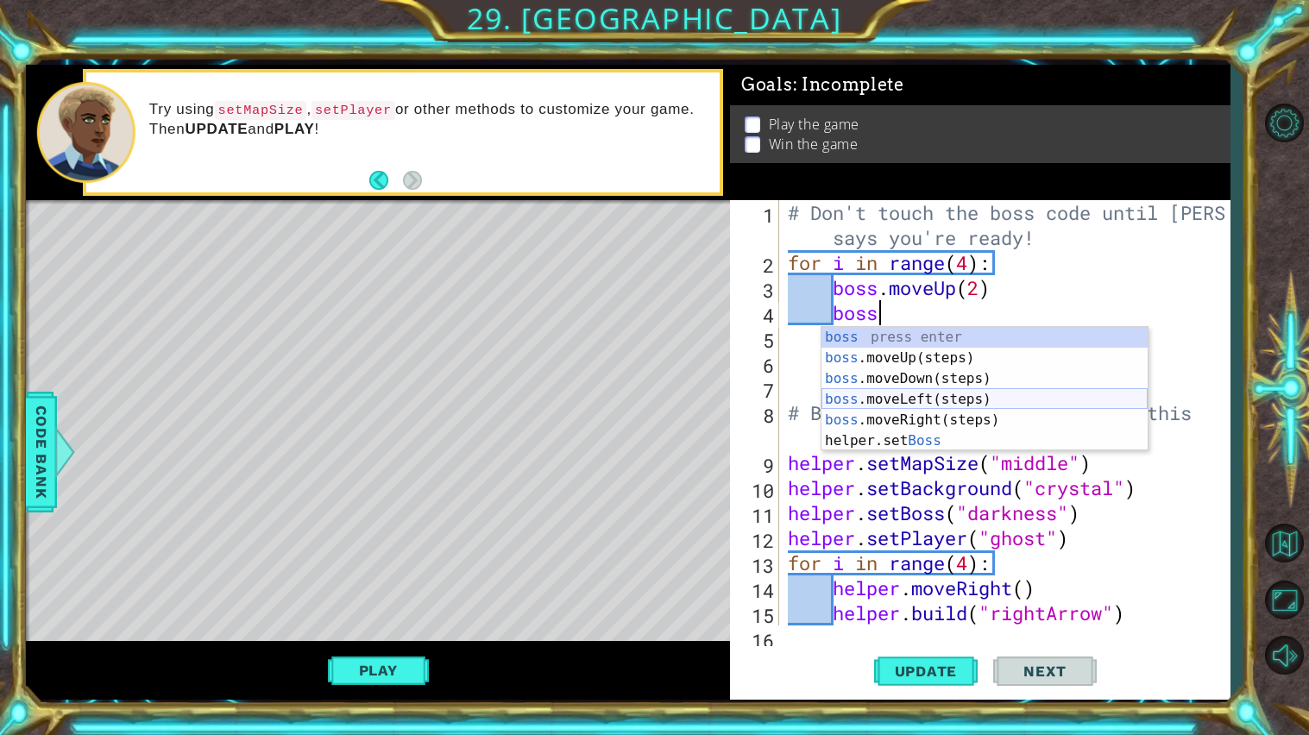
click at [1000, 395] on div "boss press enter boss .moveUp(steps) press enter boss .moveDown(steps) press en…" at bounding box center [984, 410] width 326 height 166
click at [1000, 396] on div "# Don't touch the boss code until [PERSON_NAME] says you're ready! for i in ran…" at bounding box center [1008, 450] width 449 height 500
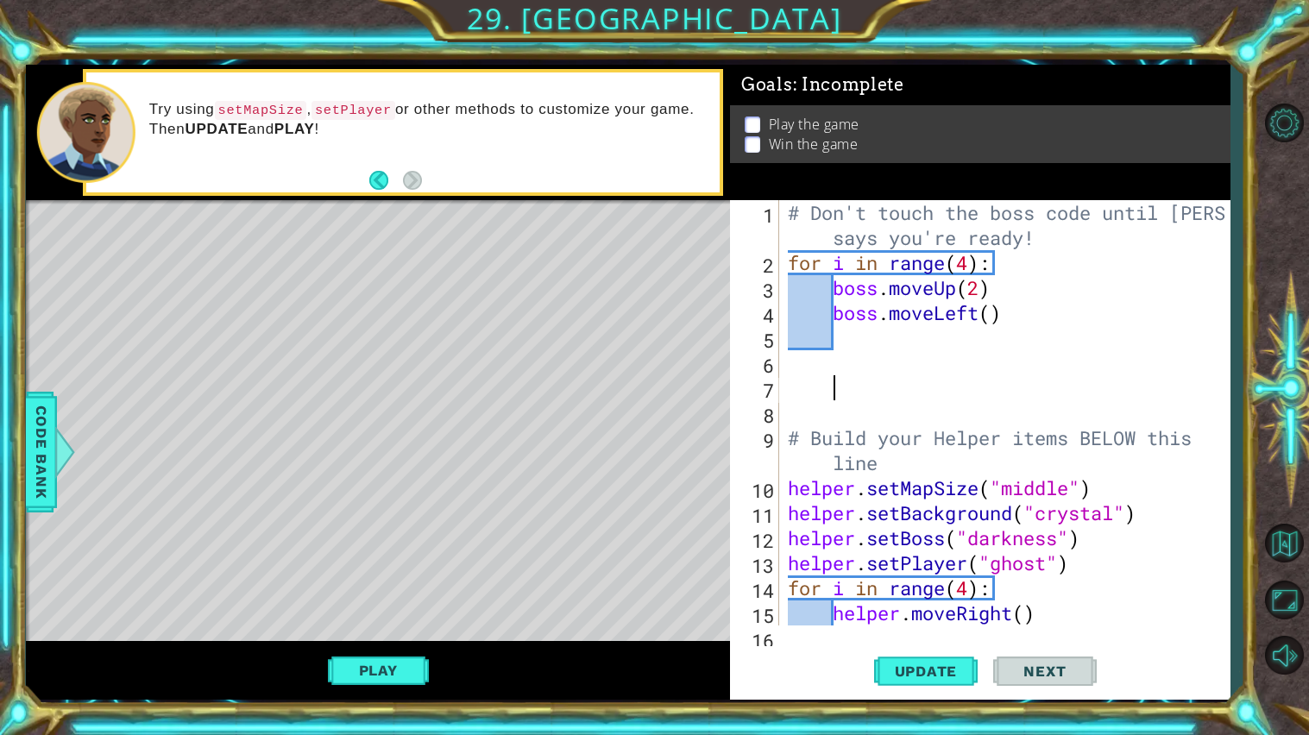
scroll to position [0, 1]
click at [991, 295] on div "# Don't touch the boss code until [PERSON_NAME] says you're ready! for i in ran…" at bounding box center [1008, 450] width 449 height 500
drag, startPoint x: 1002, startPoint y: 282, endPoint x: 885, endPoint y: 289, distance: 117.5
click at [885, 289] on div "# Don't touch the boss code until [PERSON_NAME] says you're ready! for i in ran…" at bounding box center [1008, 450] width 449 height 500
type textarea "boss.moveUp(2)"
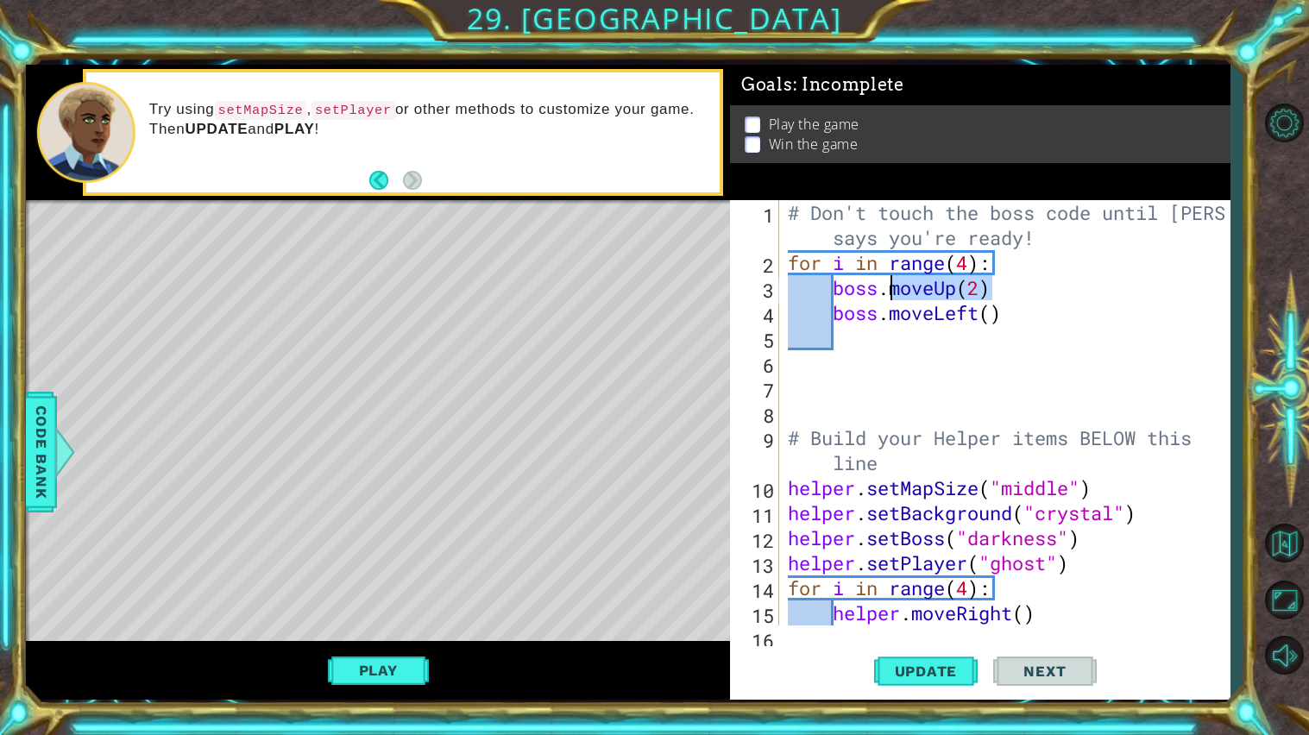
click at [1006, 280] on div "# Don't touch the boss code until [PERSON_NAME] says you're ready! for i in ran…" at bounding box center [1004, 412] width 441 height 425
drag, startPoint x: 1006, startPoint y: 280, endPoint x: 787, endPoint y: 291, distance: 219.4
click at [787, 291] on div "# Don't touch the boss code until [PERSON_NAME] says you're ready! for i in ran…" at bounding box center [1008, 450] width 449 height 500
type textarea "for i in range(4):"
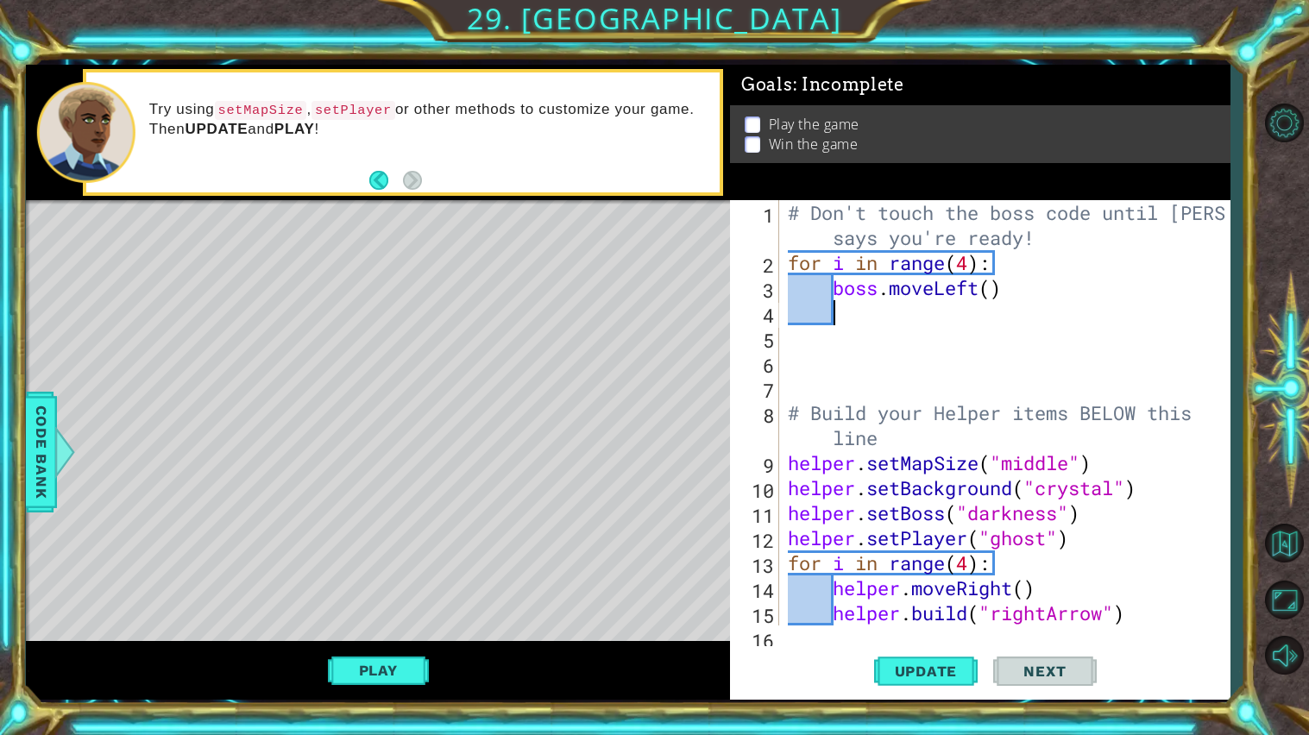
drag, startPoint x: 993, startPoint y: 313, endPoint x: 1003, endPoint y: 311, distance: 10.5
click at [1003, 311] on div "# Don't touch the boss code until [PERSON_NAME] says you're ready! for i in ran…" at bounding box center [1008, 450] width 449 height 500
click at [994, 293] on div "# Don't touch the boss code until [PERSON_NAME] says you're ready! for i in ran…" at bounding box center [1008, 450] width 449 height 500
type textarea "boss.moveLeft(7)"
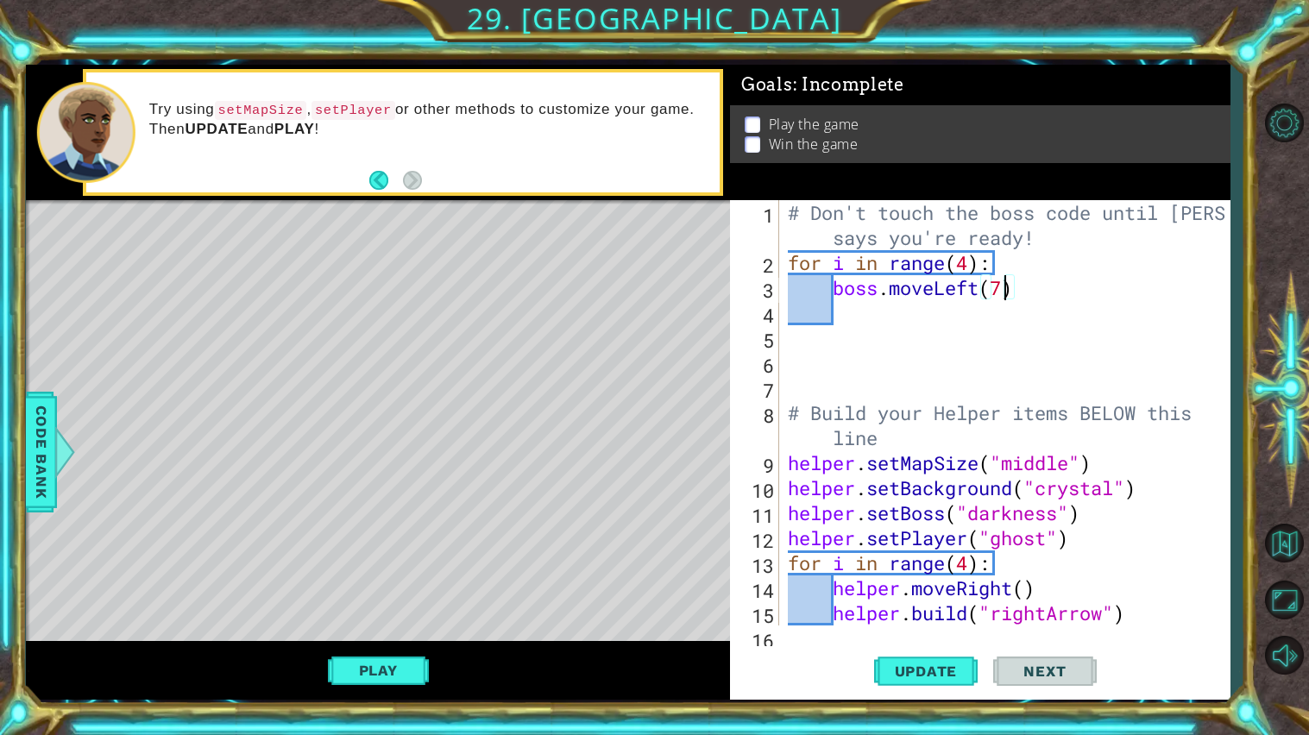
click at [1027, 292] on div "# Don't touch the boss code until [PERSON_NAME] says you're ready! for i in ran…" at bounding box center [1008, 450] width 449 height 500
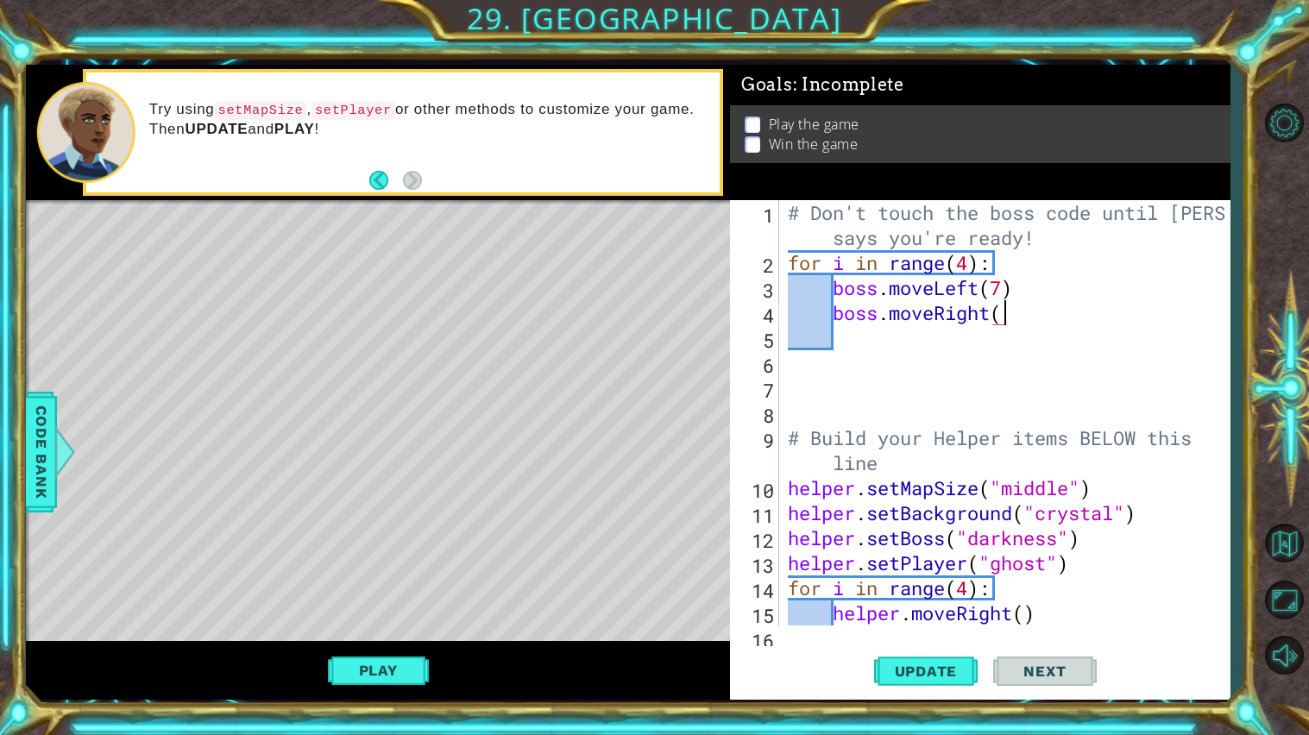
scroll to position [0, 9]
click at [970, 273] on div "# Don't touch the boss code until [PERSON_NAME] says you're ready! for i in ran…" at bounding box center [1008, 450] width 449 height 500
type textarea "for i in range(10):"
click at [962, 377] on div "# Don't touch the boss code until [PERSON_NAME] says you're ready! for i in ran…" at bounding box center [1008, 450] width 449 height 500
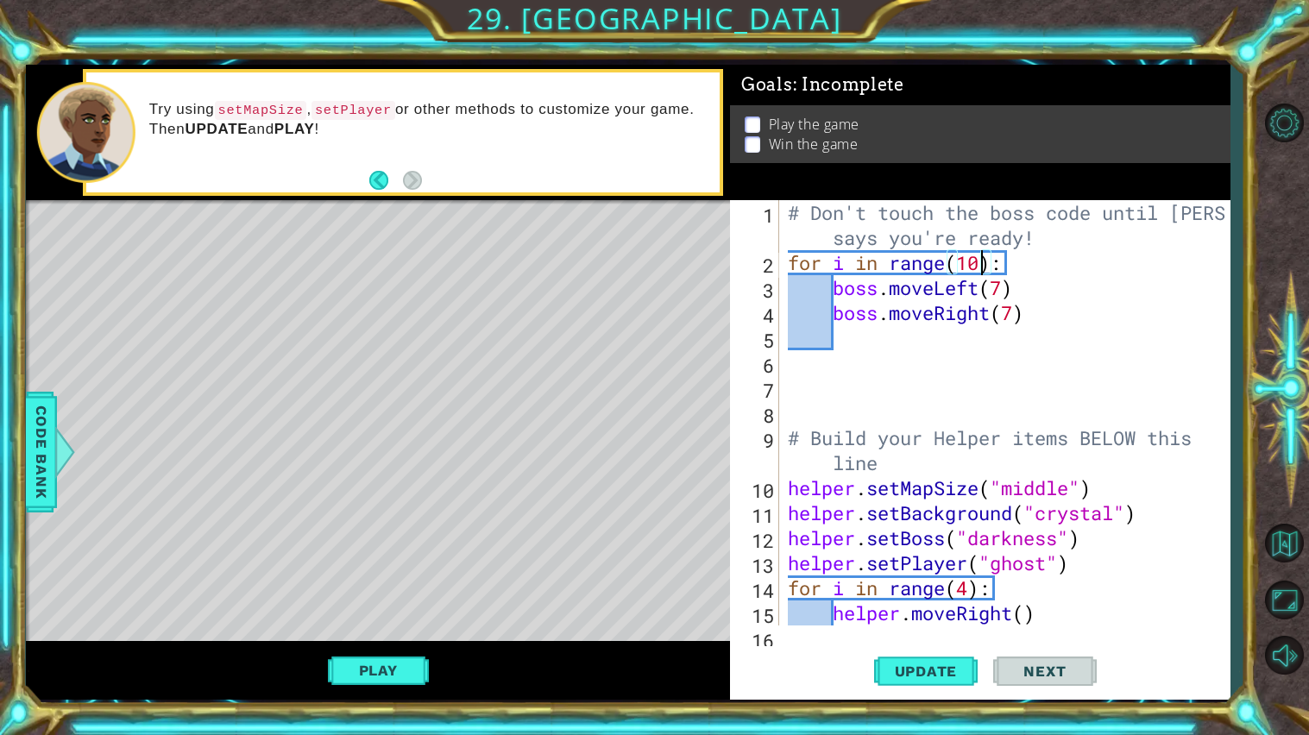
scroll to position [0, 1]
click at [964, 683] on button "Update" at bounding box center [926, 671] width 104 height 50
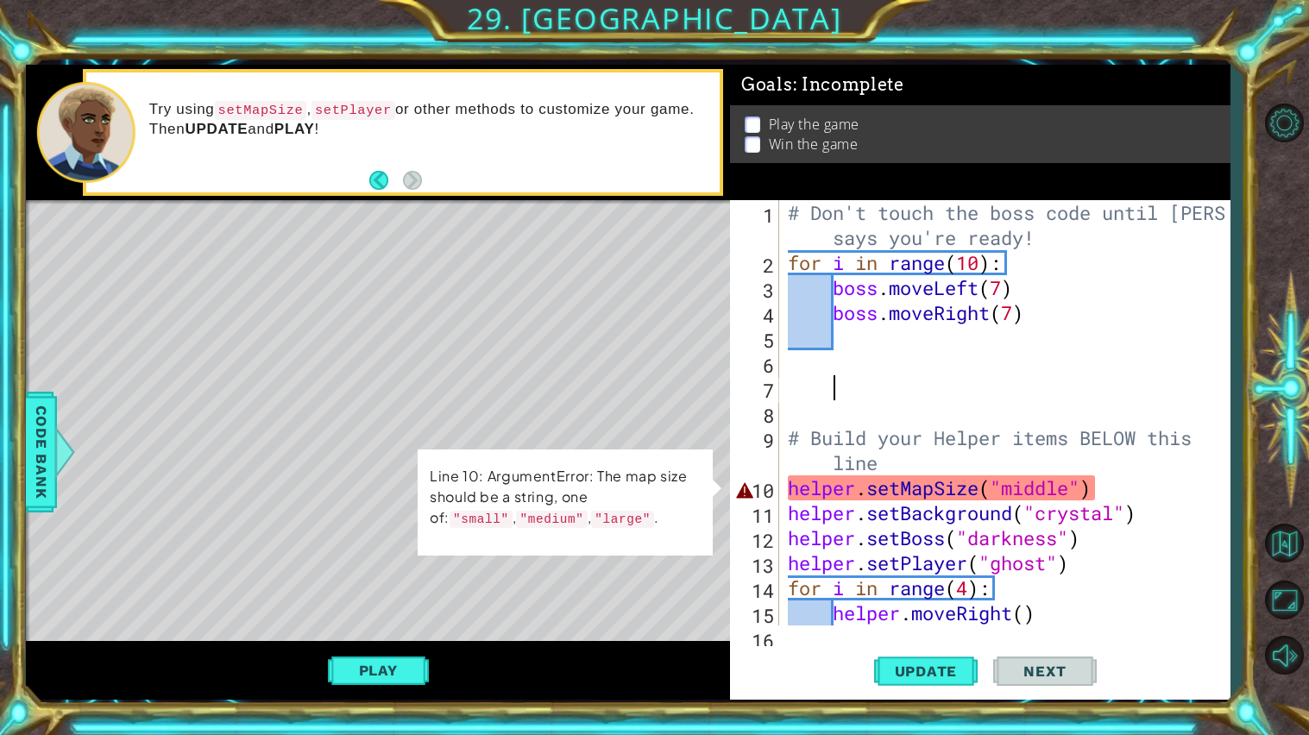
click at [1023, 483] on div "# Don't touch the boss code until [PERSON_NAME] says you're ready! for i in ran…" at bounding box center [1008, 450] width 449 height 500
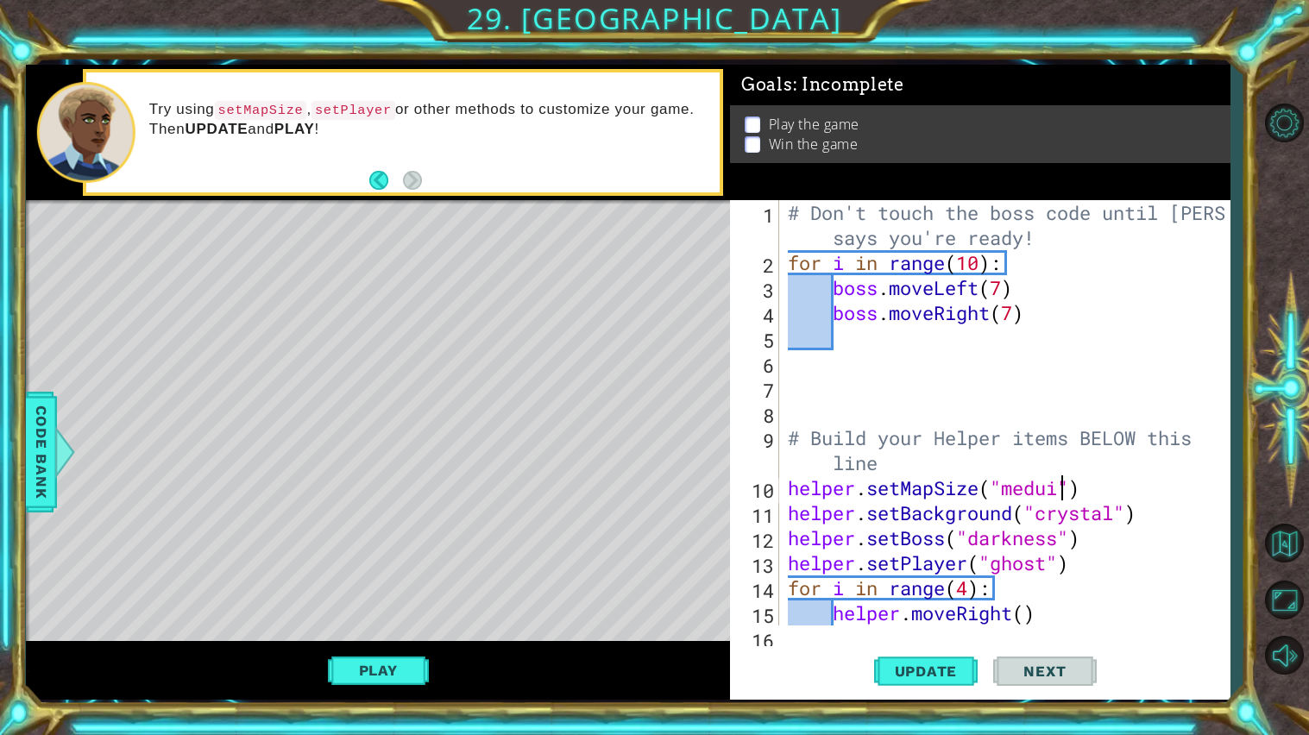
scroll to position [0, 12]
type textarea "helper.setMapSize("meduim")"
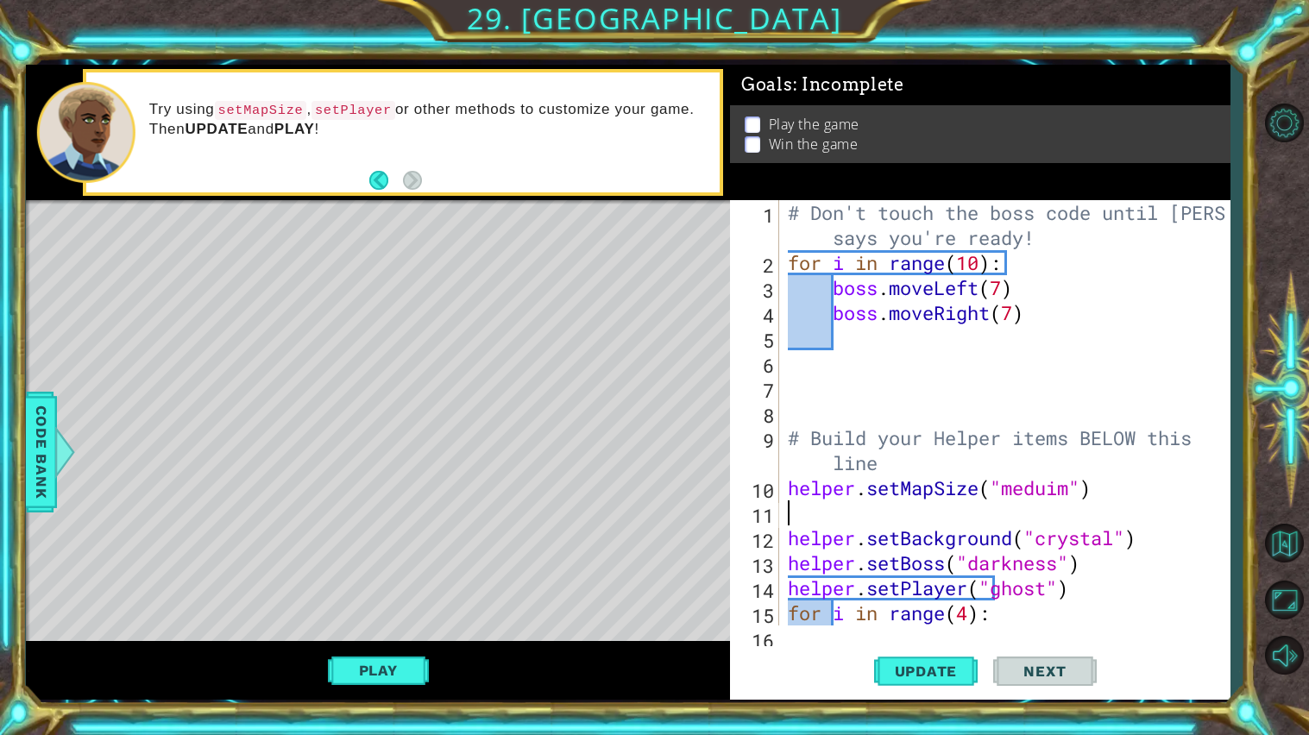
scroll to position [0, 0]
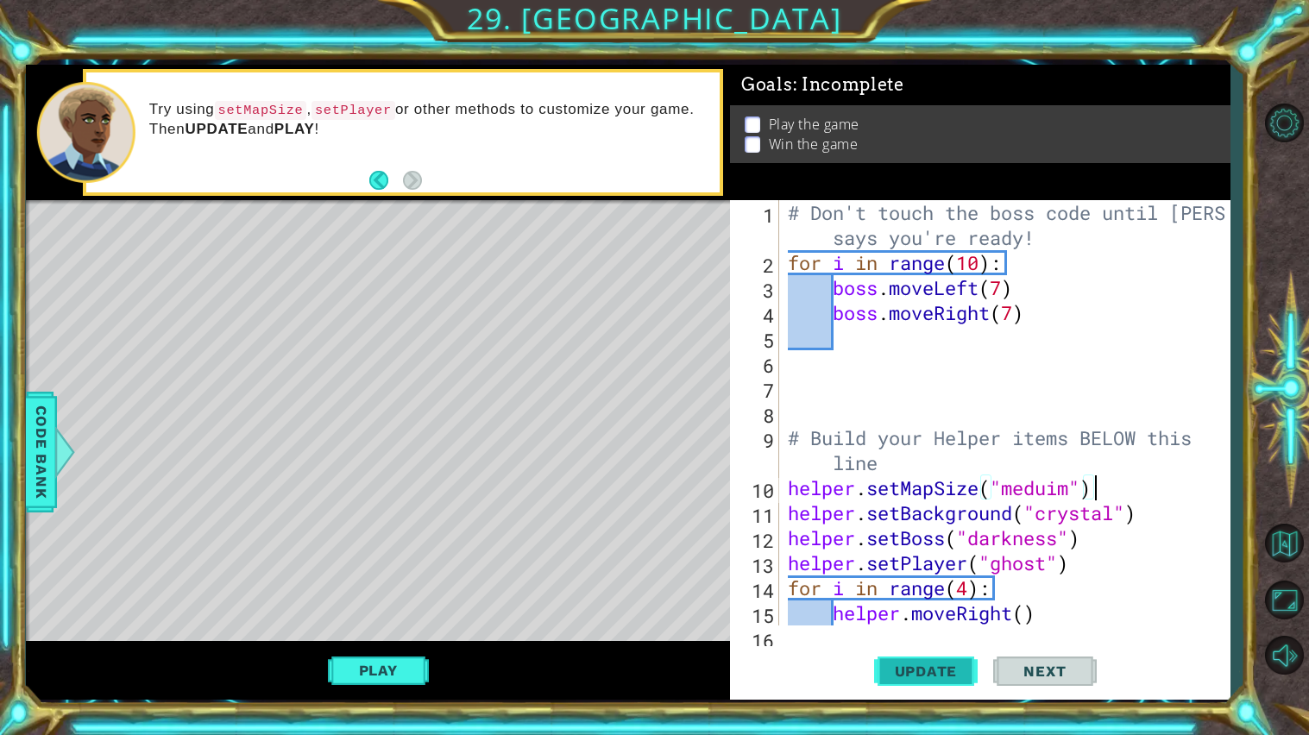
click at [961, 680] on span "Update" at bounding box center [925, 670] width 97 height 17
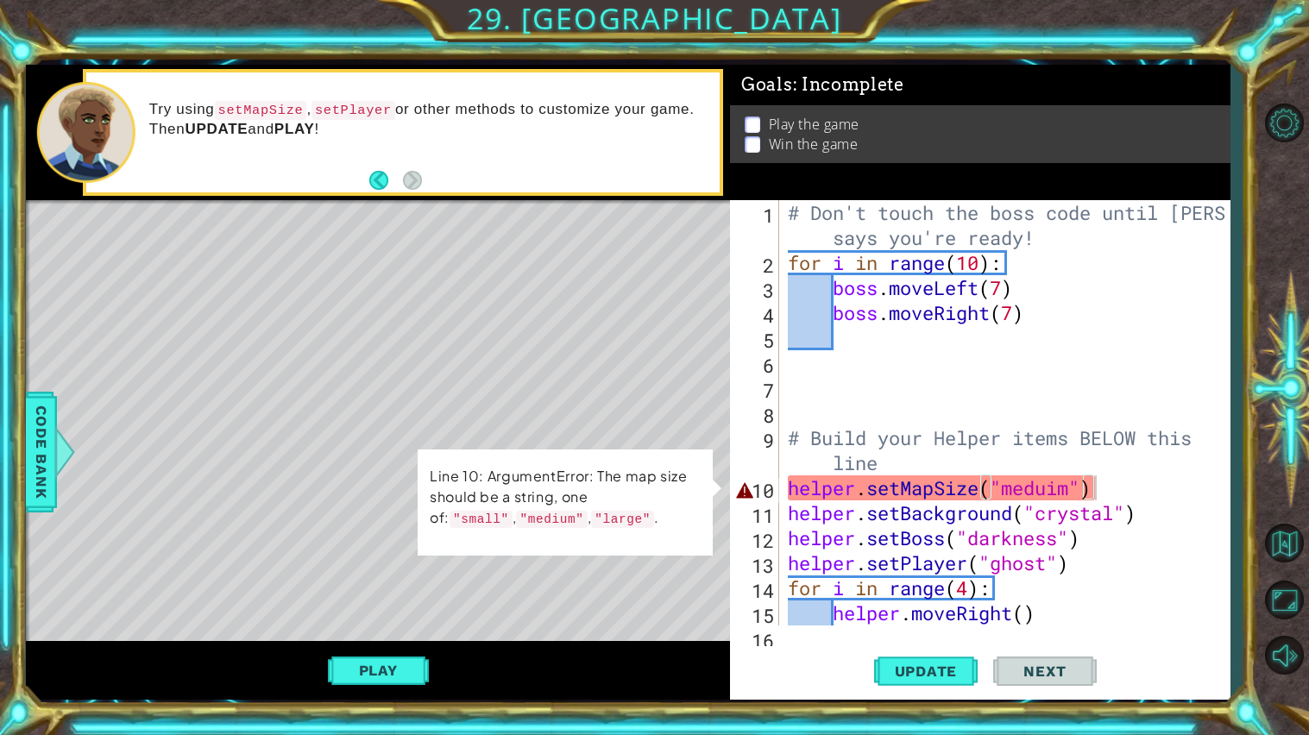
click at [516, 518] on code ""medium"" at bounding box center [551, 519] width 71 height 17
click at [1062, 490] on div "# Don't touch the boss code until [PERSON_NAME] says you're ready! for i in ran…" at bounding box center [1008, 450] width 449 height 500
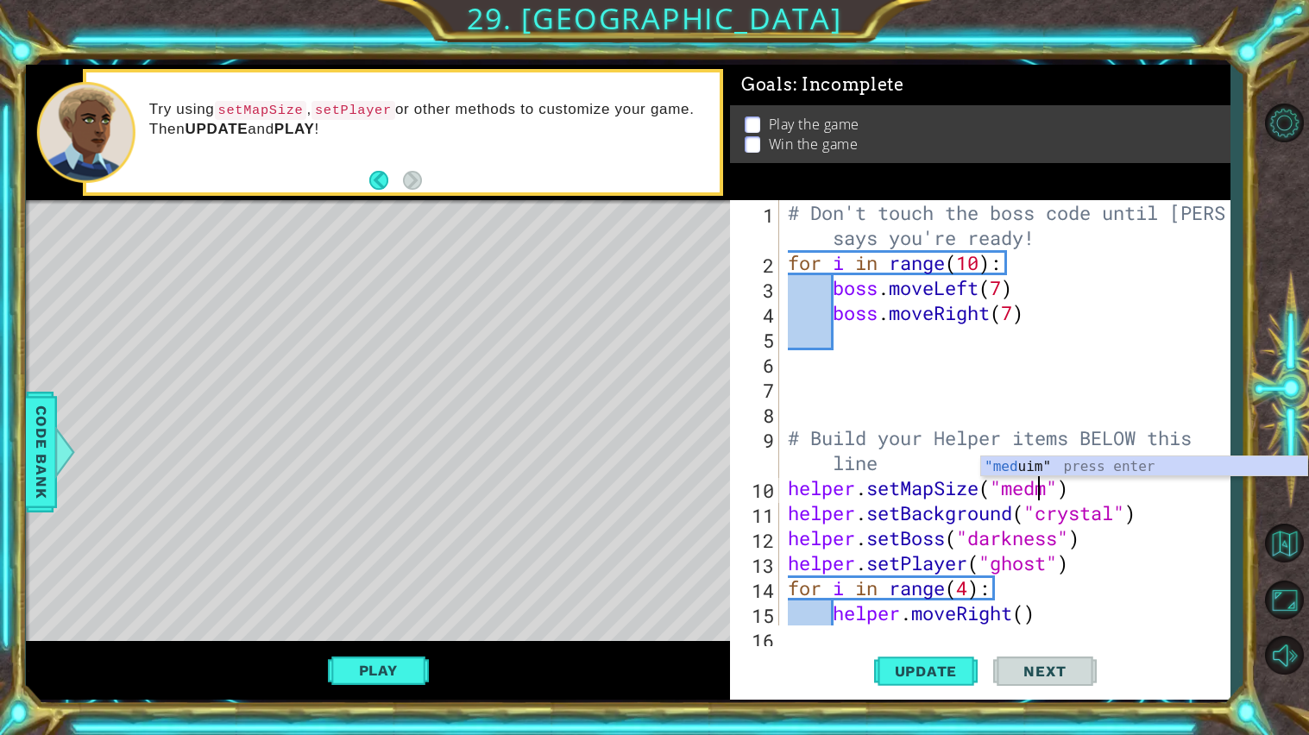
scroll to position [0, 12]
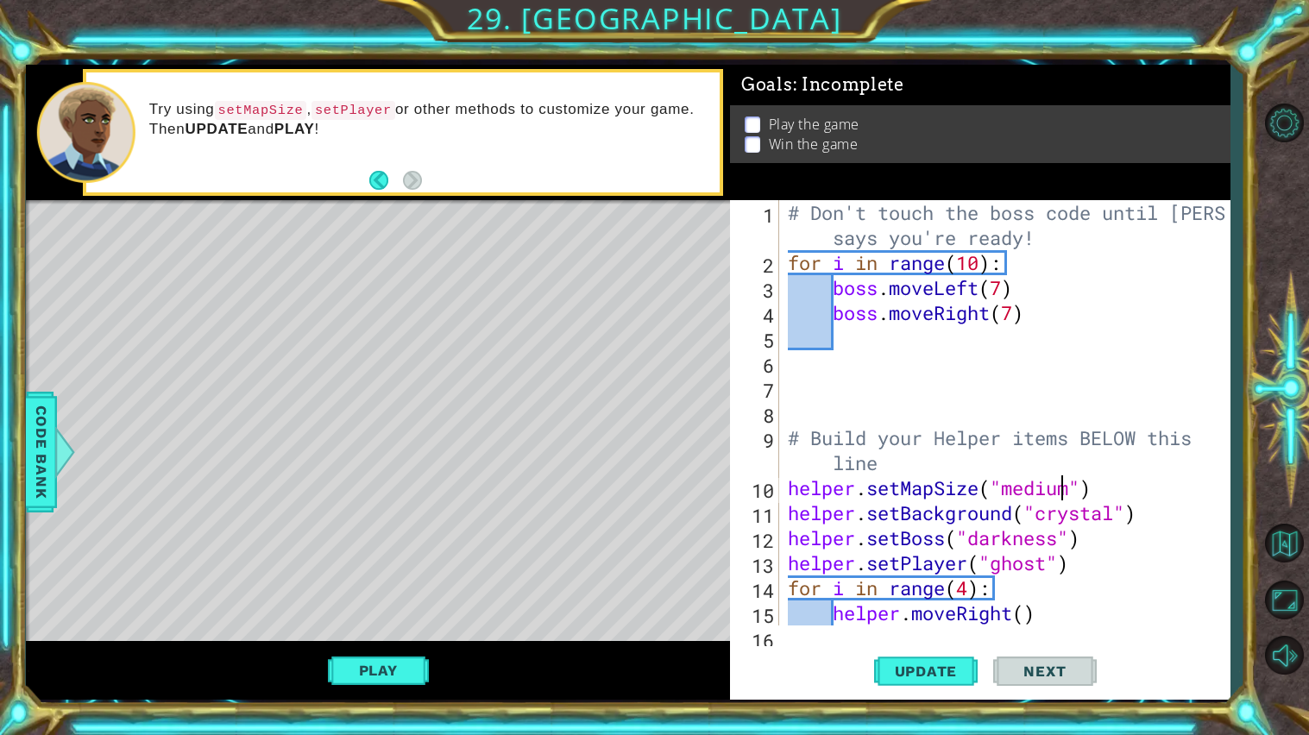
click at [970, 444] on div "# Don't touch the boss code until [PERSON_NAME] says you're ready! for i in ran…" at bounding box center [1008, 450] width 449 height 500
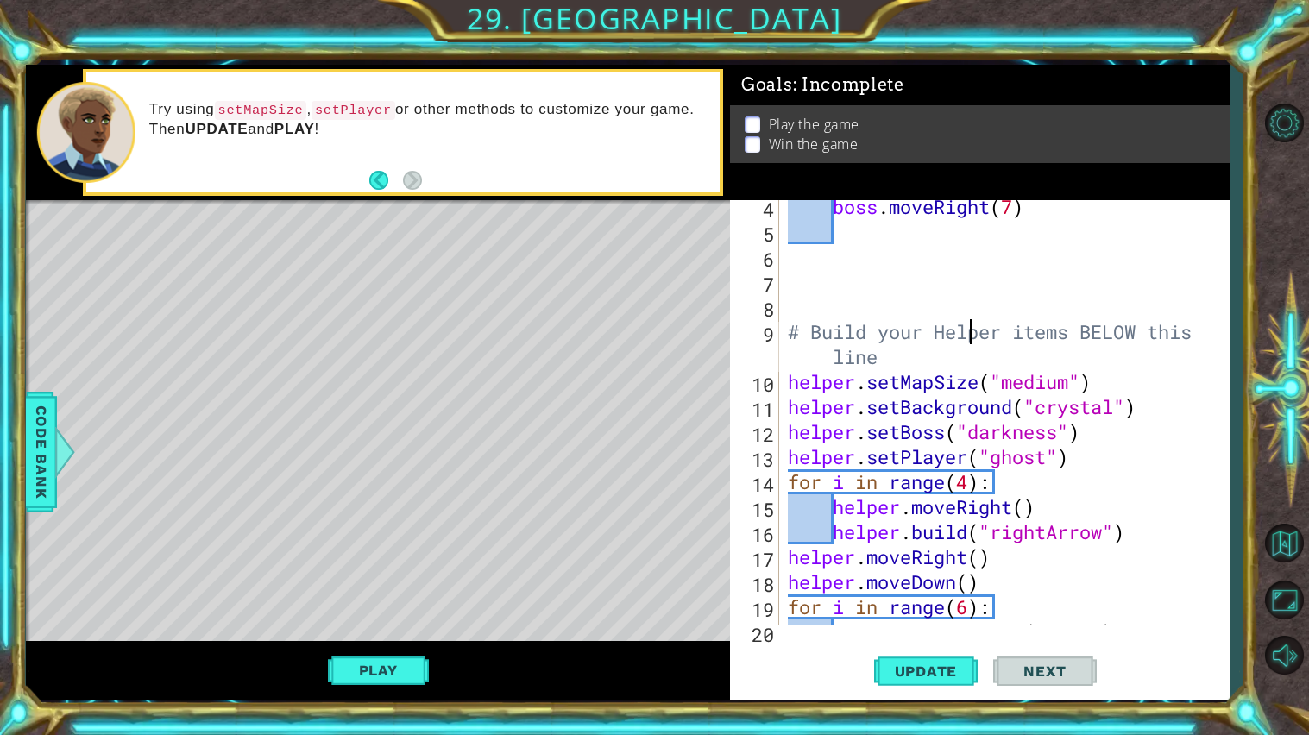
scroll to position [119, 0]
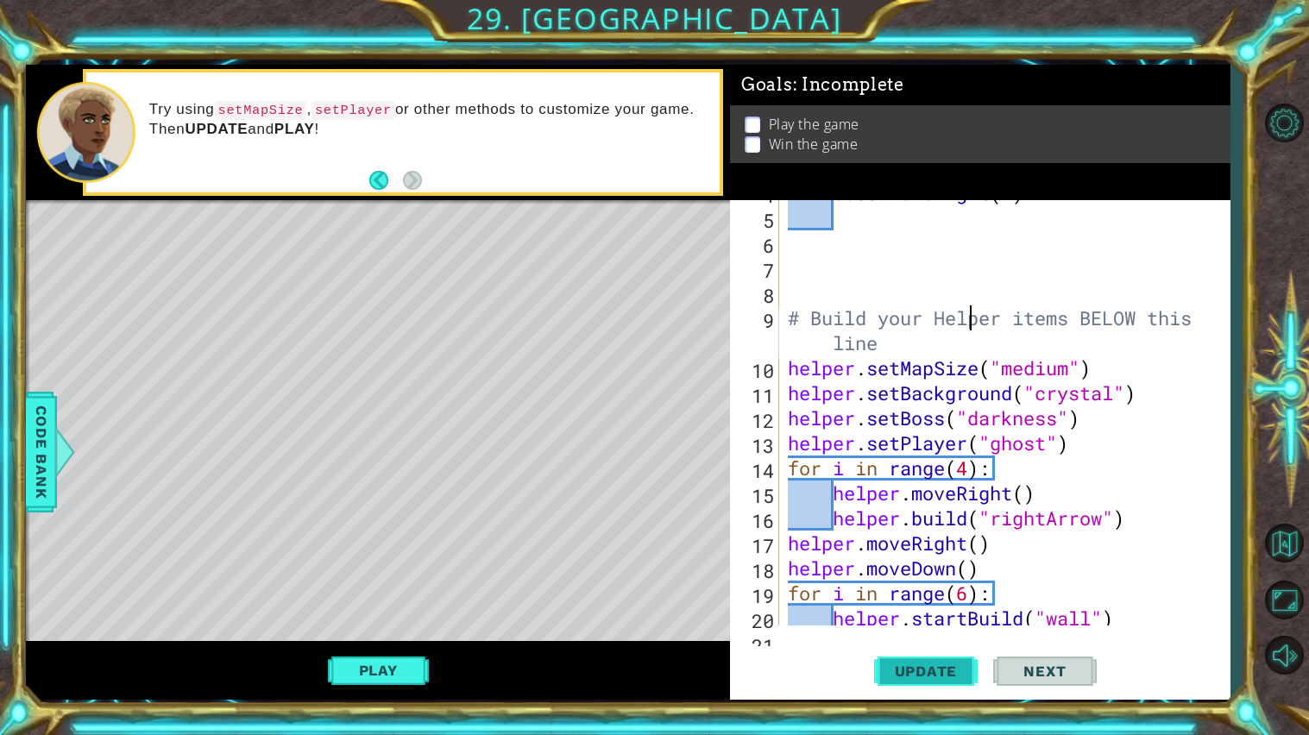
click at [919, 658] on button "Update" at bounding box center [926, 671] width 104 height 50
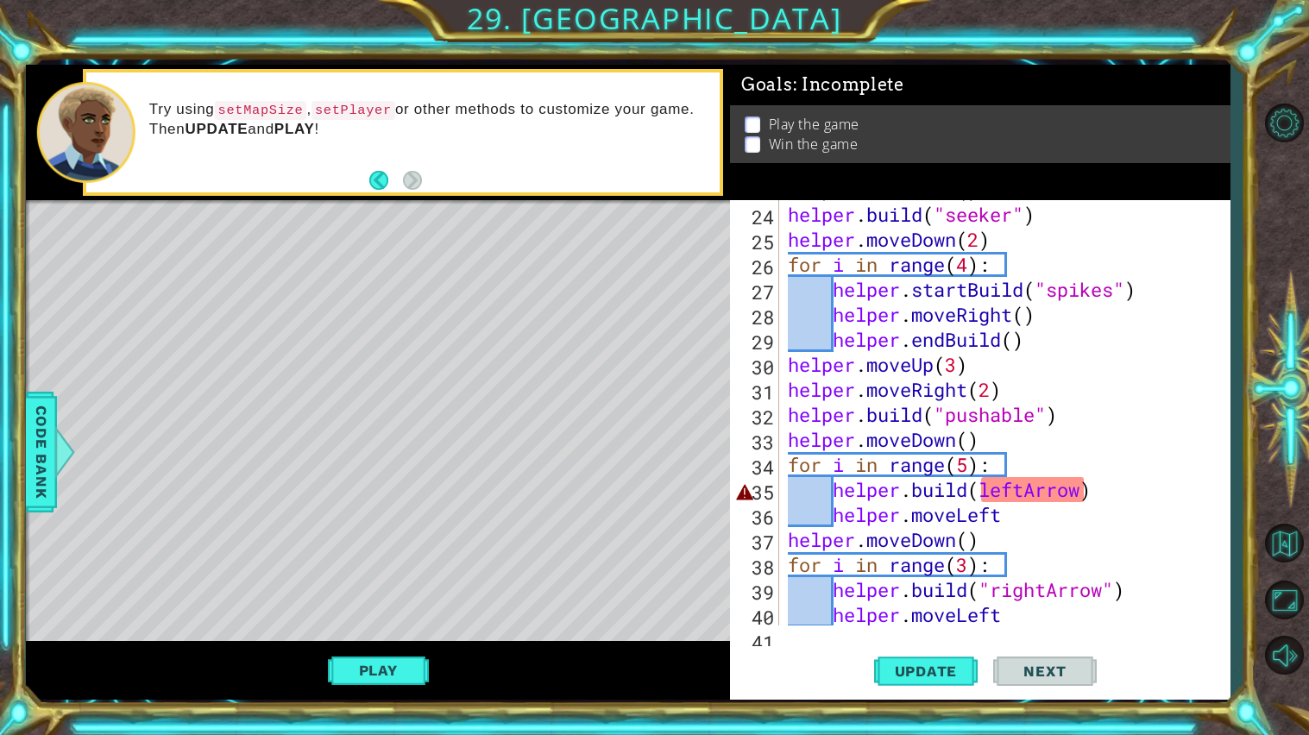
scroll to position [652, 0]
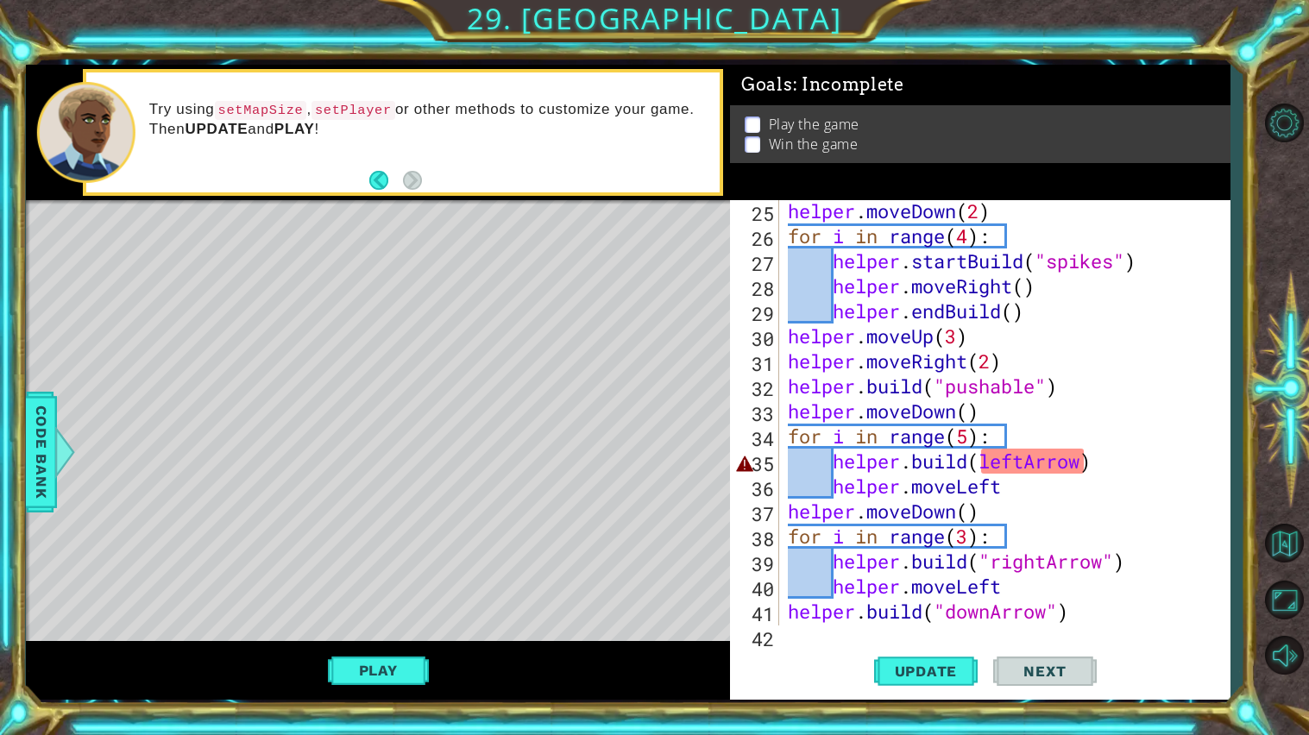
click at [1083, 459] on div "helper . moveDown ( 2 ) for i in range ( 4 ) : helper . startBuild ( "spikes" )…" at bounding box center [1008, 435] width 449 height 475
click at [983, 457] on div "helper . moveDown ( 2 ) for i in range ( 4 ) : helper . startBuild ( "spikes" )…" at bounding box center [1008, 435] width 449 height 475
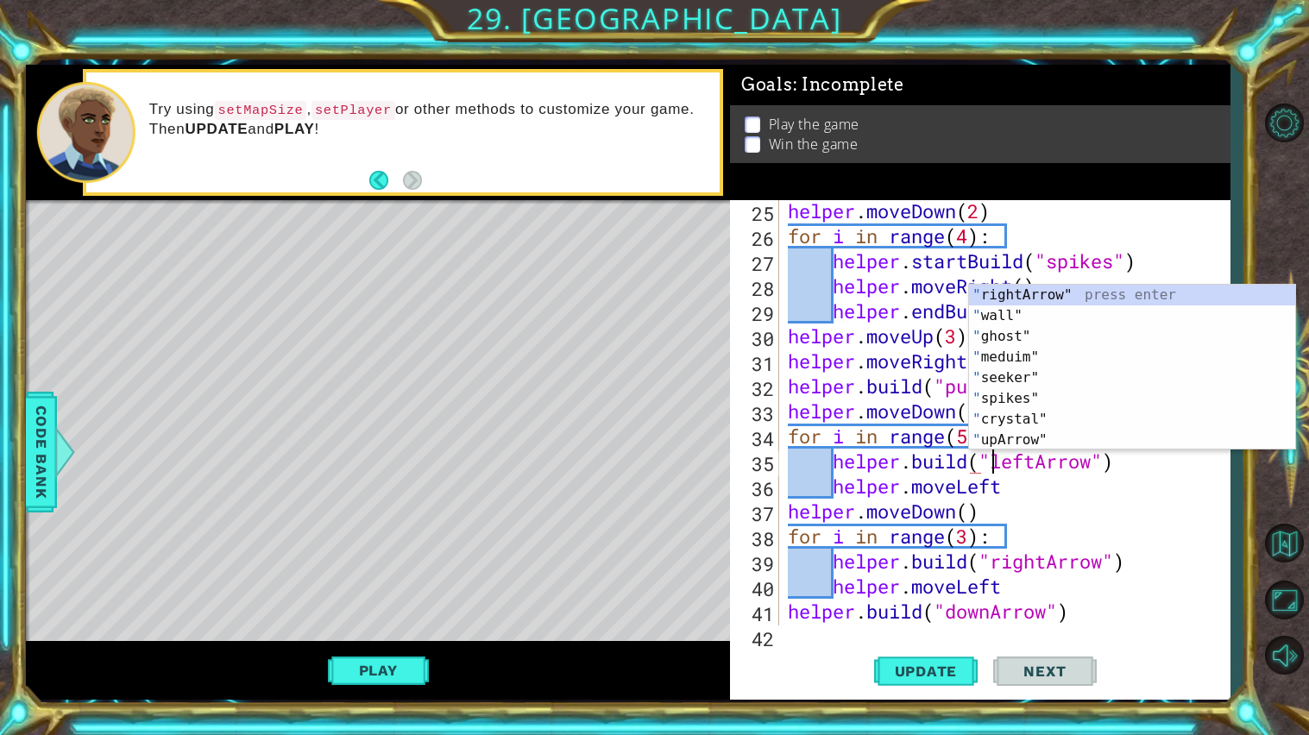
scroll to position [0, 8]
click at [895, 660] on button "Update" at bounding box center [926, 671] width 104 height 50
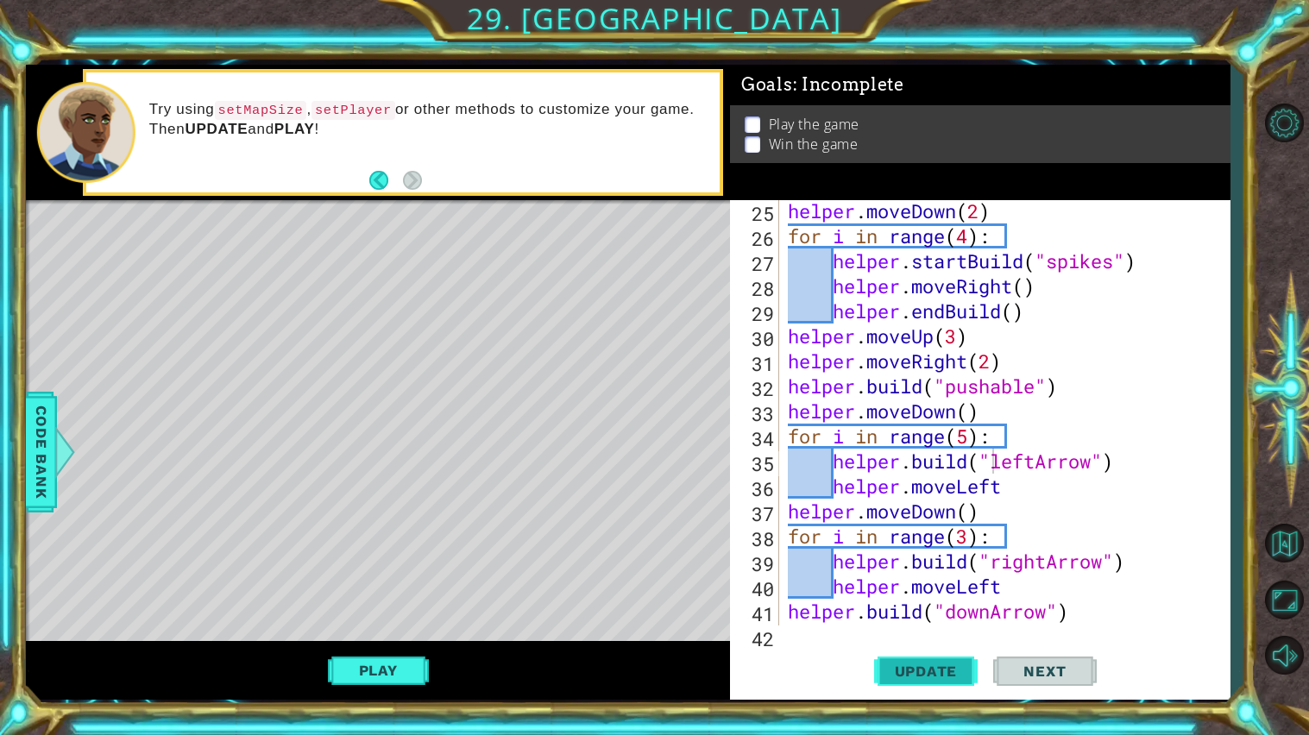
click at [886, 662] on span "Update" at bounding box center [925, 670] width 97 height 17
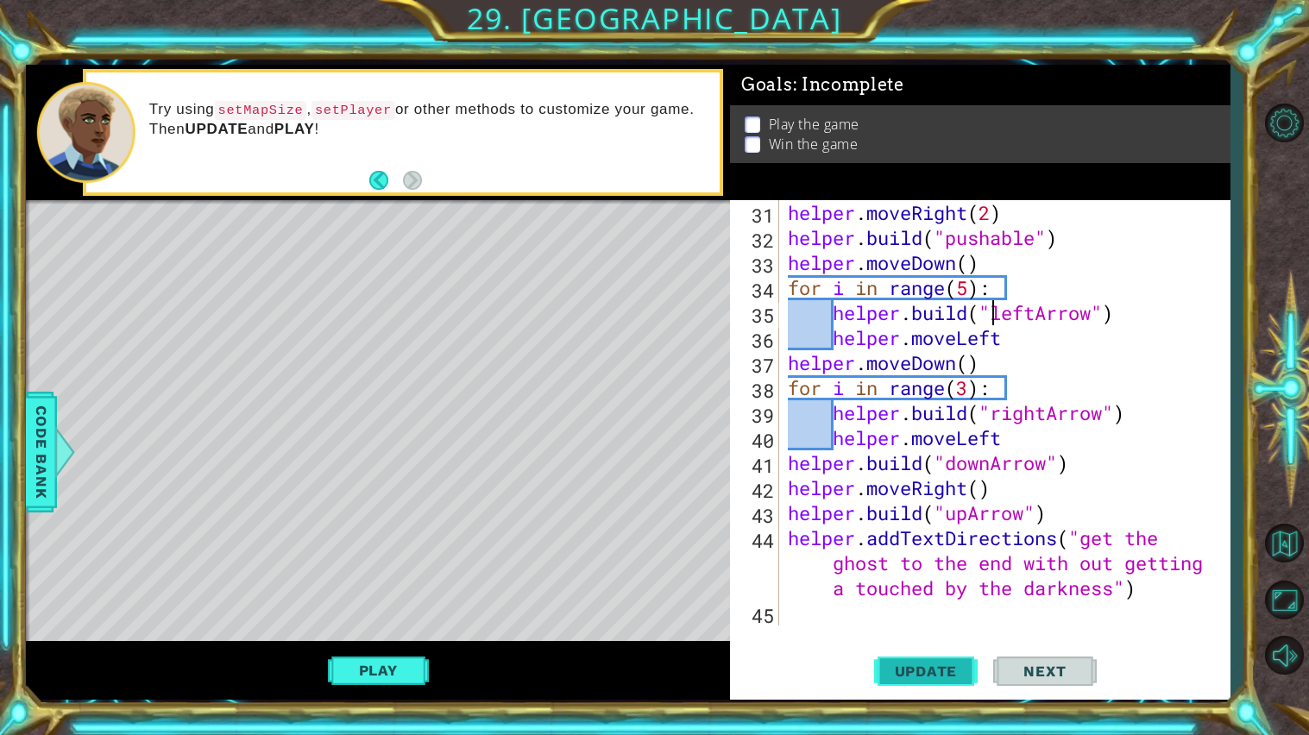
click at [897, 669] on span "Update" at bounding box center [925, 670] width 97 height 17
click at [945, 682] on button "Update" at bounding box center [926, 671] width 104 height 50
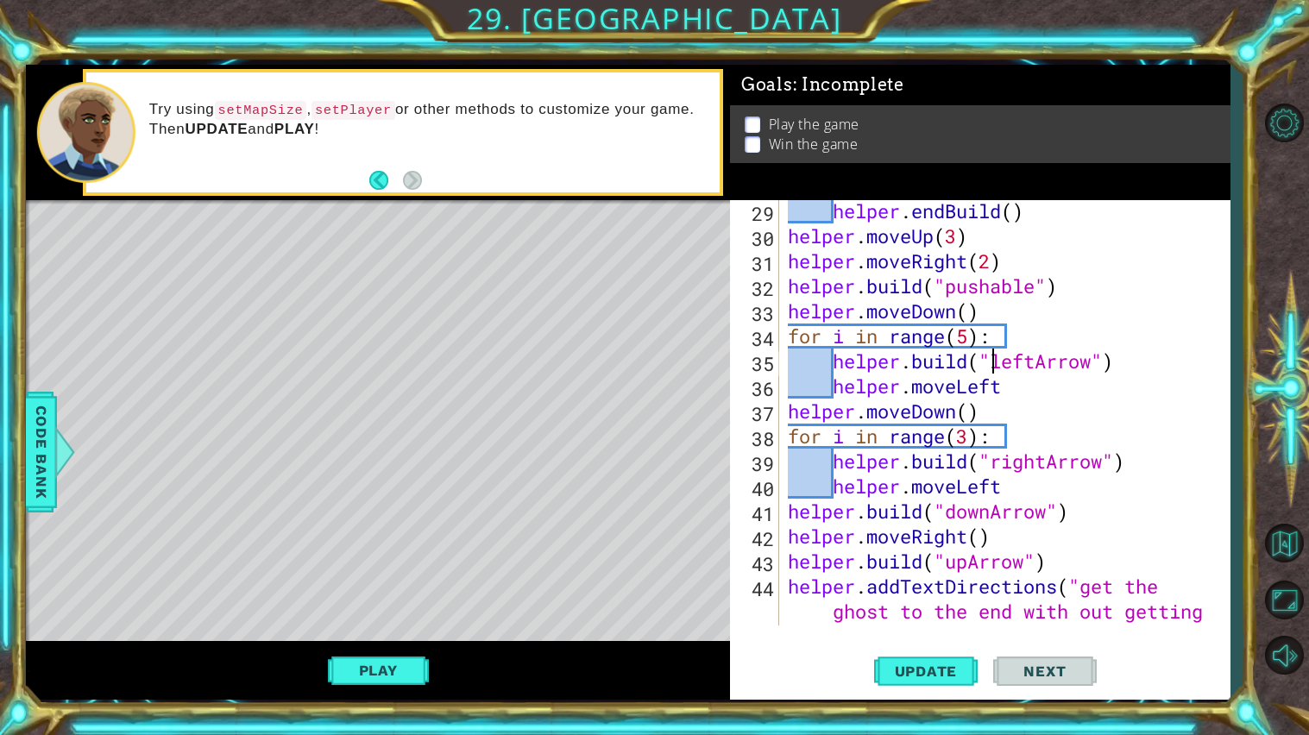
scroll to position [755, 0]
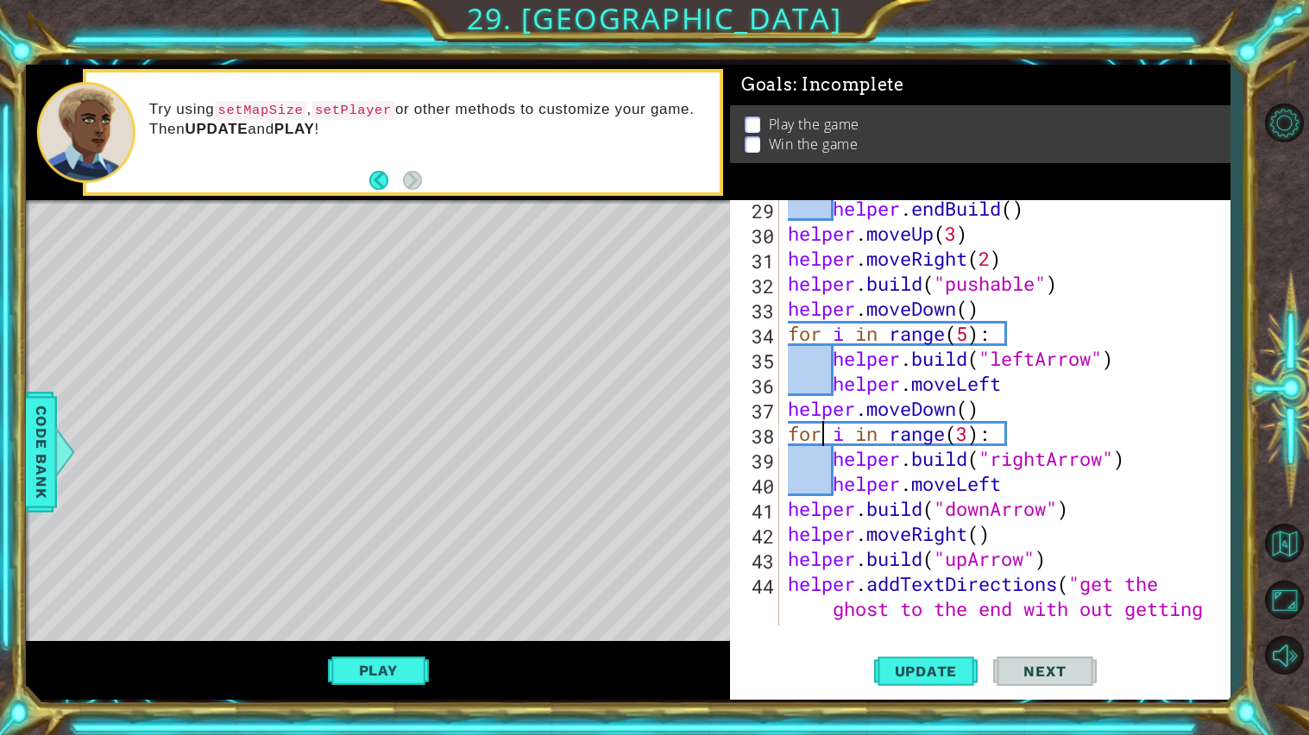
click at [822, 423] on div "helper . endBuild ( ) helper . moveUp ( 3 ) helper . moveRight ( 2 ) helper . b…" at bounding box center [1008, 458] width 449 height 525
click at [793, 361] on div "helper . endBuild ( ) helper . moveUp ( 3 ) helper . moveRight ( 2 ) helper . b…" at bounding box center [1008, 458] width 449 height 525
click at [803, 353] on div "helper . endBuild ( ) helper . moveUp ( 3 ) helper . moveRight ( 2 ) helper . b…" at bounding box center [1008, 458] width 449 height 525
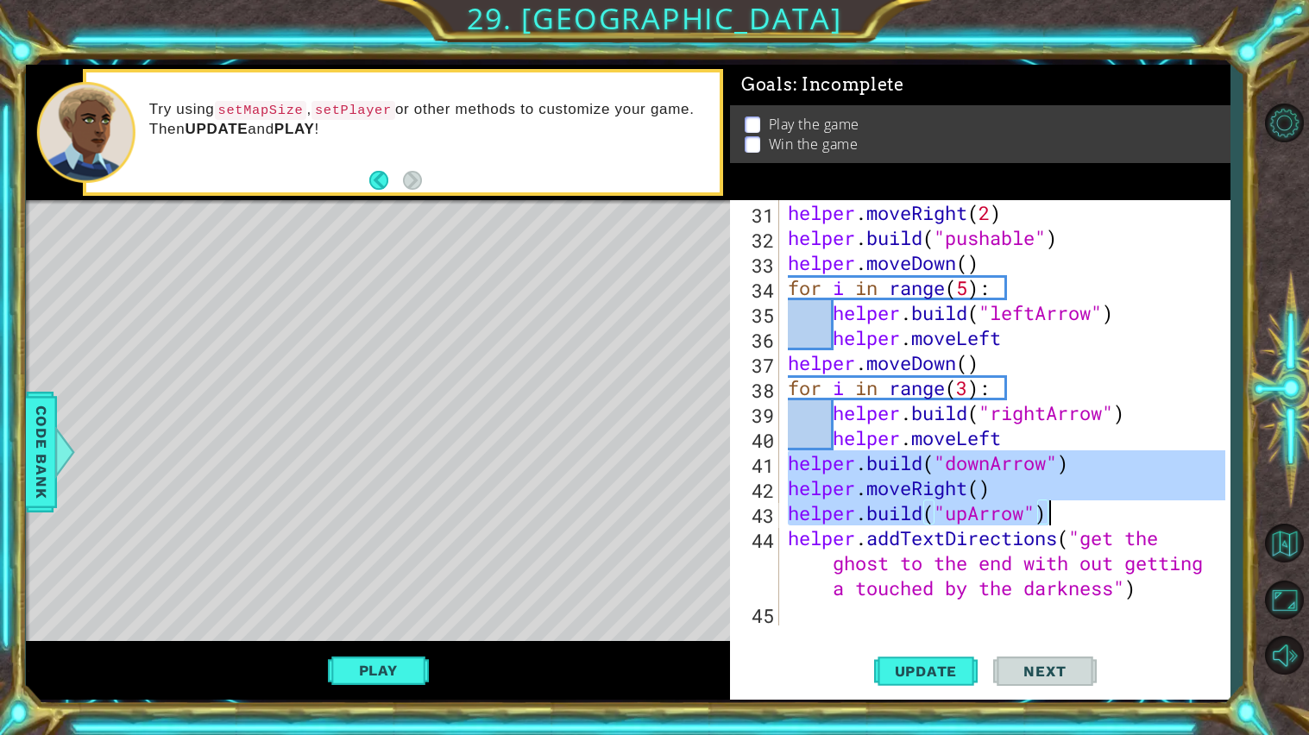
drag, startPoint x: 787, startPoint y: 464, endPoint x: 1056, endPoint y: 507, distance: 272.6
click at [1056, 507] on div "helper . moveRight ( 2 ) helper . build ( "pushable" ) helper . moveDown ( ) fo…" at bounding box center [1008, 437] width 449 height 475
type textarea "helper.moveRight() [DOMAIN_NAME]("upArrow")"
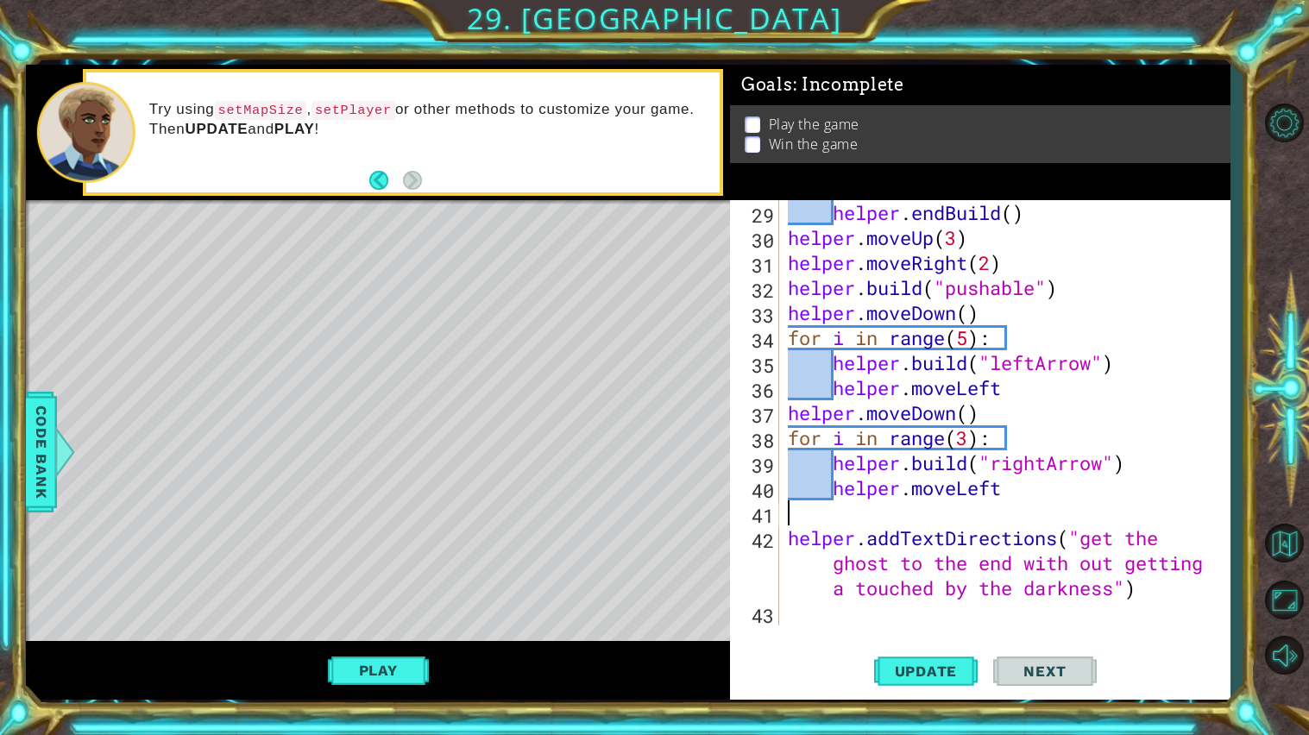
scroll to position [725, 0]
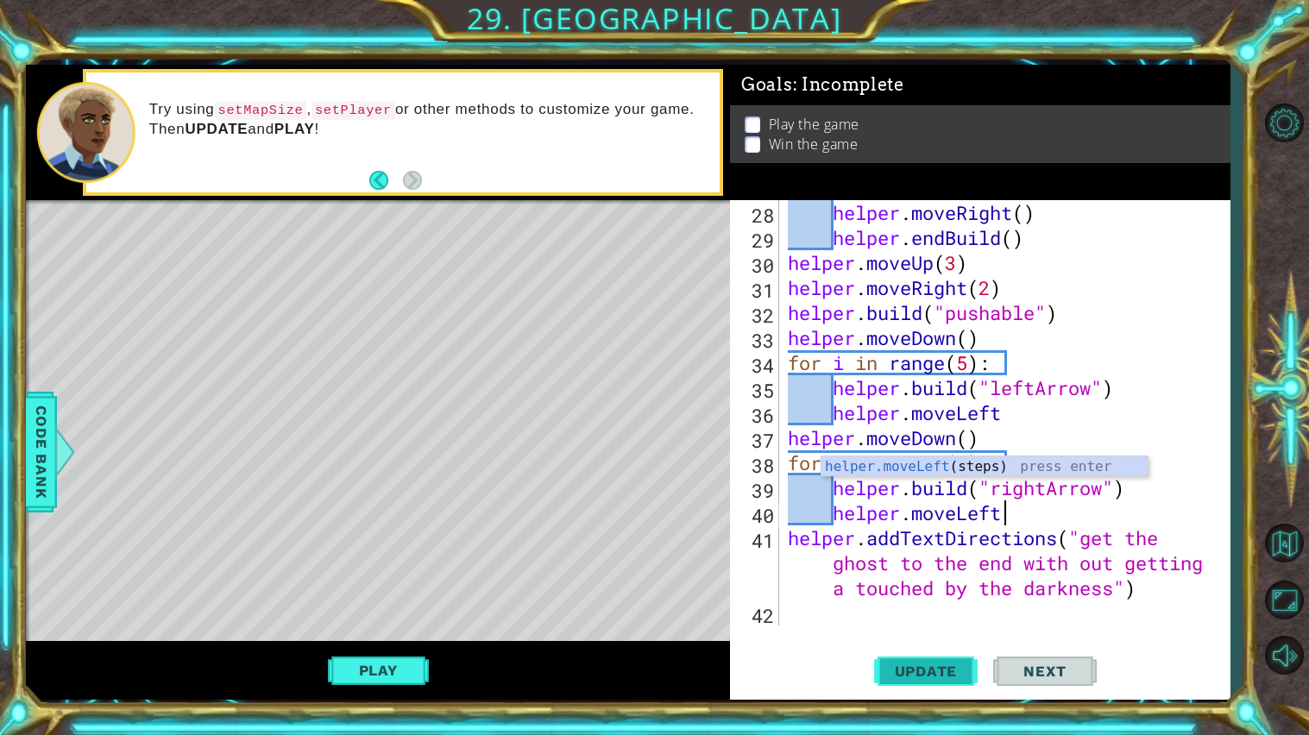
click at [966, 679] on span "Update" at bounding box center [925, 670] width 97 height 17
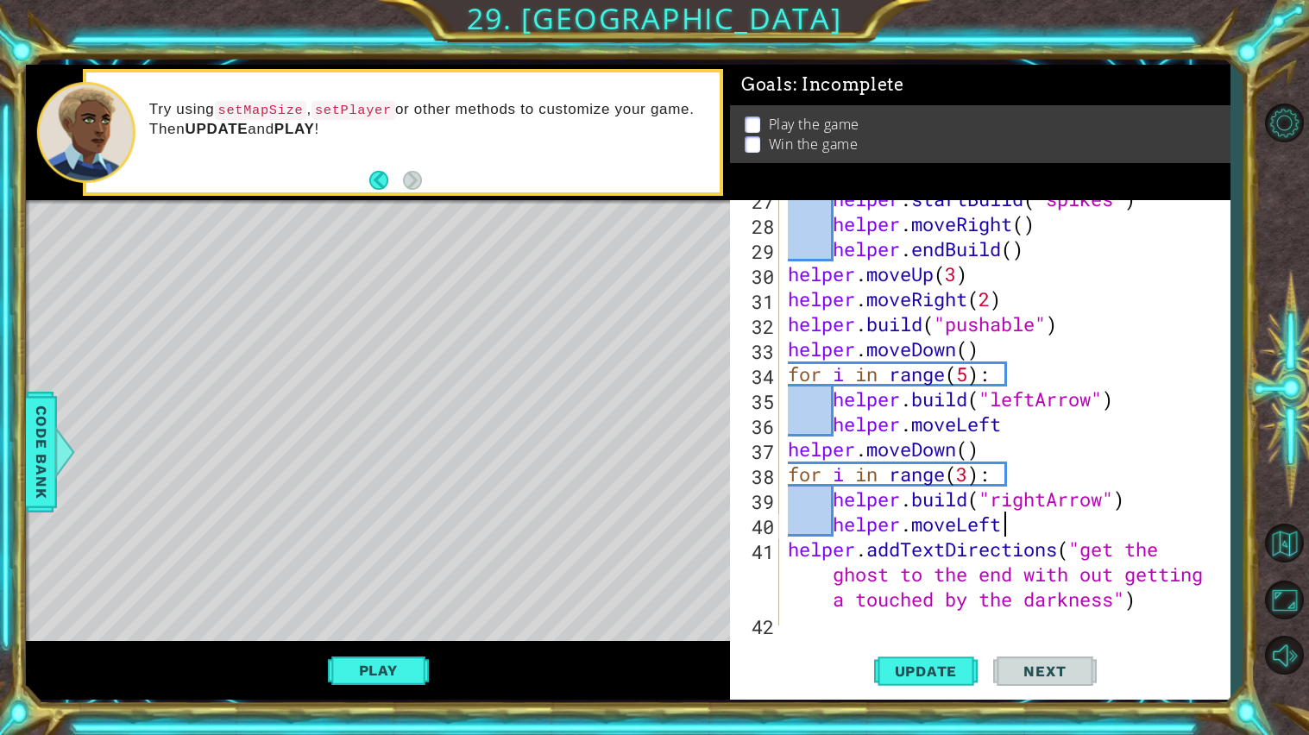
scroll to position [719, 0]
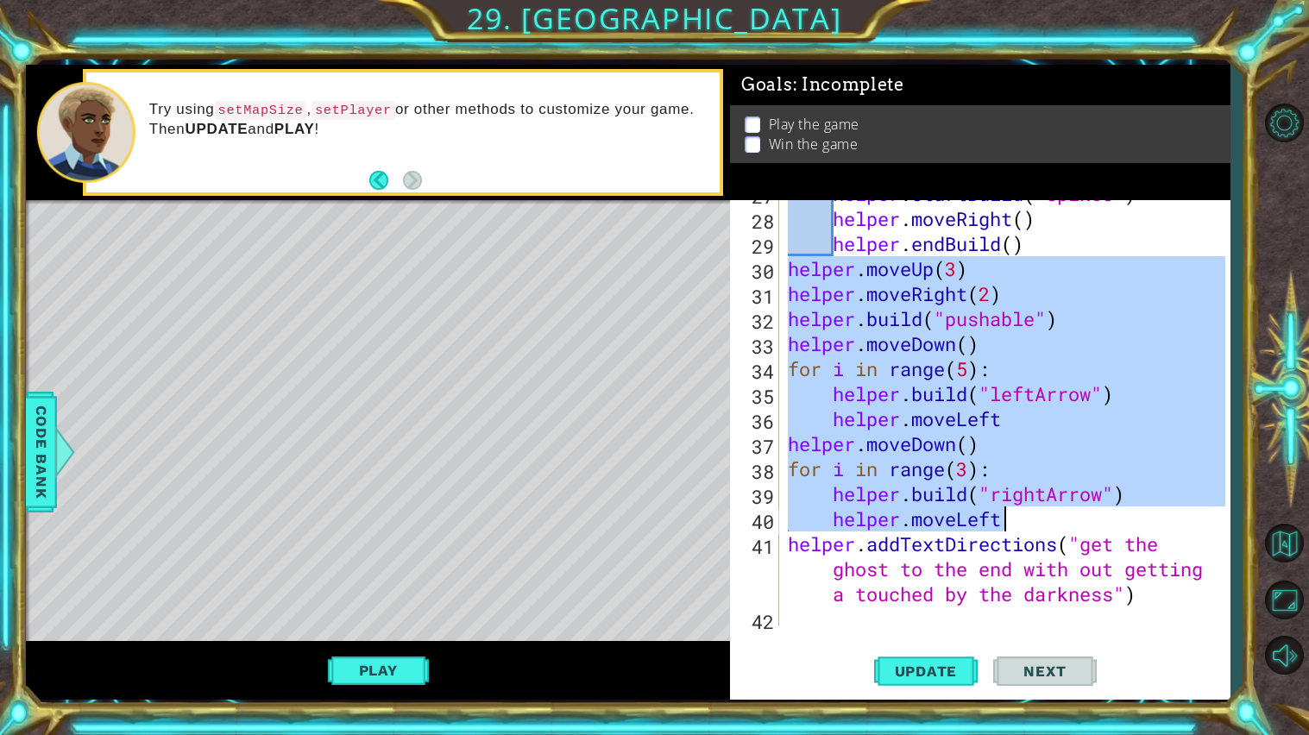
drag, startPoint x: 790, startPoint y: 268, endPoint x: 1149, endPoint y: 514, distance: 435.0
click at [1149, 514] on div "helper . startBuild ( "spikes" ) helper . moveRight ( ) helper . endBuild ( ) h…" at bounding box center [1008, 418] width 449 height 475
type textarea "[DOMAIN_NAME]("rightArrow") helper.moveLeft"
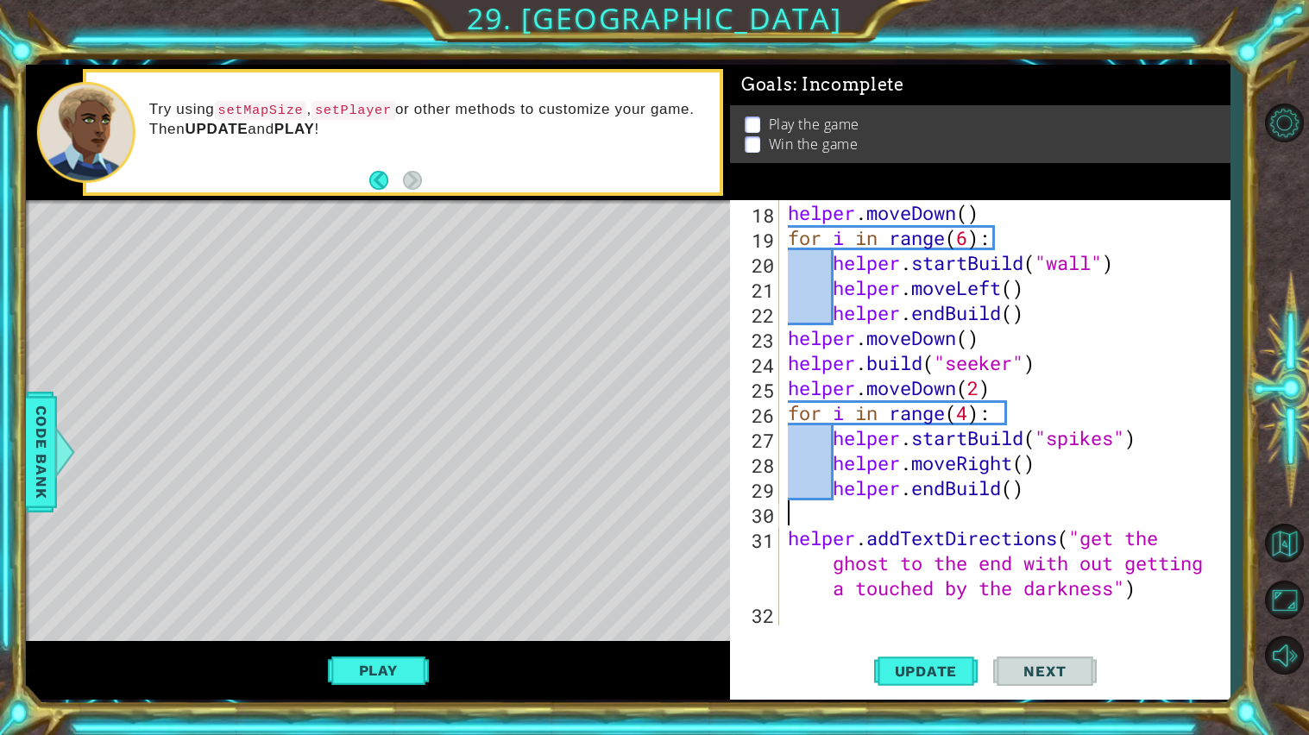
scroll to position [474, 0]
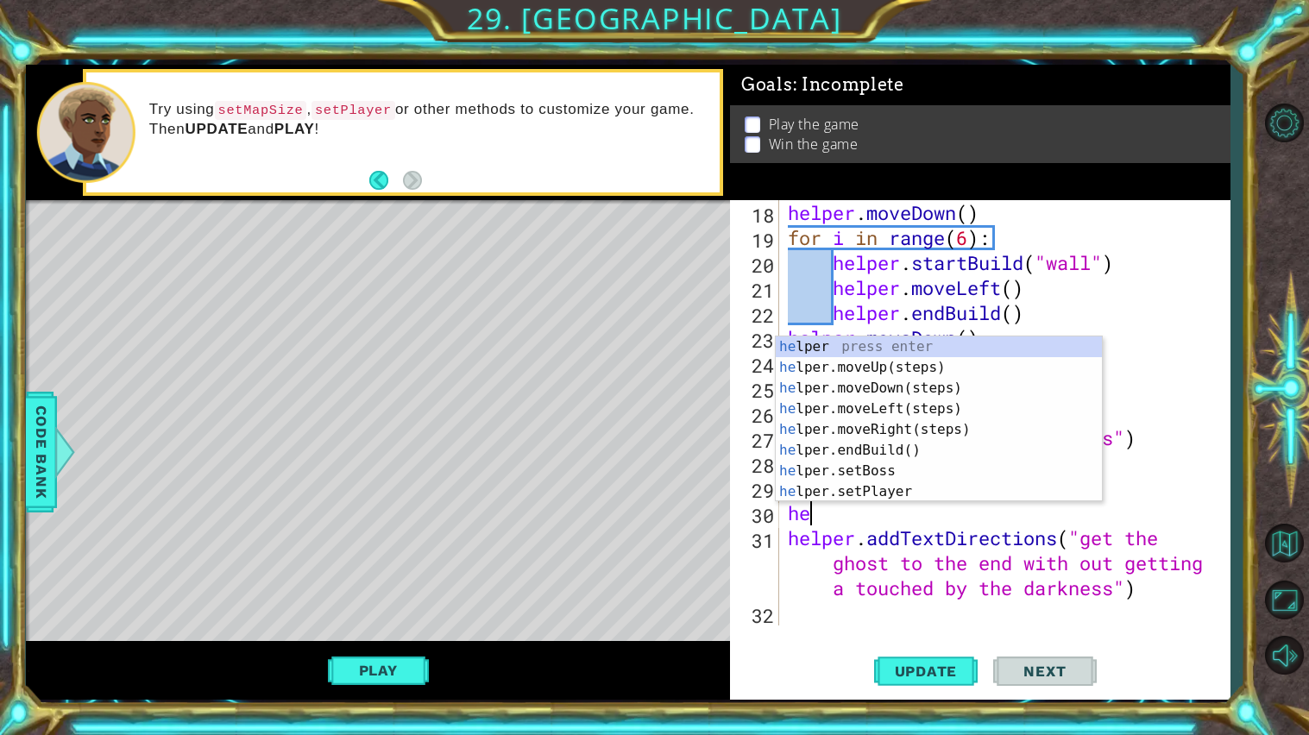
type textarea "h"
type textarea "helper.endBuild()"
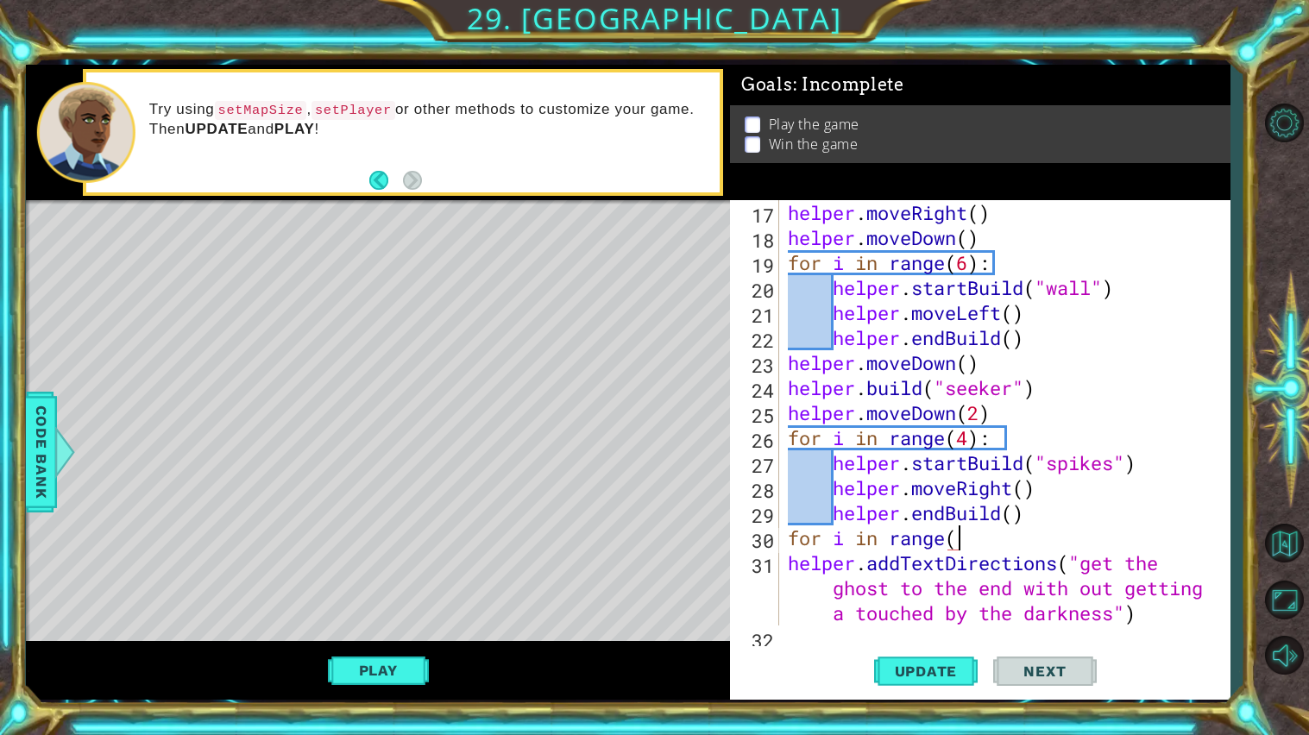
scroll to position [0, 6]
click at [924, 680] on span "Update" at bounding box center [925, 670] width 97 height 17
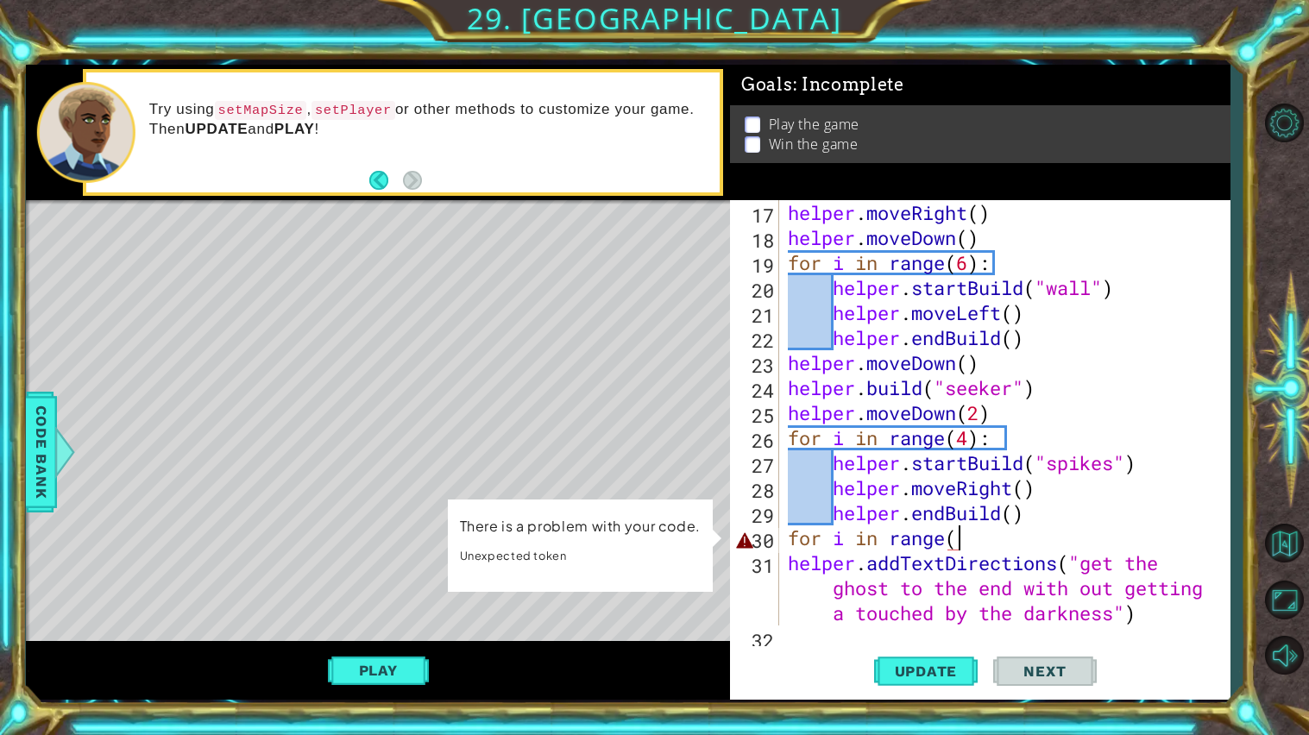
click at [1013, 549] on div "helper . moveRight ( ) helper . moveDown ( ) for i in range ( 6 ) : helper . st…" at bounding box center [1008, 437] width 449 height 475
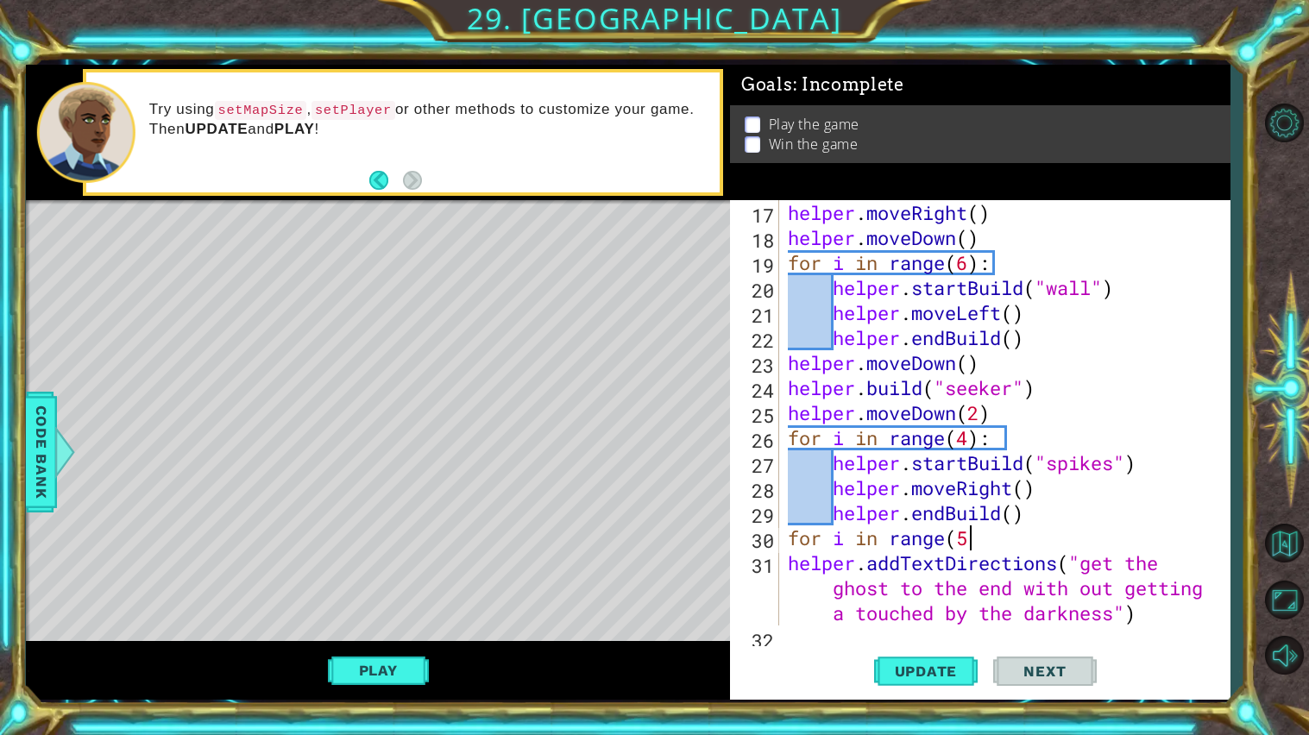
type textarea "for i in range(5)"
type textarea "for i in range(5):"
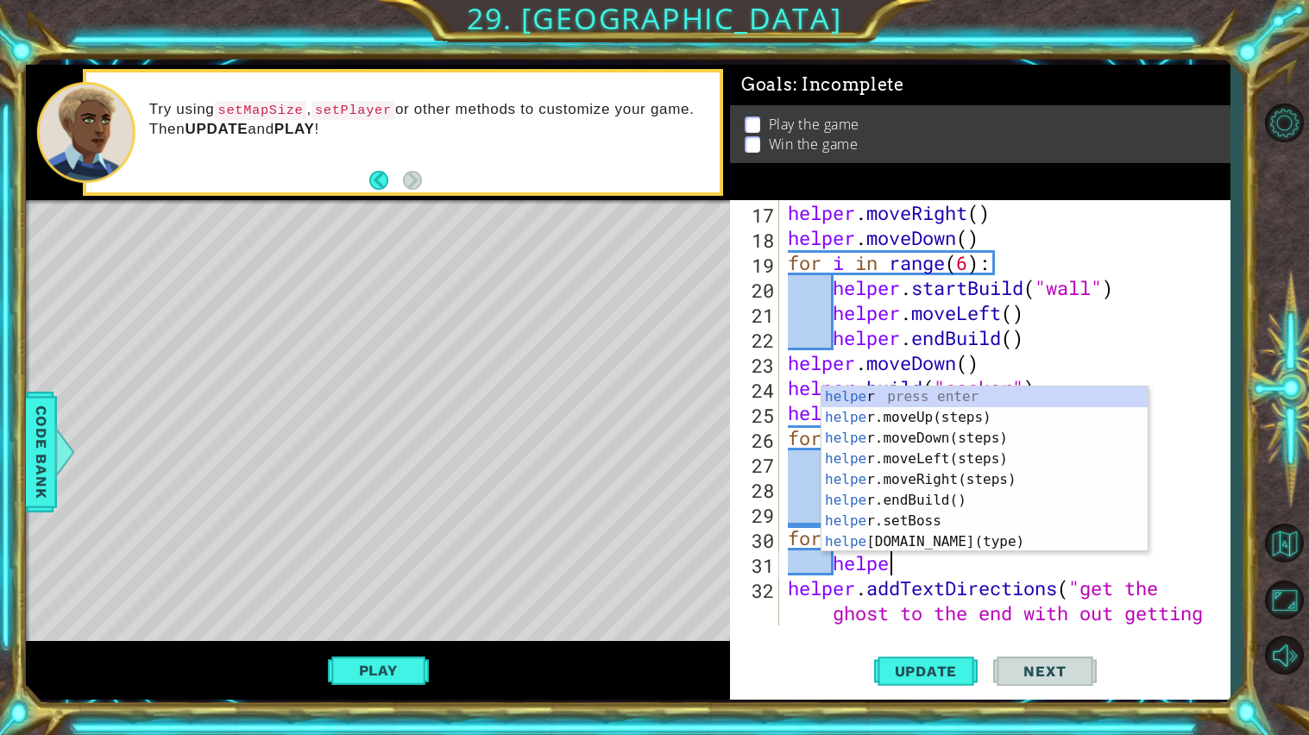
scroll to position [0, 1]
type textarea "h"
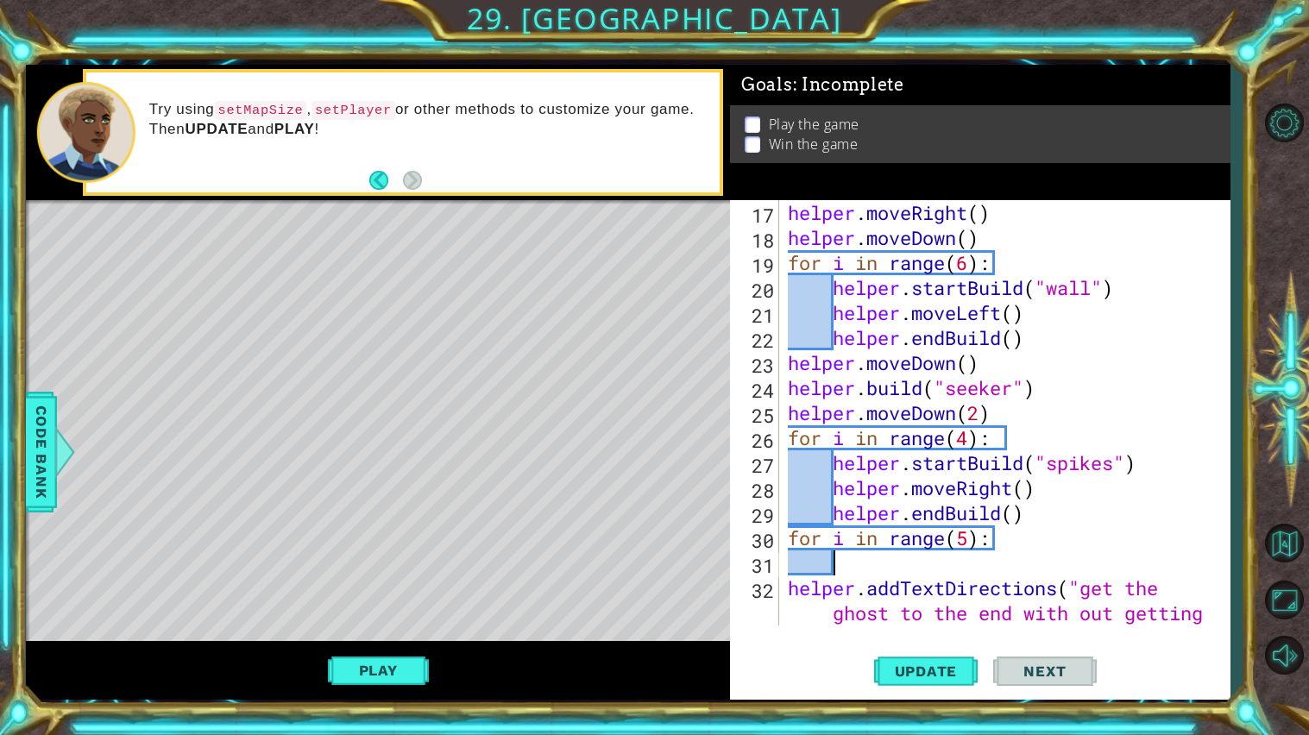
scroll to position [0, 0]
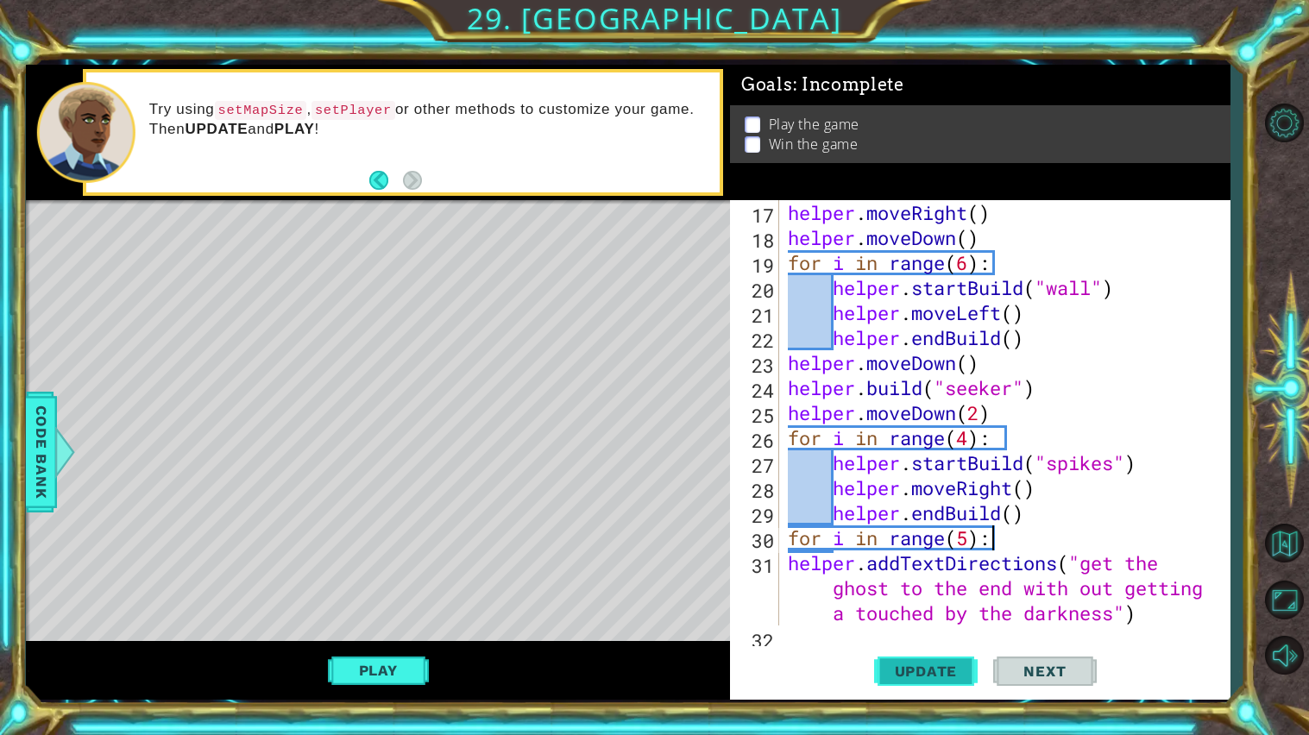
type textarea "for i in range(5):"
click at [964, 675] on span "Update" at bounding box center [925, 670] width 97 height 17
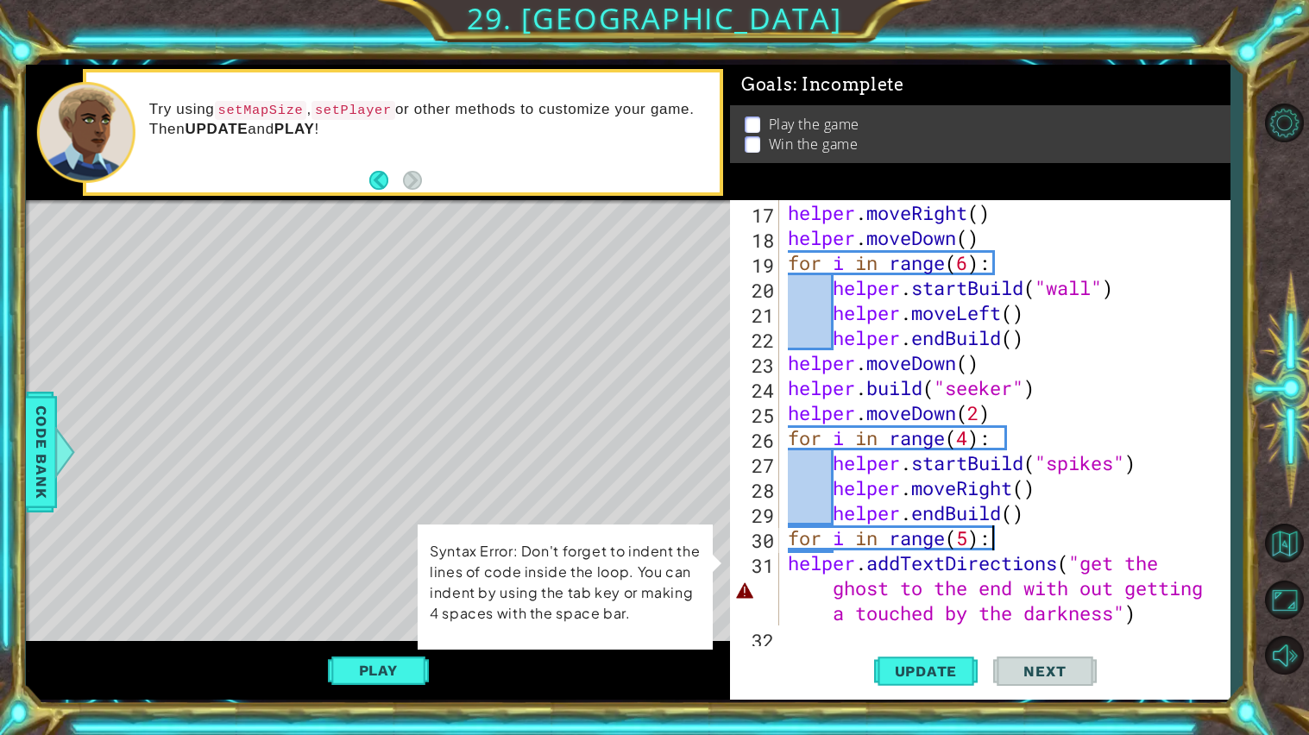
click at [1043, 528] on div "helper . moveRight ( ) helper . moveDown ( ) for i in range ( 6 ) : helper . st…" at bounding box center [1008, 437] width 449 height 475
drag, startPoint x: 1021, startPoint y: 537, endPoint x: 766, endPoint y: 539, distance: 255.3
click at [766, 539] on div "for i in range(5): 17 18 19 20 21 22 23 24 25 26 27 28 29 30 31 32 helper . mov…" at bounding box center [977, 412] width 495 height 425
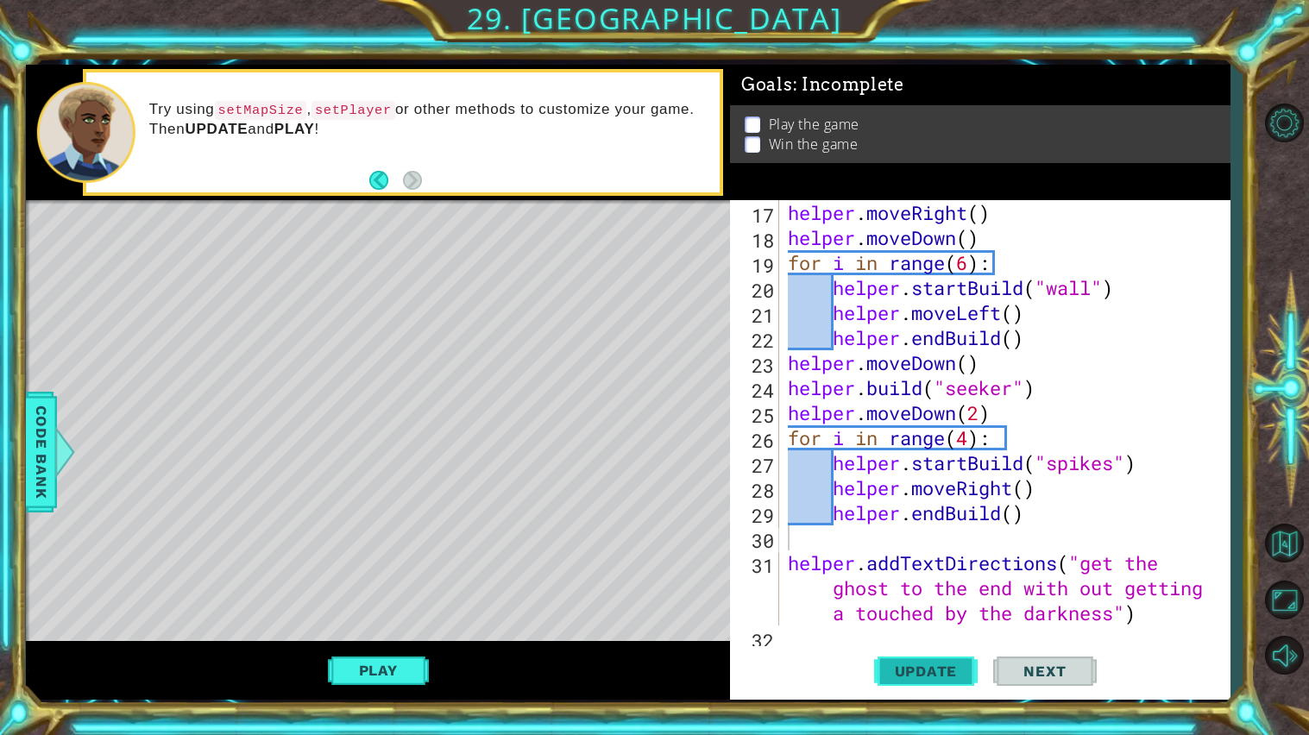
click at [898, 669] on span "Update" at bounding box center [925, 670] width 97 height 17
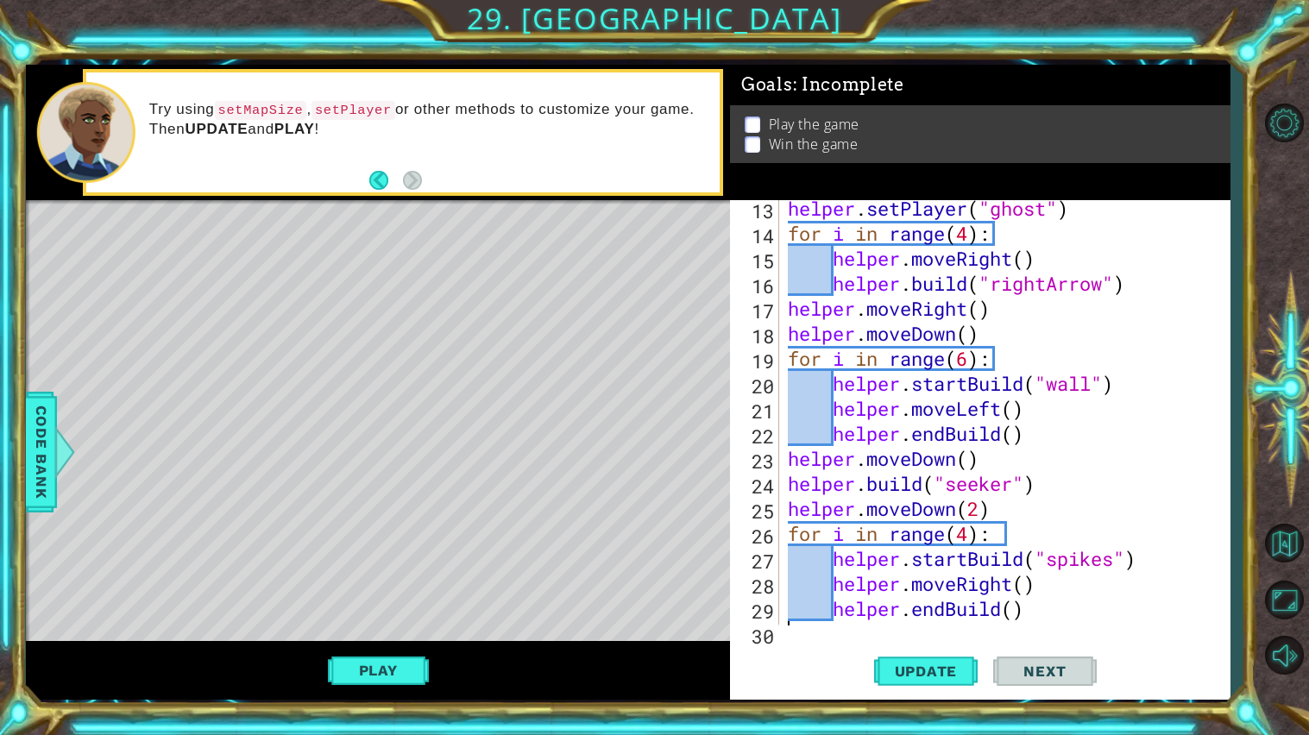
scroll to position [474, 0]
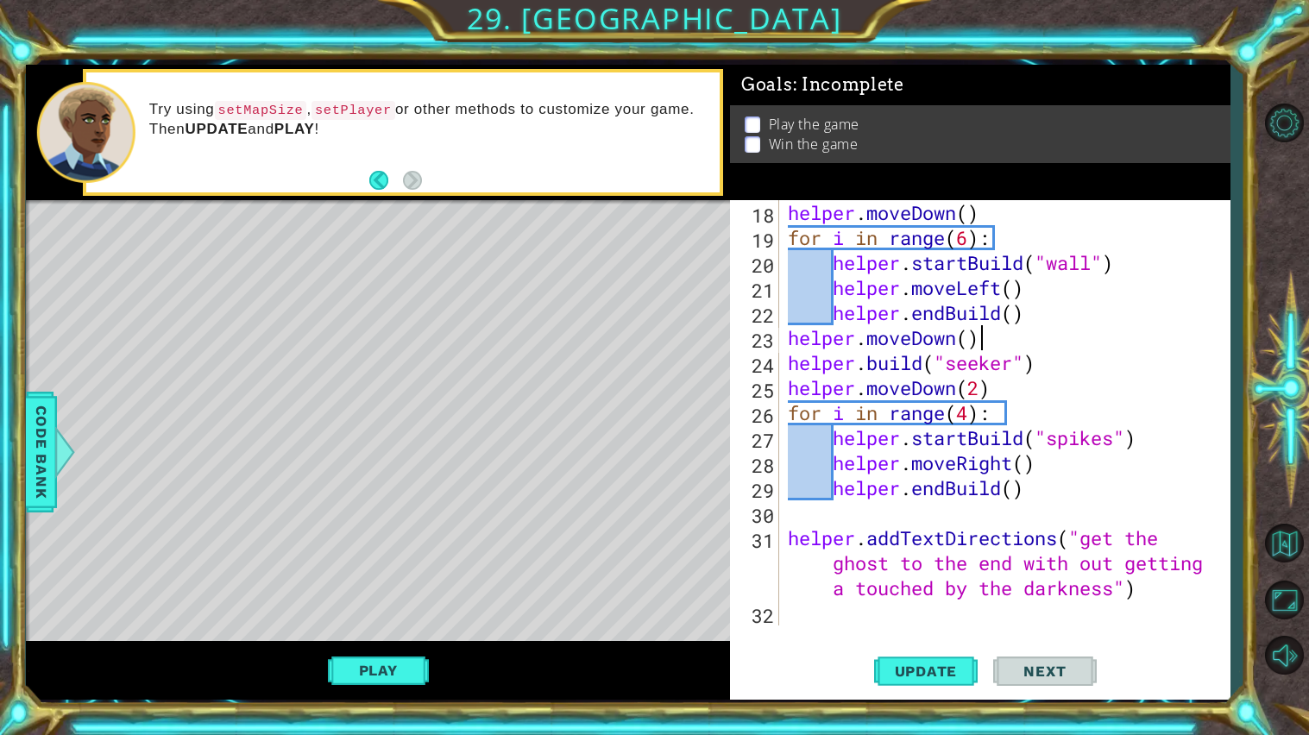
click at [1019, 330] on div "helper . moveDown ( ) for i in range ( 6 ) : helper . startBuild ( "wall" ) hel…" at bounding box center [1008, 437] width 449 height 475
click at [989, 394] on div "helper . moveDown ( ) for i in range ( 6 ) : helper . startBuild ( "wall" ) hel…" at bounding box center [1008, 437] width 449 height 475
click at [1051, 324] on div "helper . moveDown ( ) for i in range ( 6 ) : helper . startBuild ( "wall" ) hel…" at bounding box center [1008, 437] width 449 height 475
type textarea "helper.endBuild()"
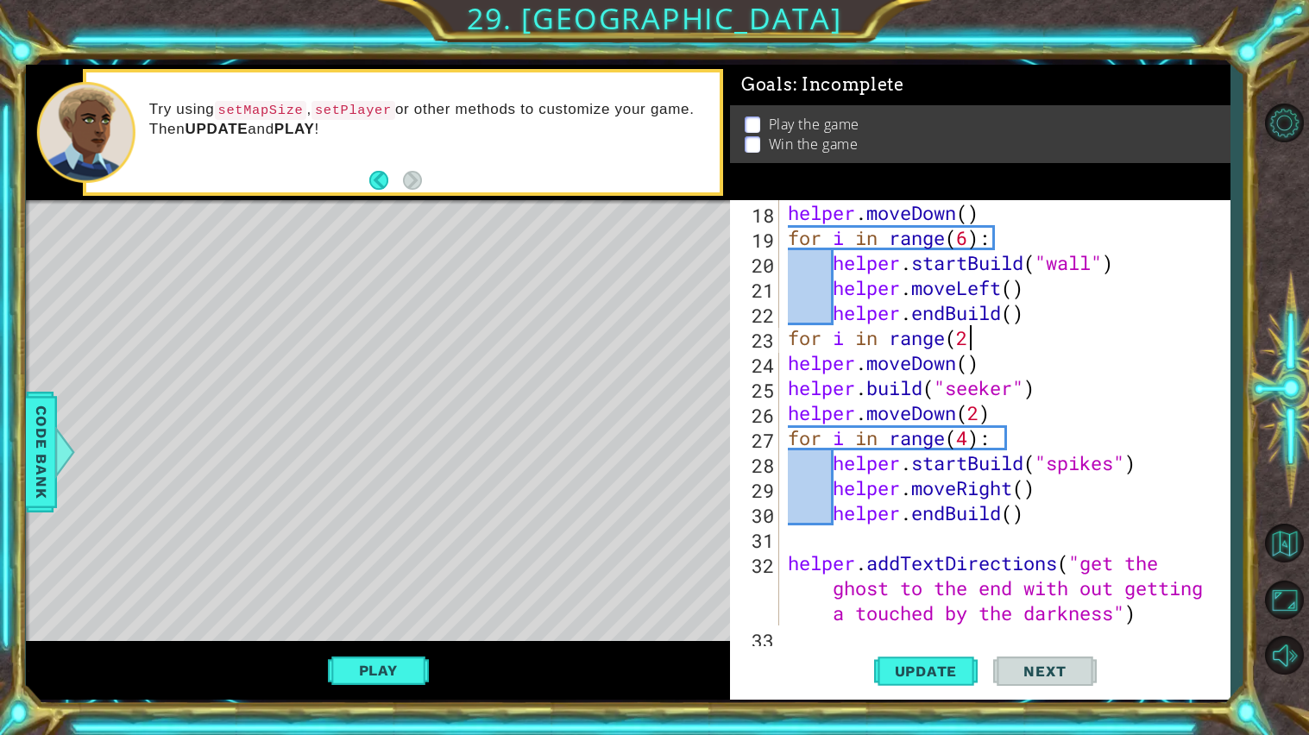
scroll to position [0, 7]
click at [790, 361] on div "helper . moveDown ( ) for i in range ( 6 ) : helper . startBuild ( "wall" ) hel…" at bounding box center [1008, 437] width 449 height 475
click at [779, 384] on div "helper.moveDown() 18 19 20 21 22 23 24 25 26 27 28 29 30 31 32 33 helper . move…" at bounding box center [977, 412] width 495 height 425
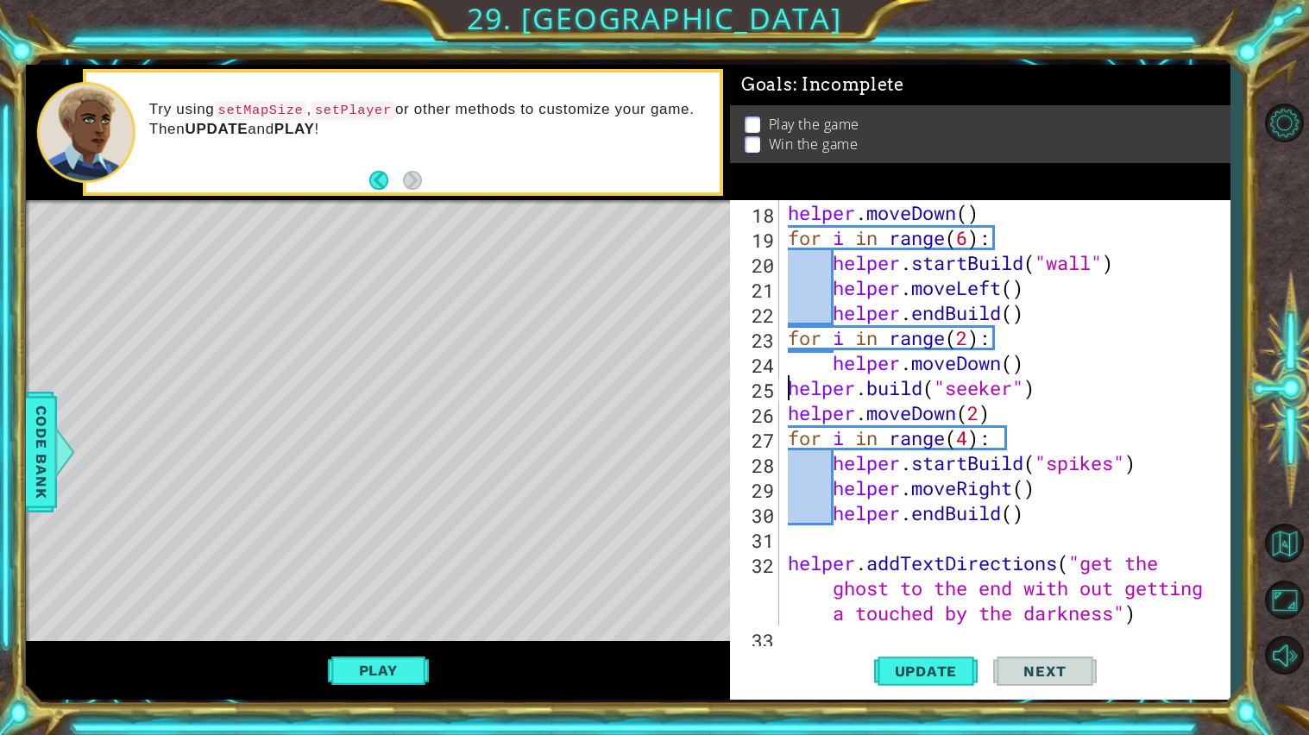
click at [787, 386] on div "helper . moveDown ( ) for i in range ( 6 ) : helper . startBuild ( "wall" ) hel…" at bounding box center [1008, 437] width 449 height 475
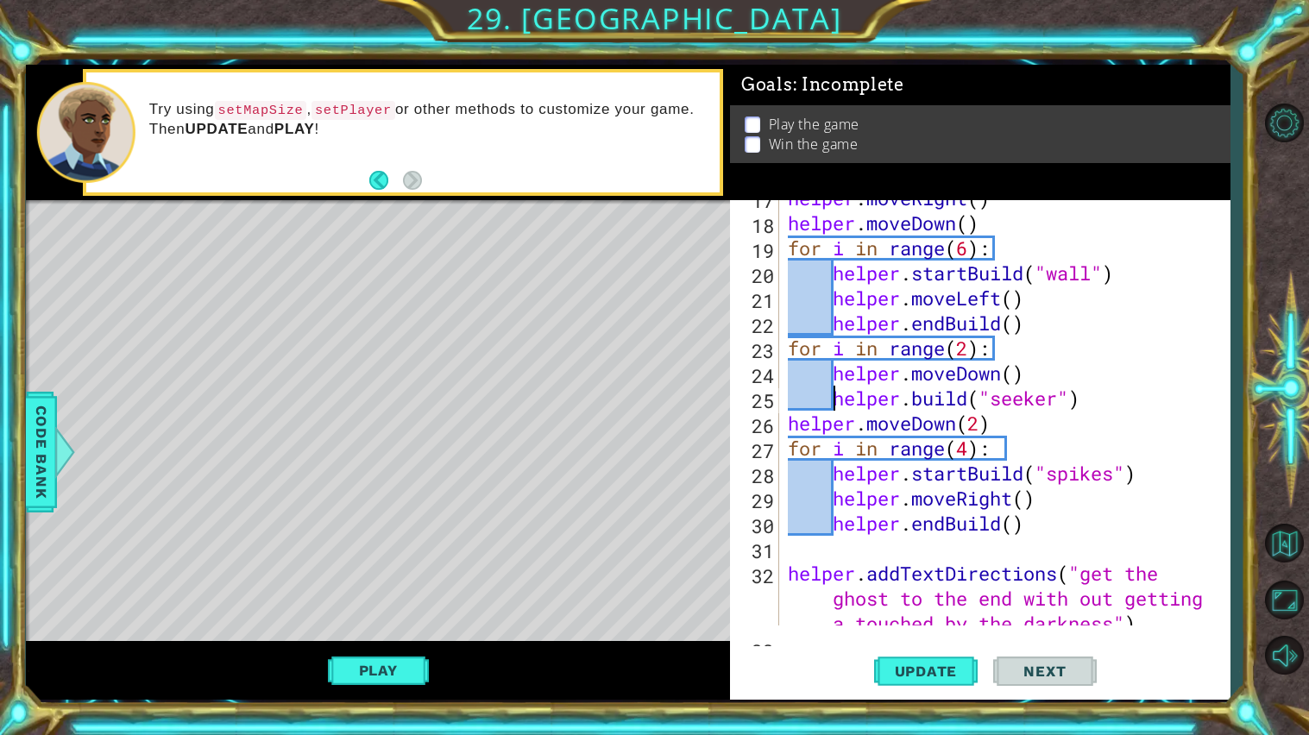
scroll to position [499, 0]
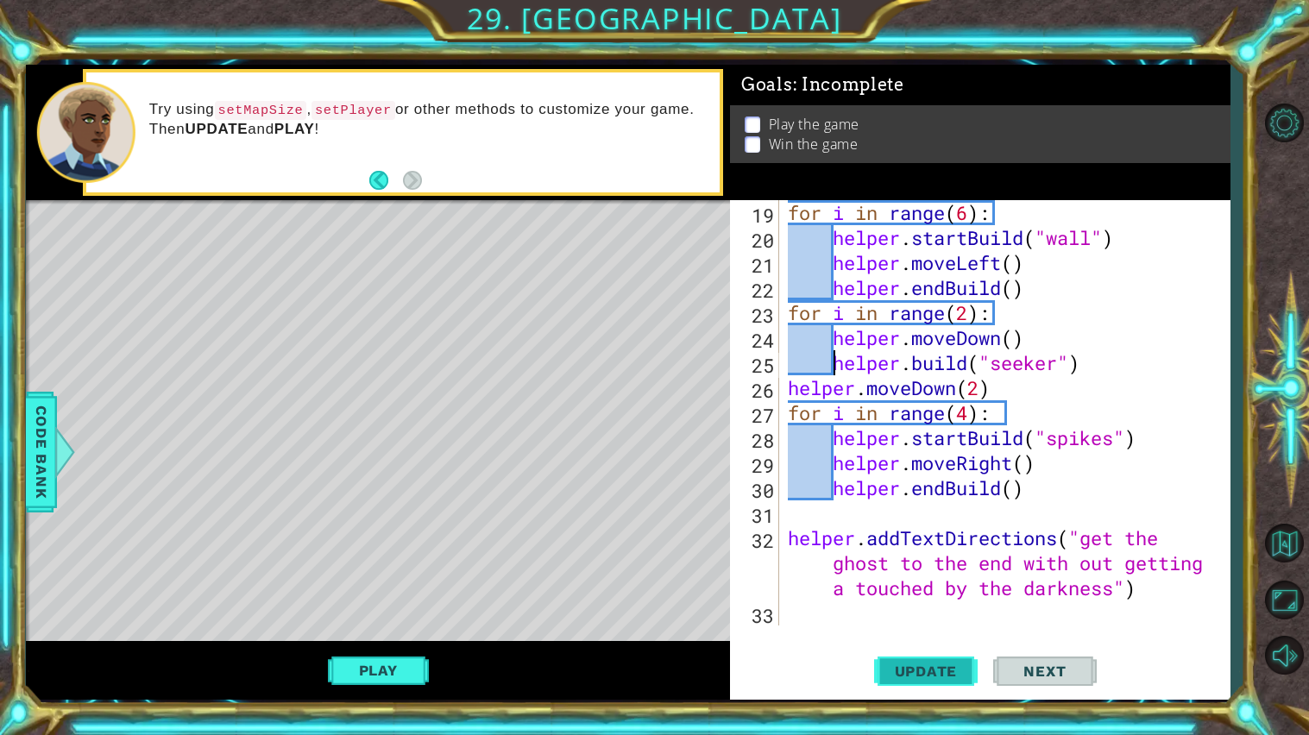
click at [942, 670] on span "Update" at bounding box center [925, 670] width 97 height 17
click at [979, 399] on div "for i in range ( 6 ) : helper . startBuild ( "wall" ) helper . moveLeft ( ) hel…" at bounding box center [1008, 437] width 449 height 475
click at [972, 315] on div "for i in range ( 6 ) : helper . startBuild ( "wall" ) helper . moveLeft ( ) hel…" at bounding box center [1008, 437] width 449 height 475
click at [970, 387] on div "for i in range ( 6 ) : helper . startBuild ( "wall" ) helper . moveLeft ( ) hel…" at bounding box center [1008, 437] width 449 height 475
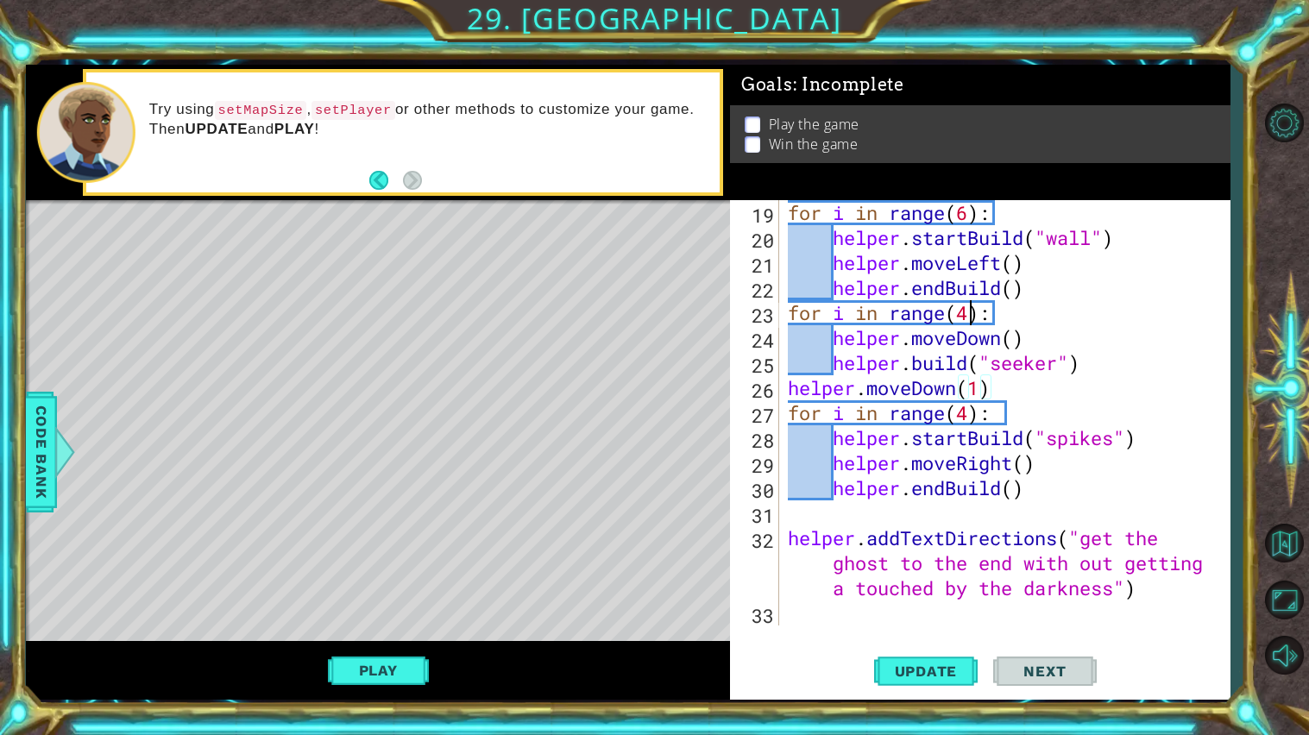
click at [967, 323] on div "for i in range ( 6 ) : helper . startBuild ( "wall" ) helper . moveLeft ( ) hel…" at bounding box center [1008, 437] width 449 height 475
click at [1057, 465] on div "for i in range ( 6 ) : helper . startBuild ( "wall" ) helper . moveLeft ( ) hel…" at bounding box center [1008, 437] width 449 height 475
type textarea "helper.moveRight()"
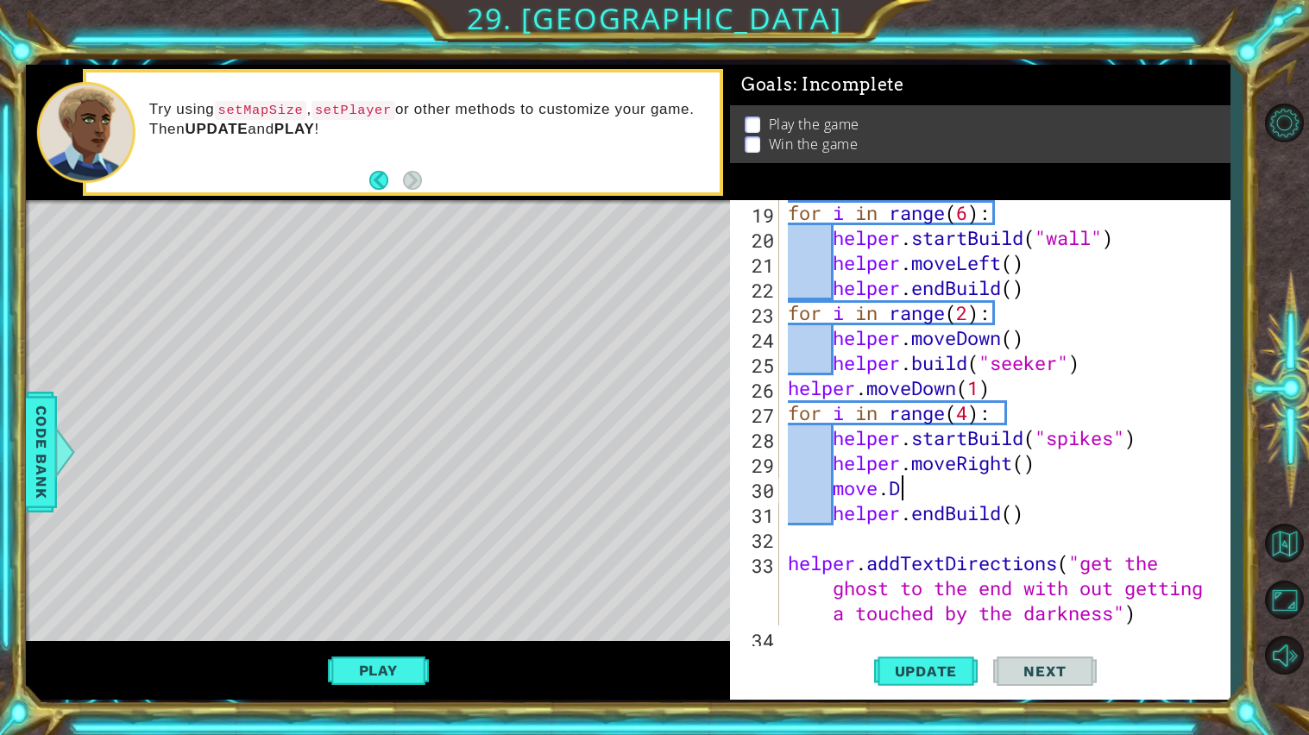
scroll to position [0, 3]
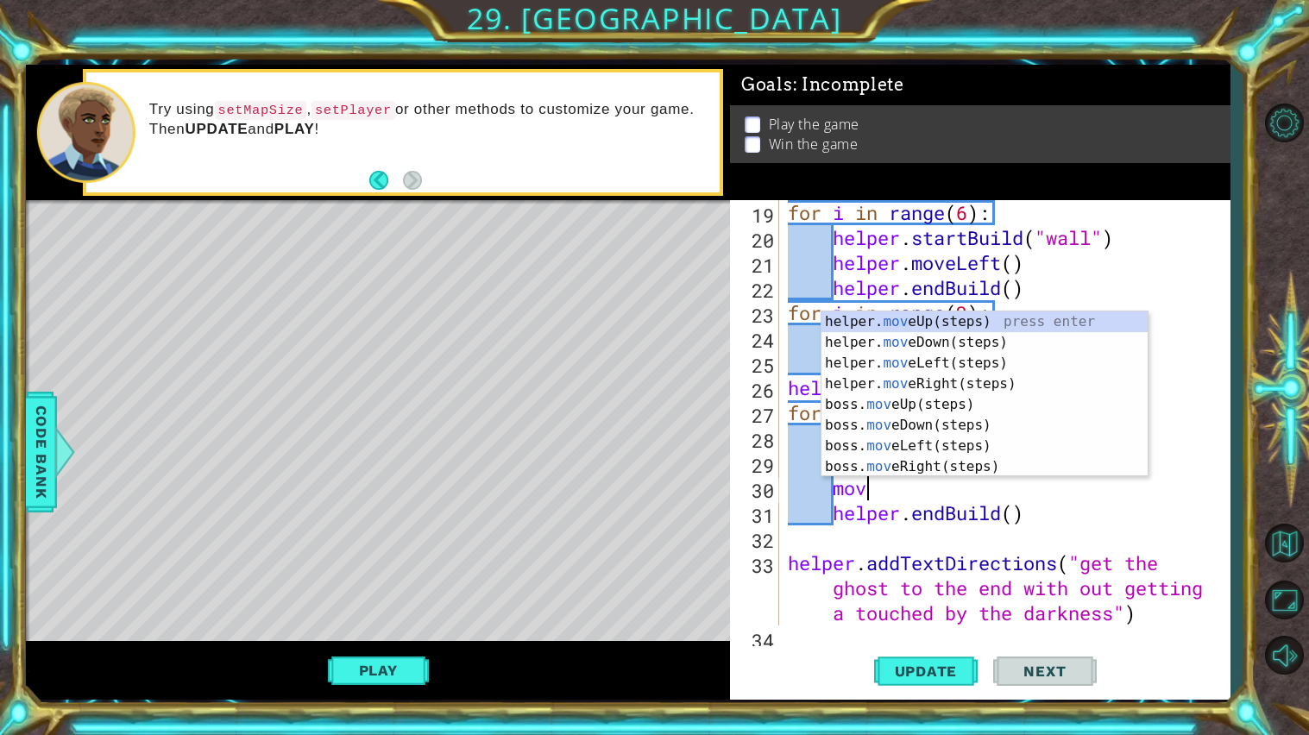
type textarea "m"
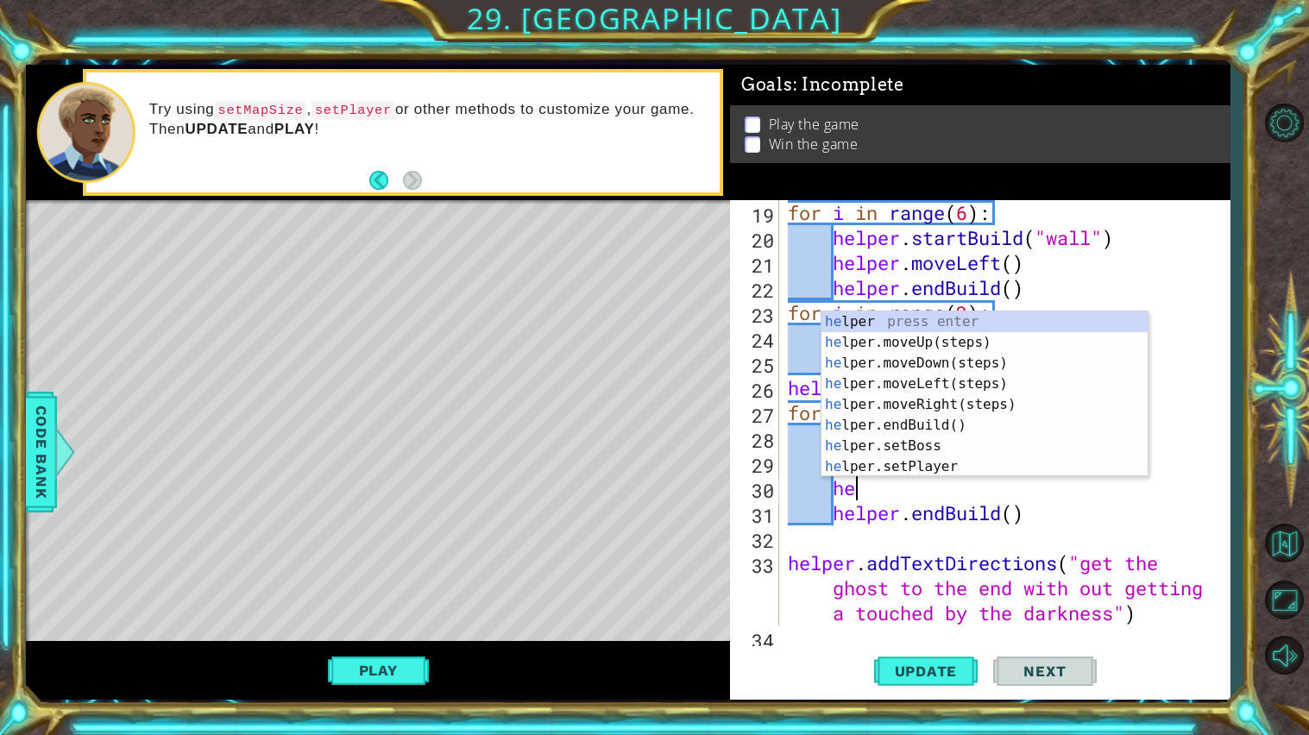
type textarea "h"
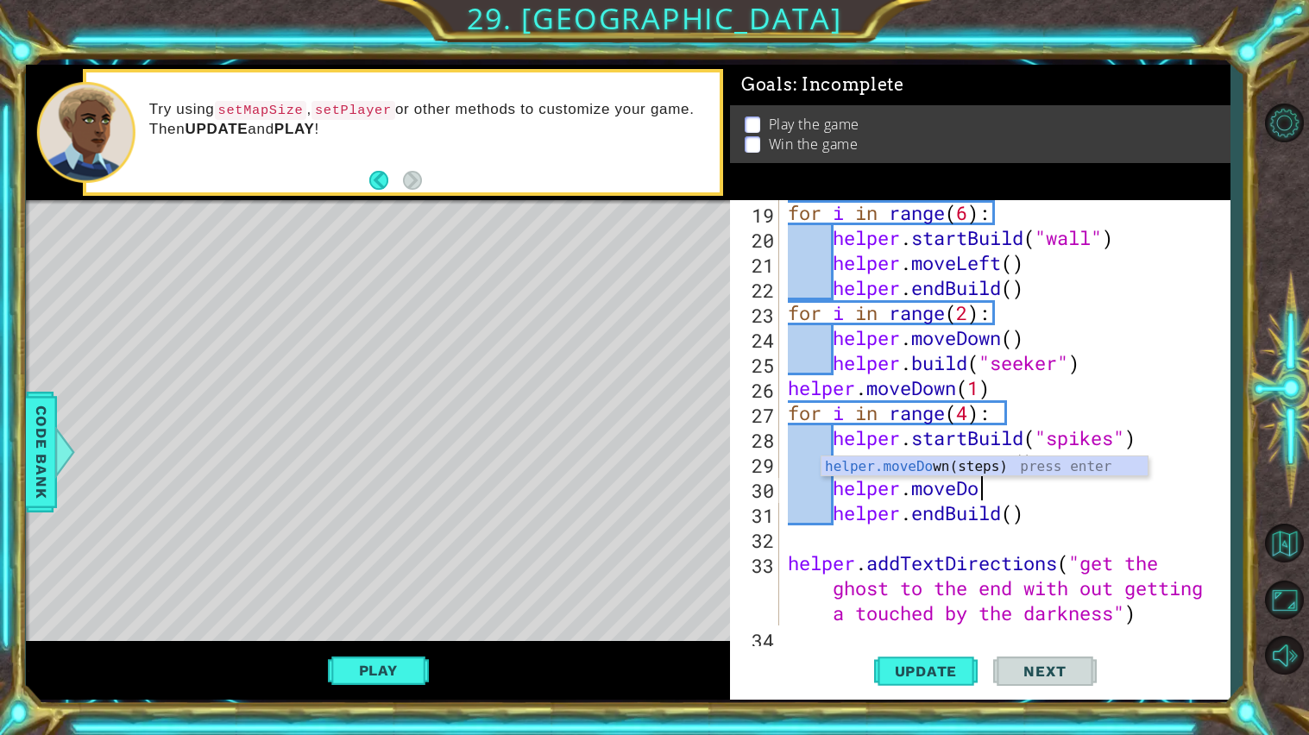
scroll to position [0, 6]
type textarea "helper.moveDown"
click at [1003, 466] on div "helper.moveDown (steps) press enter" at bounding box center [984, 487] width 326 height 62
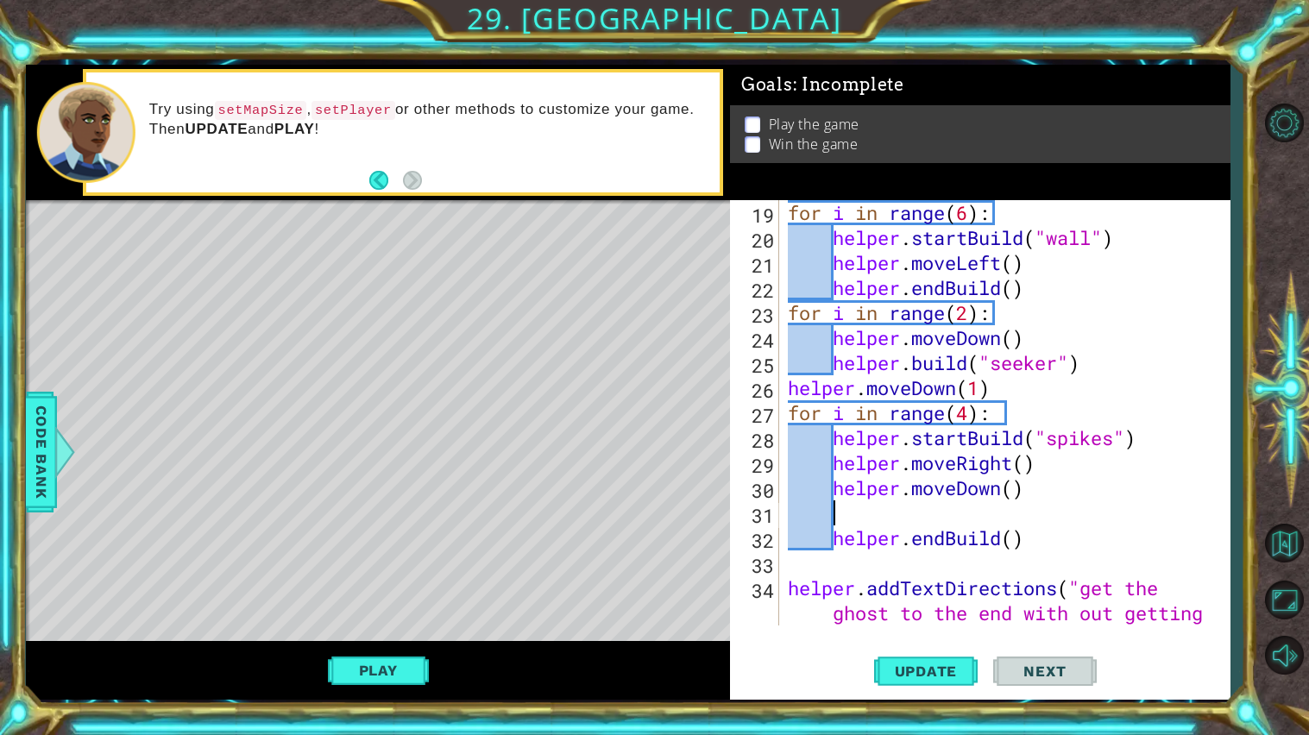
scroll to position [0, 1]
click at [988, 464] on div "for i in range ( 6 ) : helper . startBuild ( "wall" ) helper . moveLeft ( ) hel…" at bounding box center [1008, 462] width 449 height 525
type textarea "helper.moveRight()"
click at [991, 517] on div "for i in range ( 6 ) : helper . startBuild ( "wall" ) helper . moveLeft ( ) hel…" at bounding box center [1008, 462] width 449 height 525
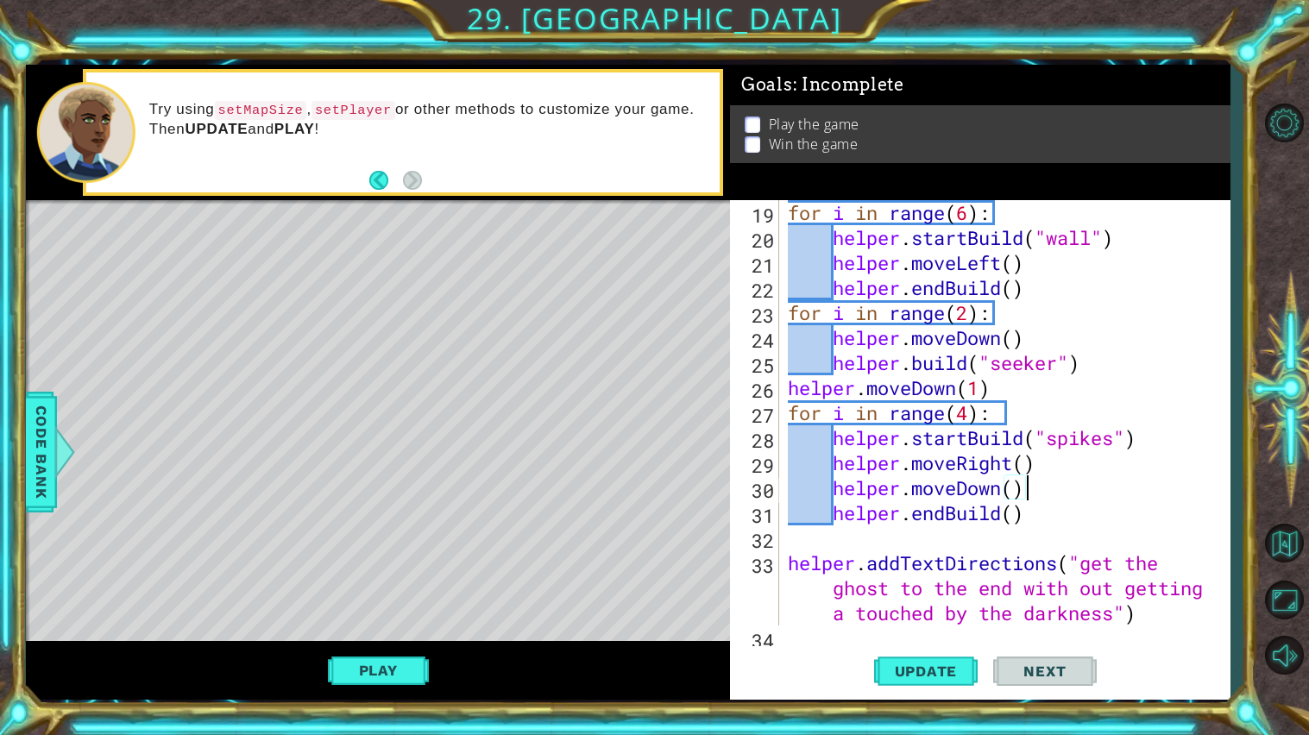
scroll to position [0, 9]
click at [937, 660] on button "Update" at bounding box center [926, 671] width 104 height 50
drag, startPoint x: 1021, startPoint y: 489, endPoint x: 845, endPoint y: 495, distance: 176.1
click at [845, 495] on div "for i in range ( 6 ) : helper . startBuild ( "wall" ) helper . moveLeft ( ) hel…" at bounding box center [1008, 437] width 449 height 475
type textarea "h"
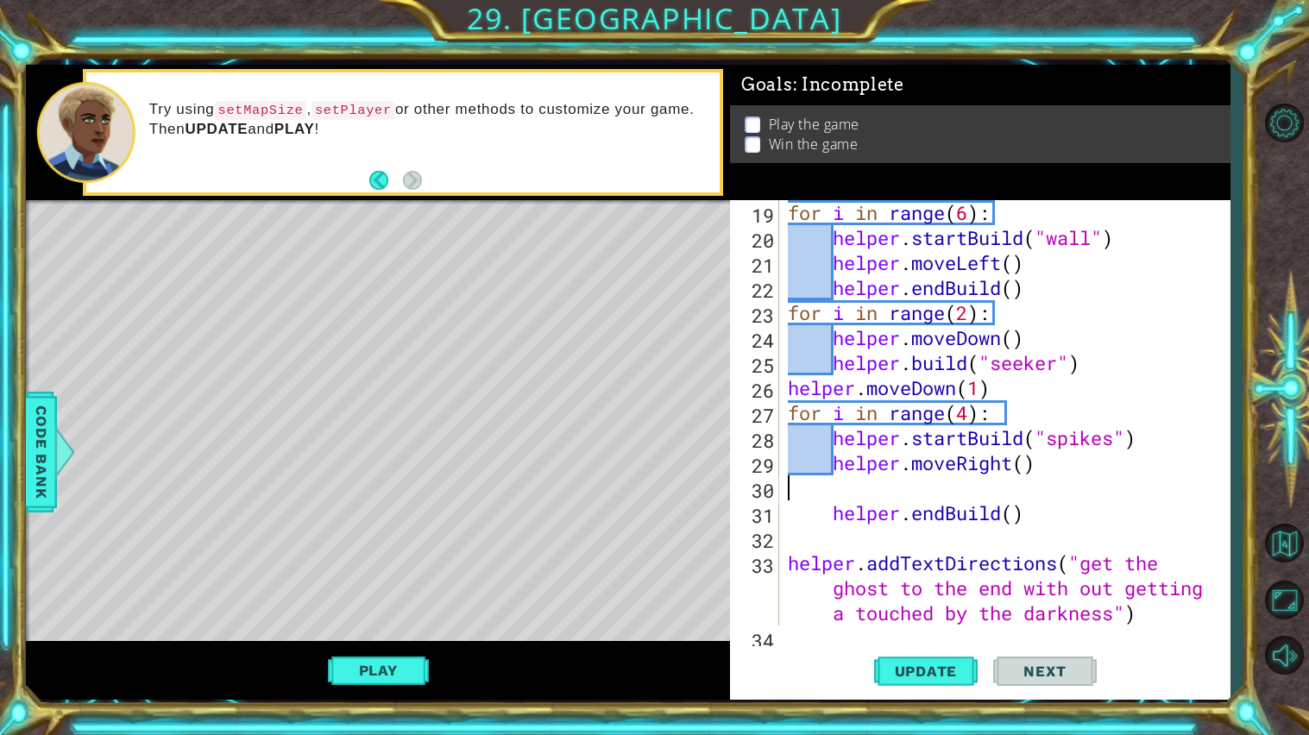
scroll to position [0, 0]
type textarea "helper.moveRight()"
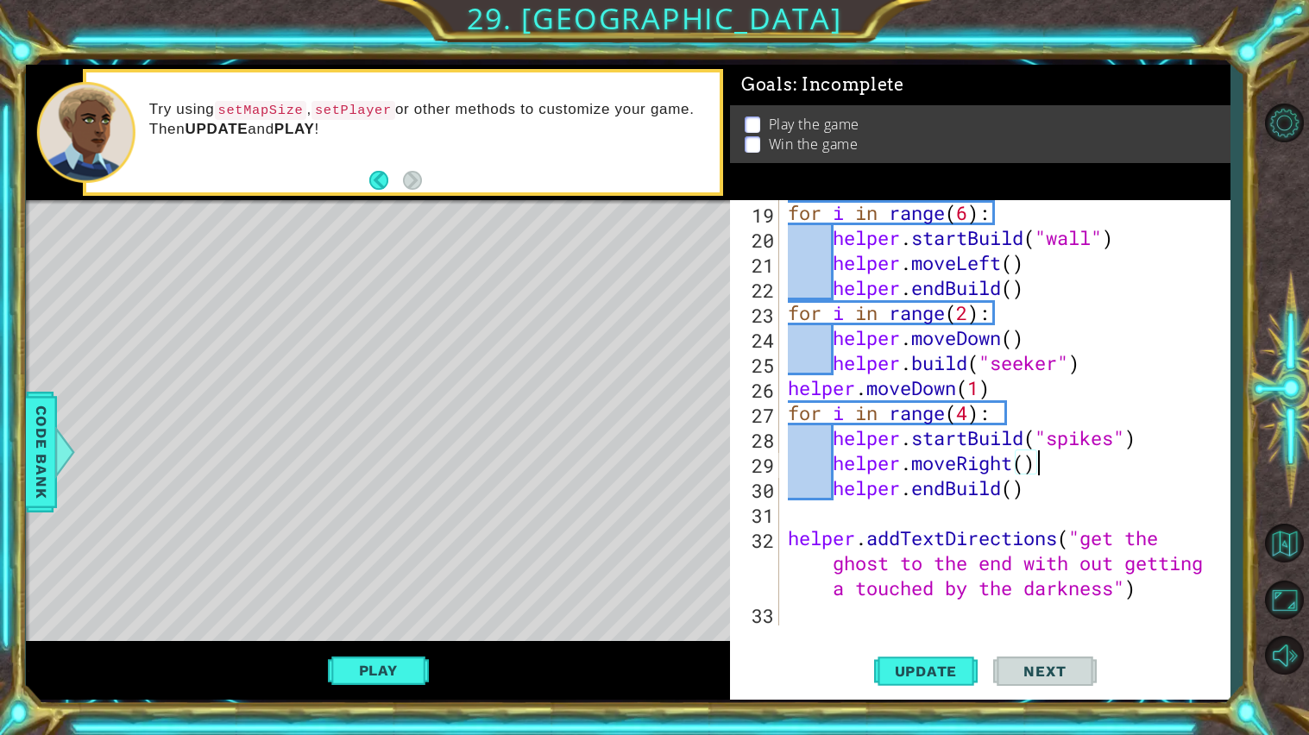
click at [1115, 519] on div "for i in range ( 6 ) : helper . startBuild ( "wall" ) helper . moveLeft ( ) hel…" at bounding box center [1008, 437] width 449 height 475
click at [961, 665] on span "Update" at bounding box center [925, 670] width 97 height 17
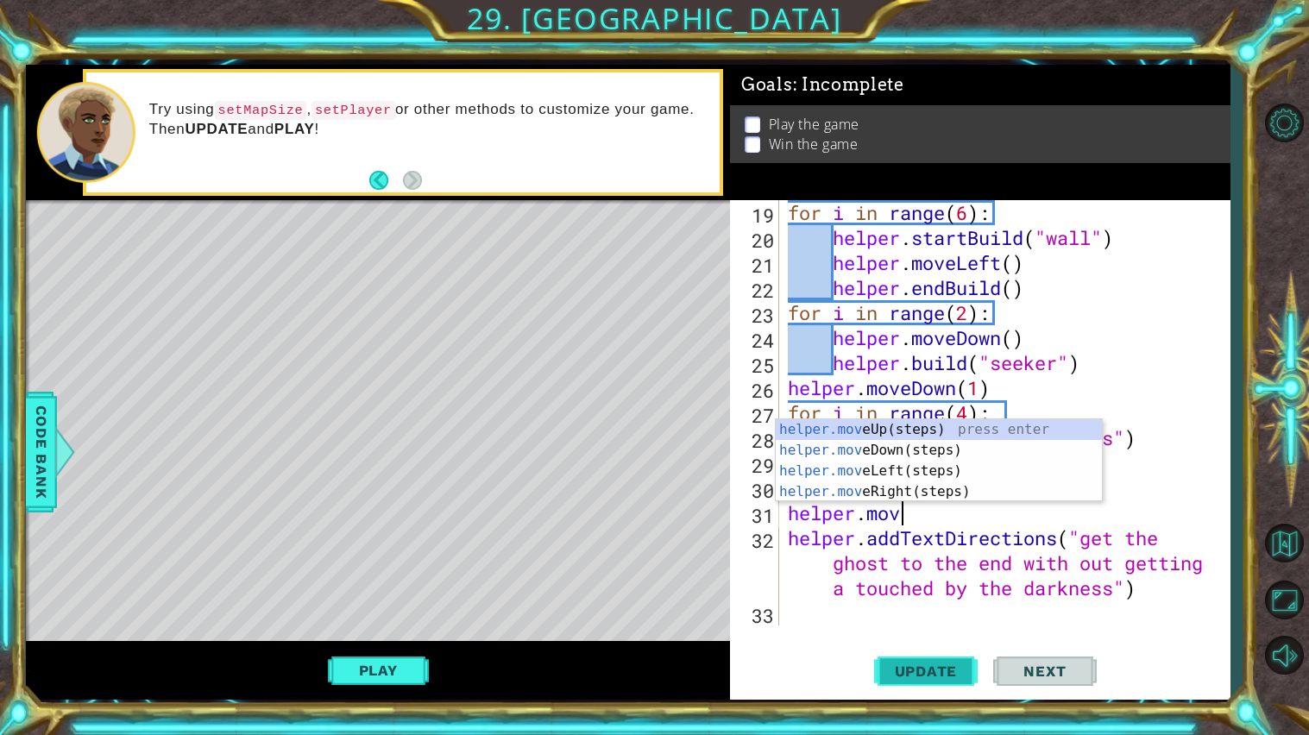
scroll to position [0, 4]
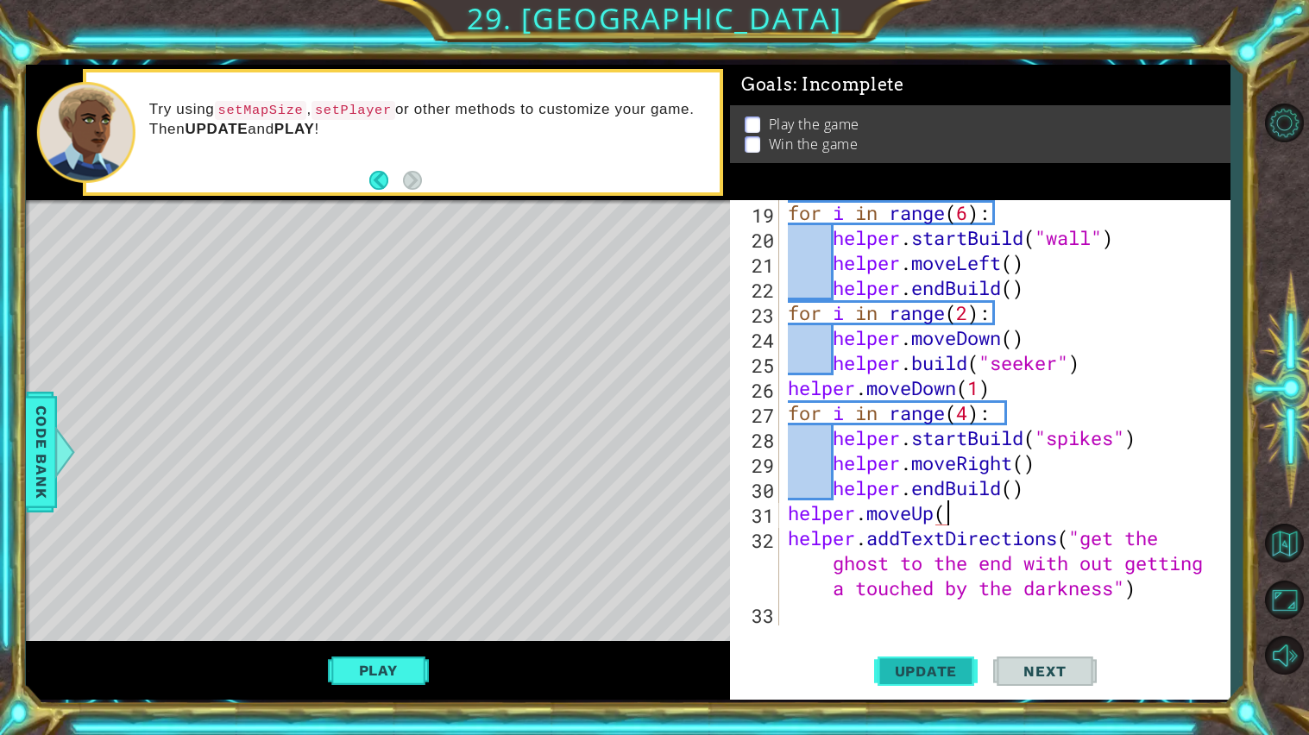
type textarea "helper.moveUp()"
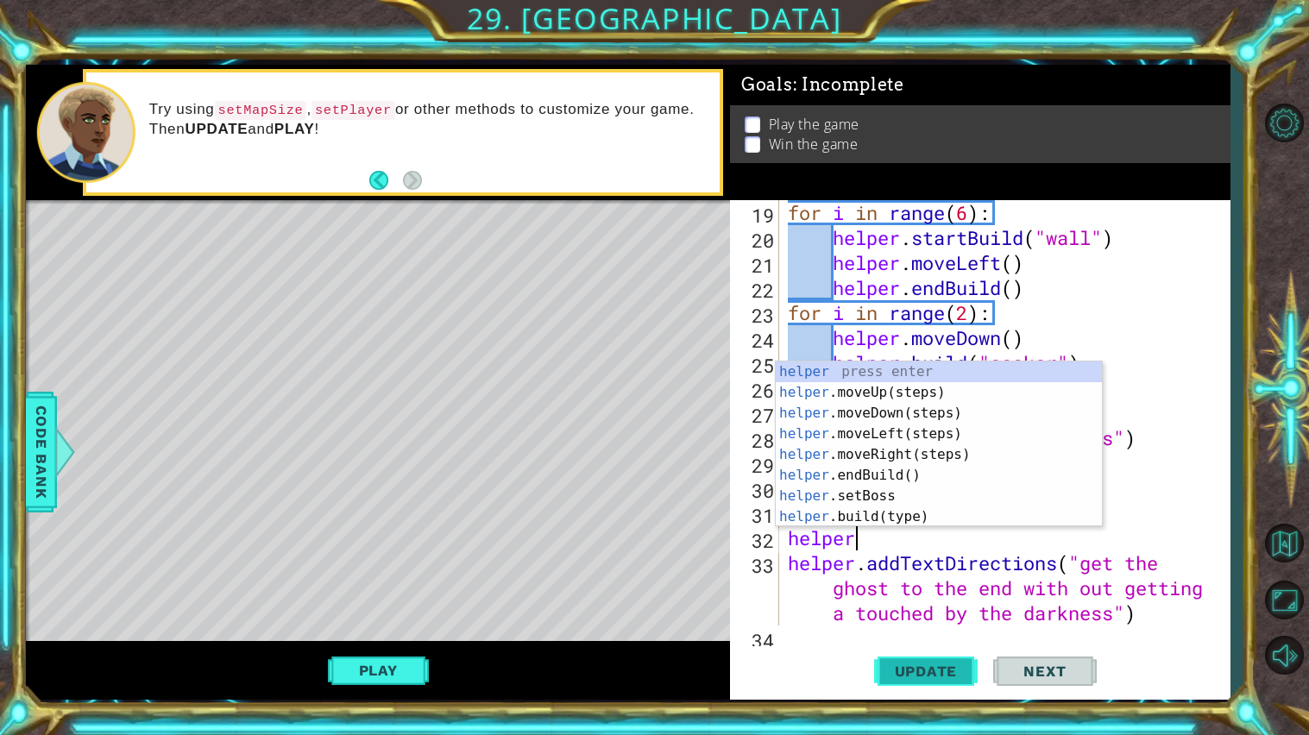
scroll to position [0, 2]
click at [907, 509] on div "helper press enter helper .moveUp(steps) press enter helper .moveDown(steps) pr…" at bounding box center [939, 464] width 326 height 207
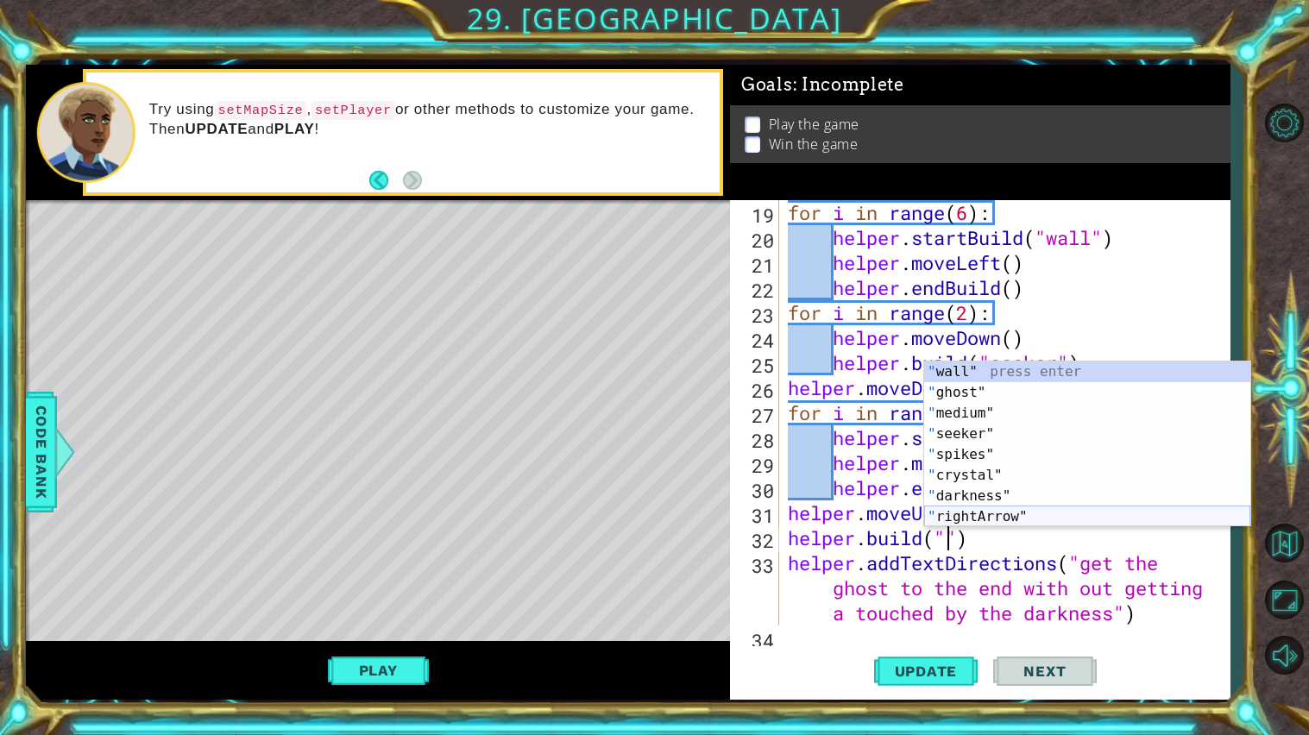
click at [963, 514] on div "" wall" press enter " ghost" press enter " medium" press enter " seeker" press …" at bounding box center [1087, 464] width 326 height 207
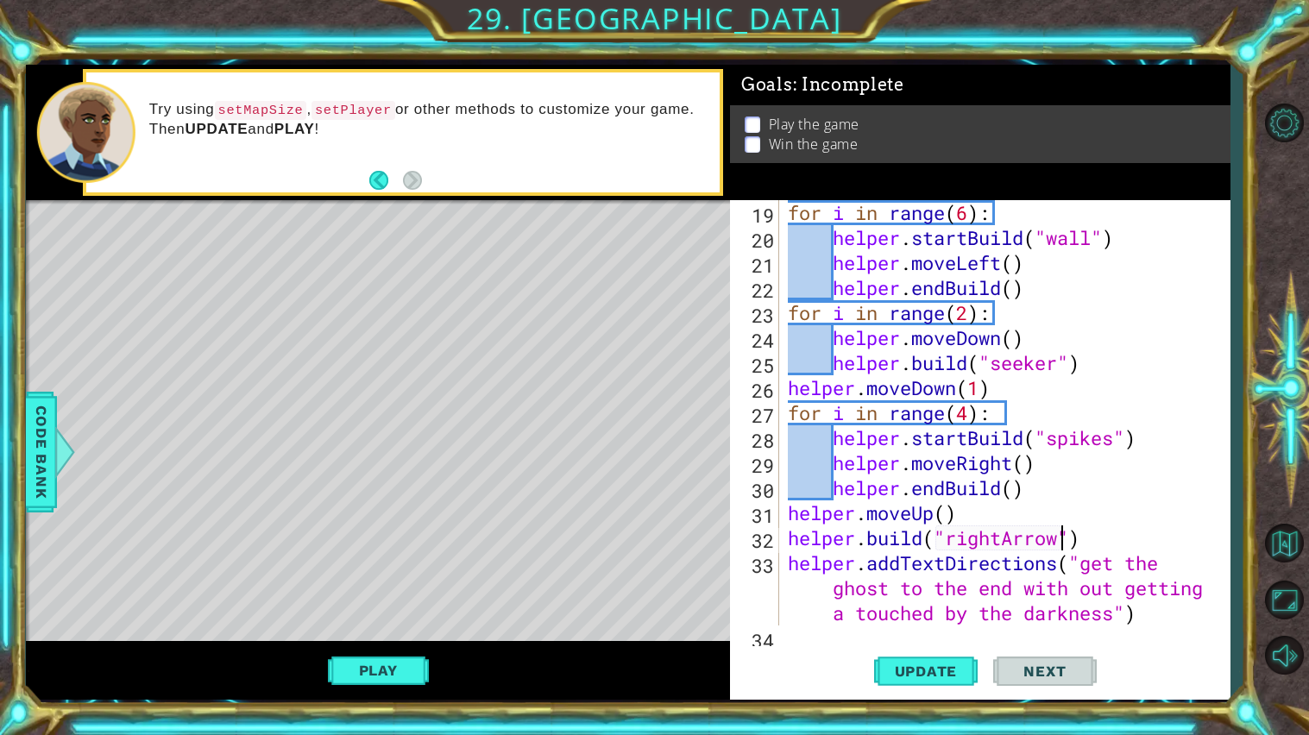
click at [974, 537] on div "for i in range ( 6 ) : helper . startBuild ( "wall" ) helper . moveLeft ( ) hel…" at bounding box center [1008, 437] width 449 height 475
click at [999, 537] on div "for i in range ( 6 ) : helper . startBuild ( "wall" ) helper . moveLeft ( ) hel…" at bounding box center [1004, 412] width 441 height 425
type textarea "[DOMAIN_NAME]("rightArrow")"
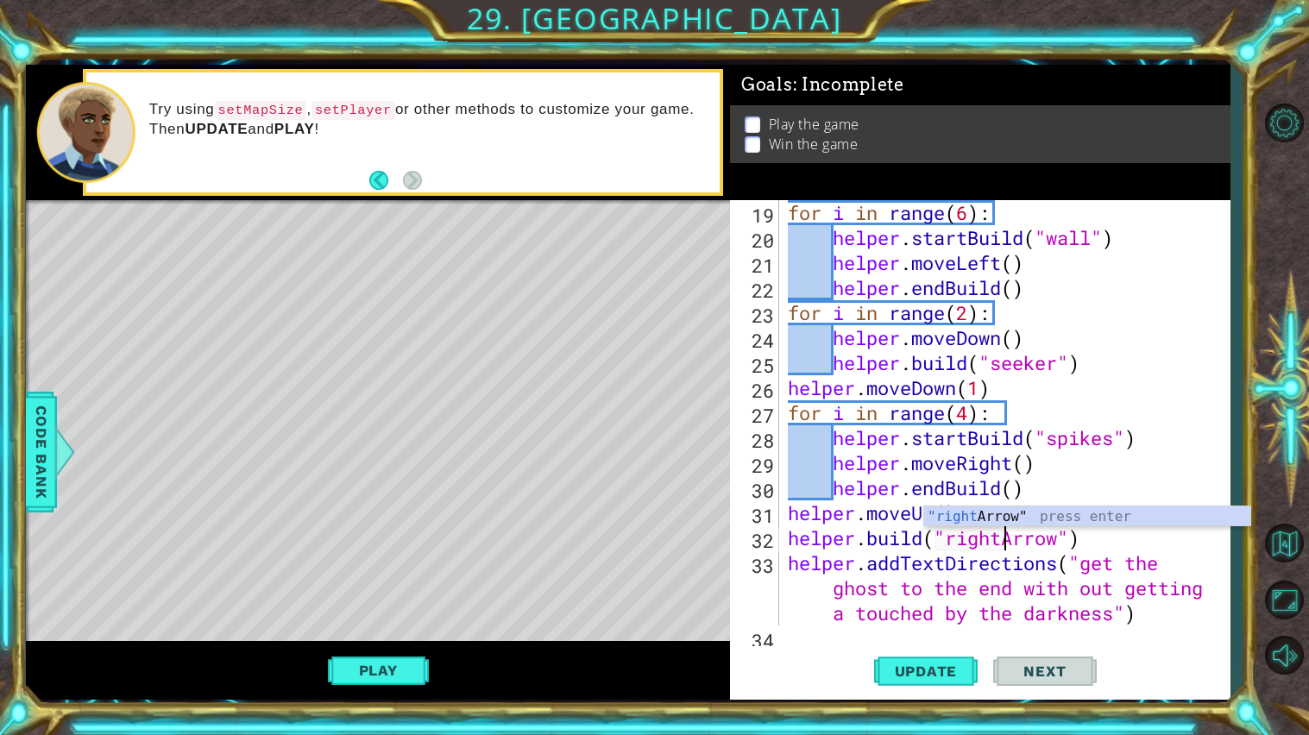
click at [1093, 543] on div "for i in range ( 6 ) : helper . startBuild ( "wall" ) helper . moveLeft ( ) hel…" at bounding box center [1008, 437] width 449 height 475
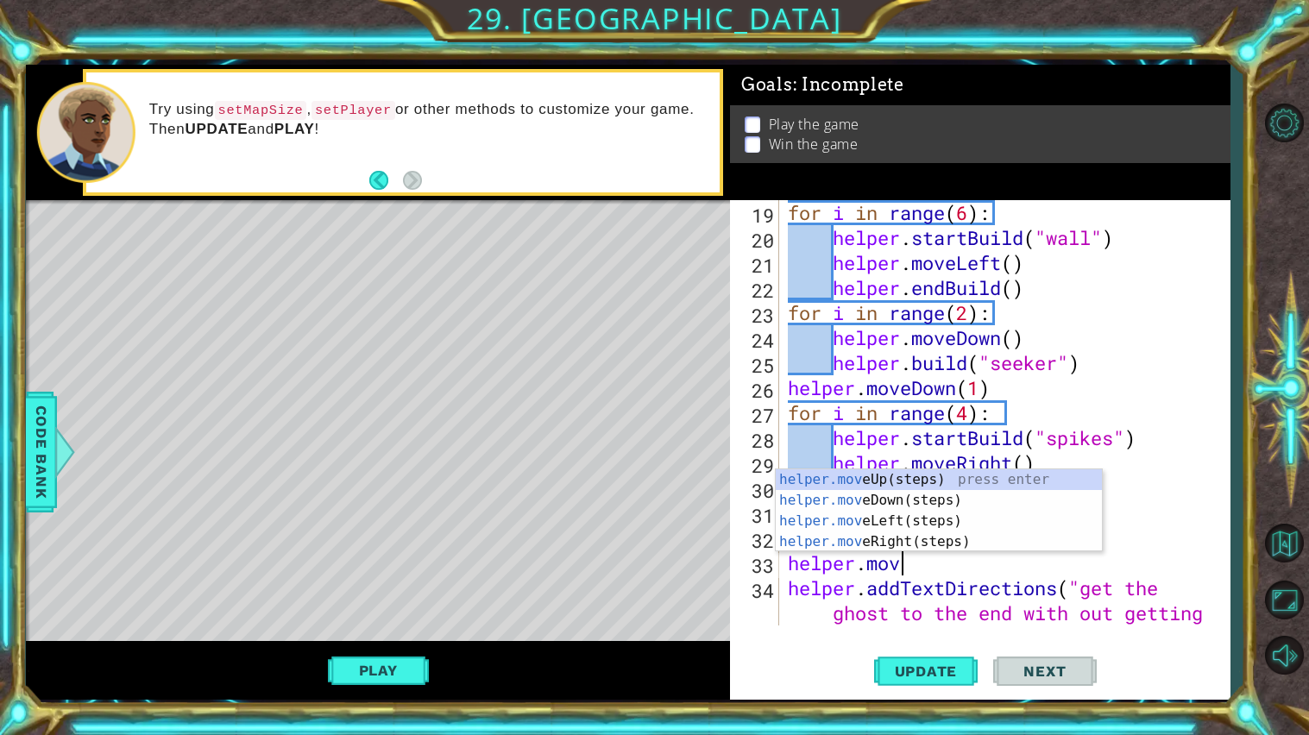
scroll to position [0, 4]
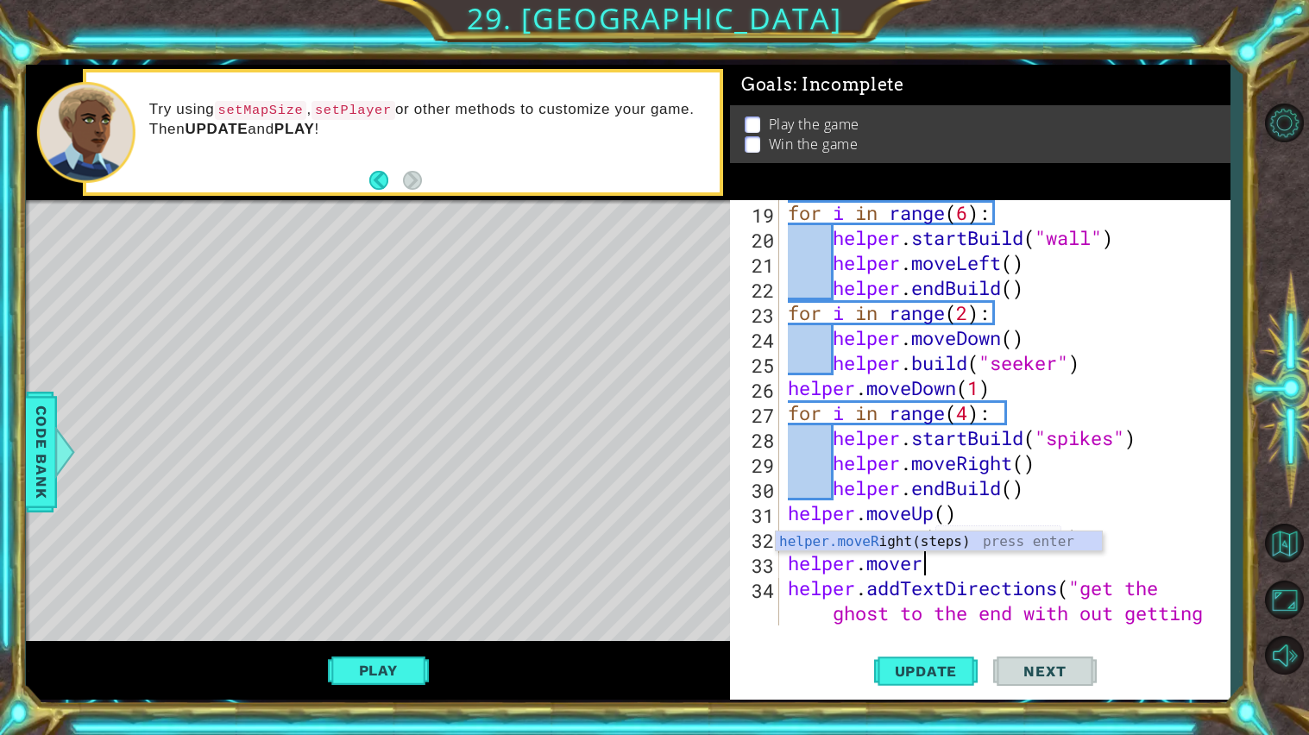
type textarea "helper.move"
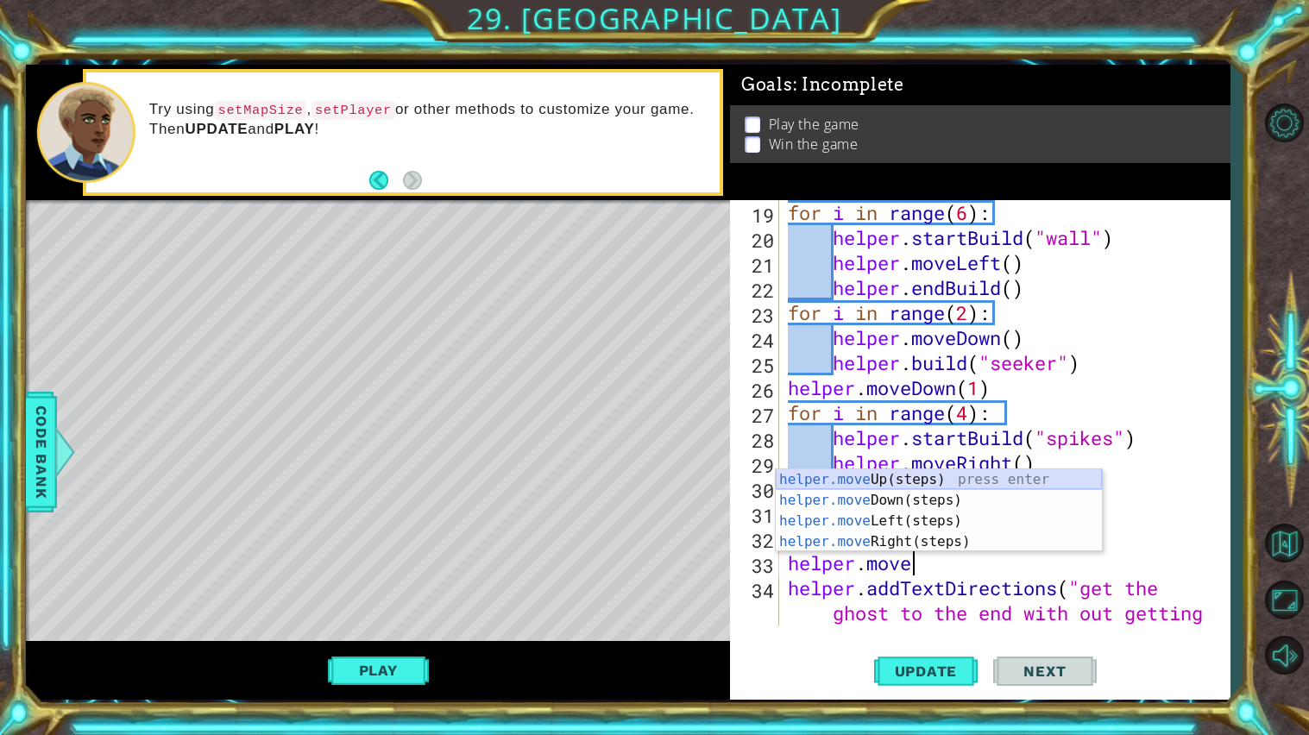
click at [1043, 487] on div "helper.move Up(steps) press enter helper.move Down(steps) press enter helper.mo…" at bounding box center [939, 531] width 326 height 124
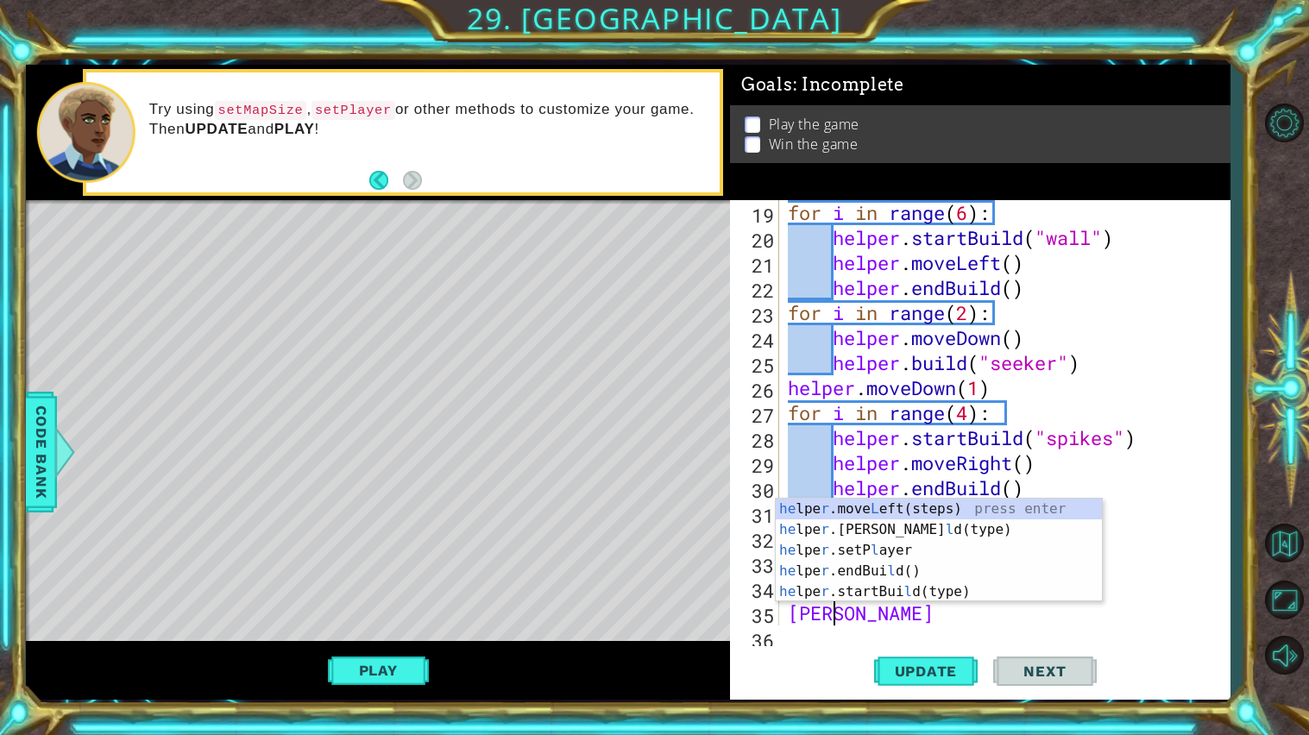
scroll to position [0, 1]
type textarea "h"
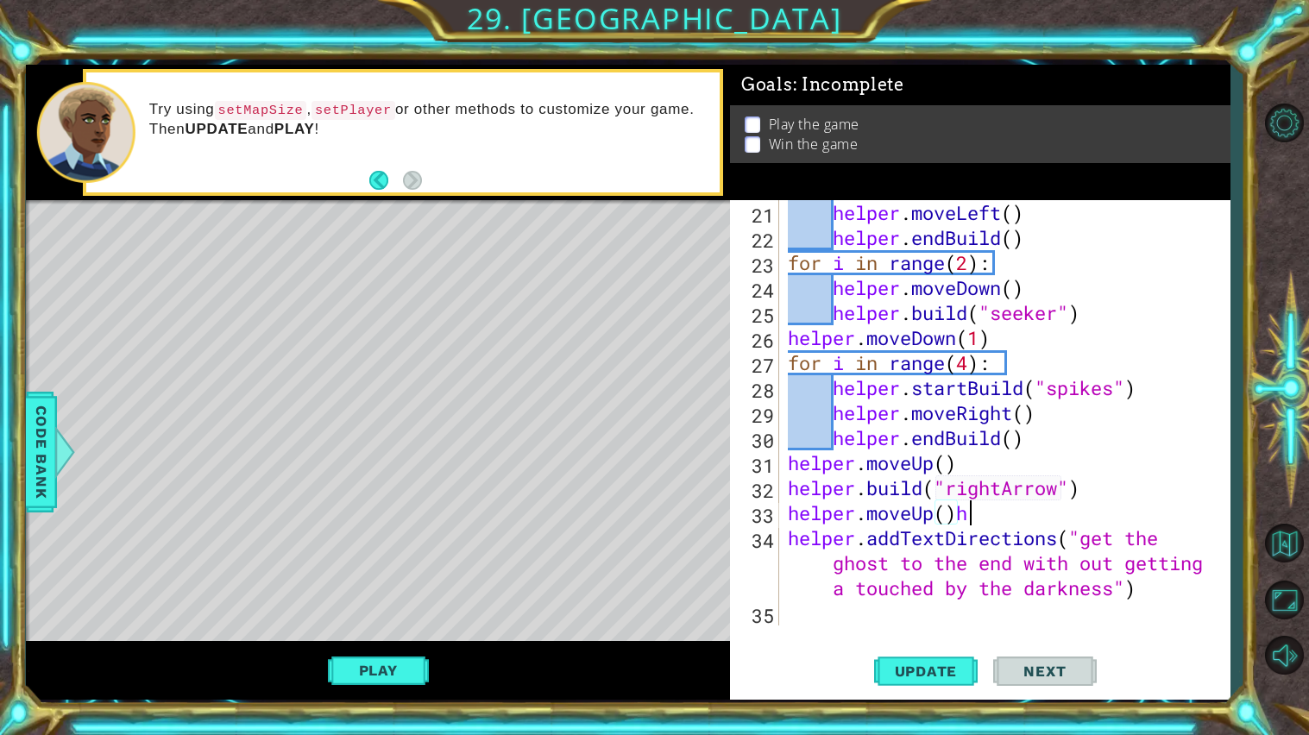
scroll to position [0, 6]
type textarea "helper.moveUp()"
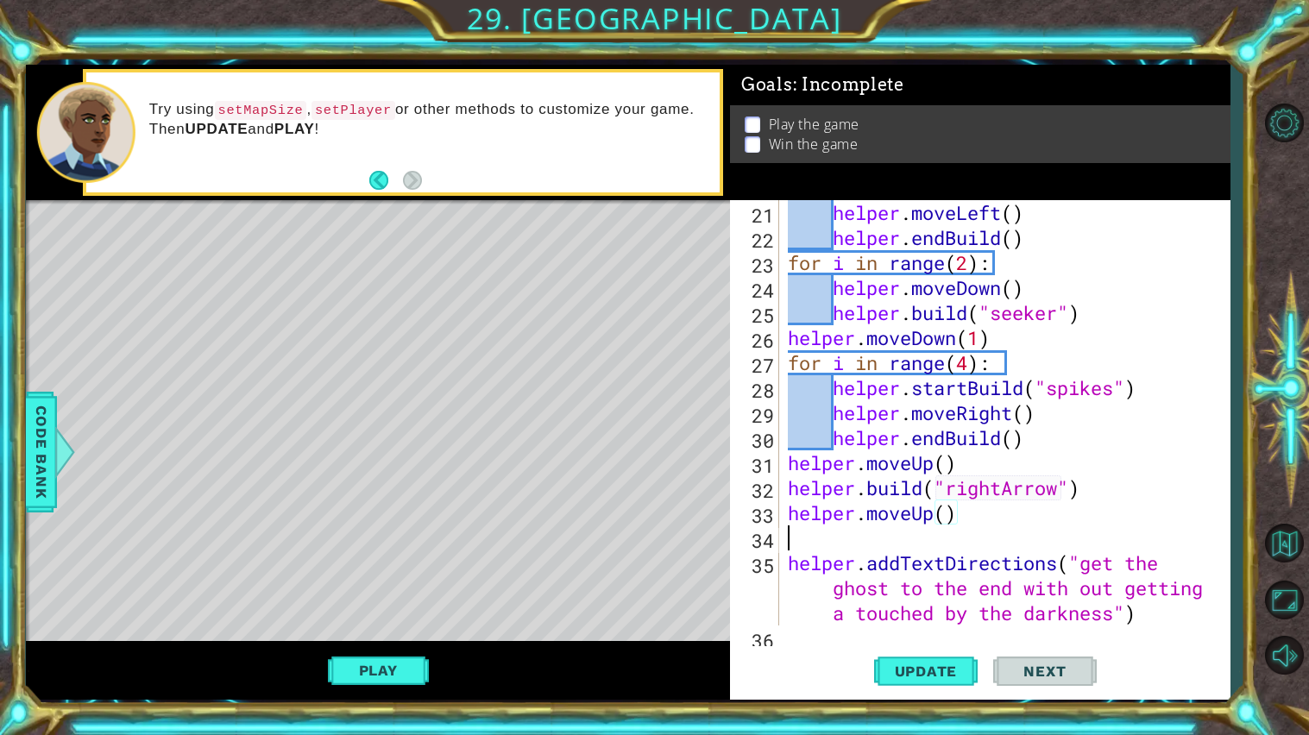
scroll to position [0, 0]
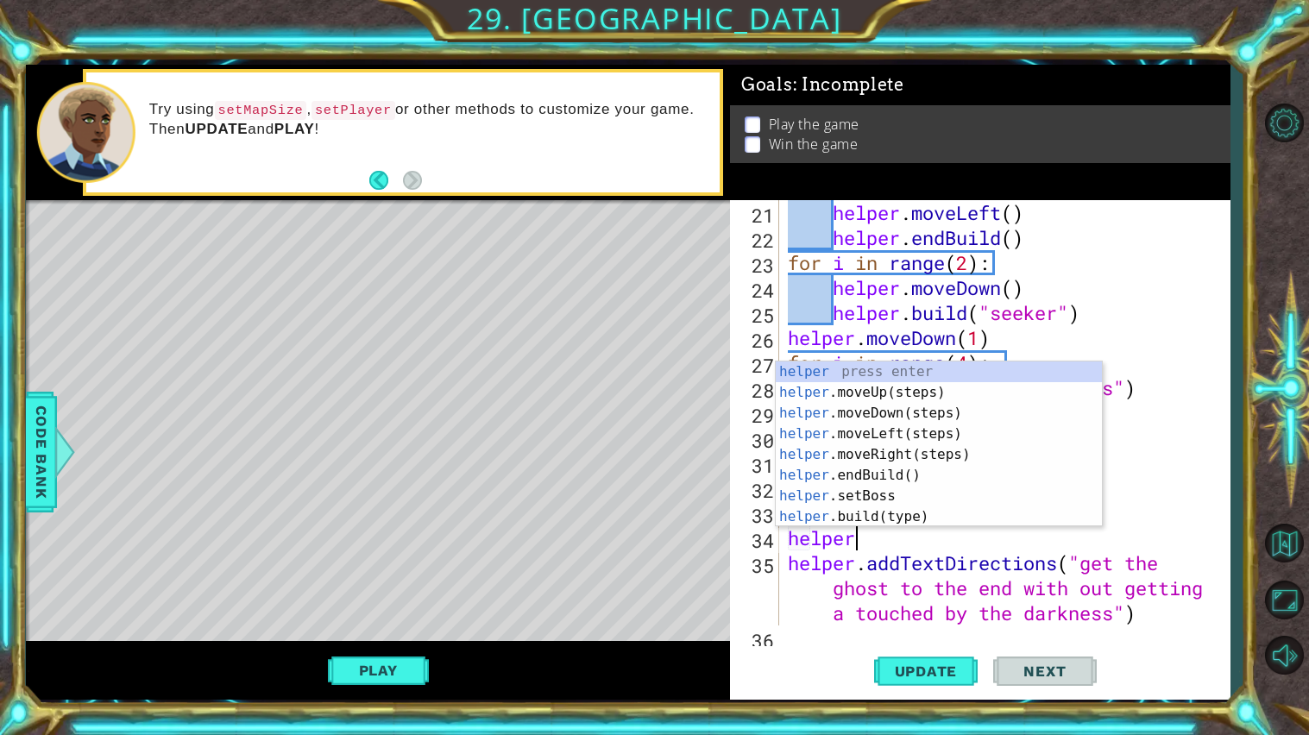
type textarea "helper."
click at [926, 454] on div "helper. moveUp(steps) press enter helper. moveDown(steps) press enter helper. m…" at bounding box center [939, 464] width 326 height 207
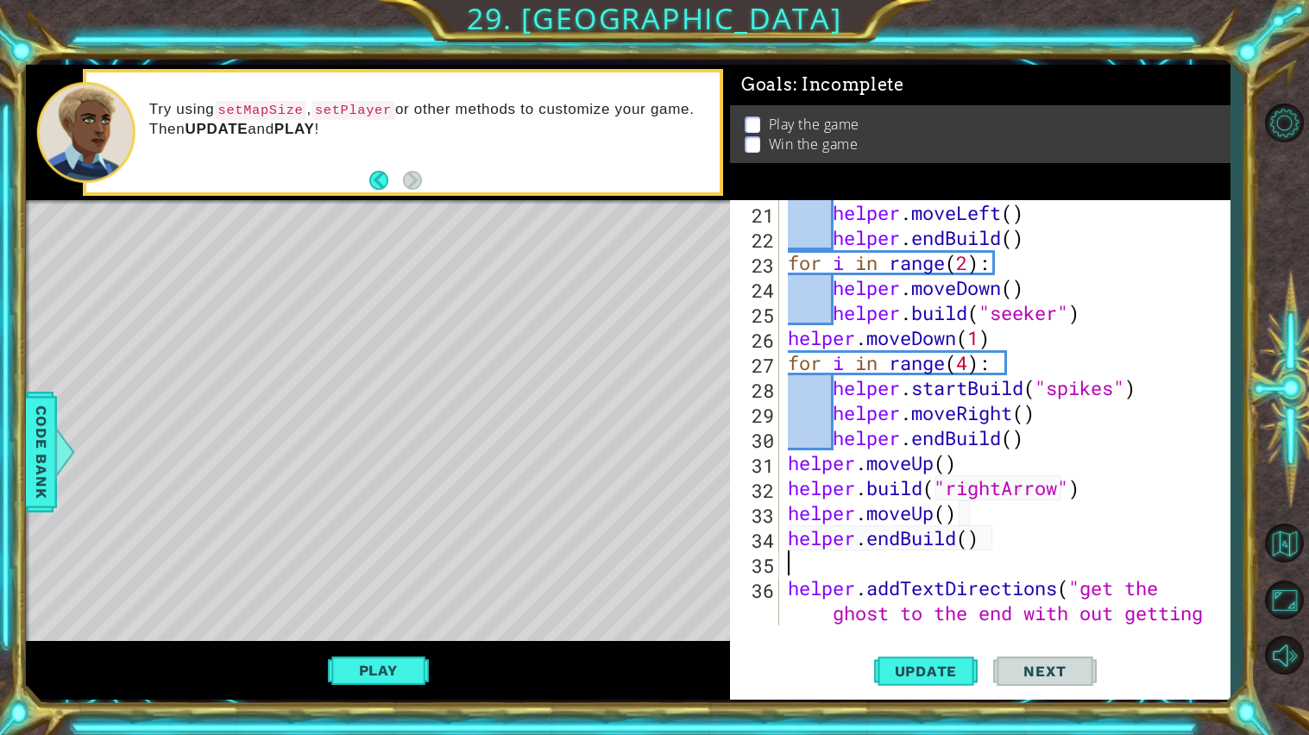
scroll to position [0, 0]
click at [904, 539] on div "helper . moveLeft ( ) helper . endBuild ( ) for i in range ( 2 ) : helper . mov…" at bounding box center [1008, 462] width 449 height 525
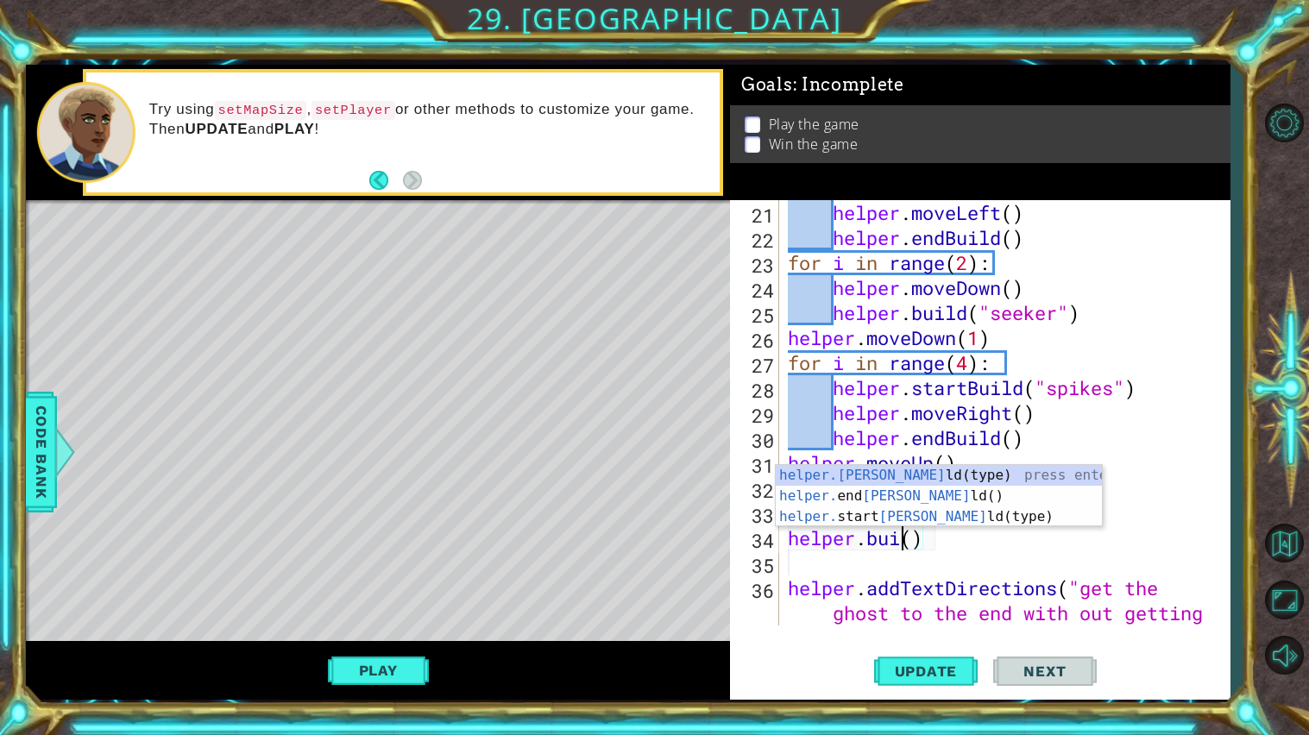
scroll to position [0, 5]
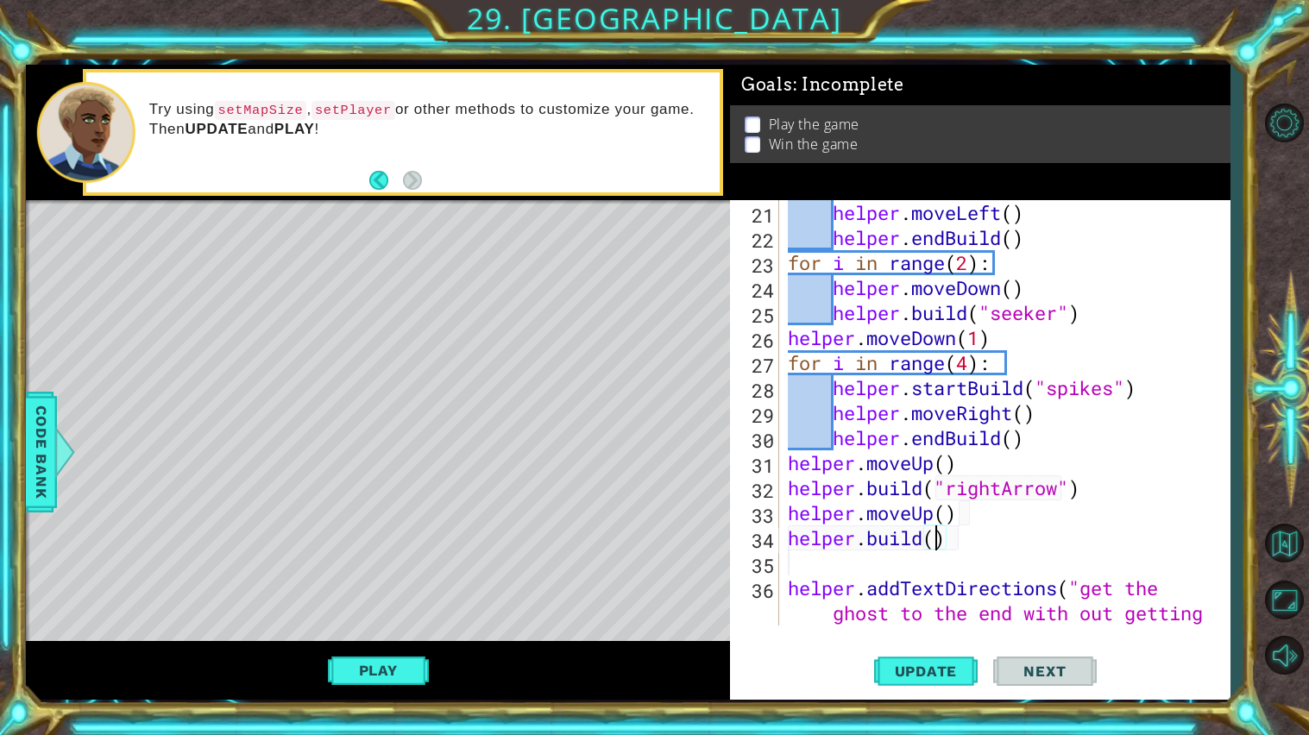
click at [937, 543] on div "helper . moveLeft ( ) helper . endBuild ( ) for i in range ( 2 ) : helper . mov…" at bounding box center [1008, 462] width 449 height 525
click at [972, 535] on div "helper . moveLeft ( ) helper . endBuild ( ) for i in range ( 2 ) : helper . mov…" at bounding box center [1008, 462] width 449 height 525
click at [1000, 540] on div "helper . moveLeft ( ) helper . endBuild ( ) for i in range ( 2 ) : helper . mov…" at bounding box center [1004, 412] width 441 height 425
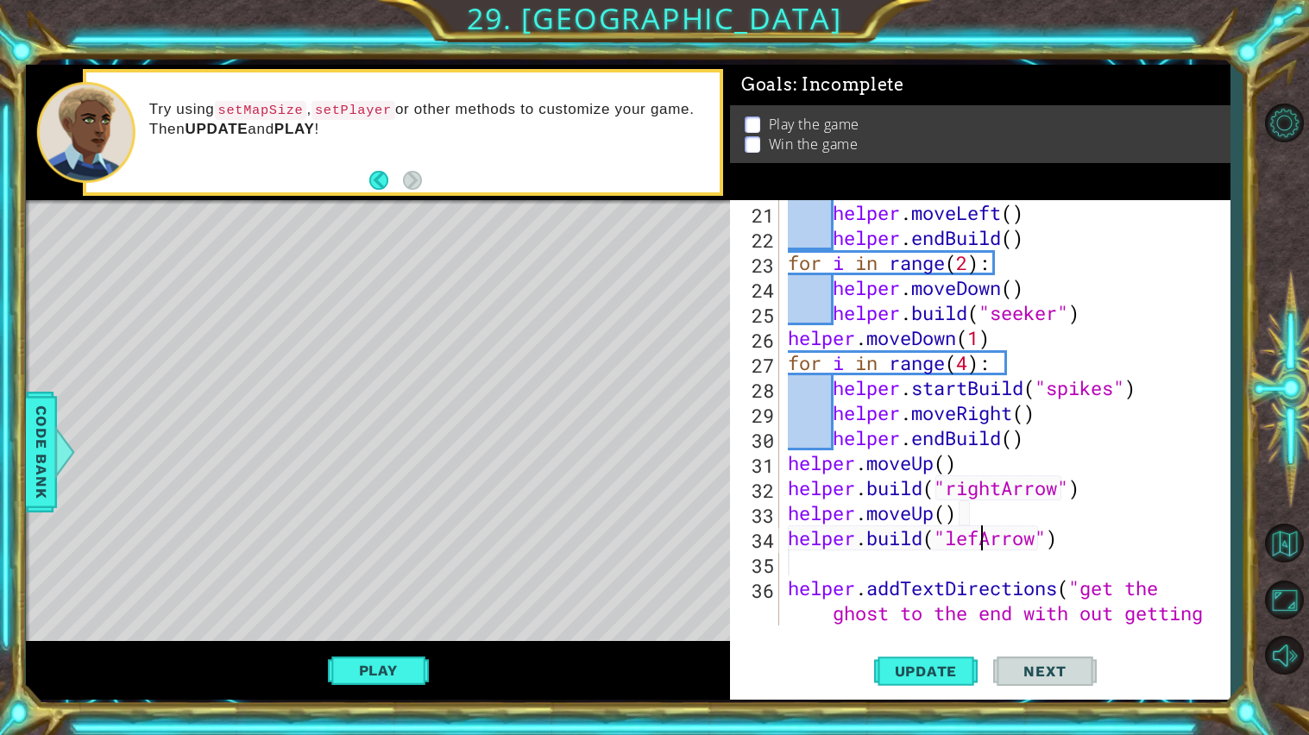
scroll to position [0, 8]
click at [1094, 543] on div "helper . moveLeft ( ) helper . endBuild ( ) for i in range ( 2 ) : helper . mov…" at bounding box center [1008, 462] width 449 height 525
click at [1091, 549] on div "helper . moveLeft ( ) helper . endBuild ( ) for i in range ( 2 ) : helper . mov…" at bounding box center [1008, 462] width 449 height 525
type textarea "[DOMAIN_NAME]("leftArrow")"
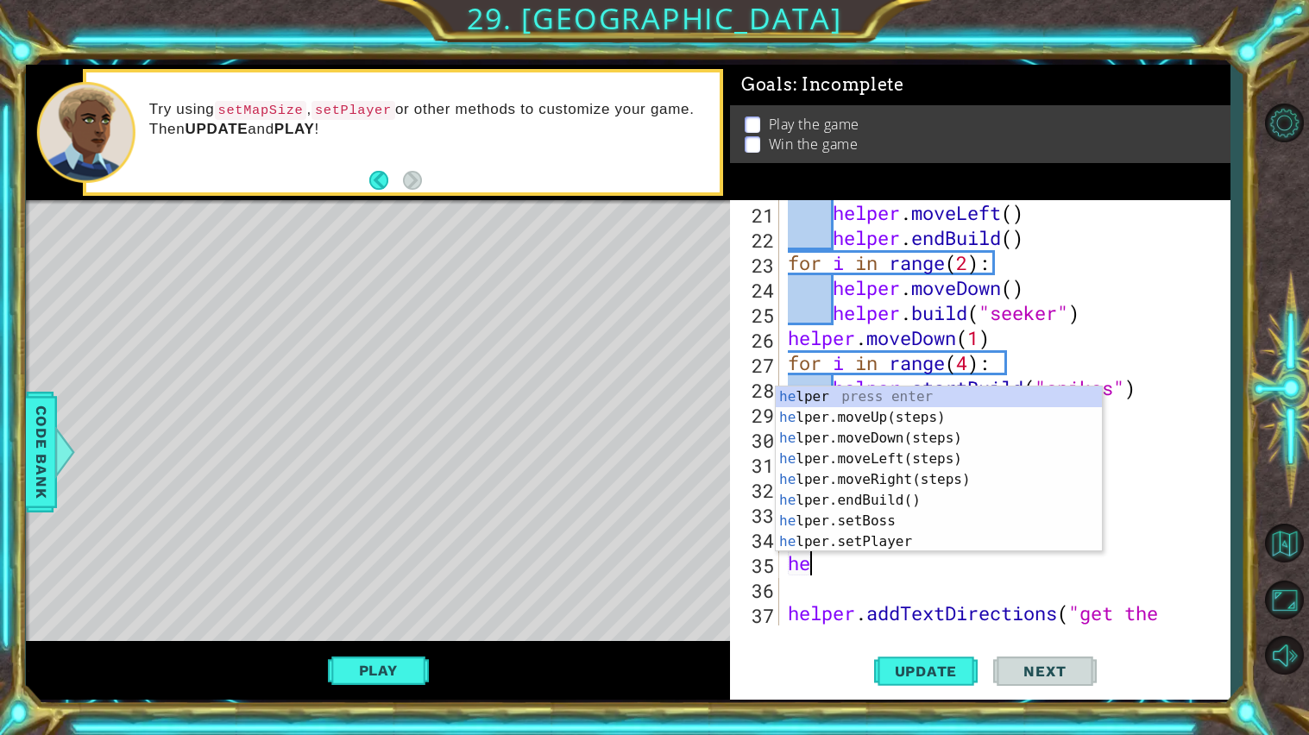
scroll to position [0, 0]
type textarea "h"
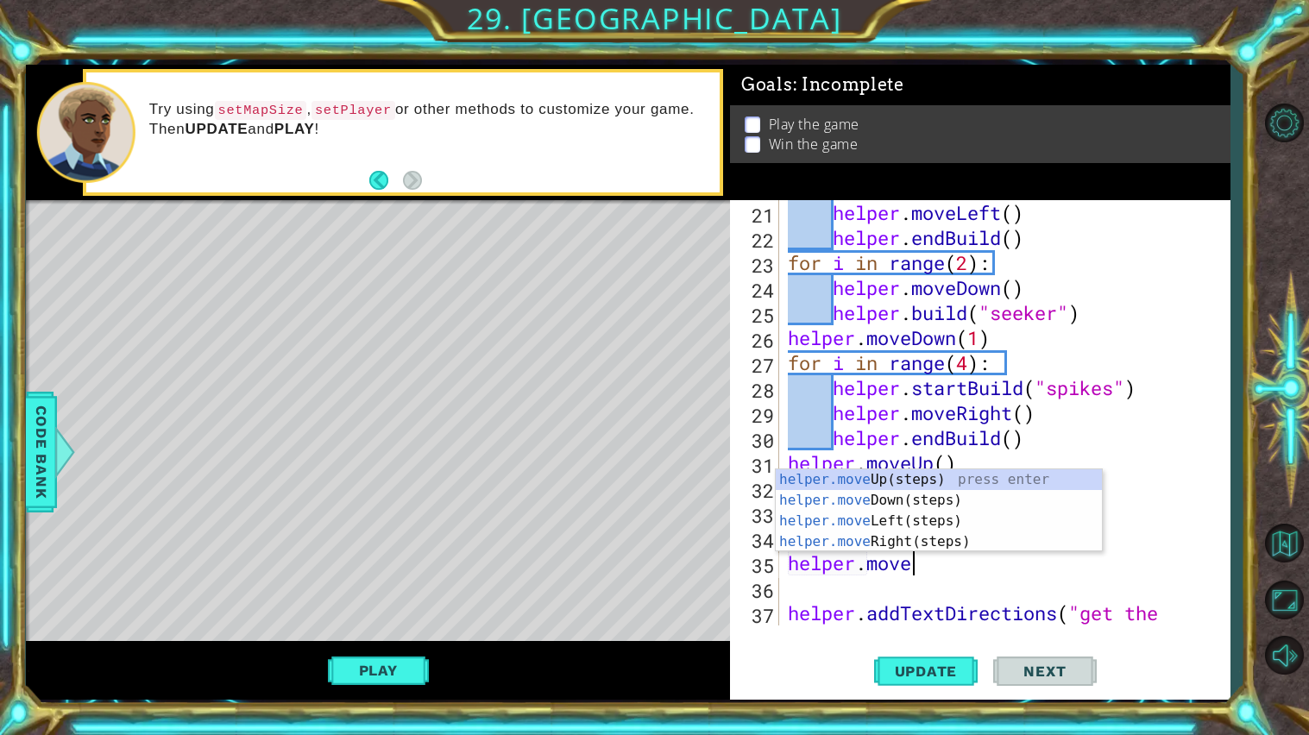
scroll to position [0, 4]
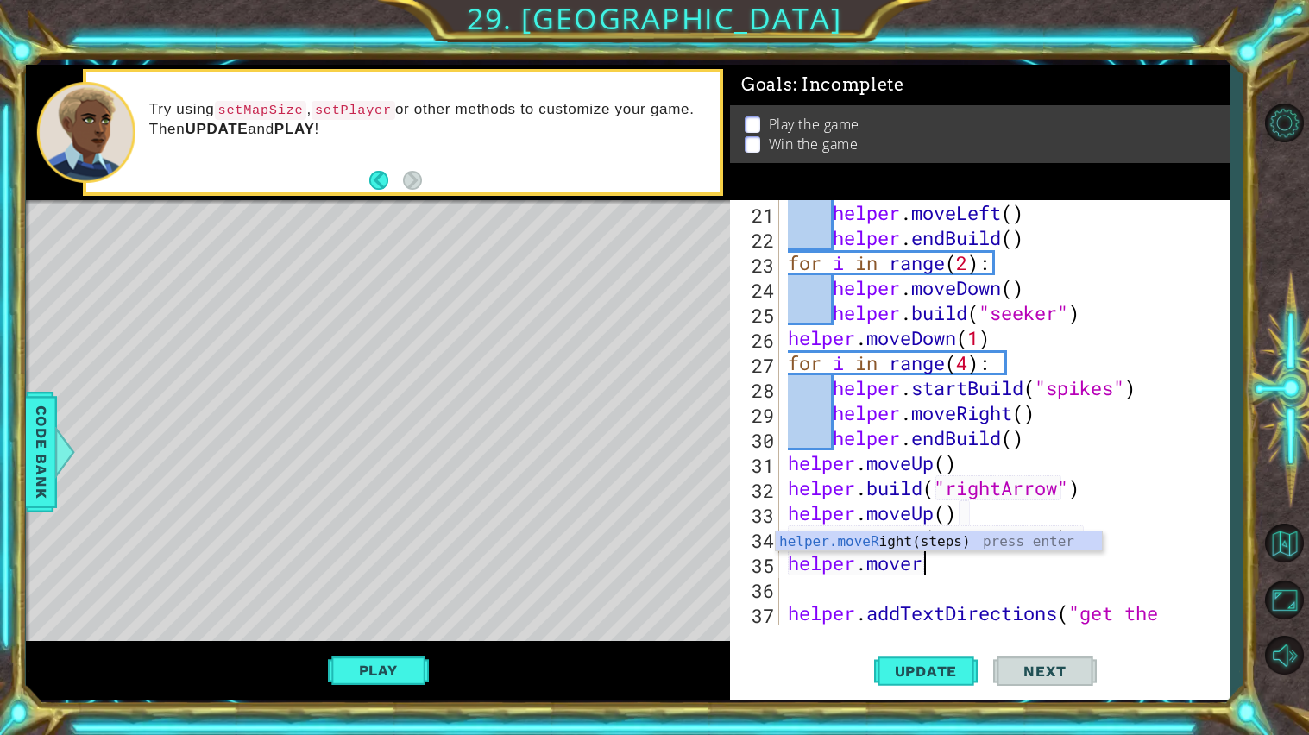
type textarea "helper.move"
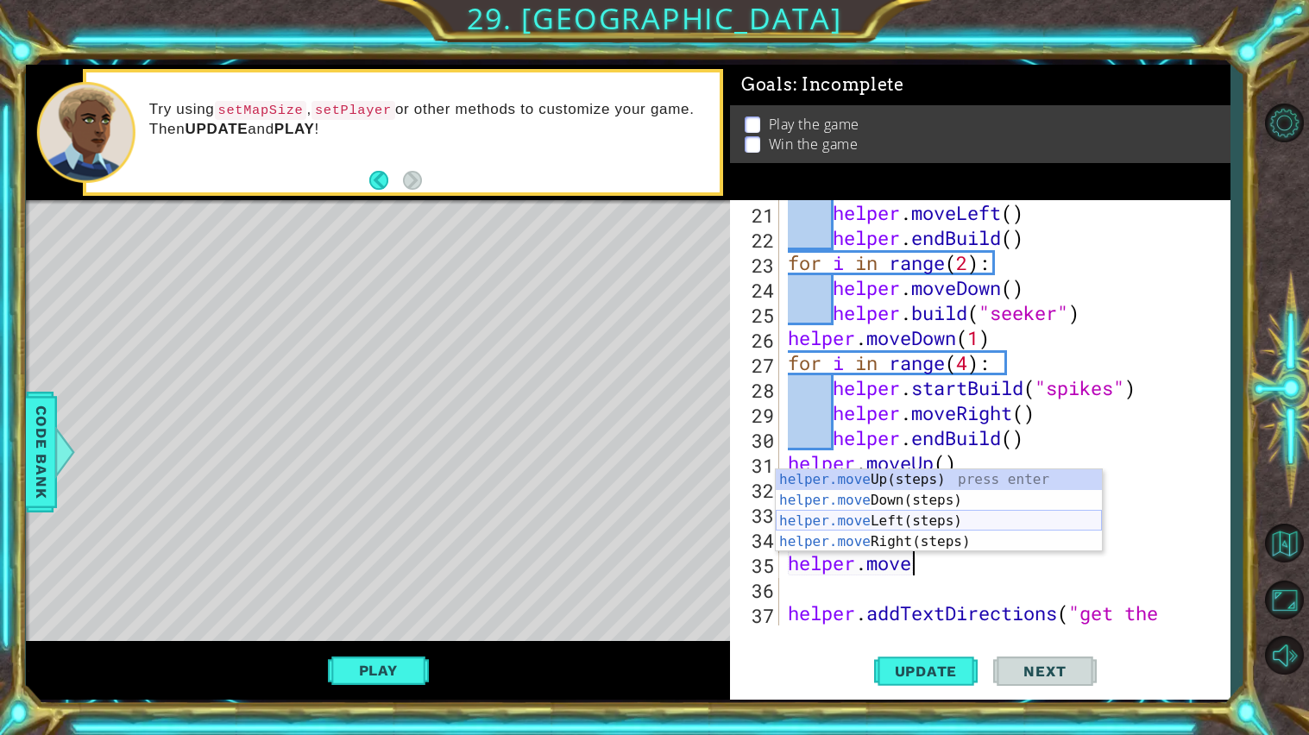
click at [868, 533] on div "helper.move Up(steps) press enter helper.move Down(steps) press enter helper.mo…" at bounding box center [939, 531] width 326 height 124
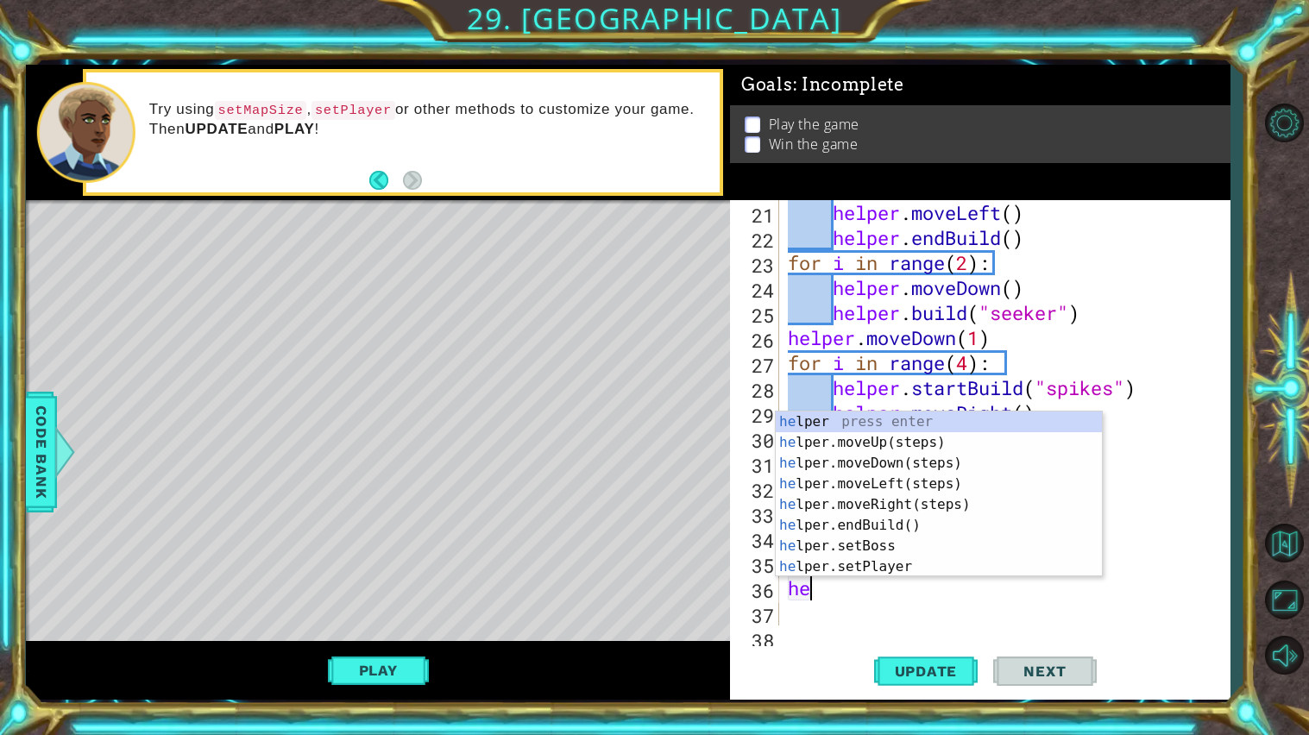
scroll to position [0, 0]
type textarea "helper"
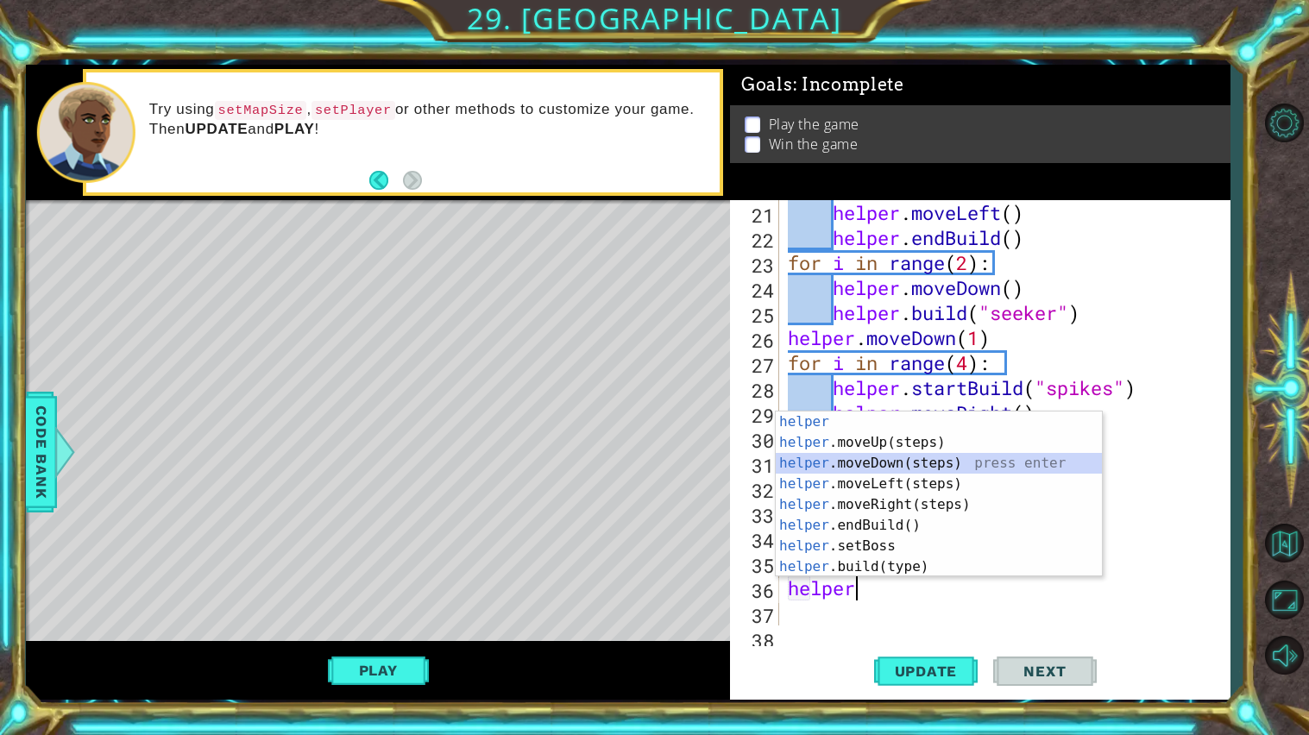
click at [909, 462] on div "helper press enter helper .moveUp(steps) press enter helper .moveDown(steps) pr…" at bounding box center [939, 514] width 326 height 207
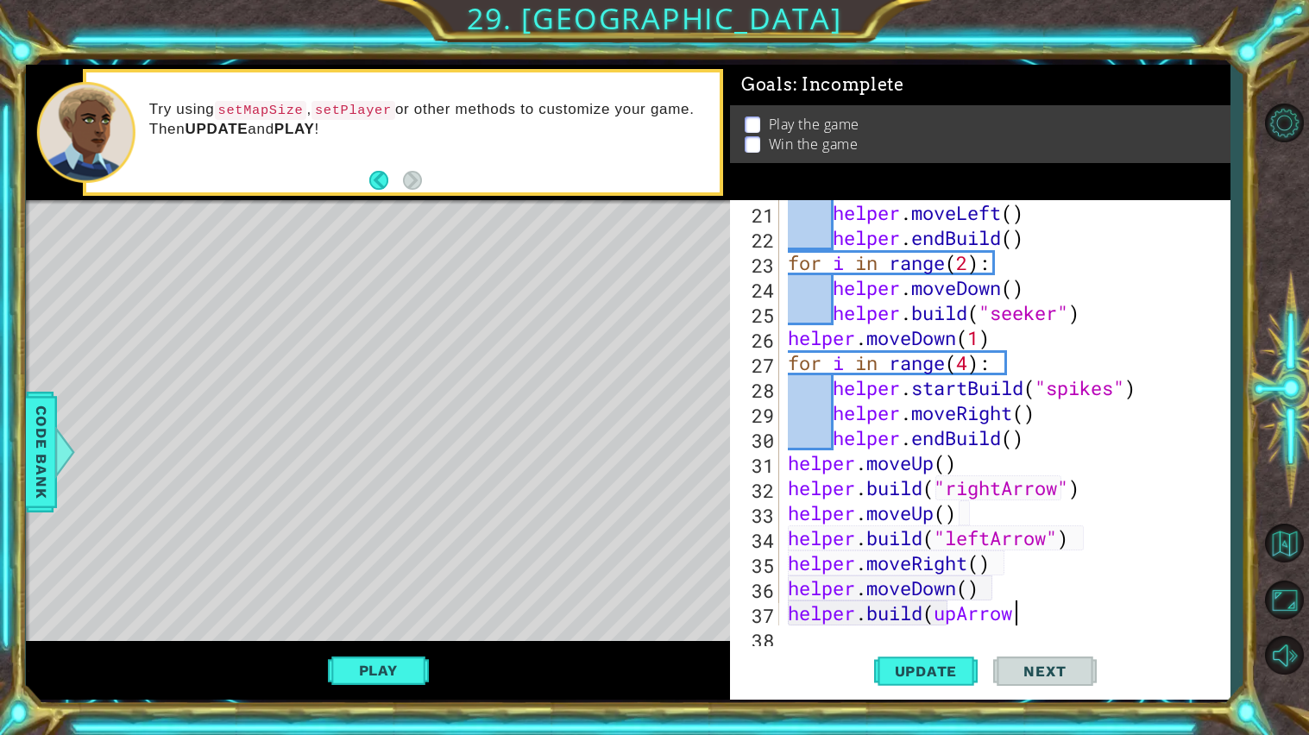
scroll to position [0, 9]
click at [935, 615] on div "helper . moveLeft ( ) helper . endBuild ( ) for i in range ( 2 ) : helper . mov…" at bounding box center [1008, 437] width 449 height 475
type textarea "[DOMAIN_NAME]("upArrow")"
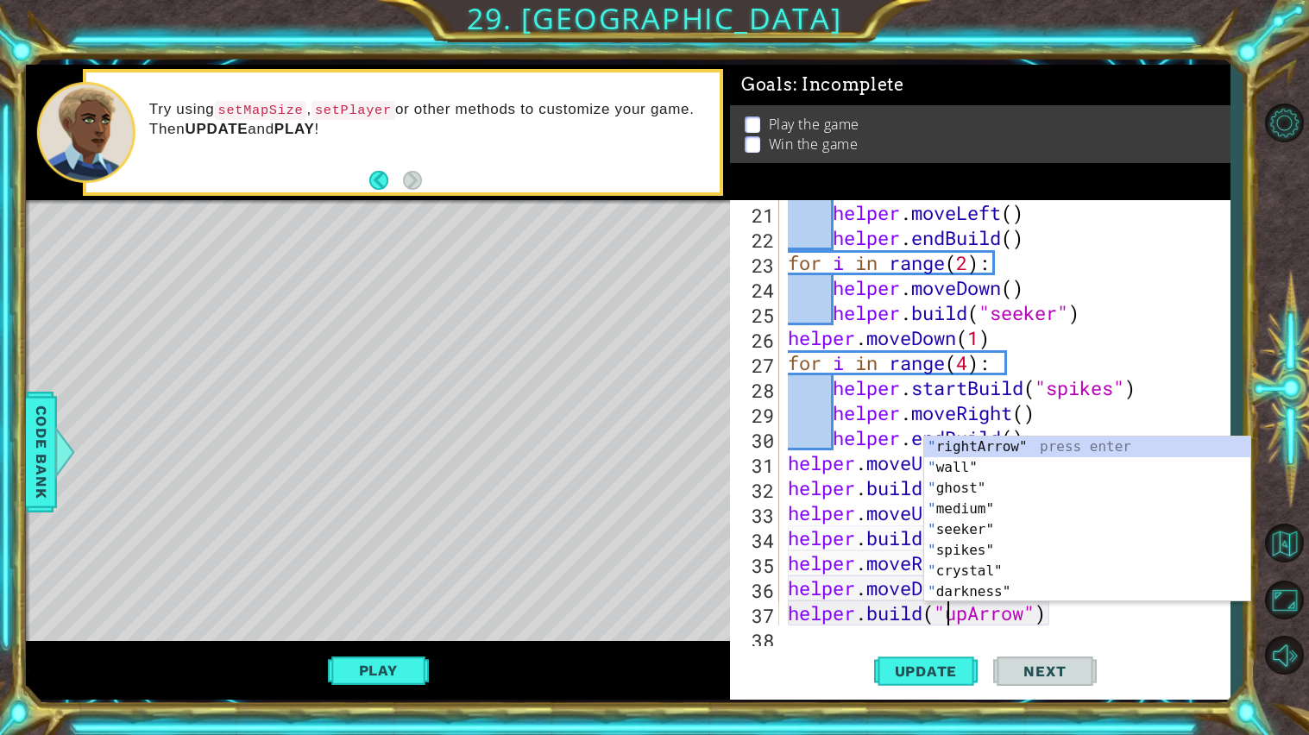
click at [1082, 612] on div "helper . moveLeft ( ) helper . endBuild ( ) for i in range ( 2 ) : helper . mov…" at bounding box center [1008, 437] width 449 height 475
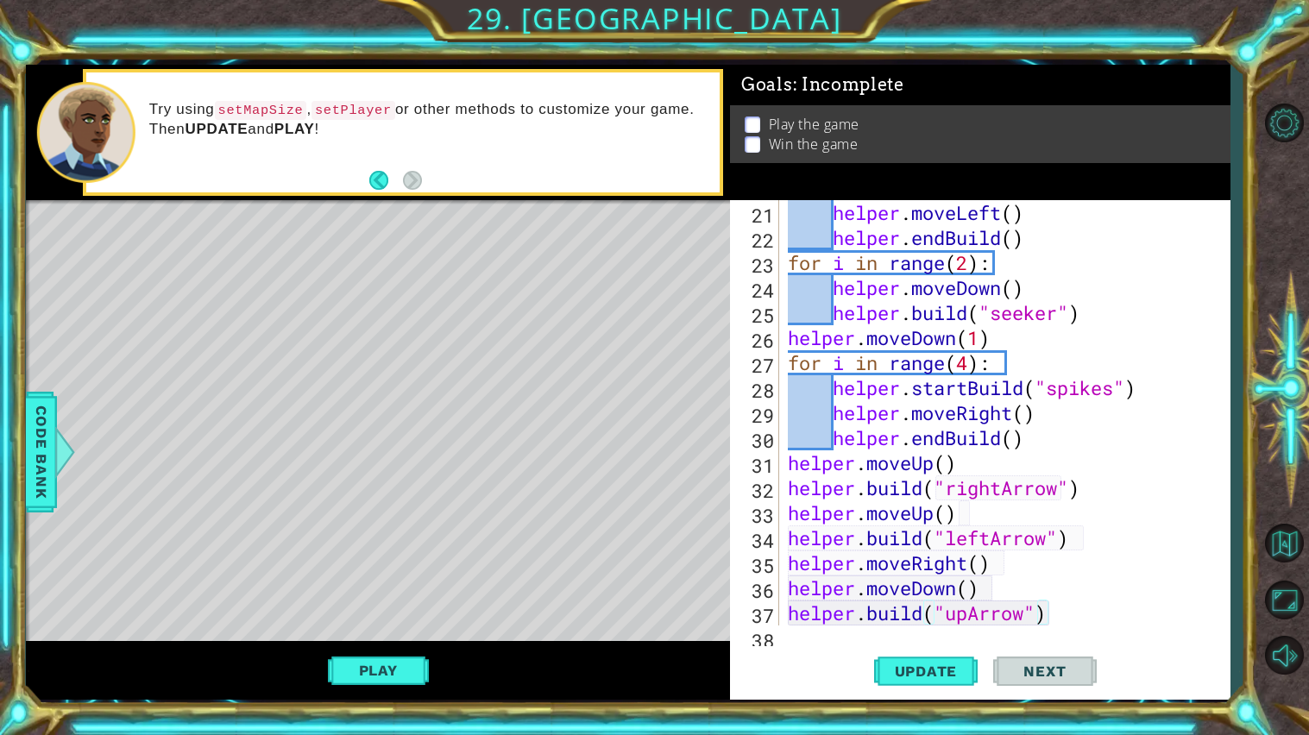
scroll to position [0, 0]
click at [1090, 612] on div "helper . moveLeft ( ) helper . endBuild ( ) for i in range ( 2 ) : helper . mov…" at bounding box center [1008, 437] width 449 height 475
type textarea "[DOMAIN_NAME]("upArrow")"
click at [1064, 612] on div "helper . moveLeft ( ) helper . endBuild ( ) for i in range ( 2 ) : helper . mov…" at bounding box center [1008, 437] width 449 height 475
type textarea "[DOMAIN_NAME]("upArrow")"
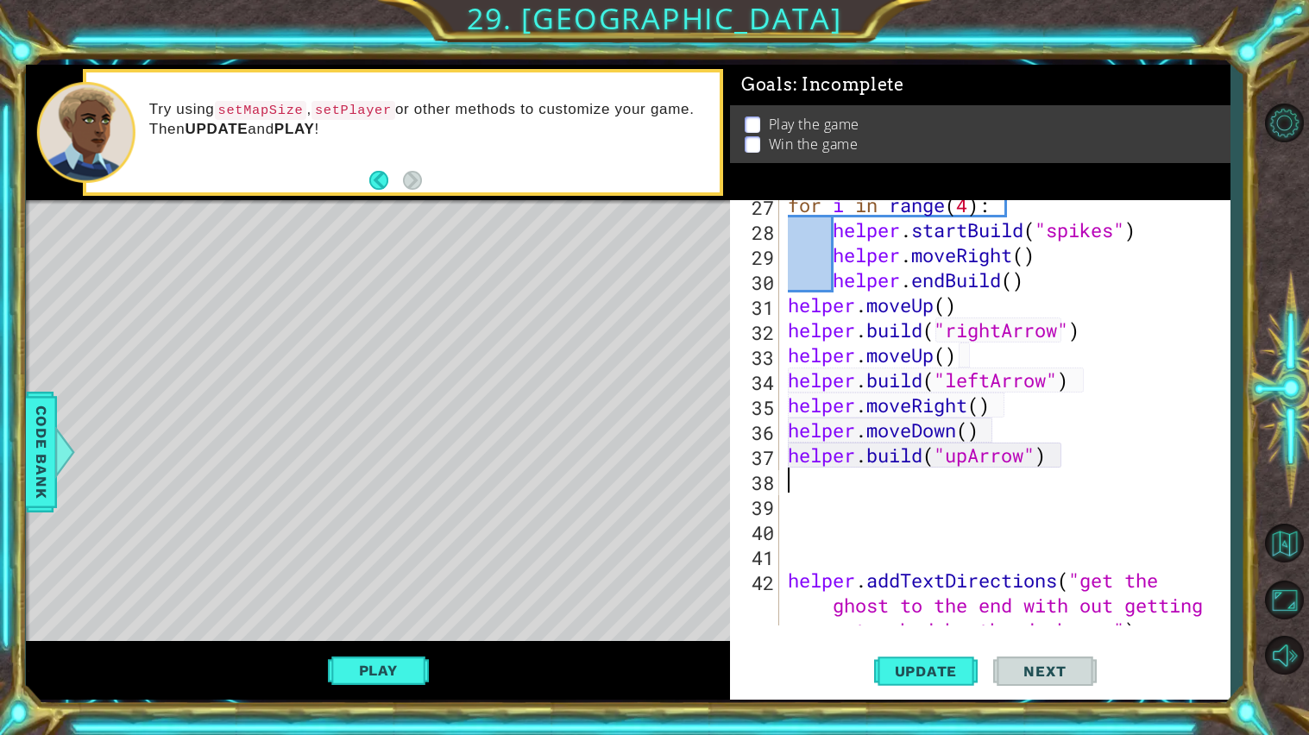
scroll to position [707, 0]
click at [868, 544] on div "for i in range ( 4 ) : helper . startBuild ( "spikes" ) helper . moveRight ( ) …" at bounding box center [1008, 454] width 449 height 525
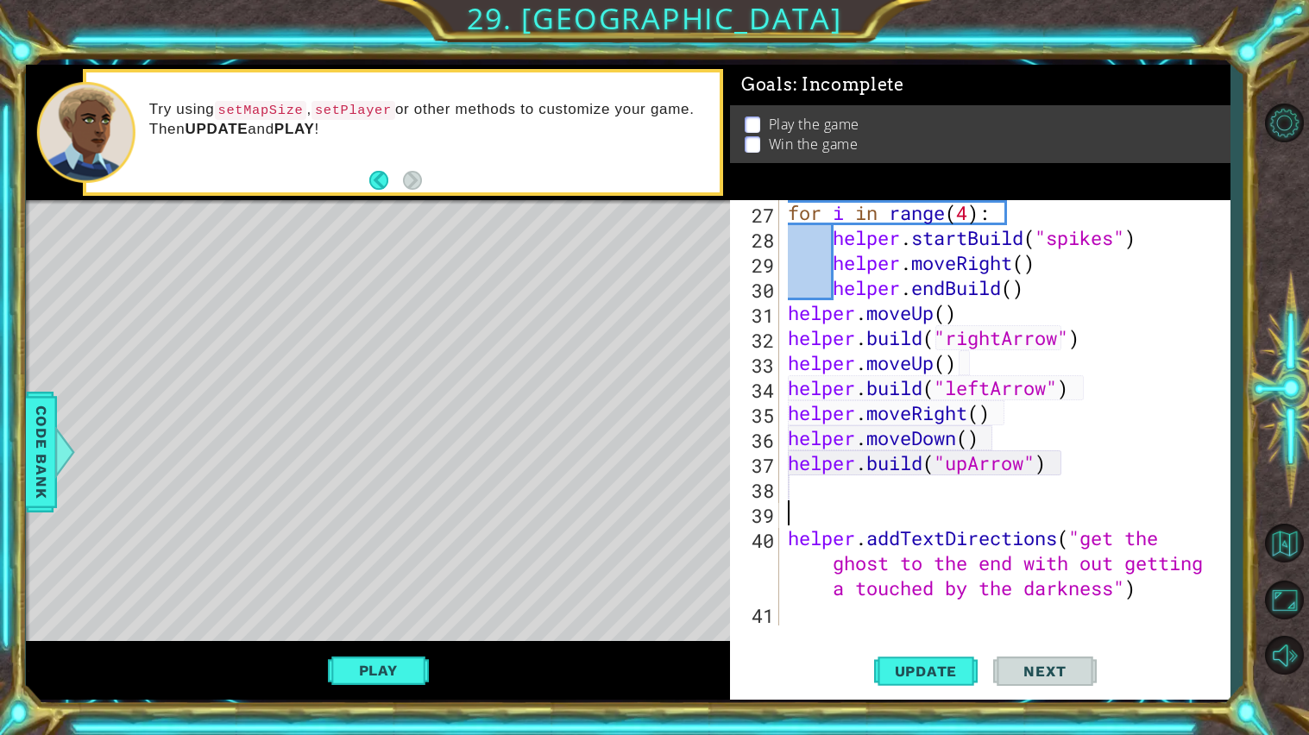
scroll to position [700, 0]
click at [832, 498] on div "for i in range ( 4 ) : helper . startBuild ( "spikes" ) helper . moveRight ( ) …" at bounding box center [1008, 437] width 449 height 475
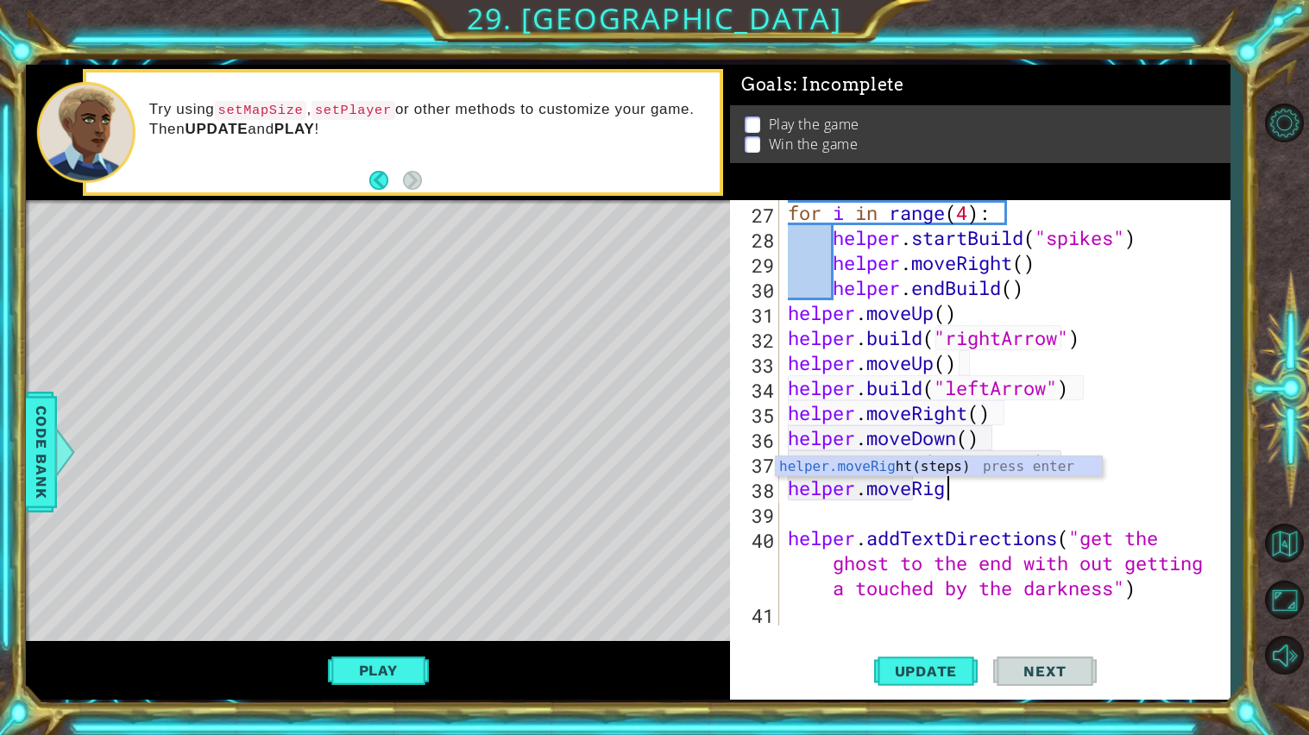
scroll to position [0, 6]
type textarea "helper.moveRight()"
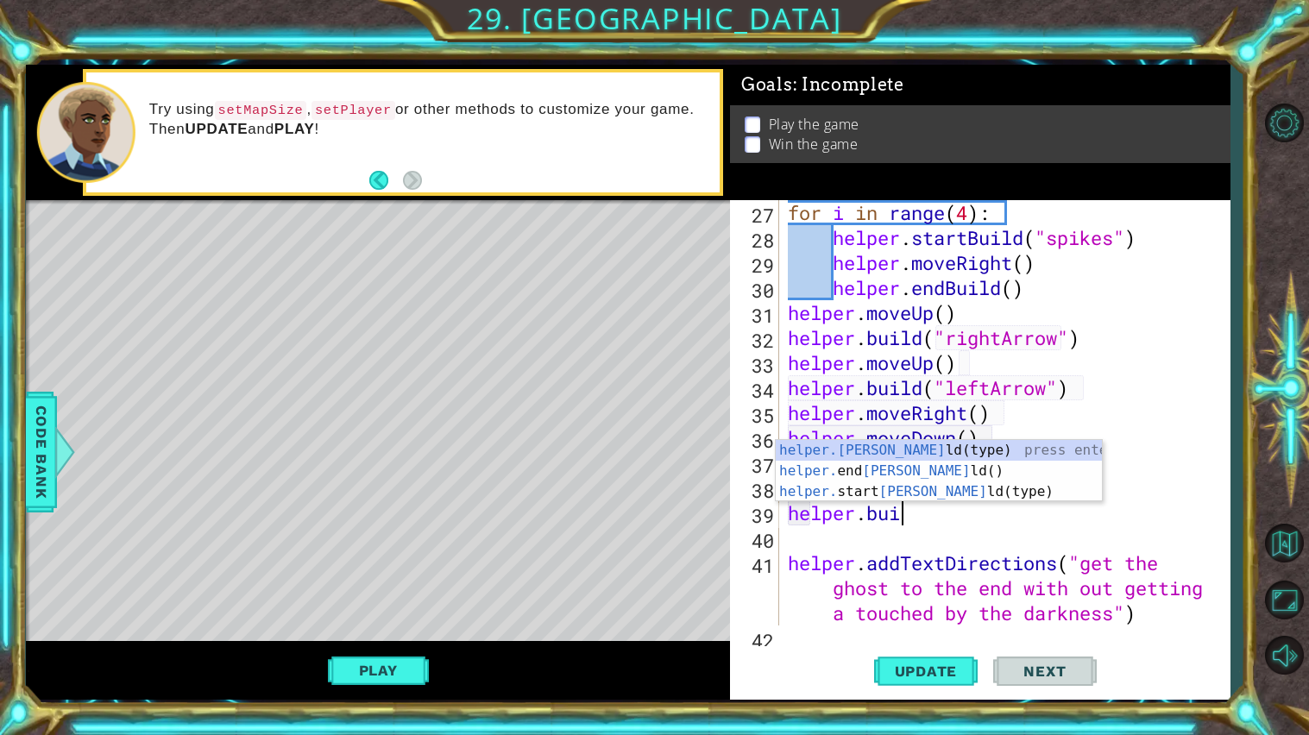
scroll to position [0, 4]
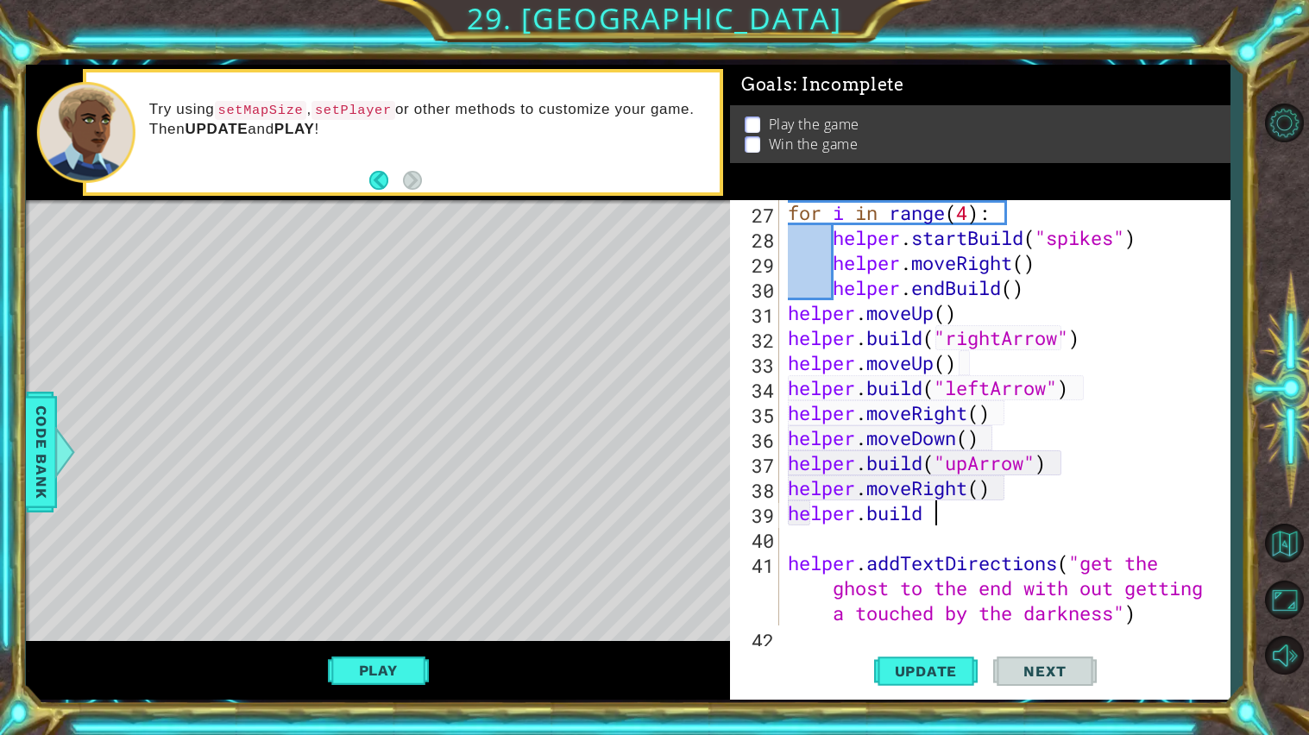
type textarea "[DOMAIN_NAME]"
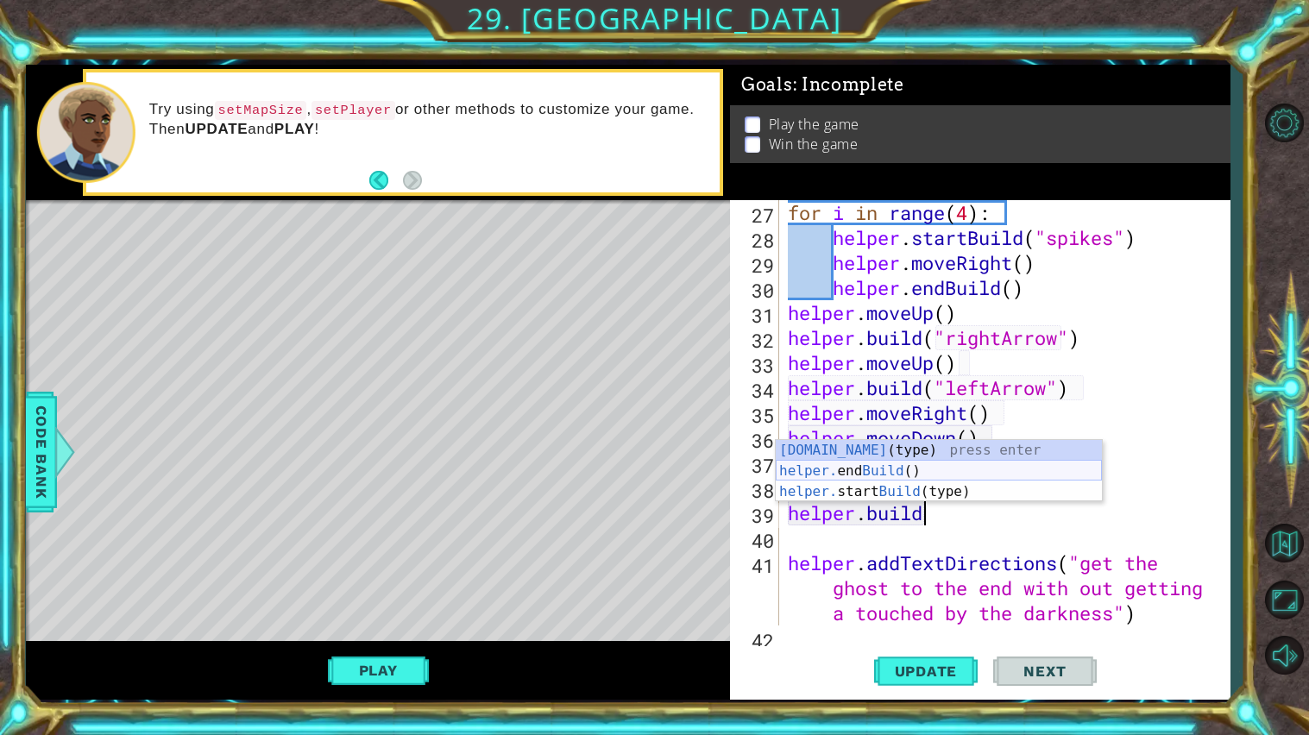
click at [851, 480] on div "[DOMAIN_NAME] (type) press enter helper. end Build () press enter helper. start…" at bounding box center [939, 492] width 326 height 104
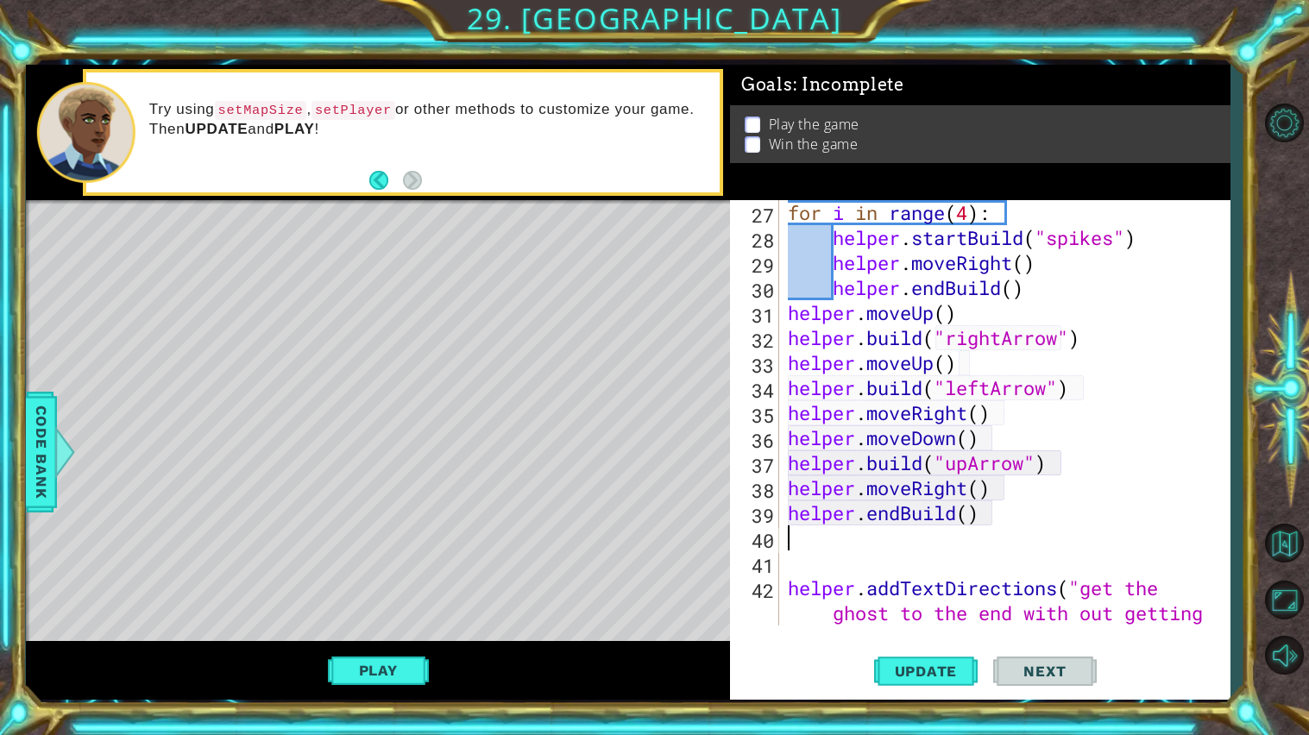
scroll to position [0, 0]
click at [865, 498] on div "for i in range ( 4 ) : helper . startBuild ( "spikes" ) helper . moveRight ( ) …" at bounding box center [1008, 462] width 449 height 525
click at [903, 523] on div "for i in range ( 4 ) : helper . startBuild ( "spikes" ) helper . moveRight ( ) …" at bounding box center [1008, 462] width 449 height 525
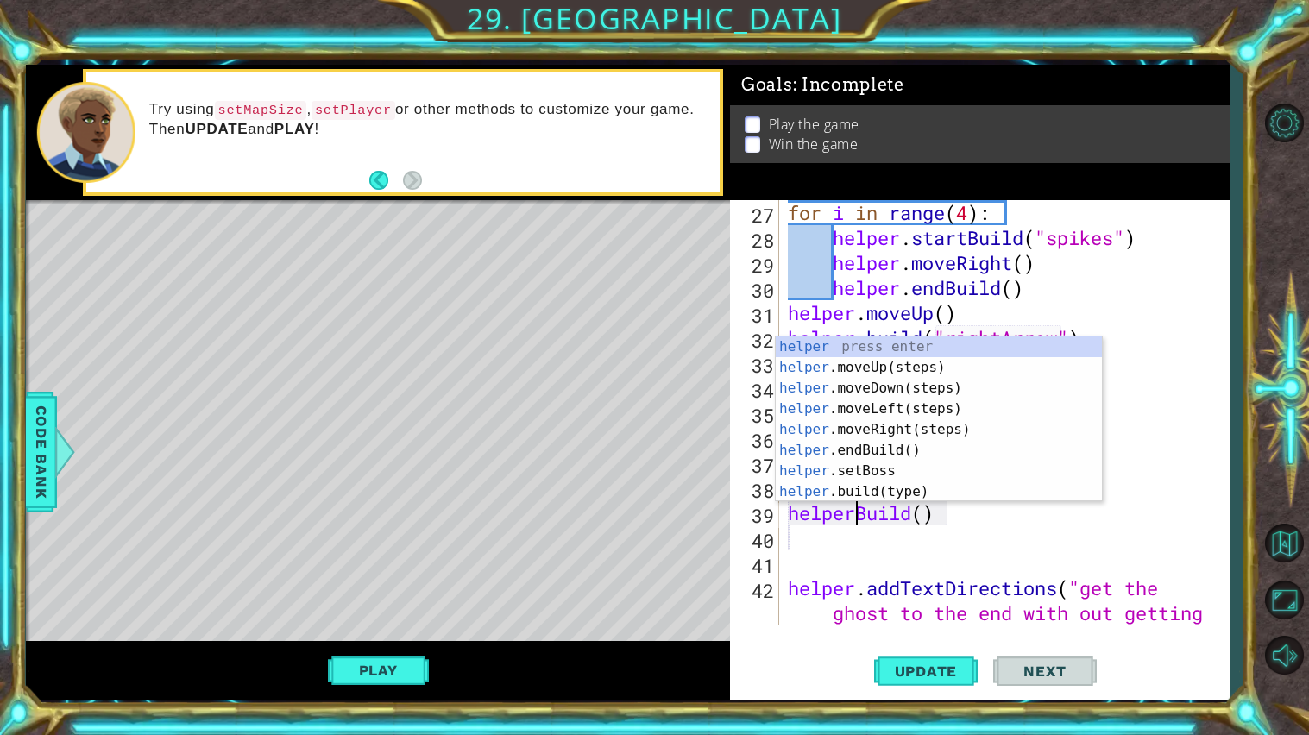
scroll to position [0, 3]
click at [880, 512] on div "for i in range ( 4 ) : helper . startBuild ( "spikes" ) helper . moveRight ( ) …" at bounding box center [1008, 462] width 449 height 525
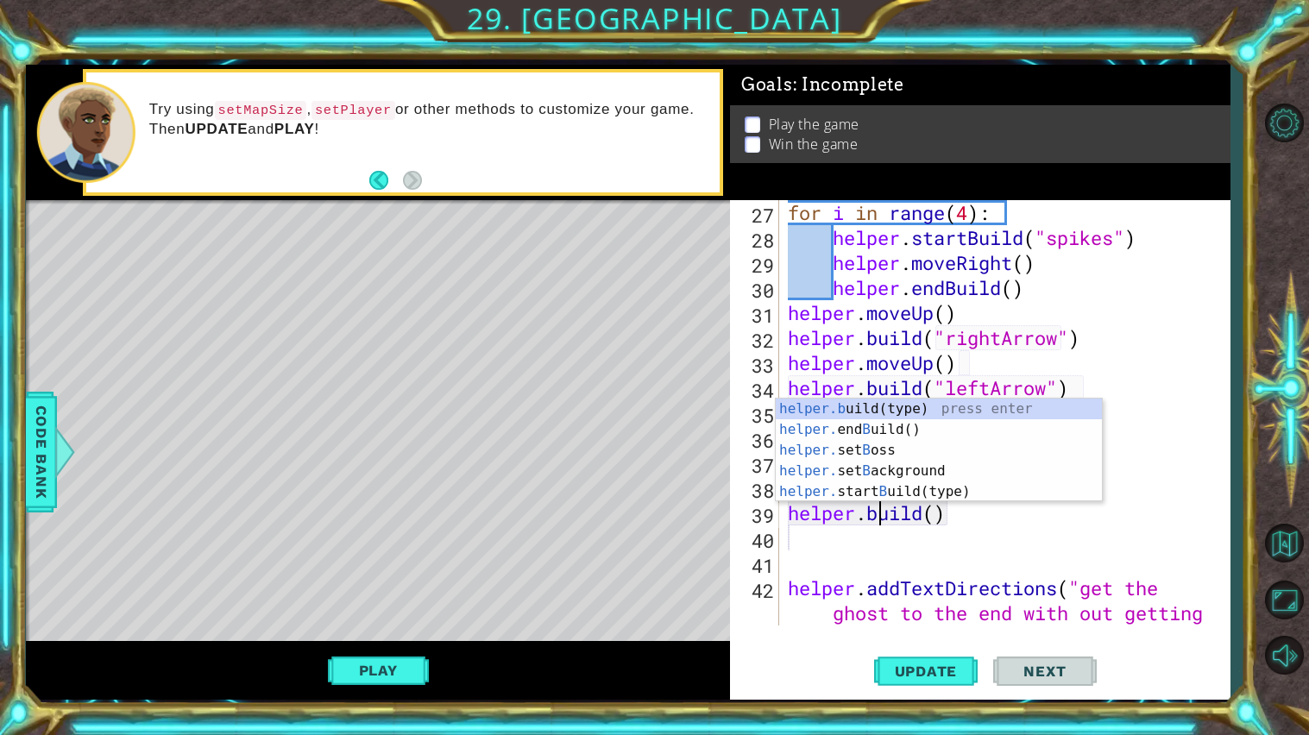
scroll to position [0, 4]
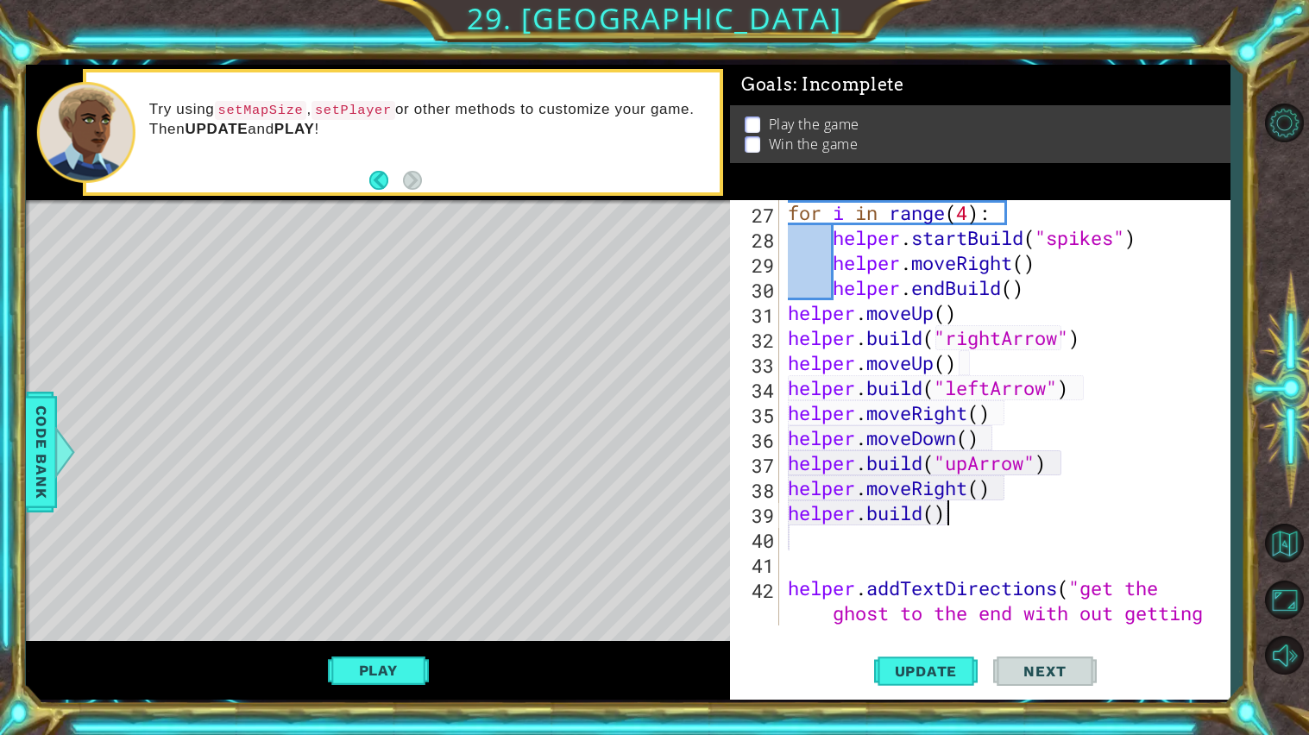
click at [996, 518] on div "for i in range ( 4 ) : helper . startBuild ( "spikes" ) helper . moveRight ( ) …" at bounding box center [1008, 462] width 449 height 525
click at [932, 524] on div "for i in range ( 4 ) : helper . startBuild ( "spikes" ) helper . moveRight ( ) …" at bounding box center [1008, 462] width 449 height 525
click at [932, 524] on div "for i in range ( 4 ) : helper . startBuild ( "spikes" ) helper . moveRight ( ) …" at bounding box center [1004, 412] width 441 height 425
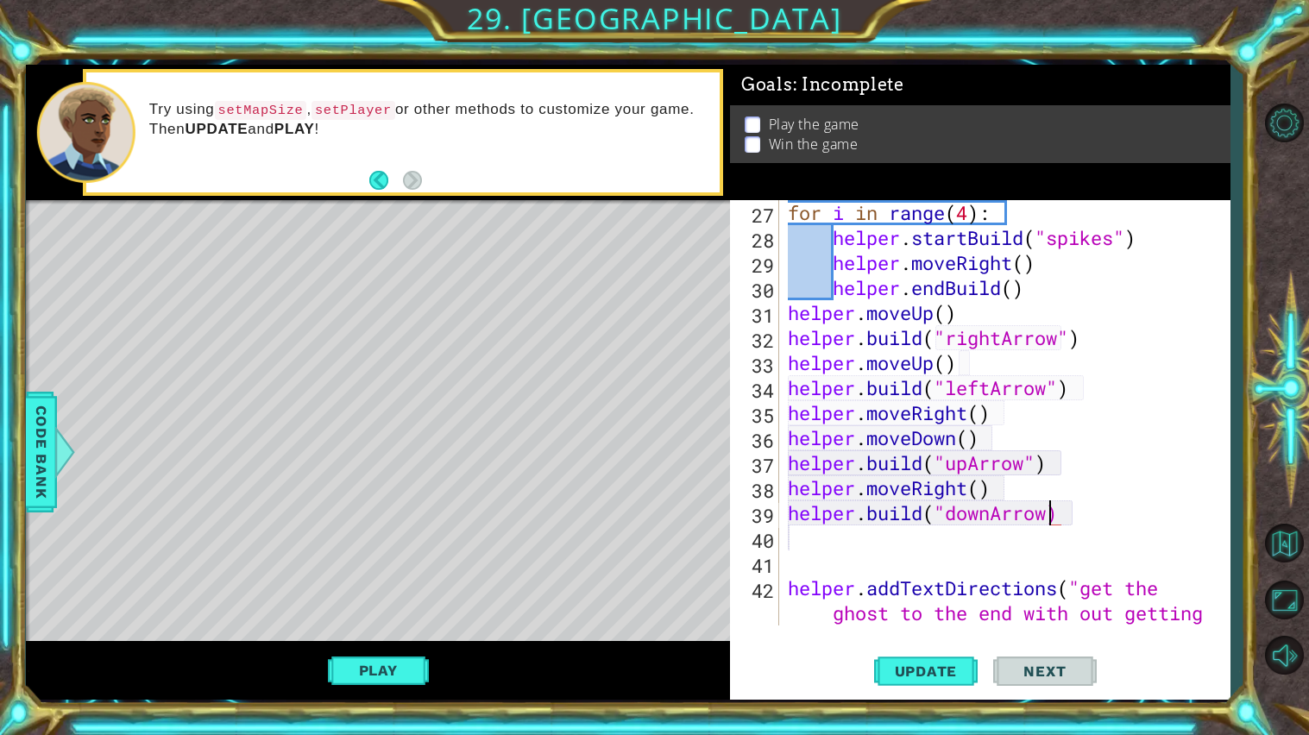
type textarea "[DOMAIN_NAME]("downArrow")"
click at [997, 550] on div "for i in range ( 4 ) : helper . startBuild ( "spikes" ) helper . moveRight ( ) …" at bounding box center [1008, 462] width 449 height 525
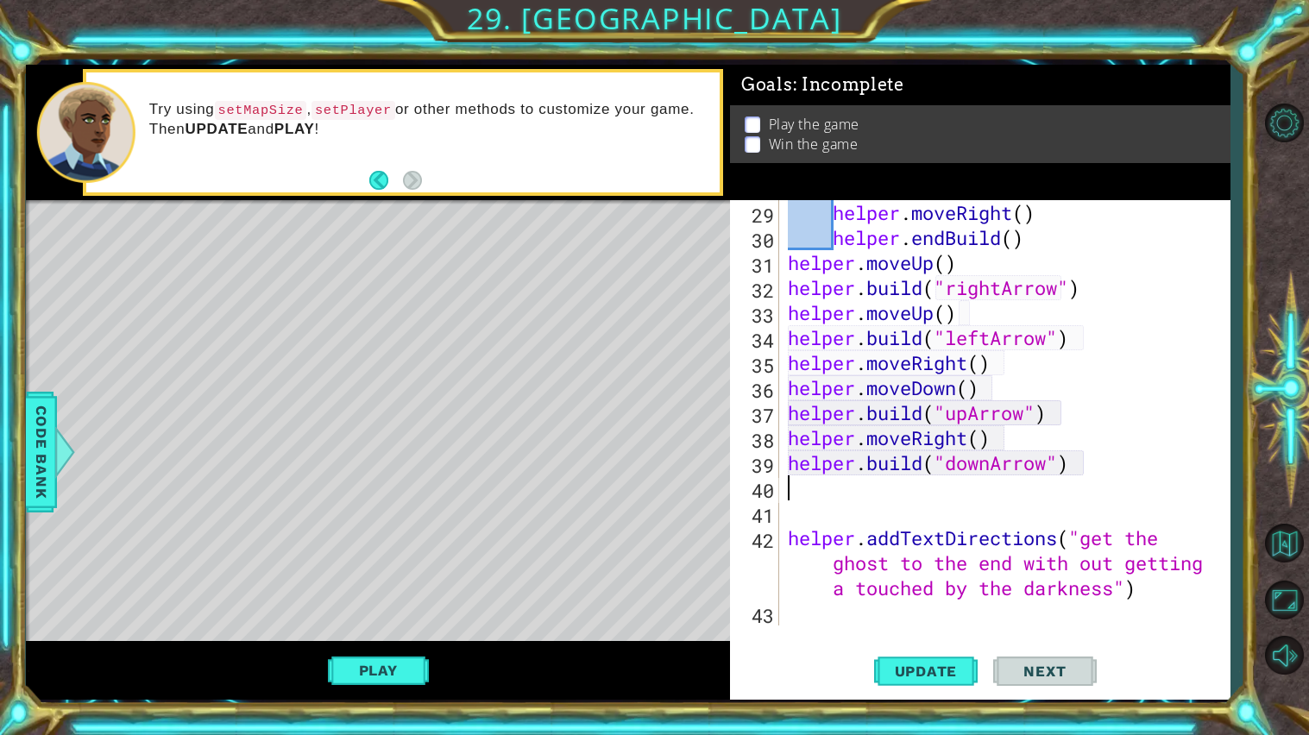
scroll to position [750, 0]
click at [958, 677] on span "Update" at bounding box center [925, 670] width 97 height 17
click at [398, 671] on button "Play" at bounding box center [378, 670] width 101 height 33
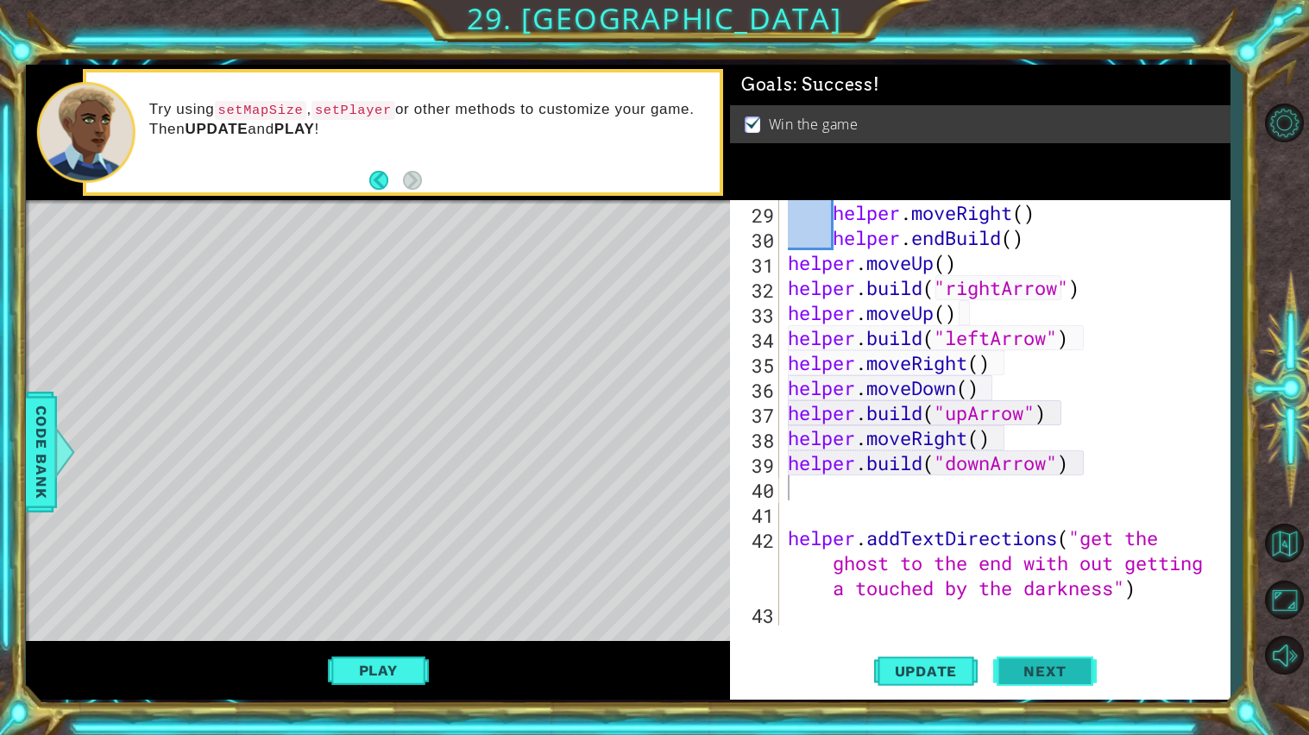
click at [1071, 667] on span "Next" at bounding box center [1044, 675] width 77 height 17
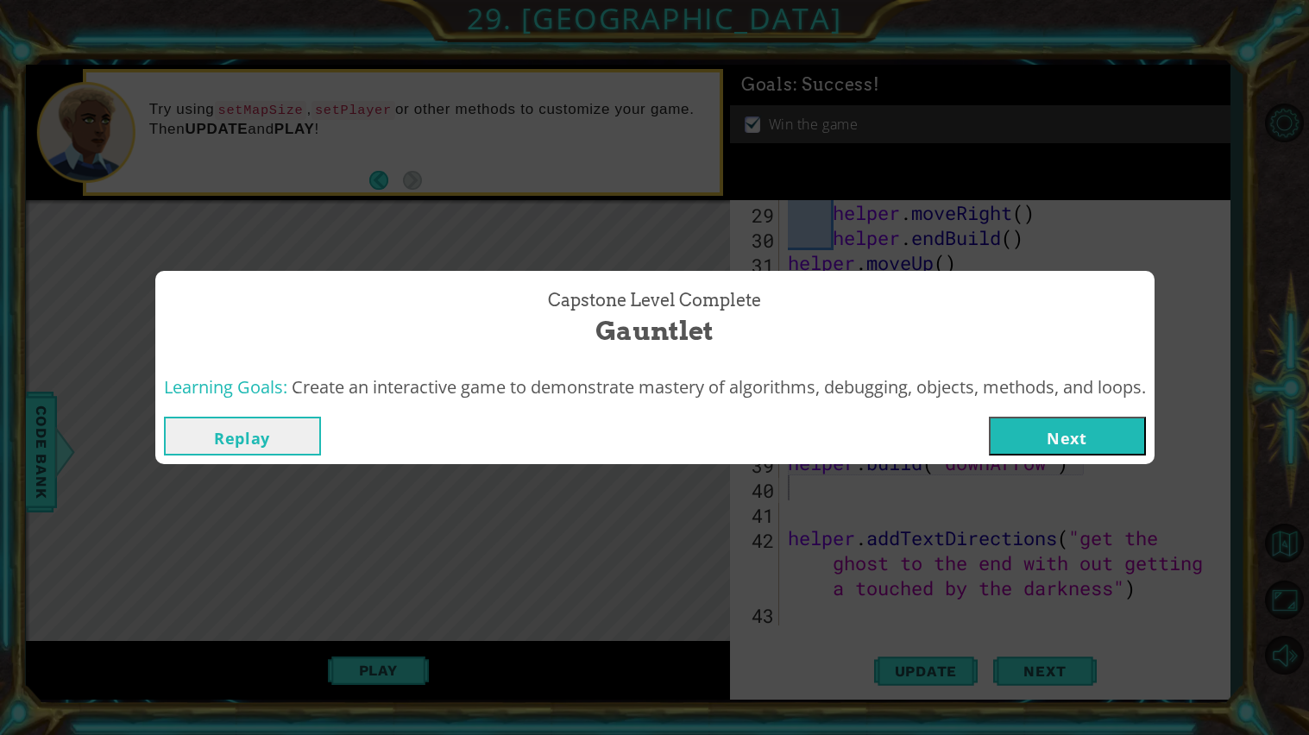
click at [1124, 436] on button "Next" at bounding box center [1067, 436] width 157 height 39
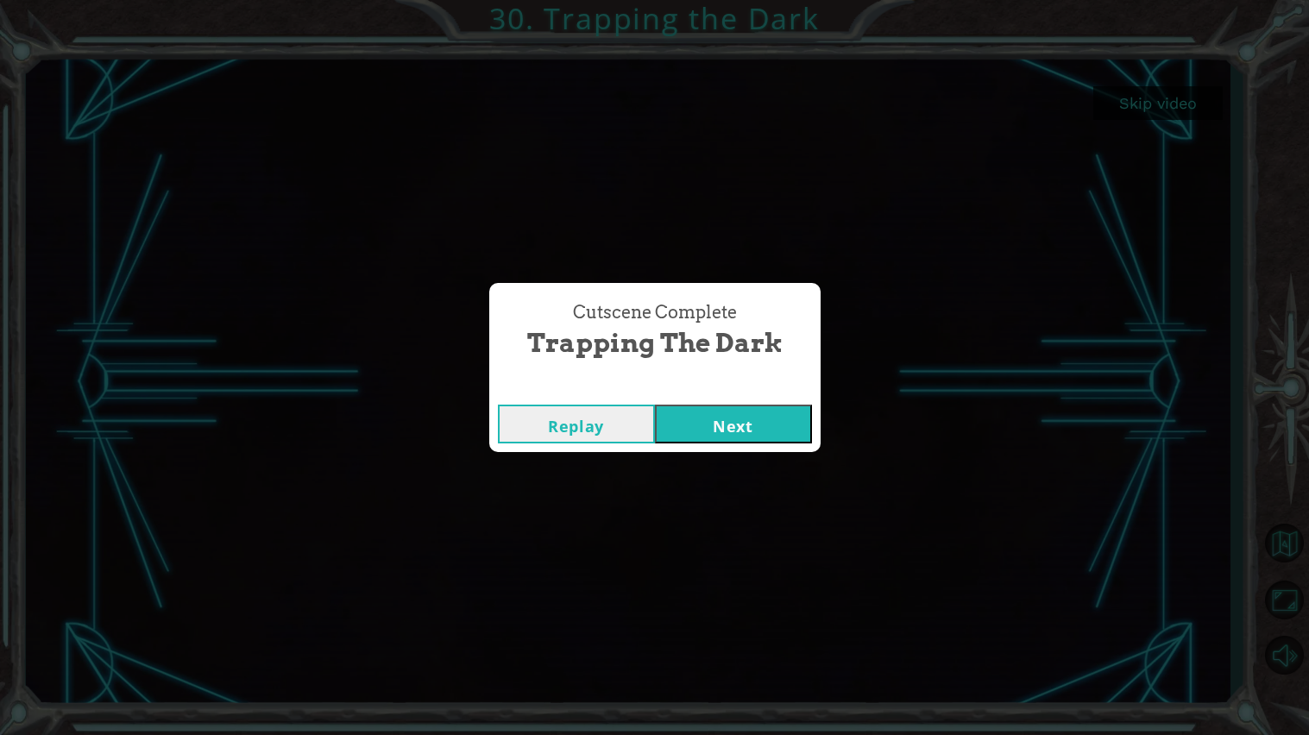
click at [713, 425] on button "Next" at bounding box center [733, 424] width 157 height 39
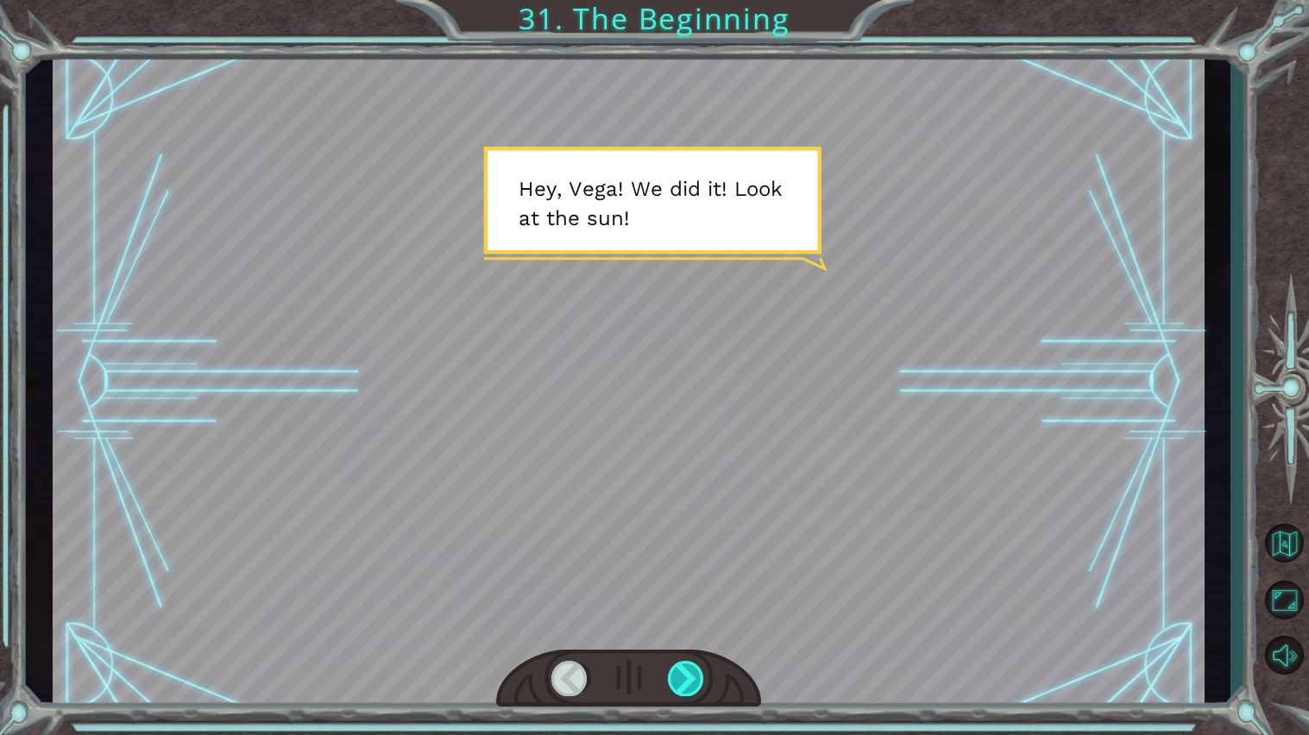
click at [685, 671] on div at bounding box center [686, 678] width 37 height 35
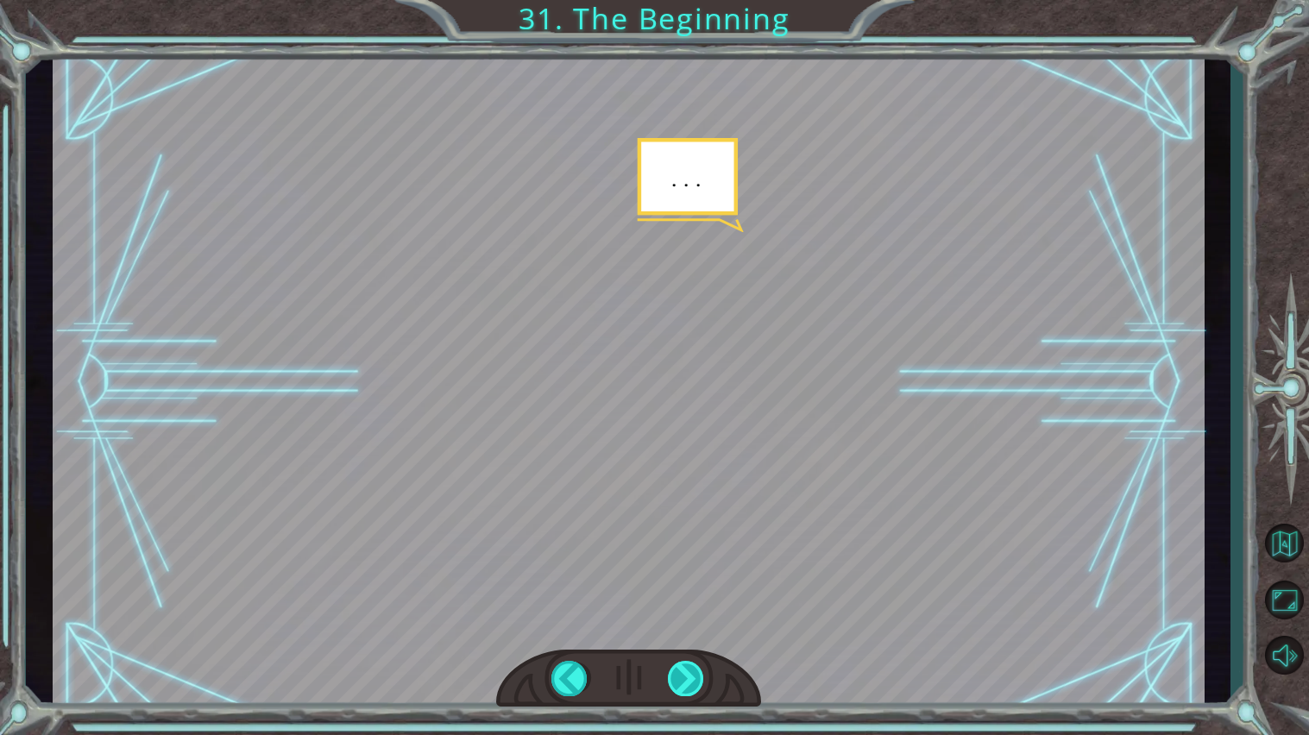
click at [683, 670] on div at bounding box center [686, 678] width 37 height 35
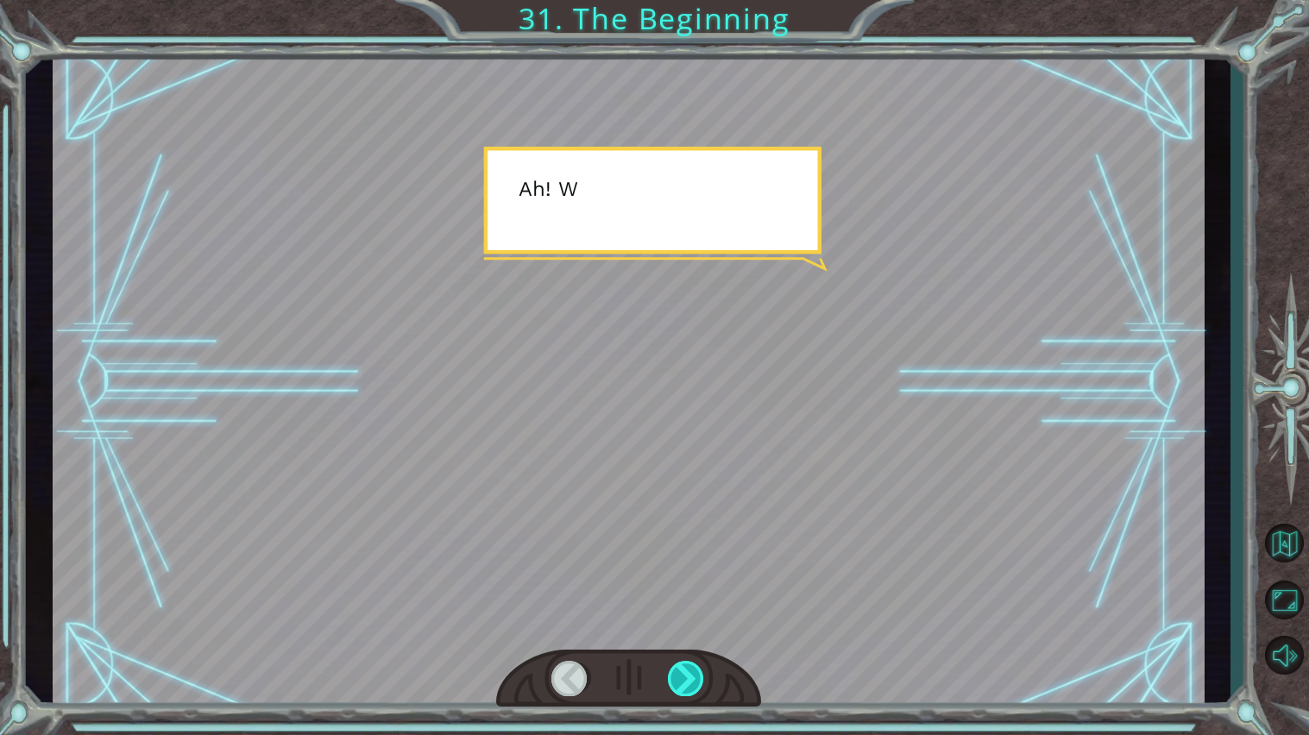
click at [683, 670] on div at bounding box center [686, 678] width 37 height 35
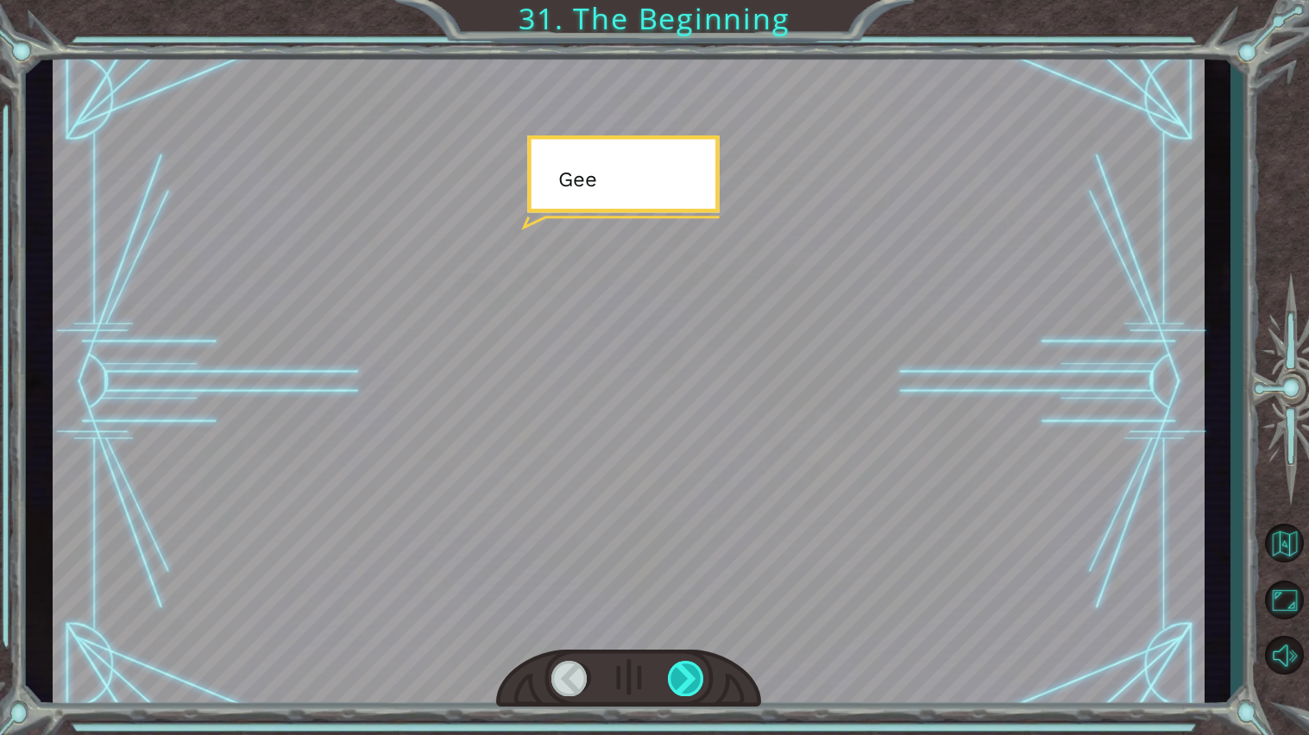
click at [683, 670] on div at bounding box center [686, 678] width 37 height 35
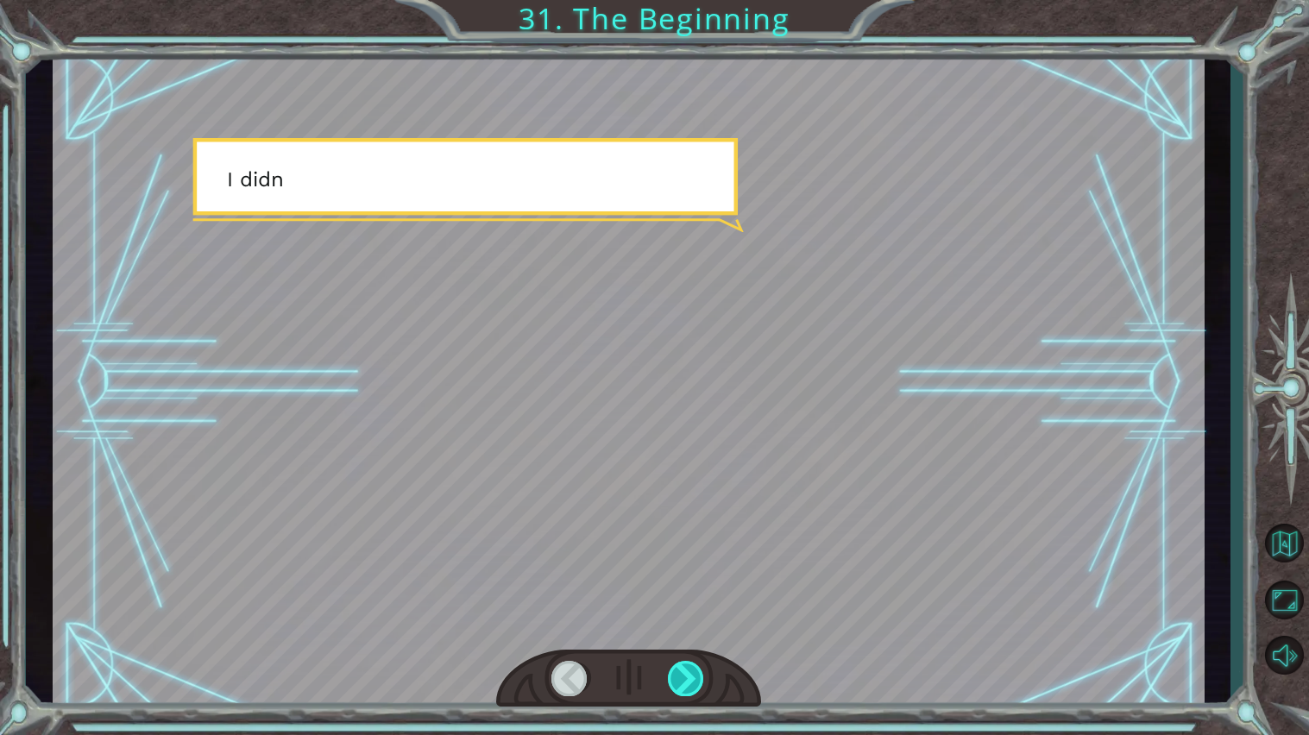
click at [683, 670] on div at bounding box center [686, 678] width 37 height 35
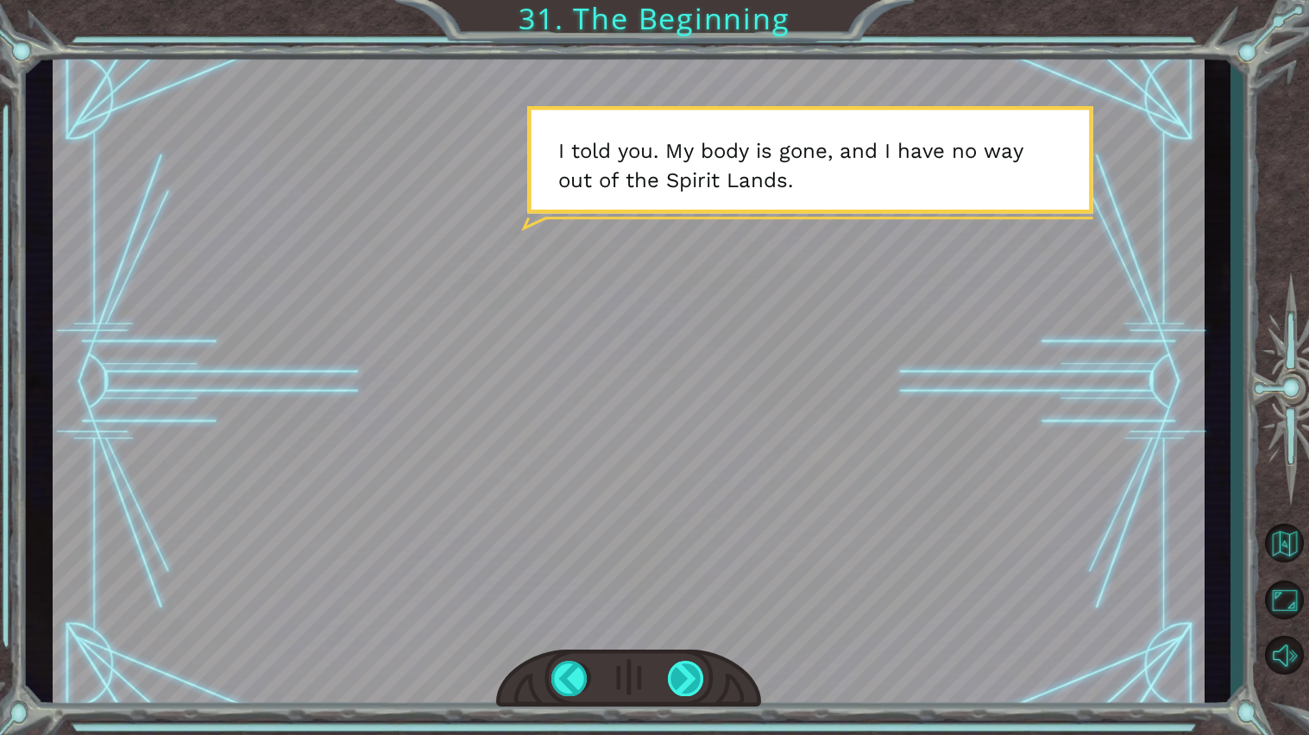
click at [683, 670] on div at bounding box center [686, 678] width 37 height 35
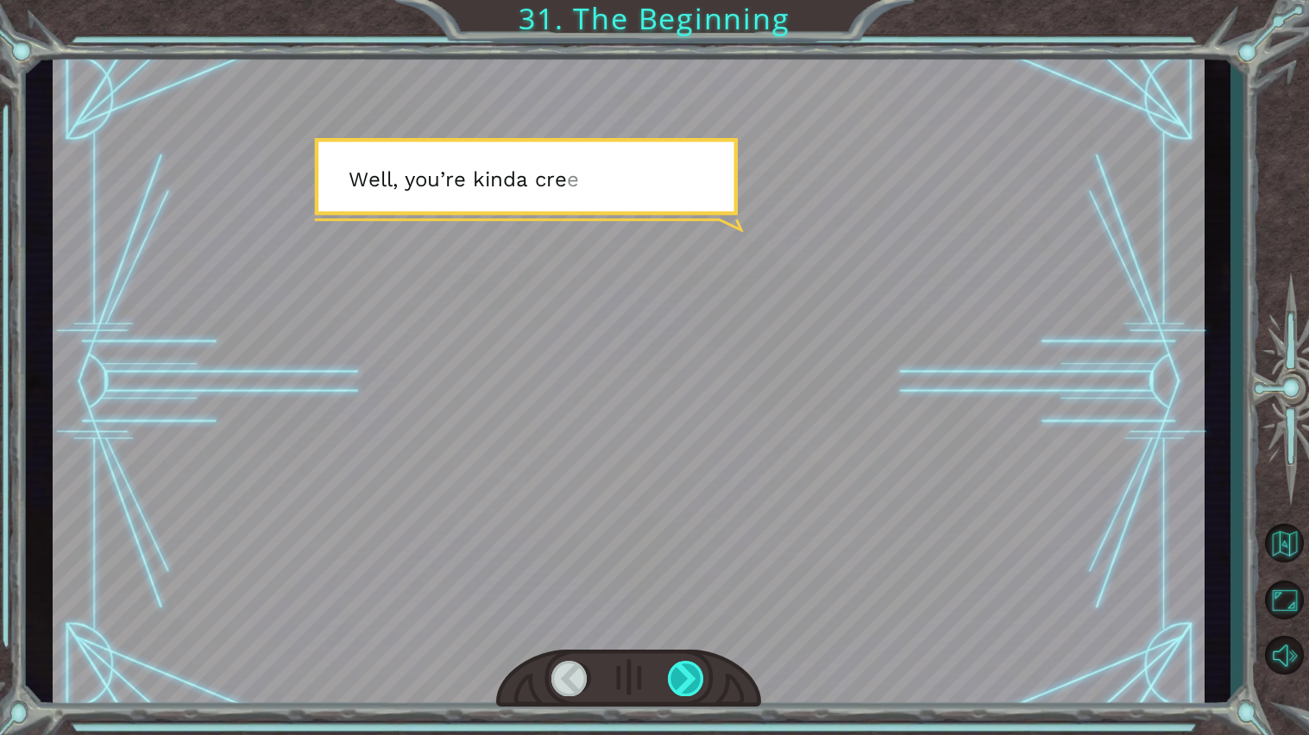
click at [683, 670] on div at bounding box center [686, 678] width 37 height 35
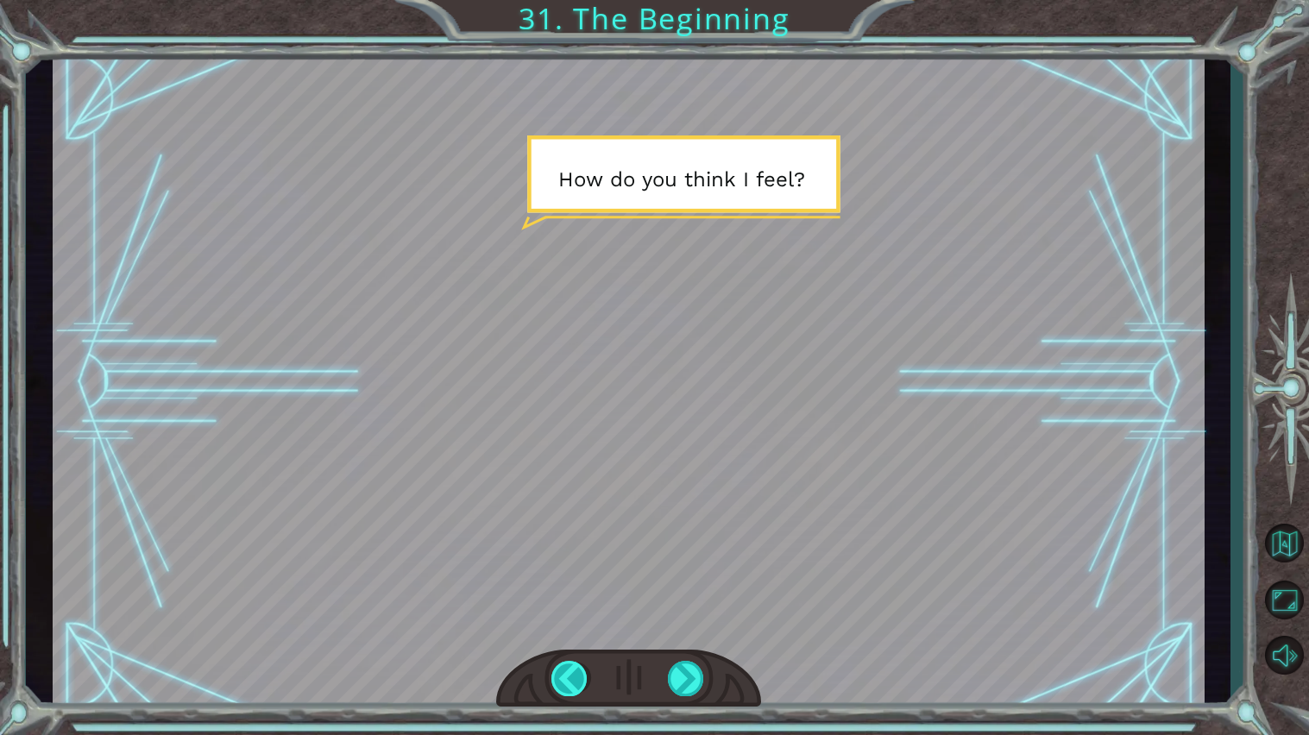
click at [580, 678] on div at bounding box center [569, 678] width 37 height 35
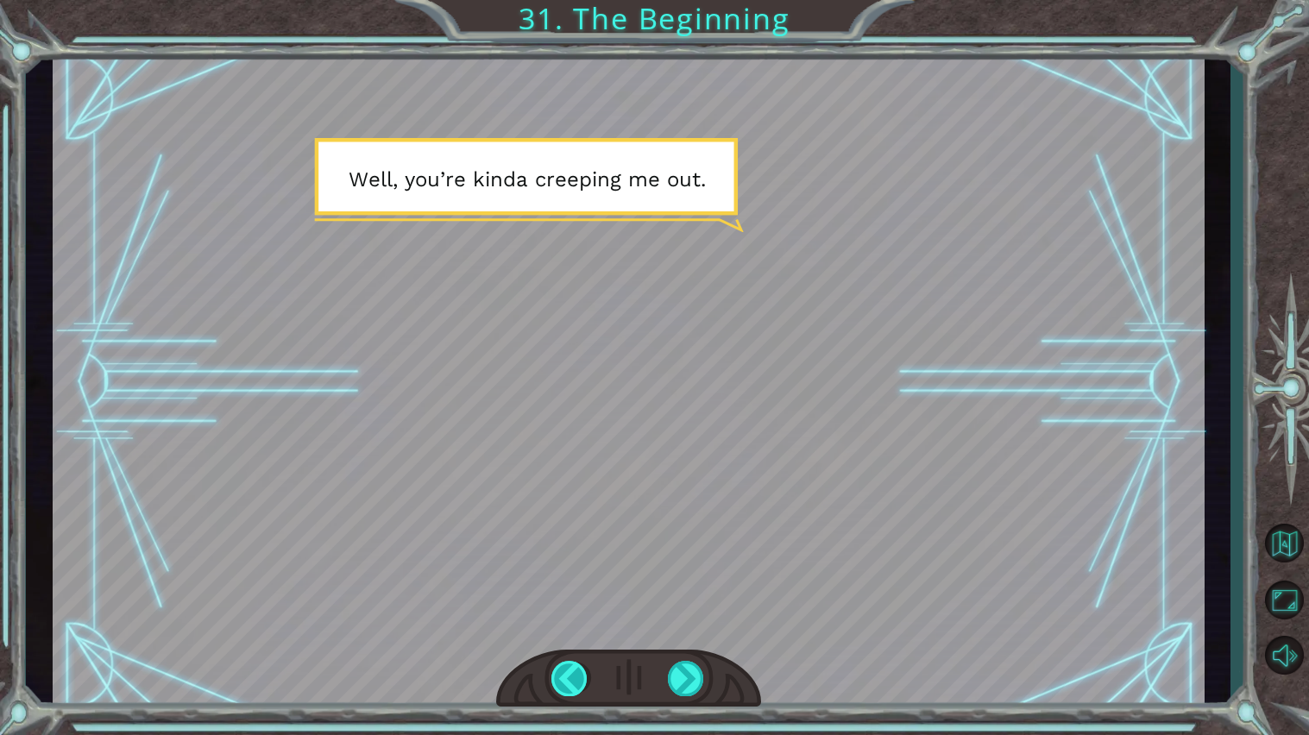
click at [583, 681] on div at bounding box center [569, 678] width 37 height 35
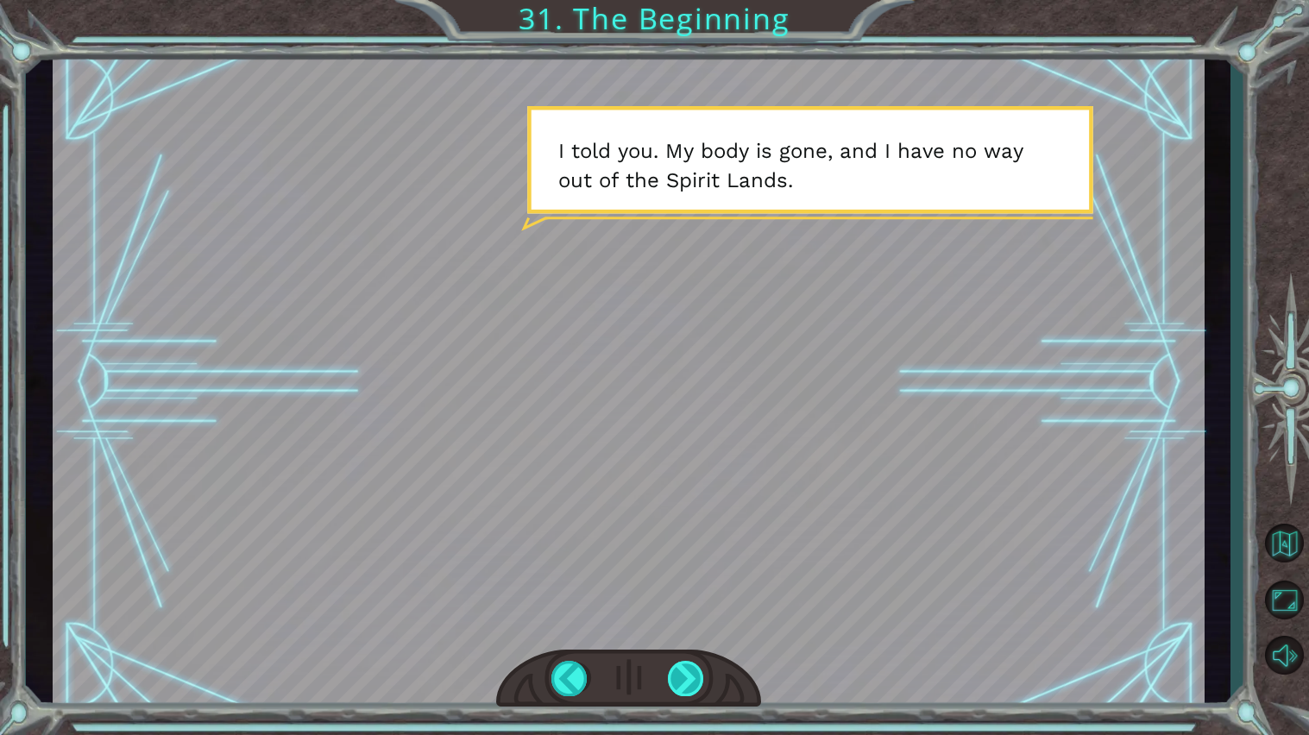
click at [686, 677] on div at bounding box center [686, 678] width 37 height 35
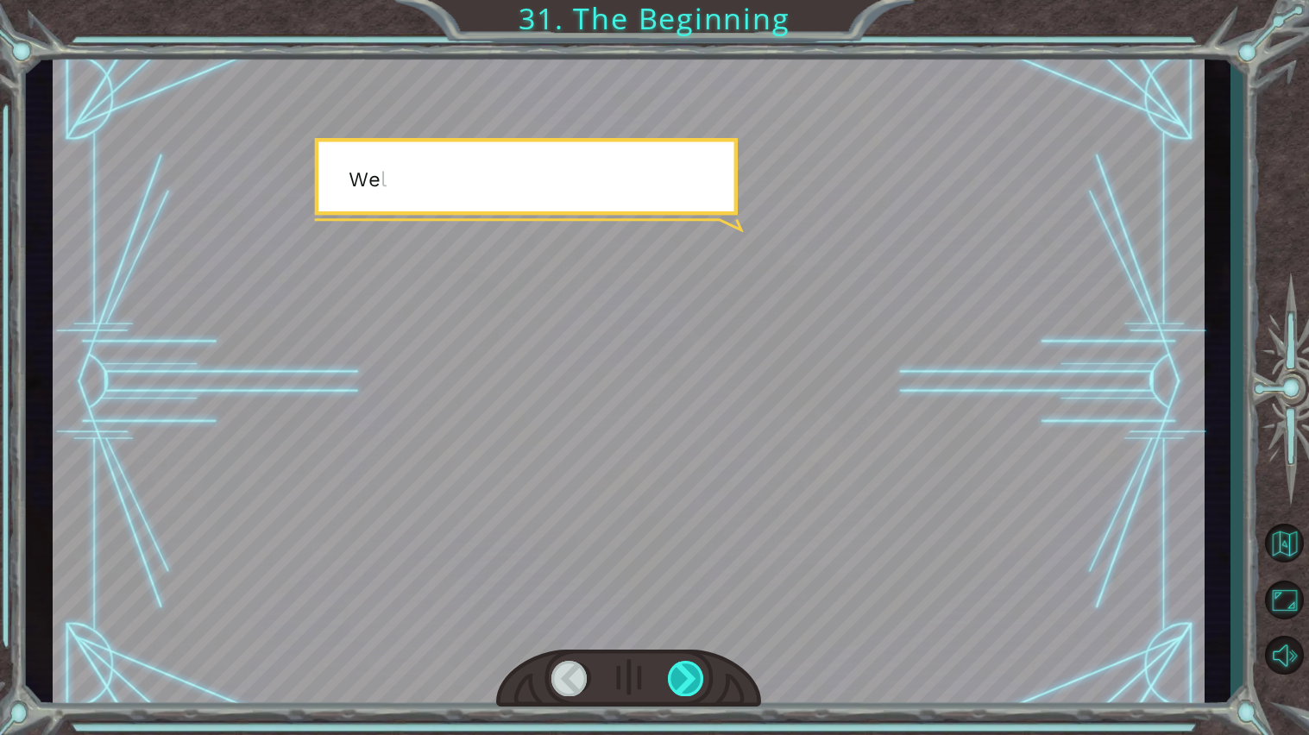
click at [686, 677] on div at bounding box center [686, 678] width 37 height 35
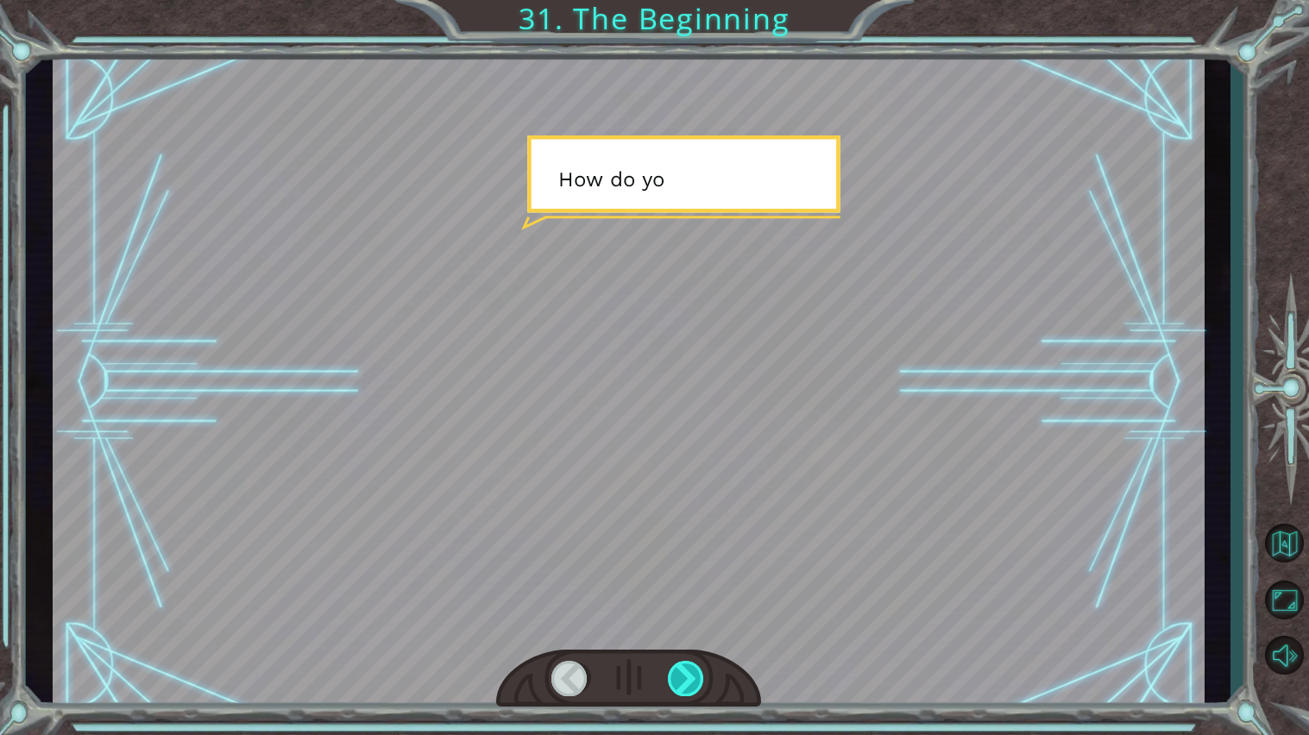
click at [686, 677] on div at bounding box center [686, 678] width 37 height 35
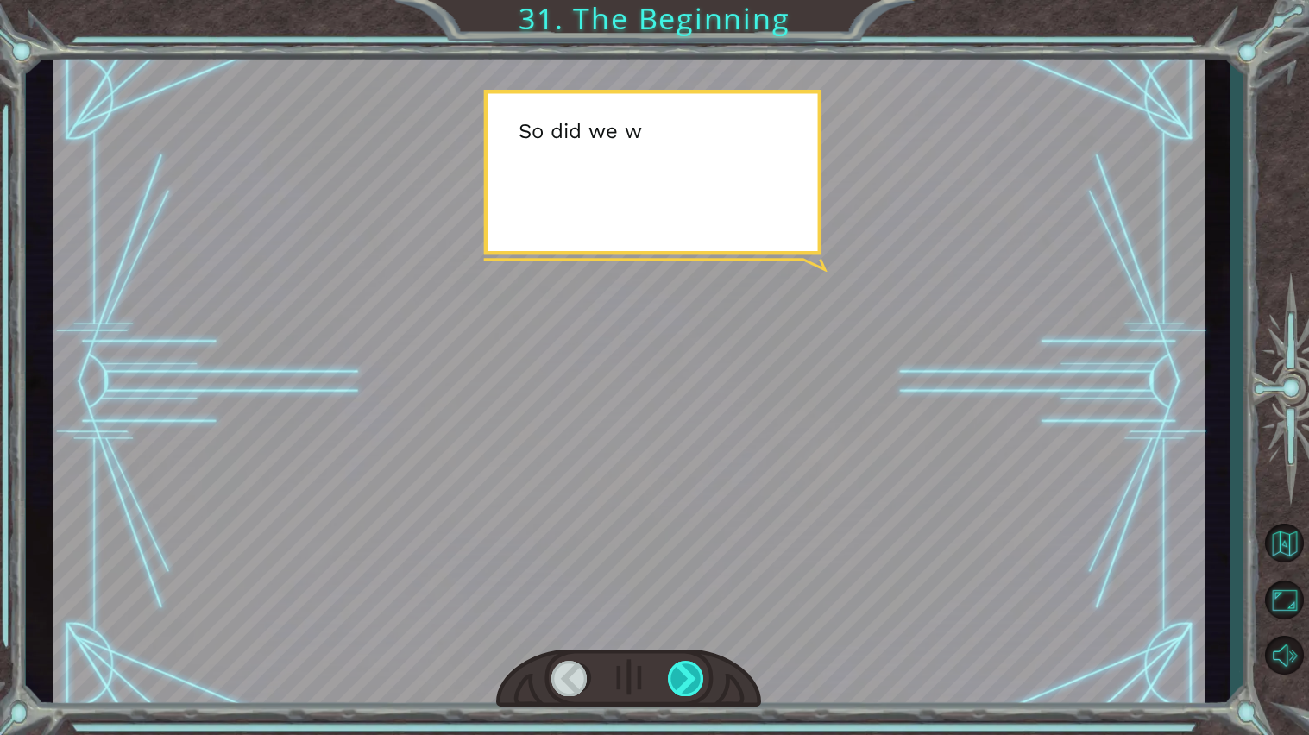
click at [686, 677] on div at bounding box center [686, 678] width 37 height 35
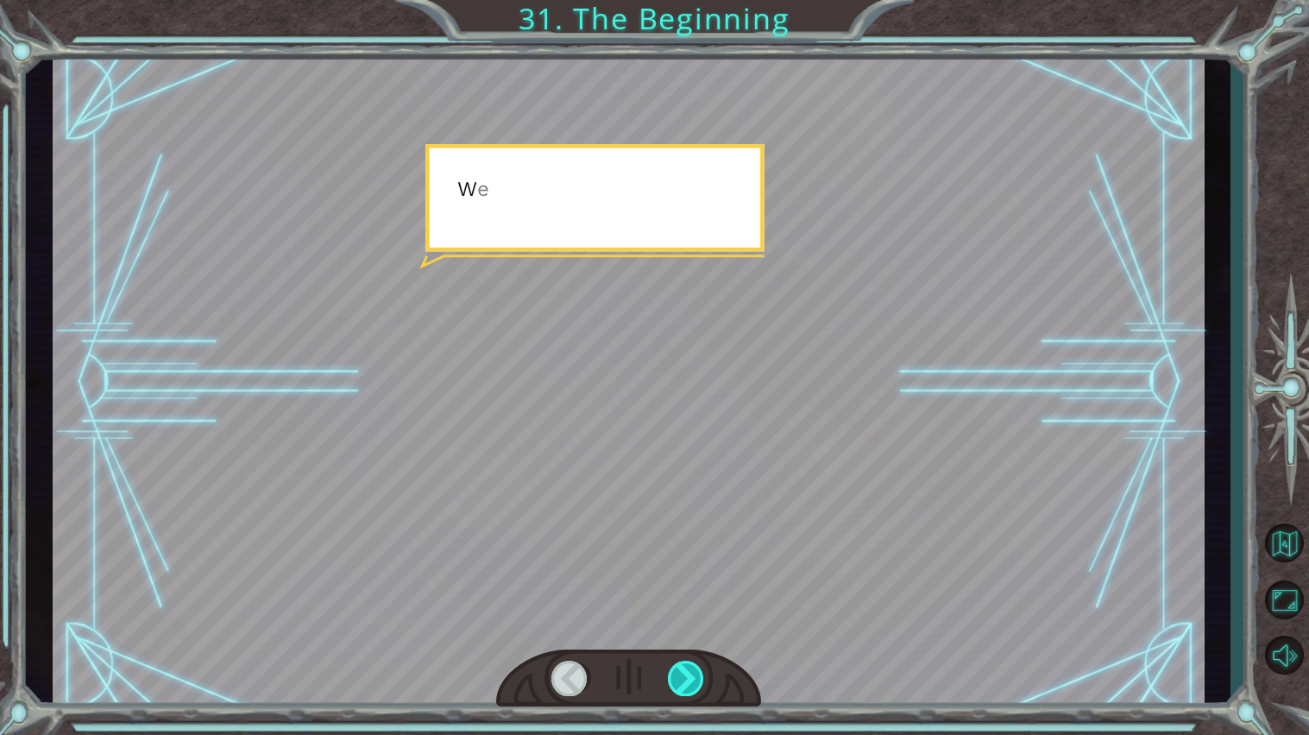
click at [686, 677] on div at bounding box center [686, 678] width 37 height 35
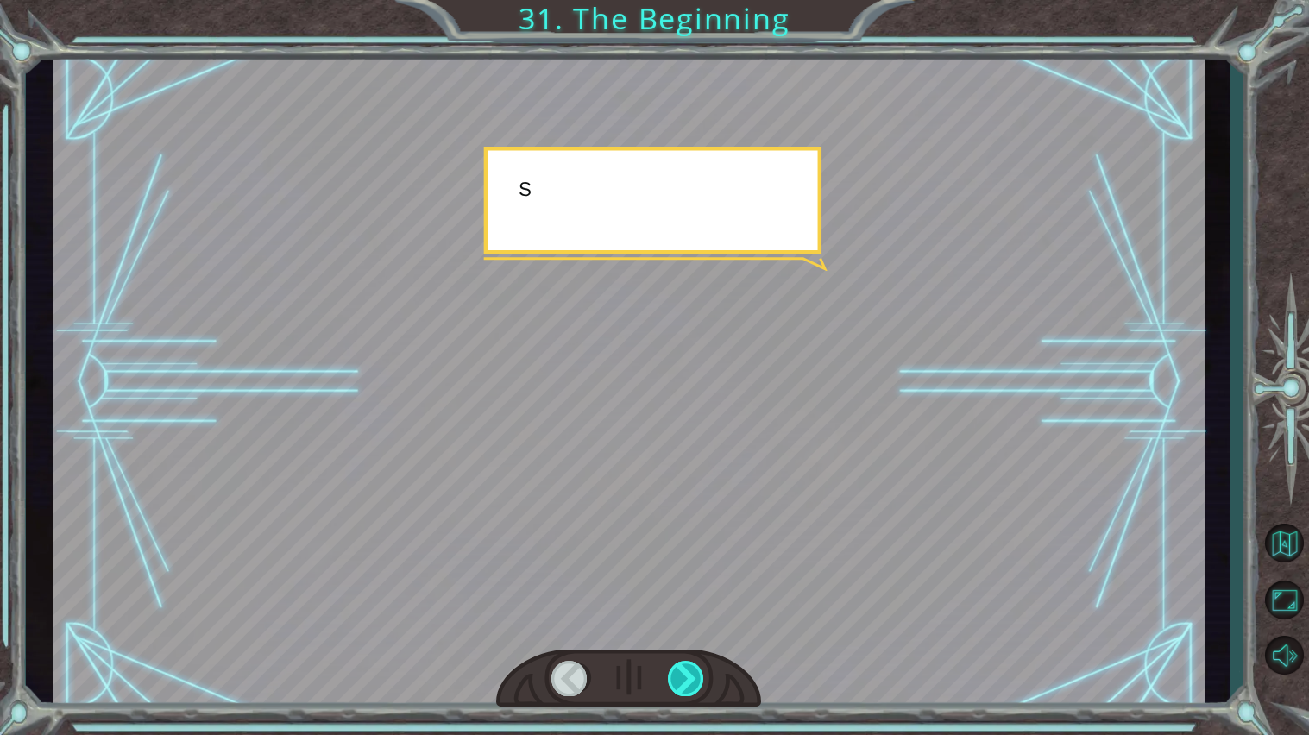
click at [686, 677] on div at bounding box center [686, 678] width 37 height 35
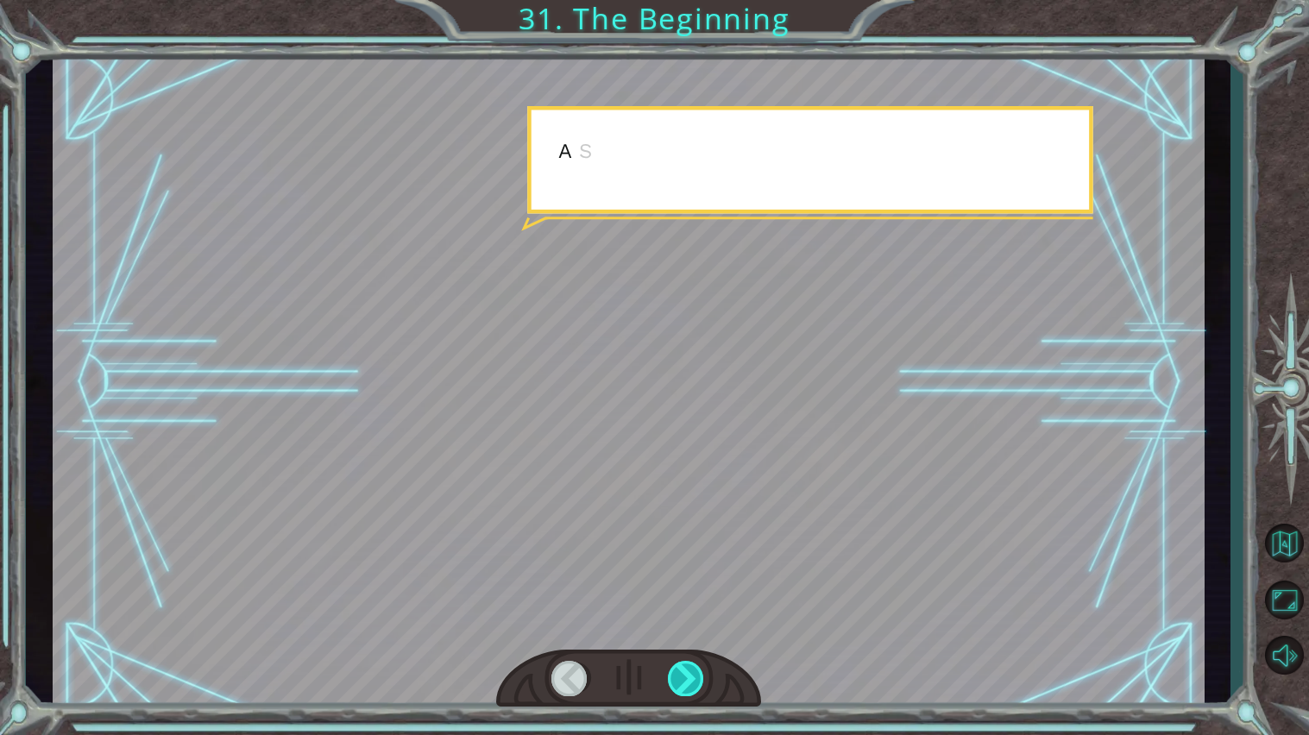
click at [686, 677] on div at bounding box center [686, 678] width 37 height 35
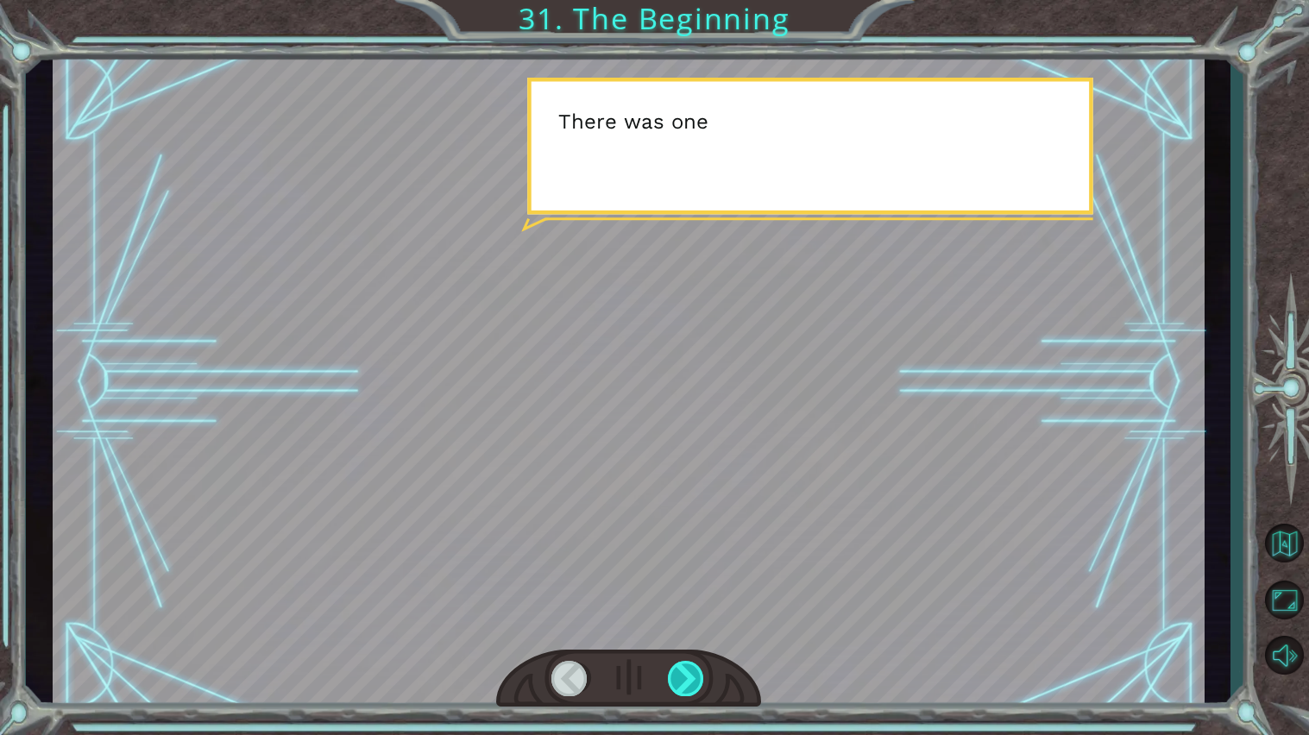
click at [686, 677] on div at bounding box center [686, 678] width 37 height 35
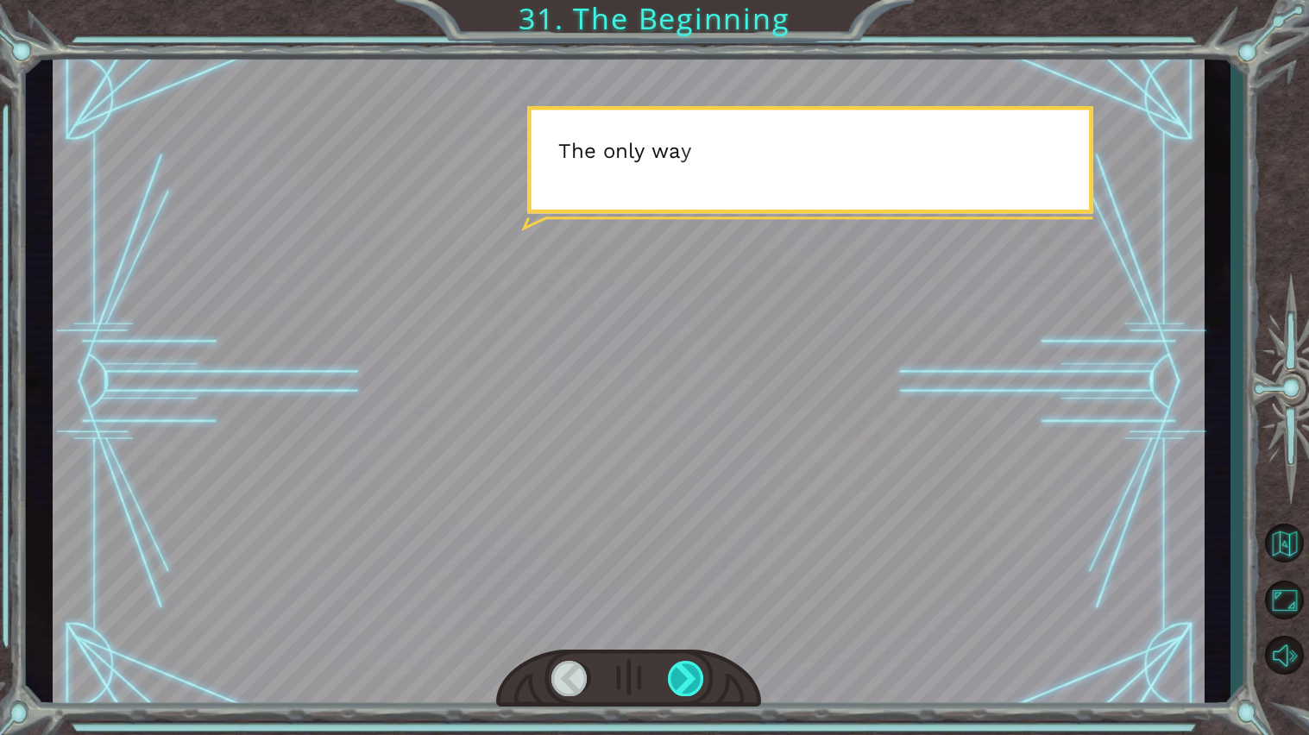
click at [686, 677] on div at bounding box center [686, 678] width 37 height 35
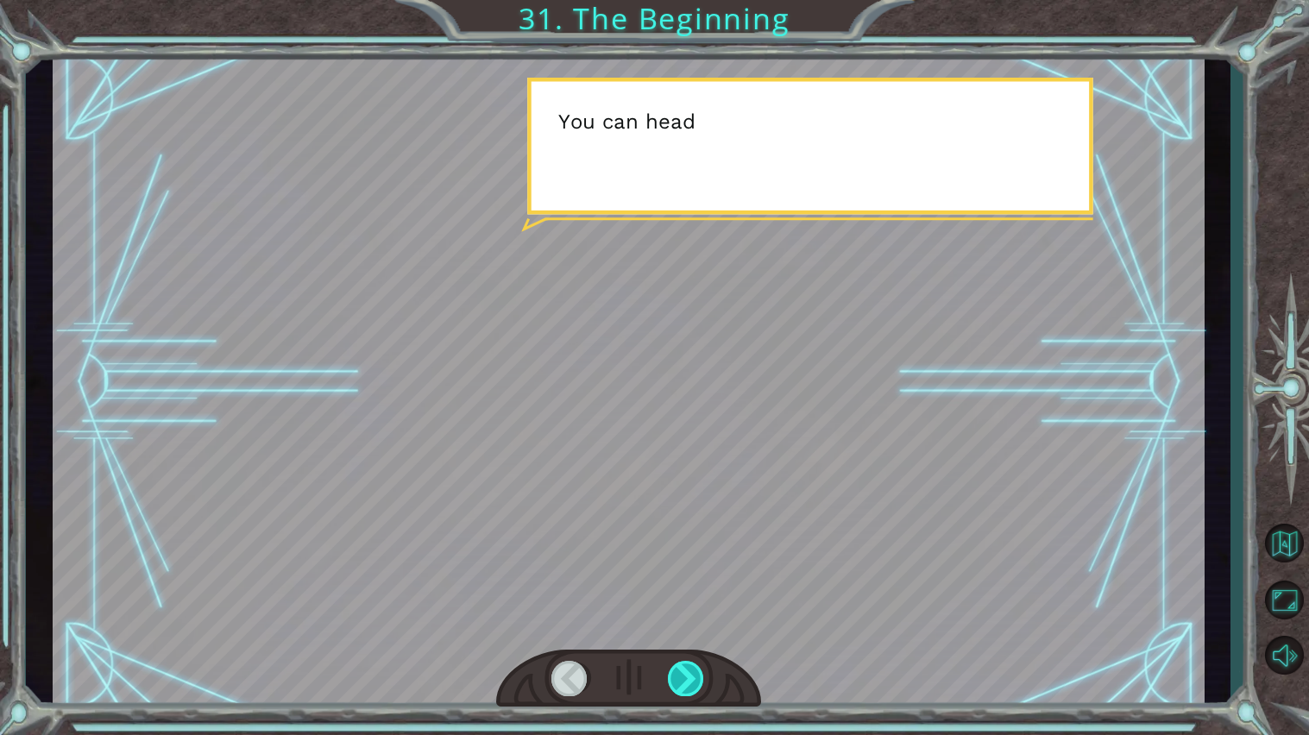
click at [686, 677] on div at bounding box center [686, 678] width 37 height 35
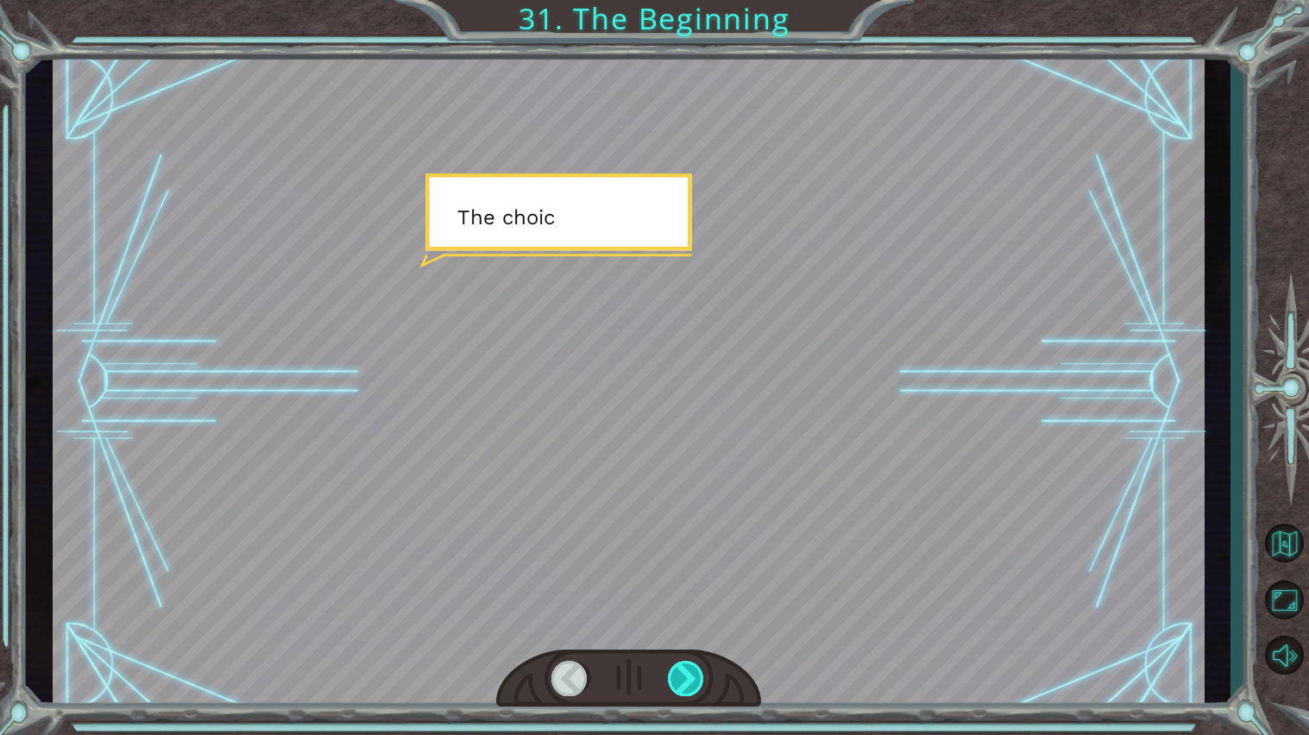
click at [686, 677] on div at bounding box center [686, 678] width 37 height 35
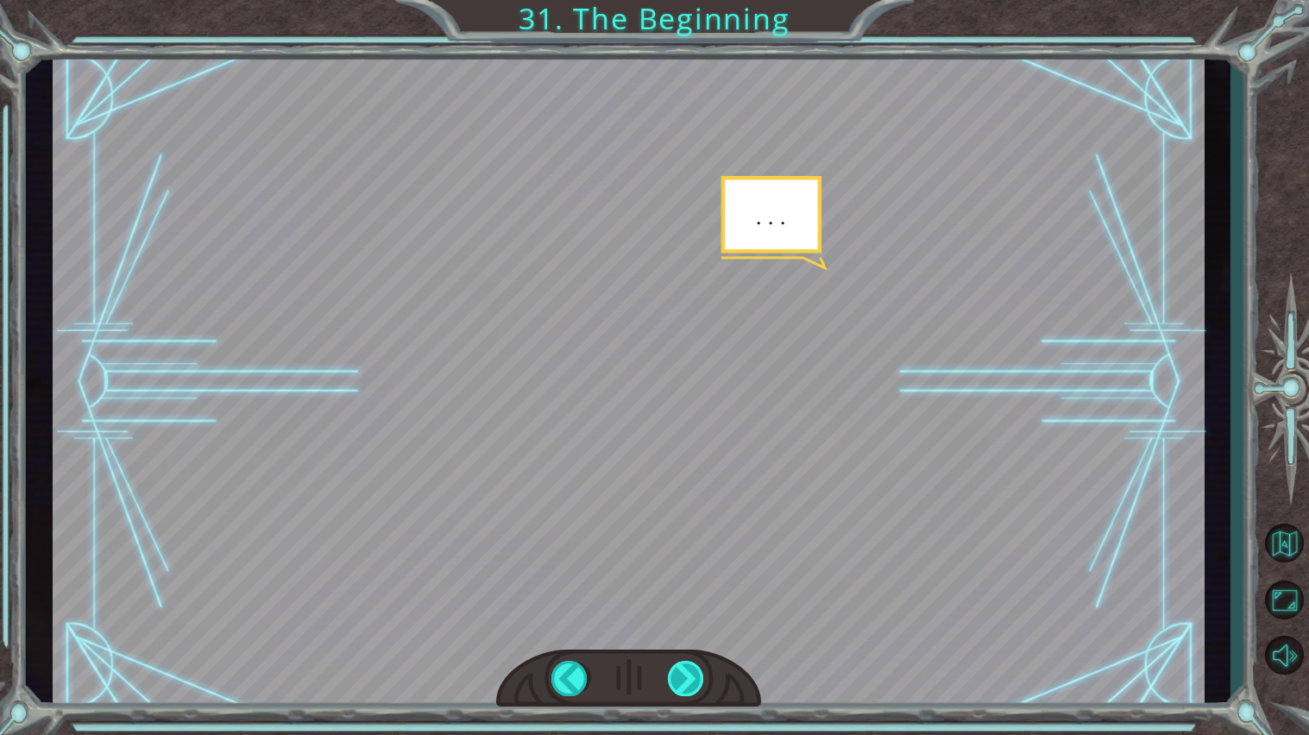
click at [686, 677] on div at bounding box center [686, 678] width 37 height 35
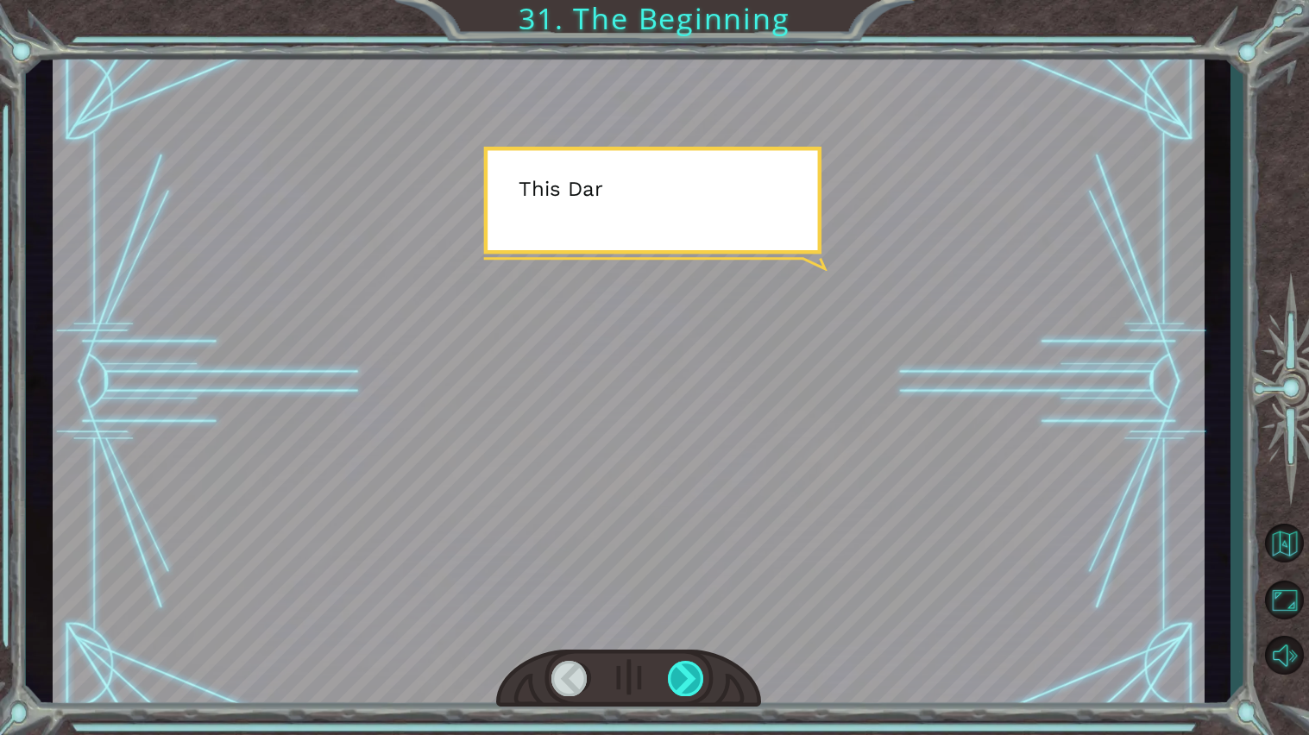
click at [686, 677] on div at bounding box center [686, 678] width 37 height 35
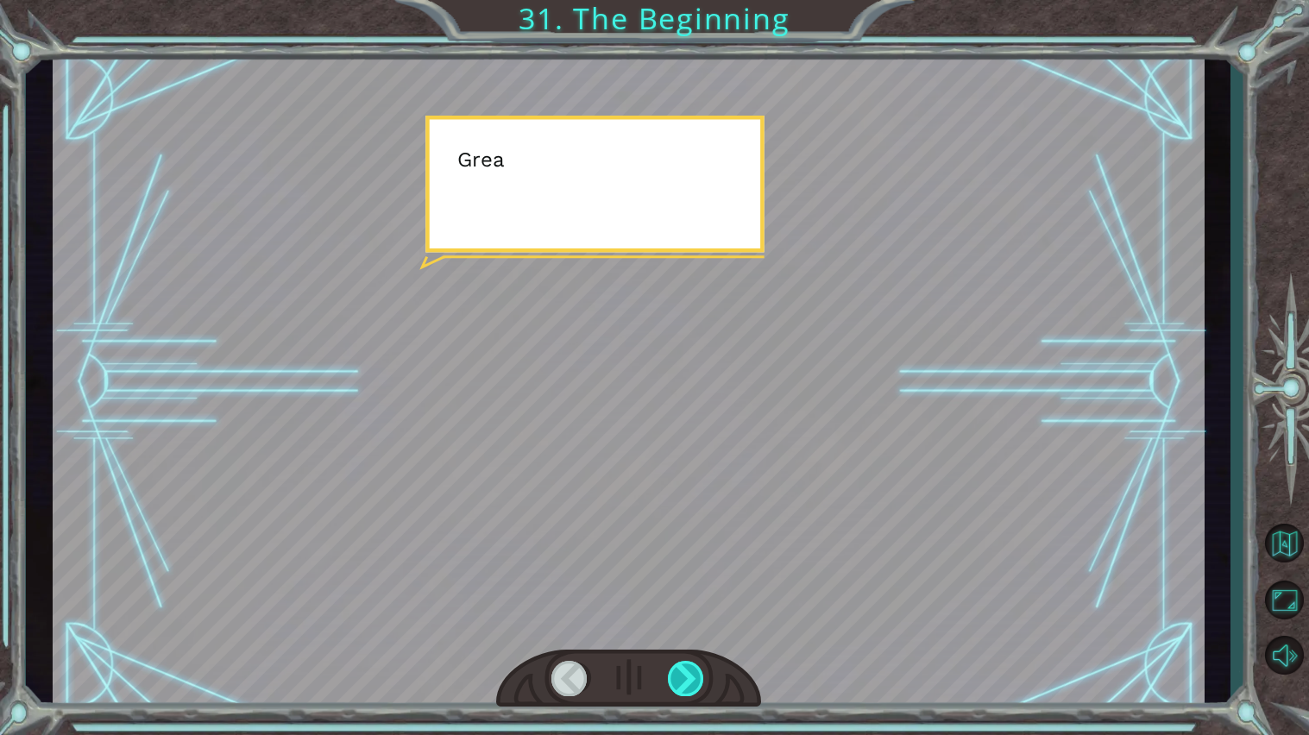
click at [686, 677] on div at bounding box center [686, 678] width 37 height 35
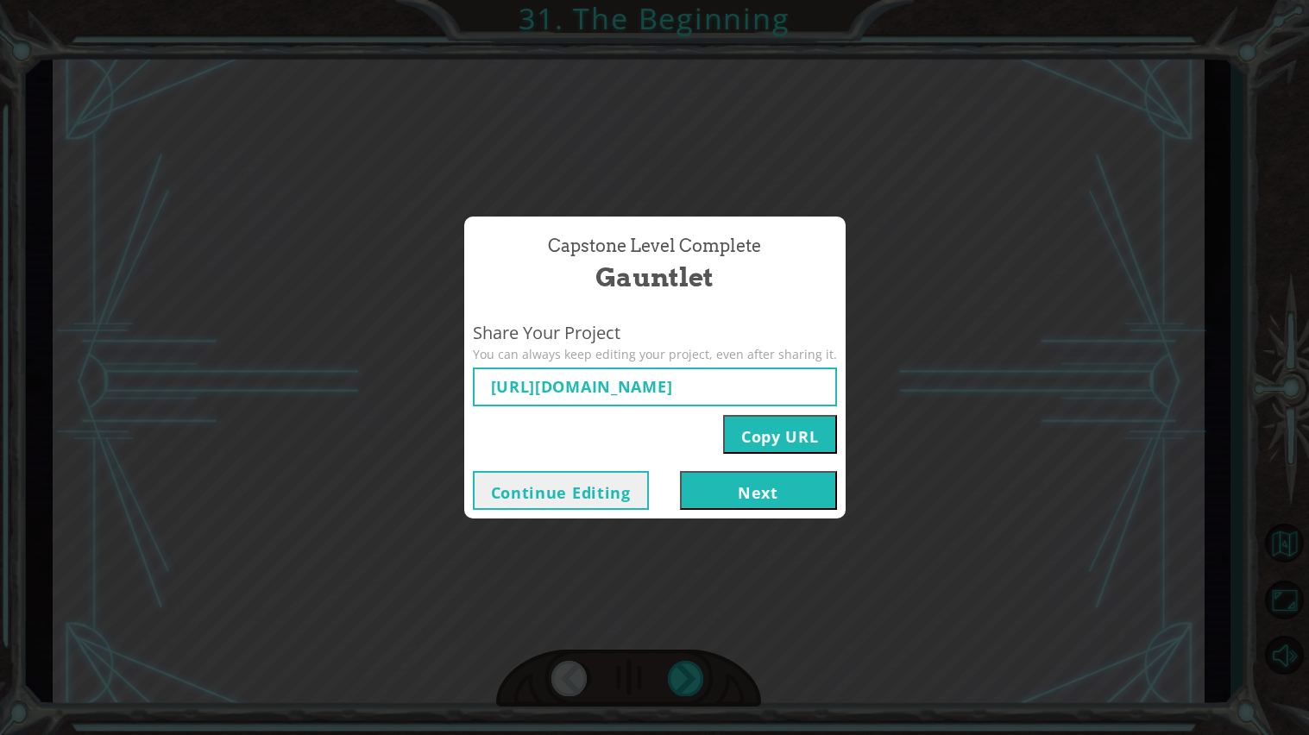
type input "[URL][DOMAIN_NAME]"
click at [790, 479] on button "Next" at bounding box center [758, 490] width 157 height 39
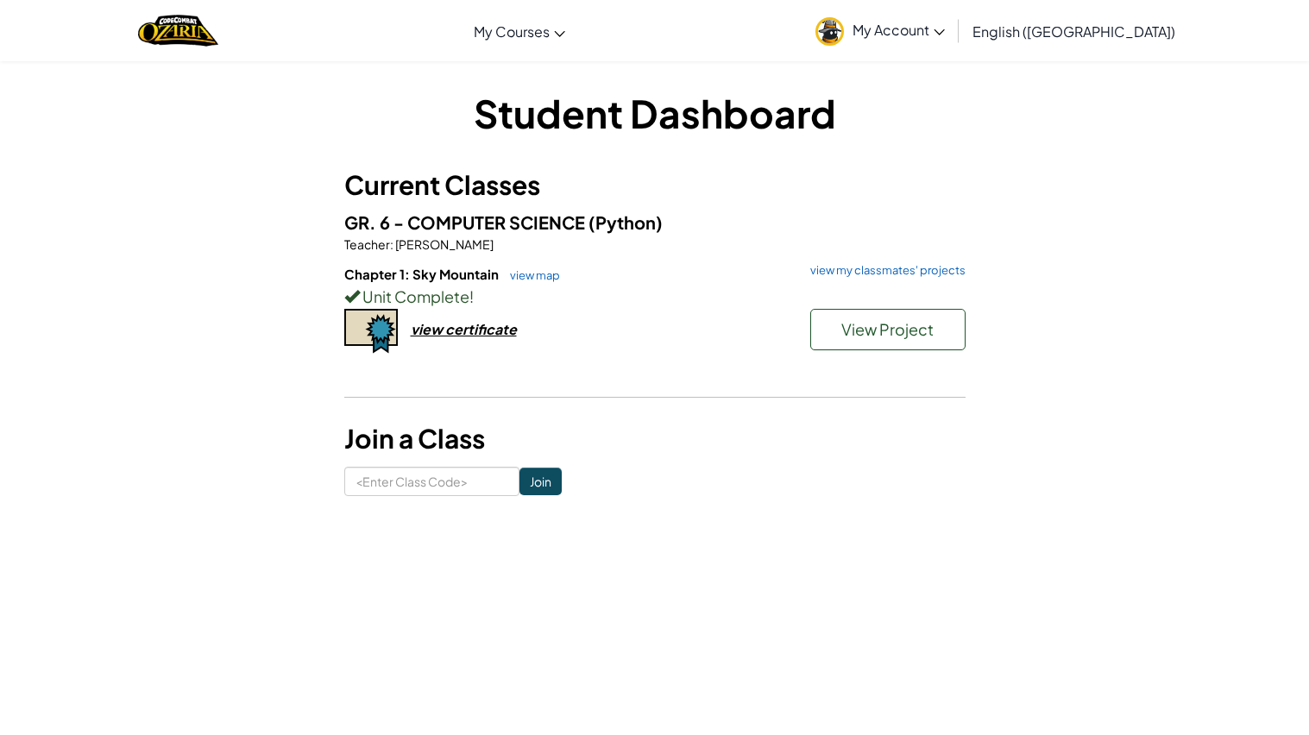
click at [836, 292] on div "Unit Complete !" at bounding box center [654, 296] width 621 height 25
click at [858, 279] on h6 "Chapter 1: Sky Mountain view map view my classmates' projects" at bounding box center [654, 274] width 621 height 19
click at [874, 273] on link "view my classmates' projects" at bounding box center [883, 270] width 164 height 11
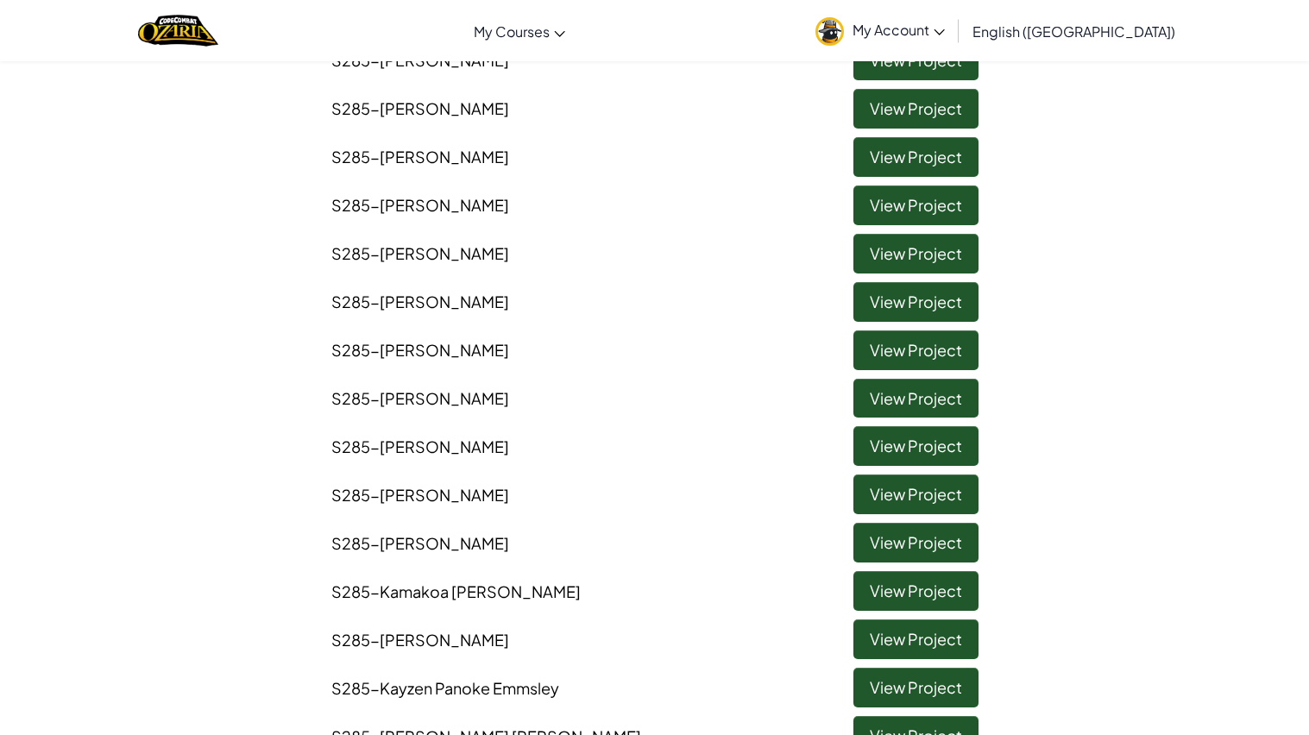
scroll to position [255, 0]
